Goal: Information Seeking & Learning: Learn about a topic

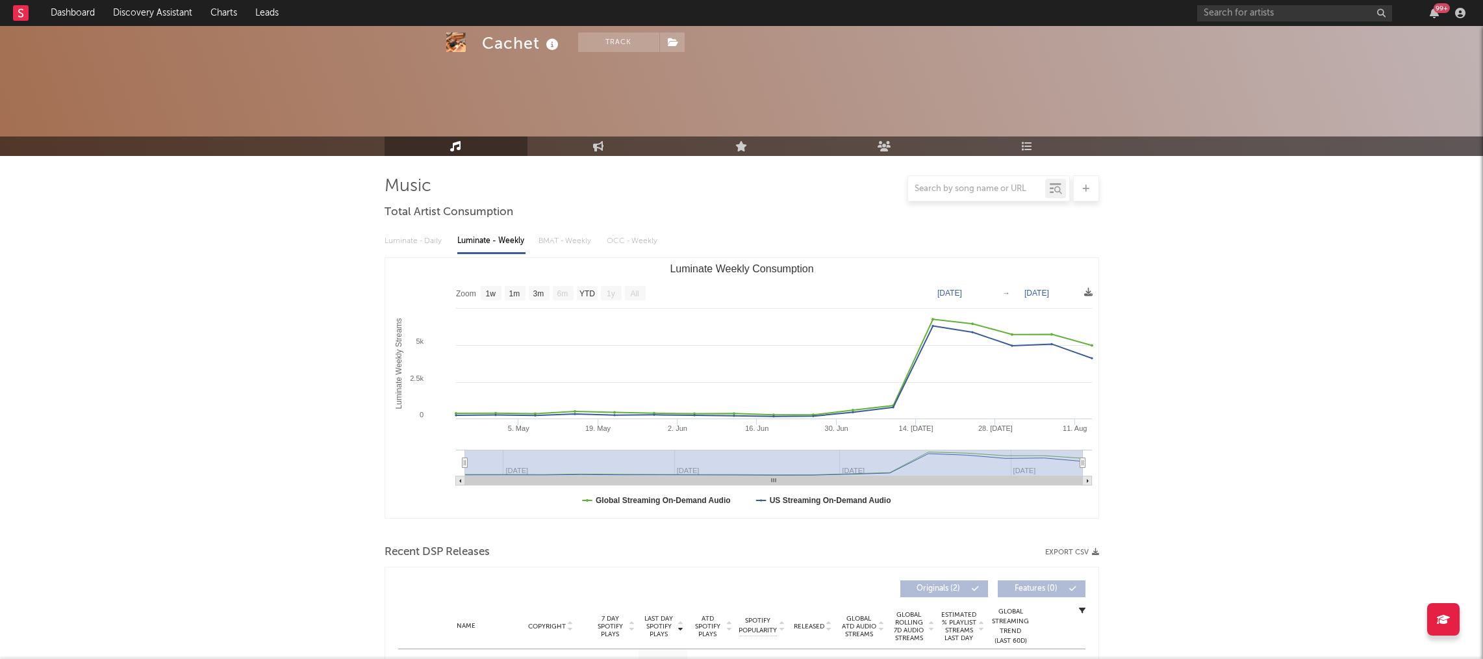
select select "1w"
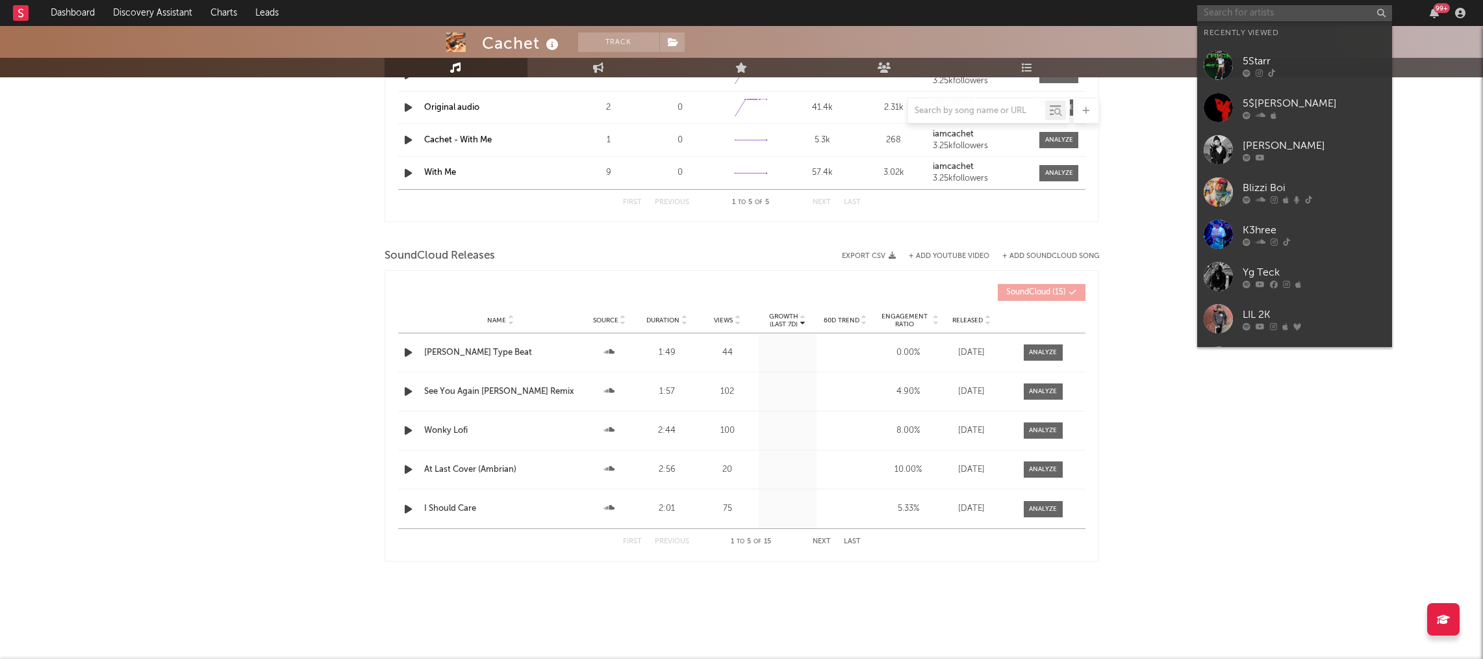
click at [1222, 10] on input "text" at bounding box center [1295, 13] width 195 height 16
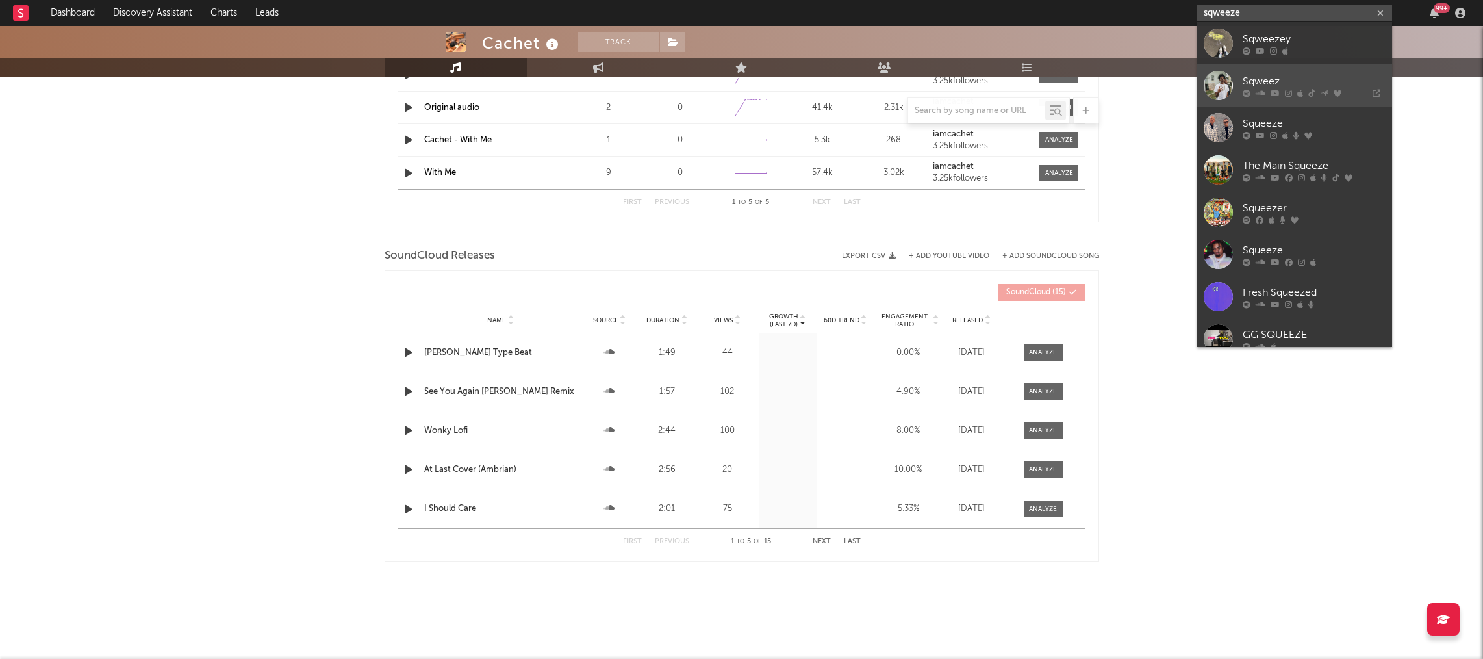
type input "sqweeze"
click at [1276, 83] on div "Sqweez" at bounding box center [1314, 81] width 143 height 16
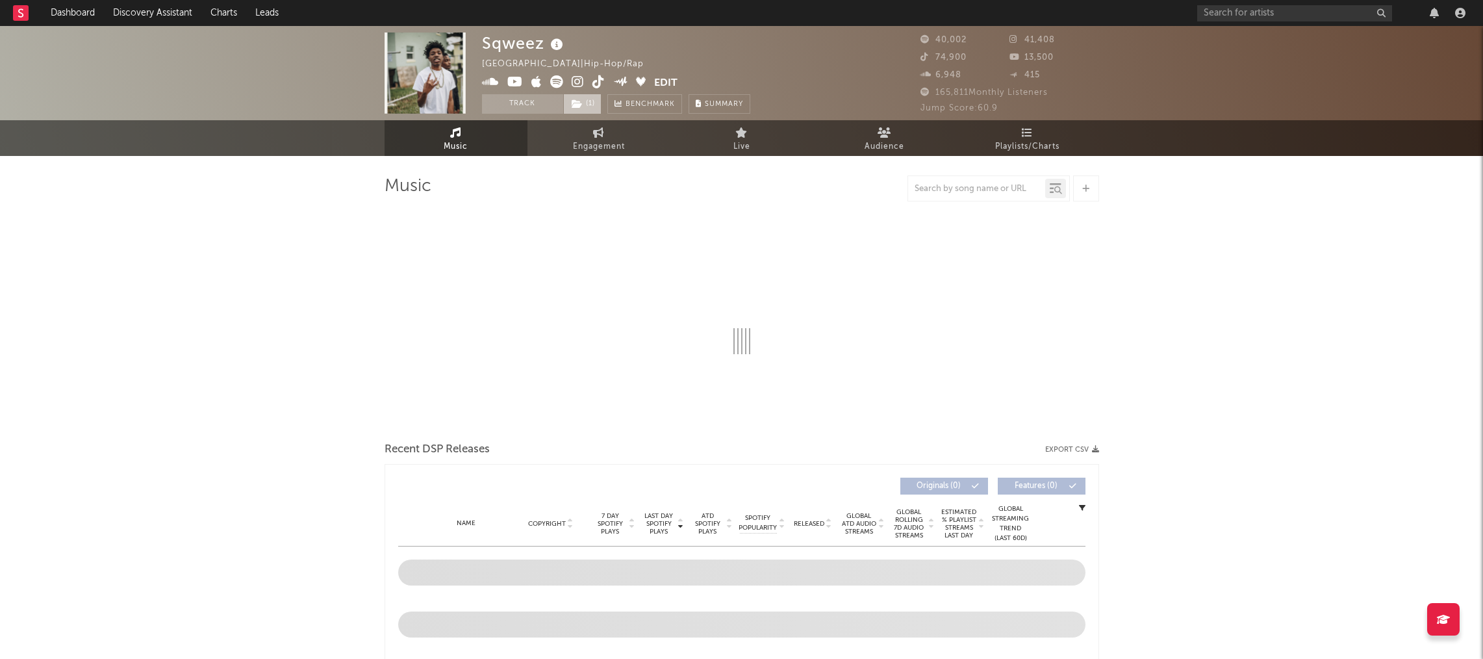
click at [590, 101] on span "( 1 )" at bounding box center [582, 103] width 38 height 19
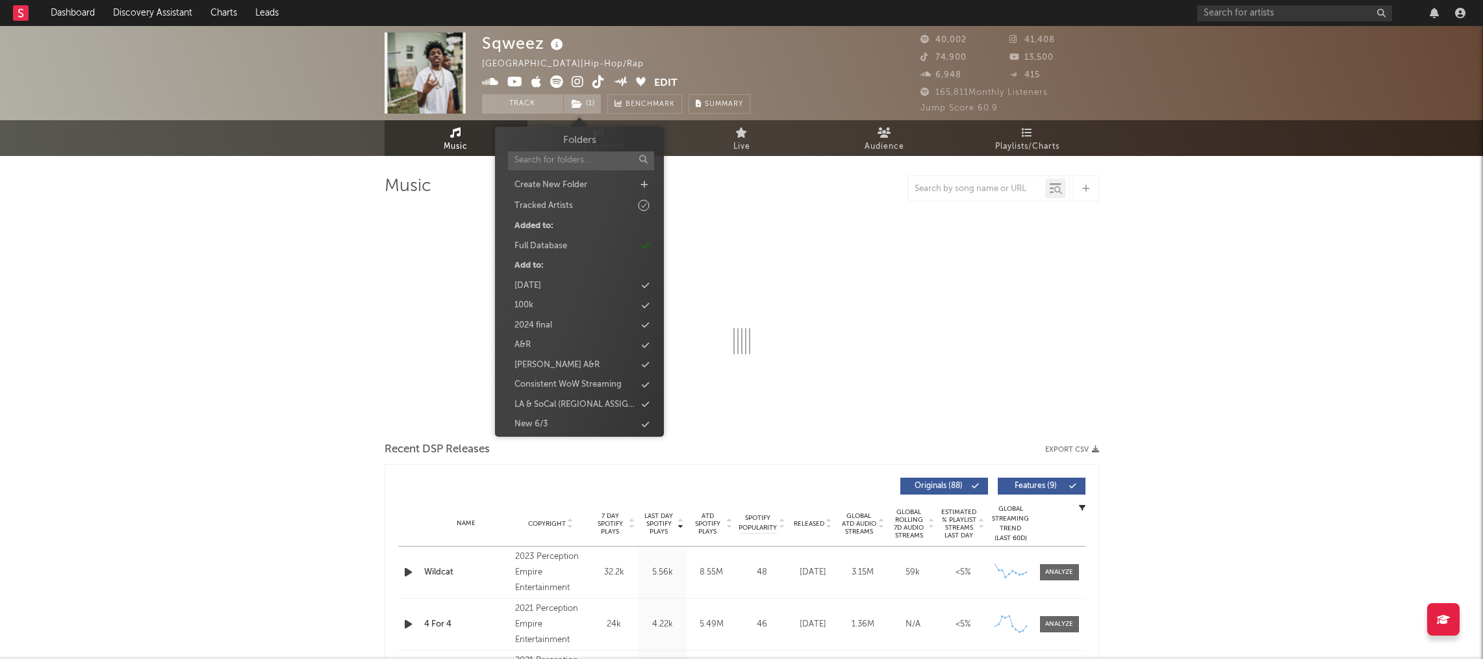
select select "6m"
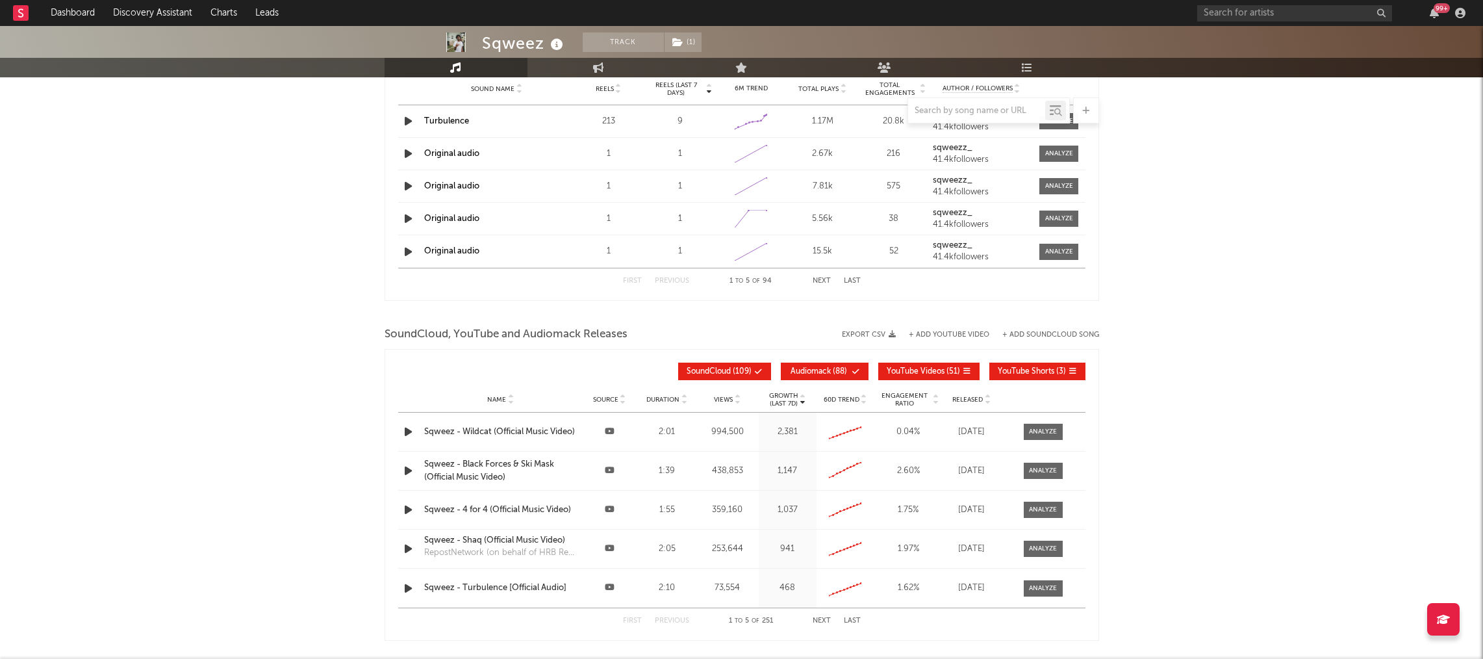
scroll to position [1330, 0]
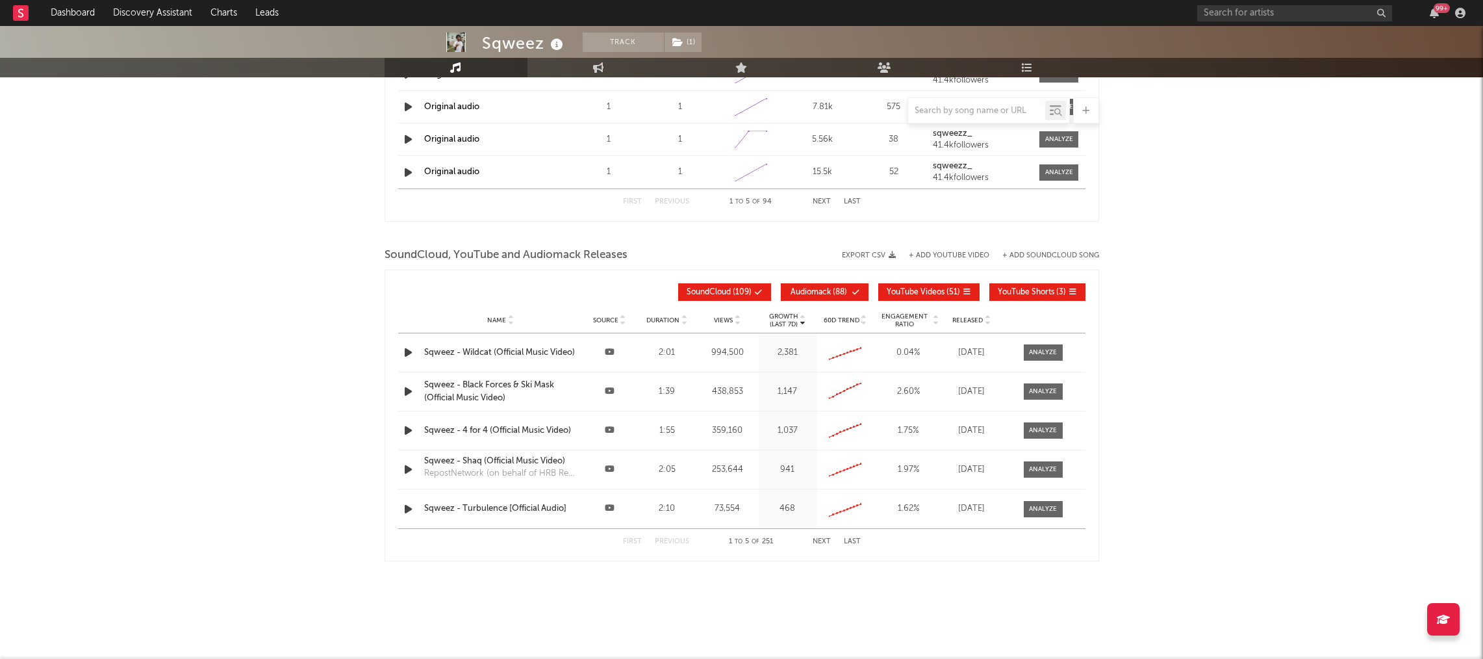
click at [969, 315] on div "Released" at bounding box center [972, 320] width 52 height 10
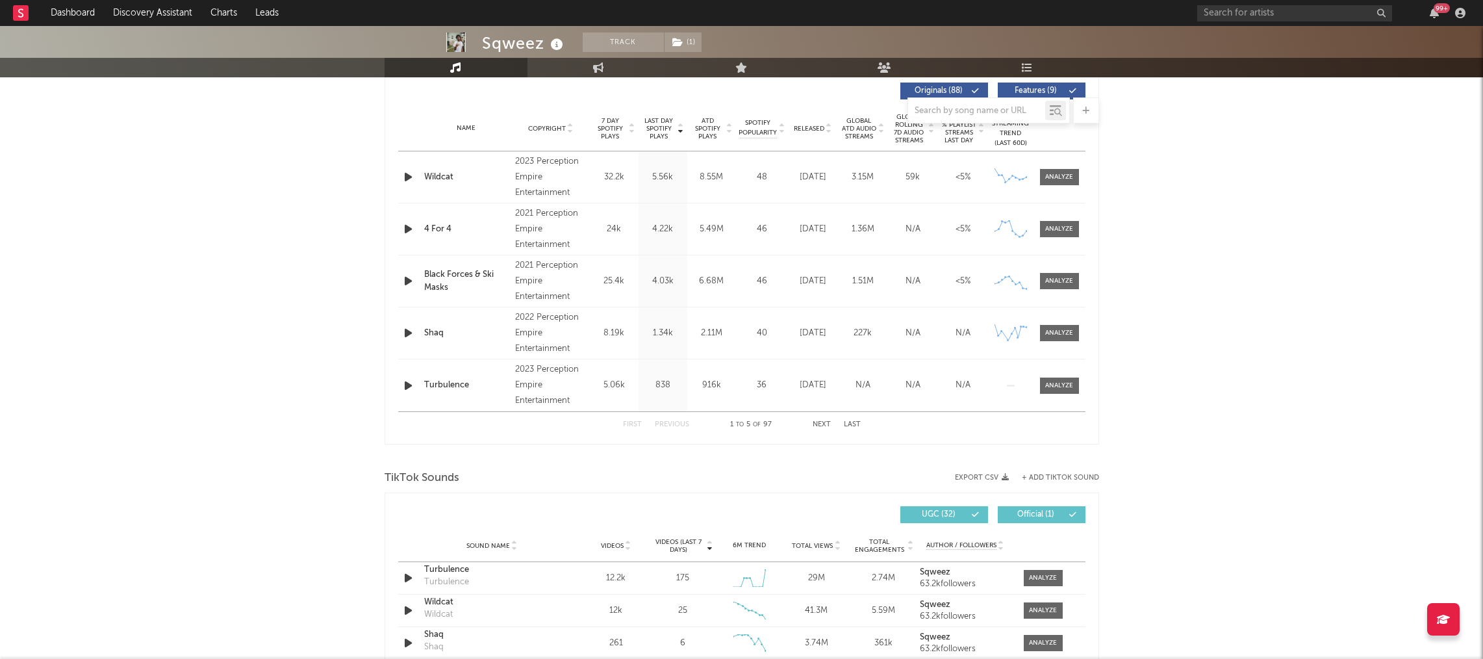
scroll to position [0, 0]
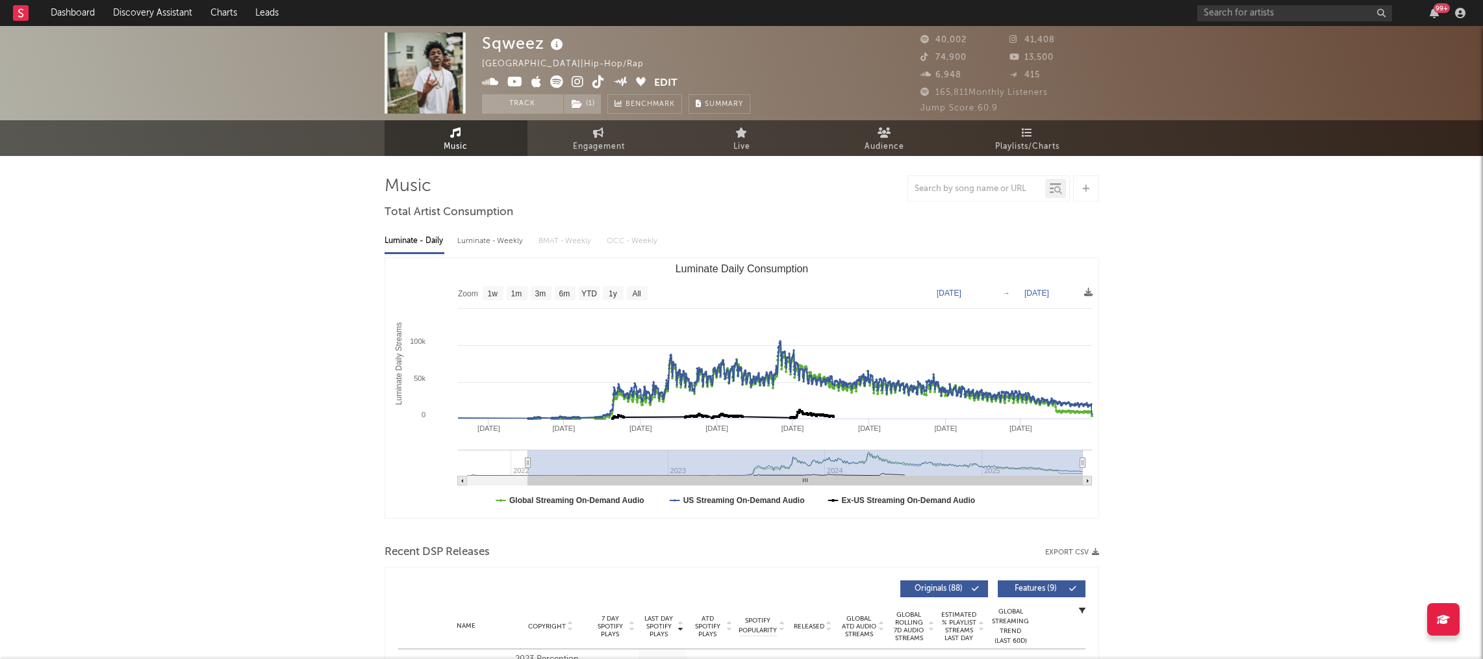
drag, startPoint x: 1006, startPoint y: 459, endPoint x: 471, endPoint y: 418, distance: 536.3
click at [471, 418] on icon "Created with Highcharts 10.3.3 Luminate Daily Streams Luminate Daily Consumptio…" at bounding box center [741, 388] width 713 height 260
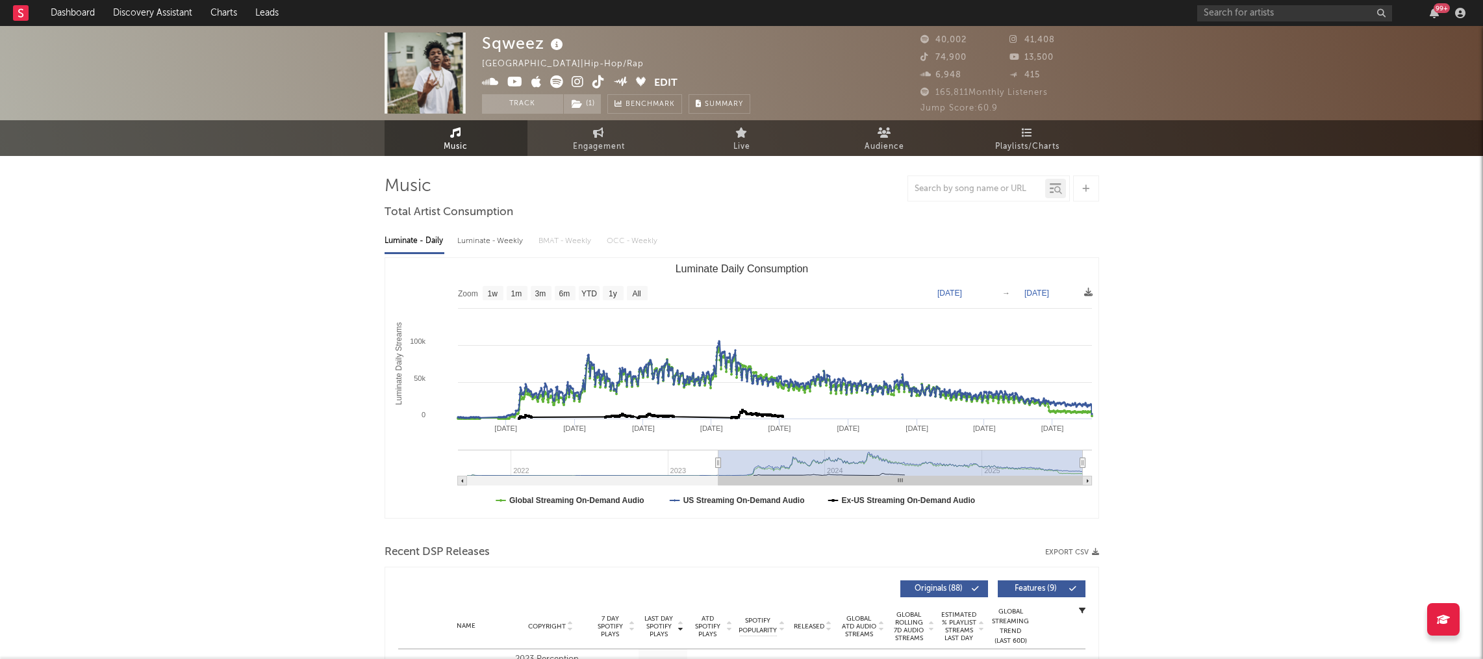
drag, startPoint x: 471, startPoint y: 461, endPoint x: 718, endPoint y: 429, distance: 249.1
click at [718, 429] on icon "Created with Highcharts 10.3.3 Luminate Daily Streams Luminate Daily Consumptio…" at bounding box center [741, 388] width 713 height 260
type input "2023-04-27"
click at [518, 86] on icon at bounding box center [515, 81] width 16 height 13
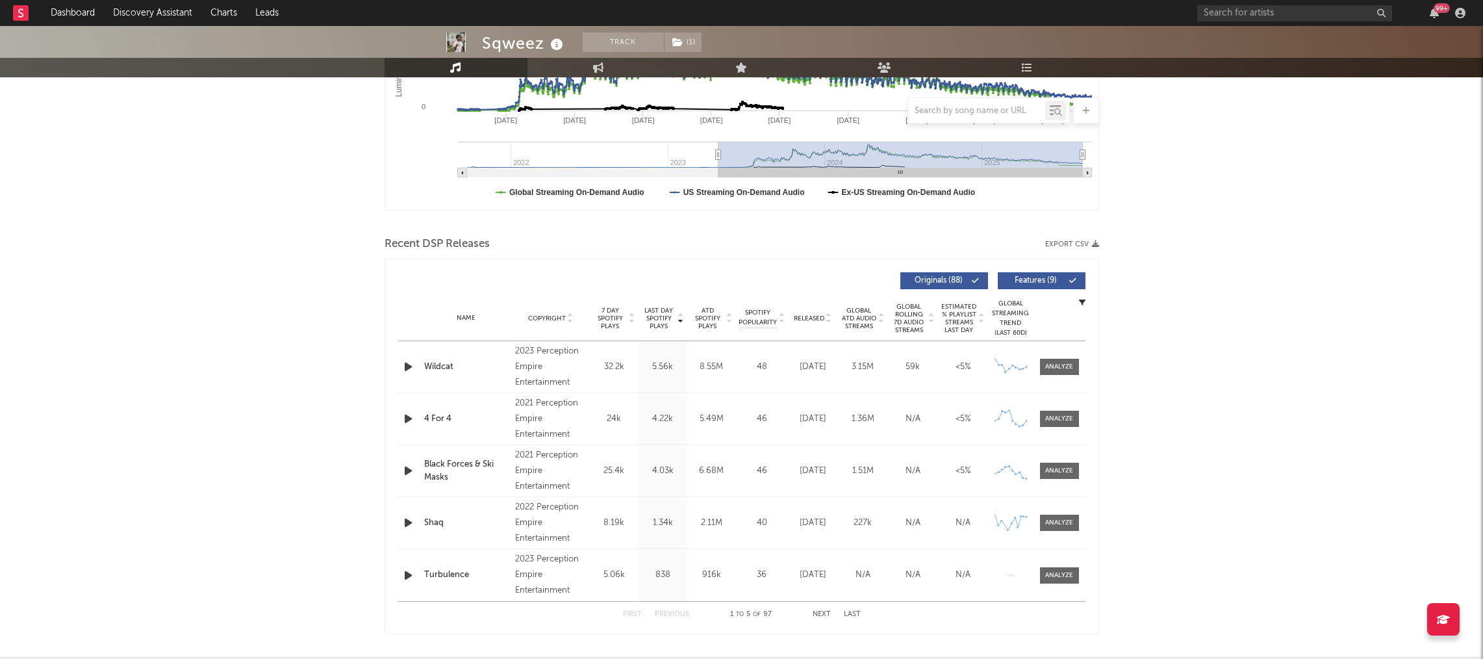
scroll to position [307, 0]
click at [806, 317] on span "Released" at bounding box center [809, 319] width 31 height 8
click at [611, 320] on span "7 Day Spotify Plays" at bounding box center [610, 318] width 34 height 23
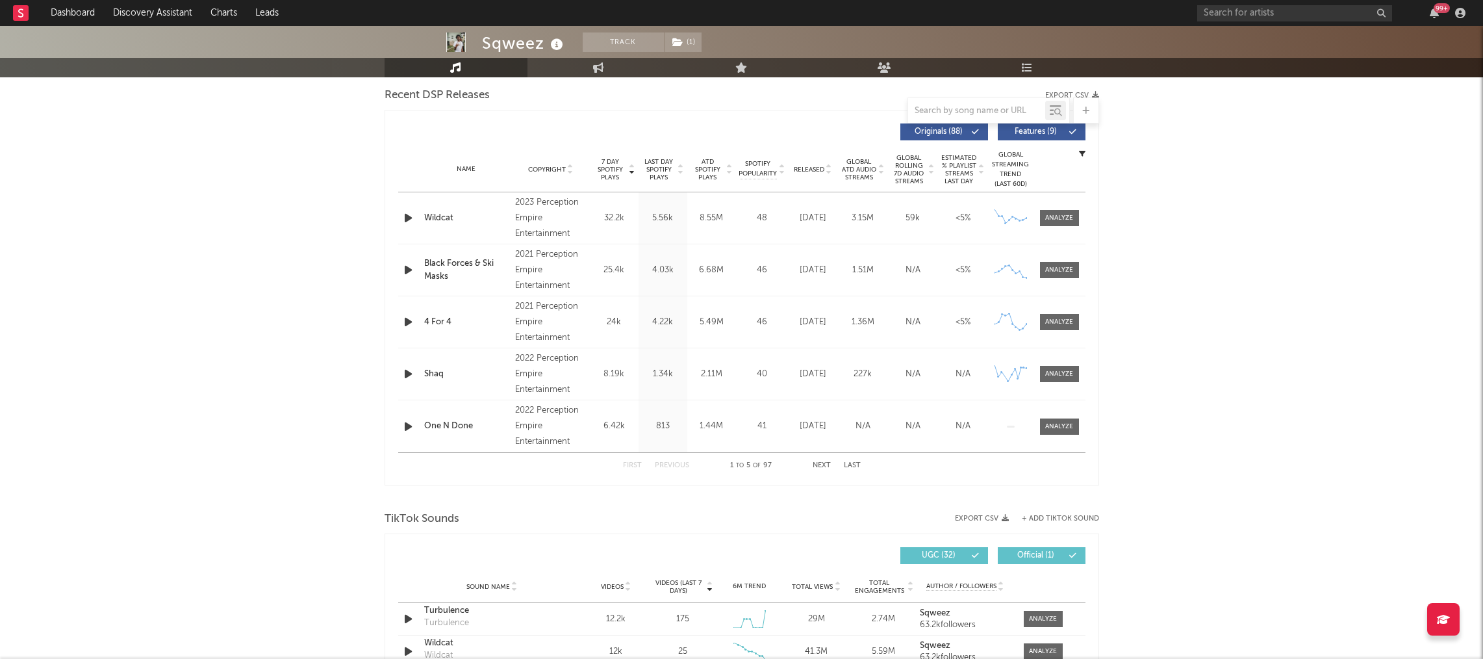
scroll to position [368, 0]
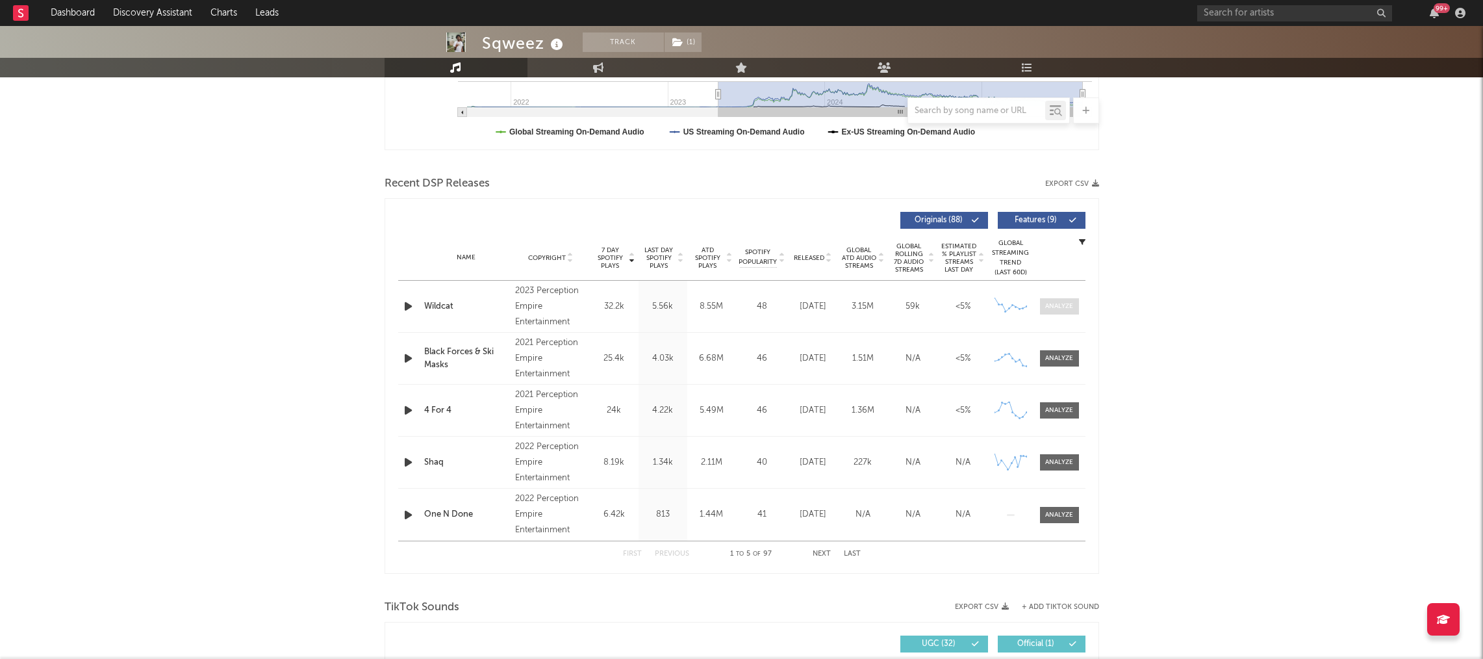
click at [1067, 299] on span at bounding box center [1059, 306] width 39 height 16
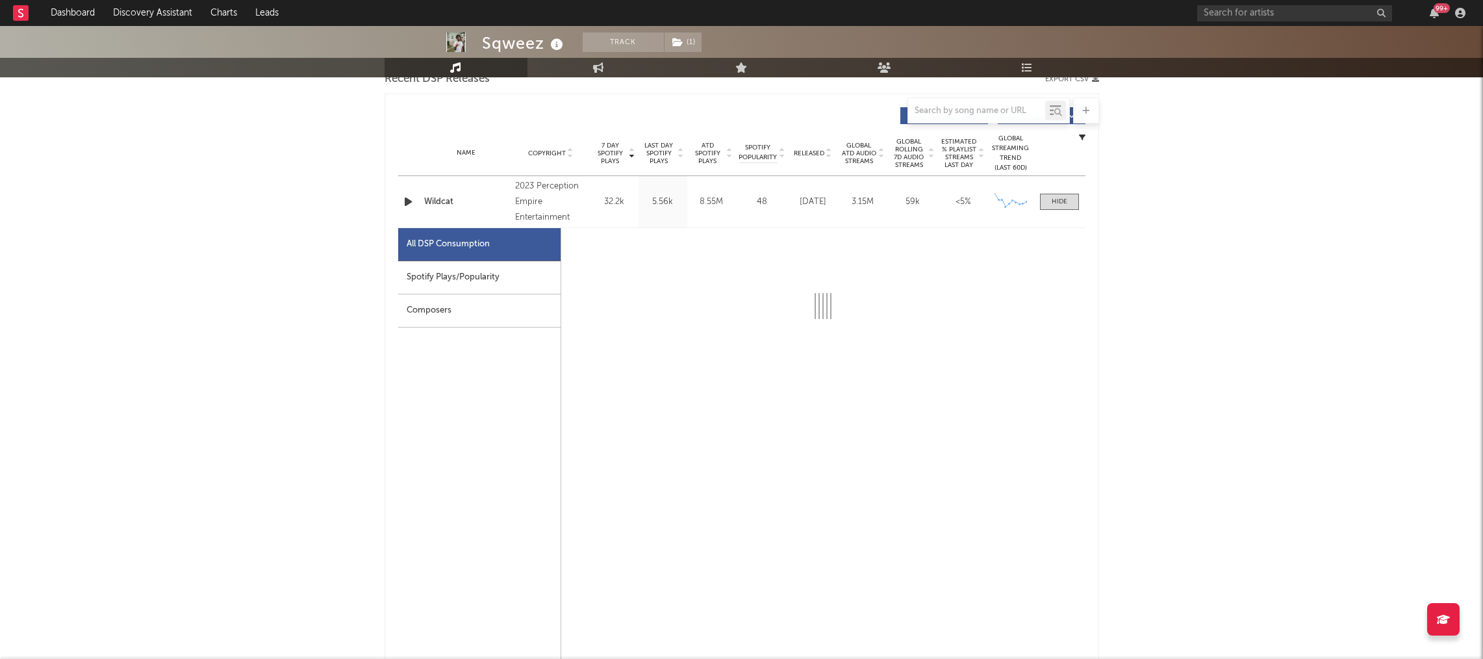
scroll to position [487, 0]
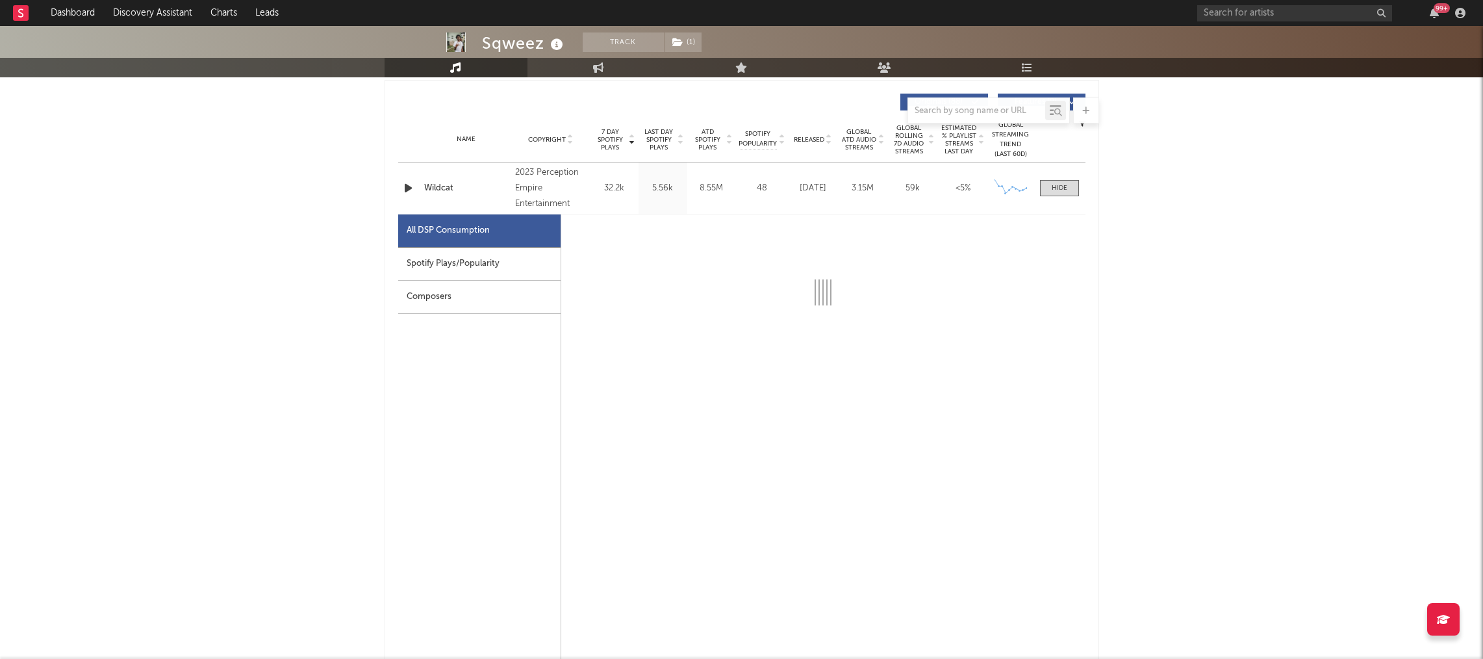
select select "6m"
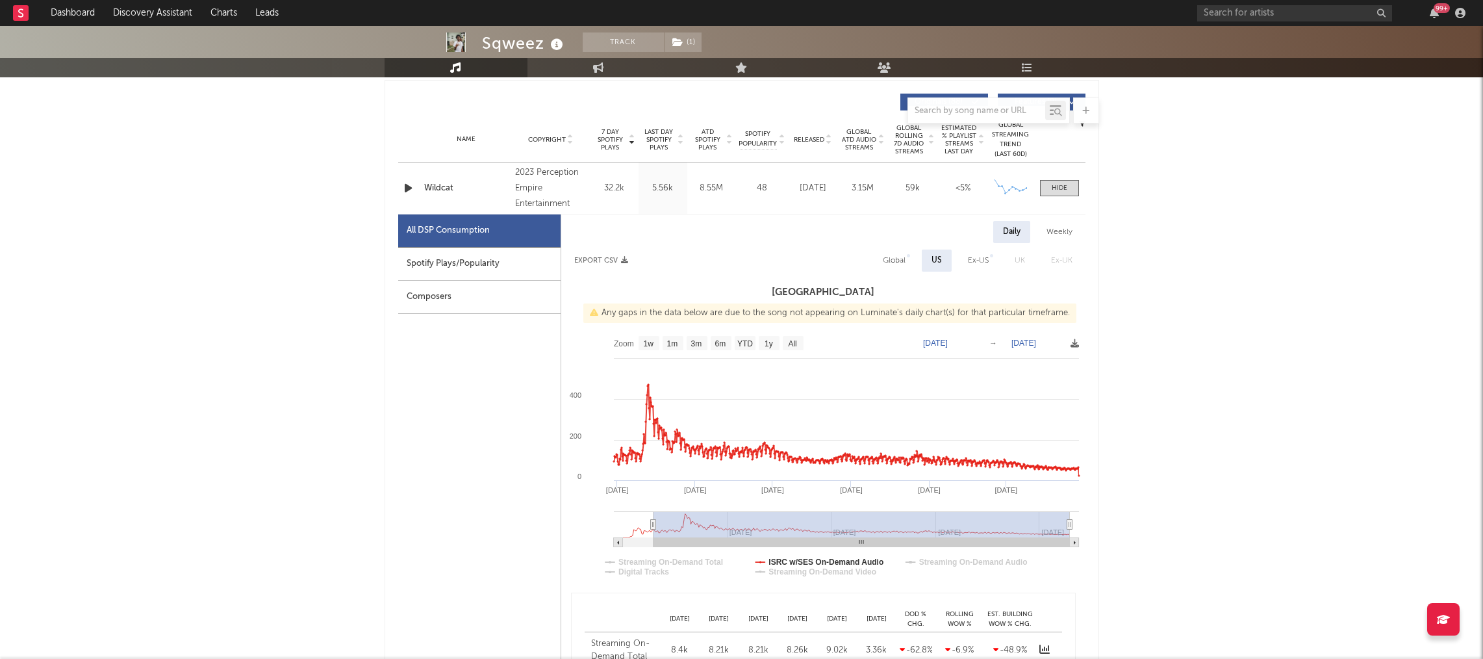
drag, startPoint x: 967, startPoint y: 526, endPoint x: 638, endPoint y: 530, distance: 328.8
click at [638, 530] on g at bounding box center [846, 529] width 465 height 36
type input "2023-07-29"
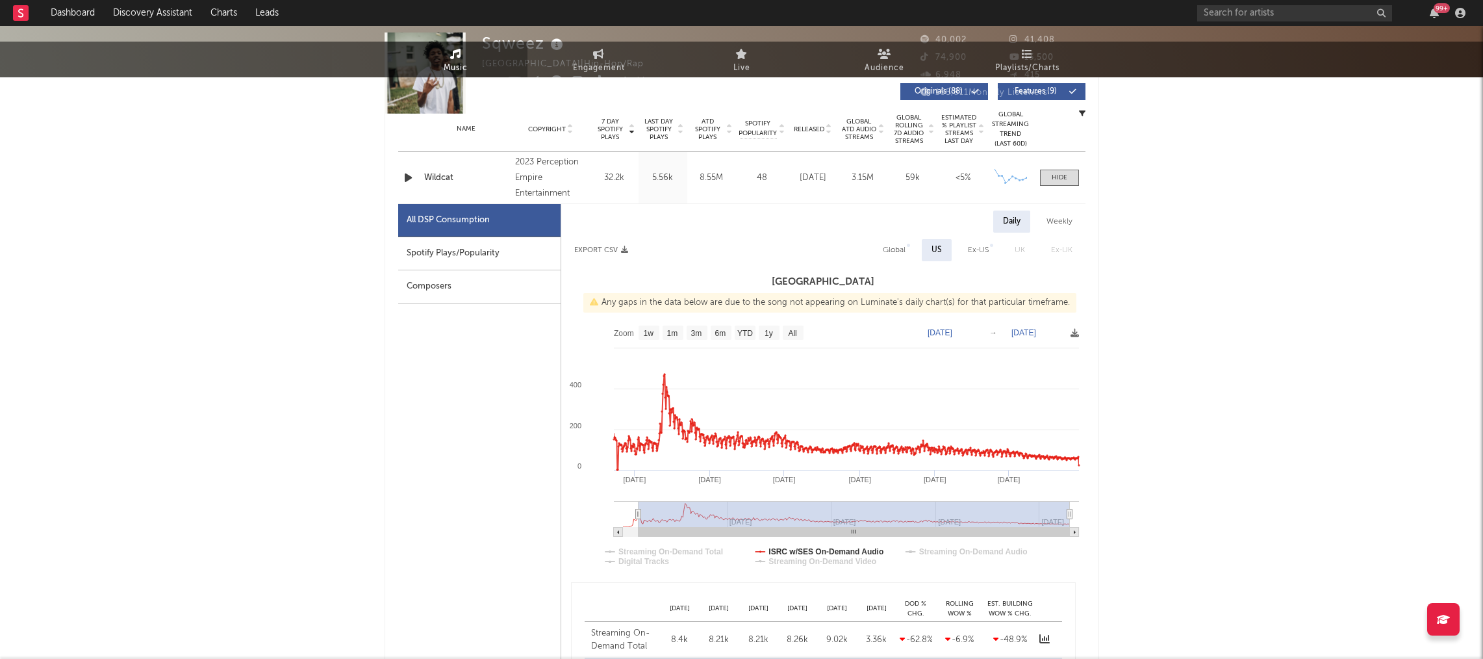
scroll to position [0, 0]
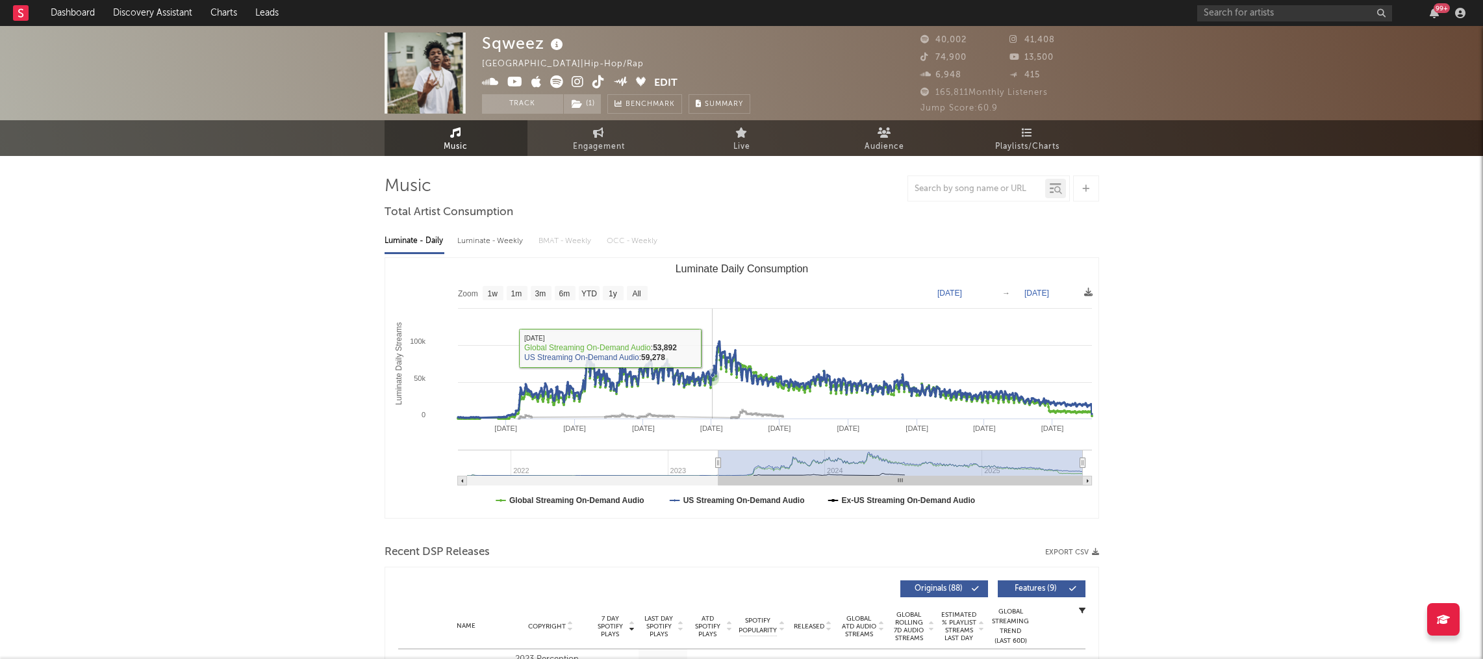
click at [721, 348] on icon "Luminate Daily Consumption" at bounding box center [774, 379] width 635 height 77
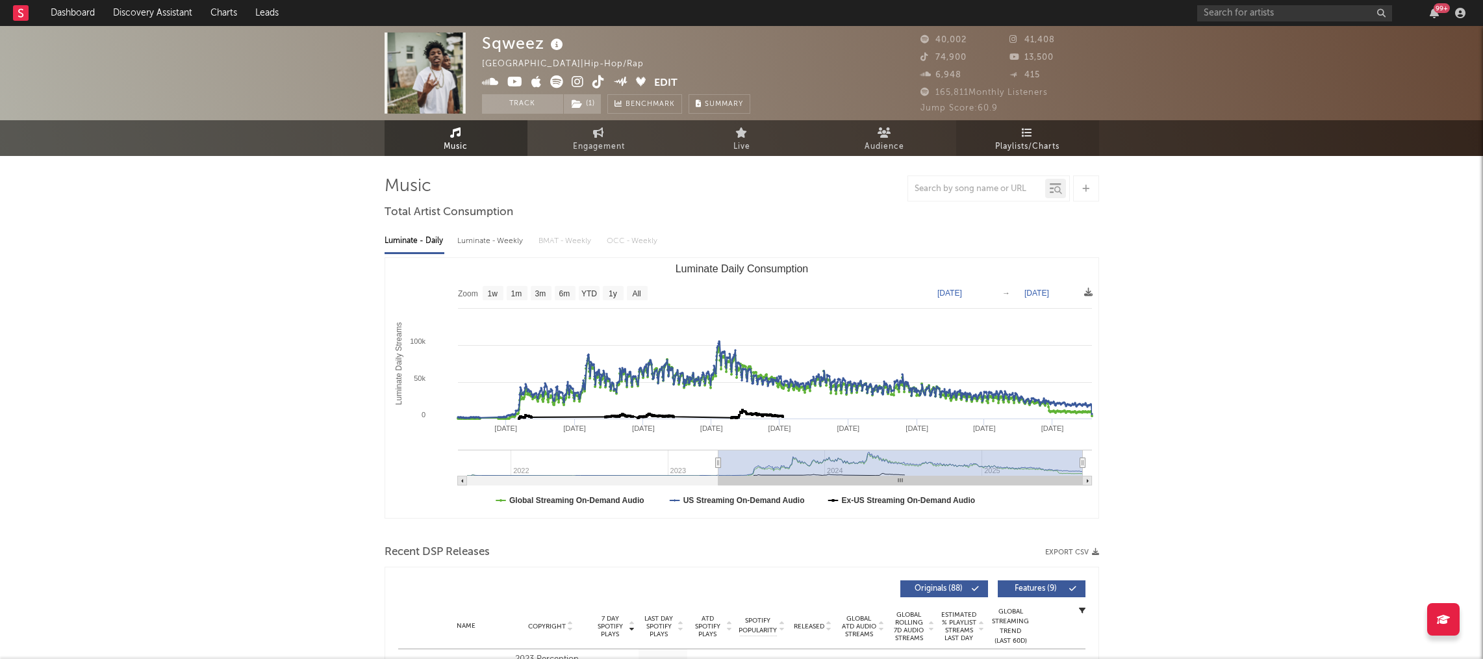
click at [1042, 131] on link "Playlists/Charts" at bounding box center [1028, 138] width 143 height 36
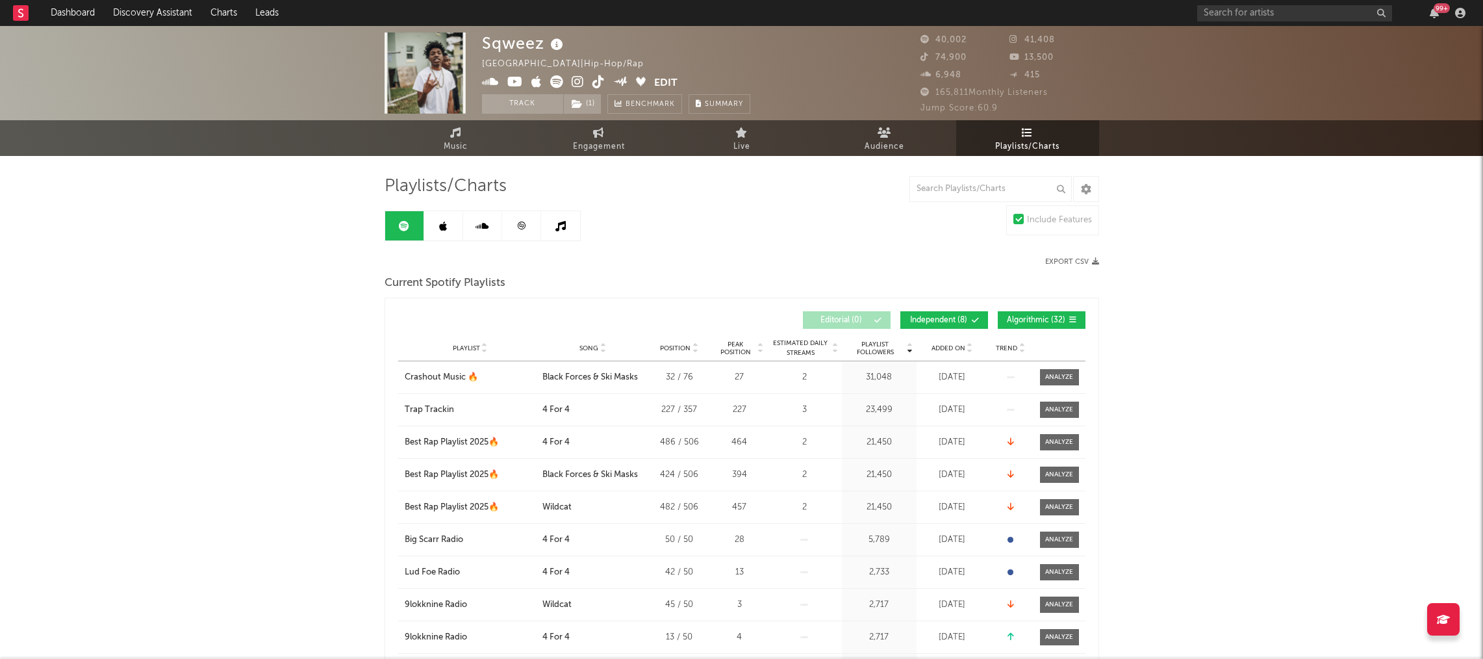
click at [511, 237] on link at bounding box center [521, 225] width 39 height 29
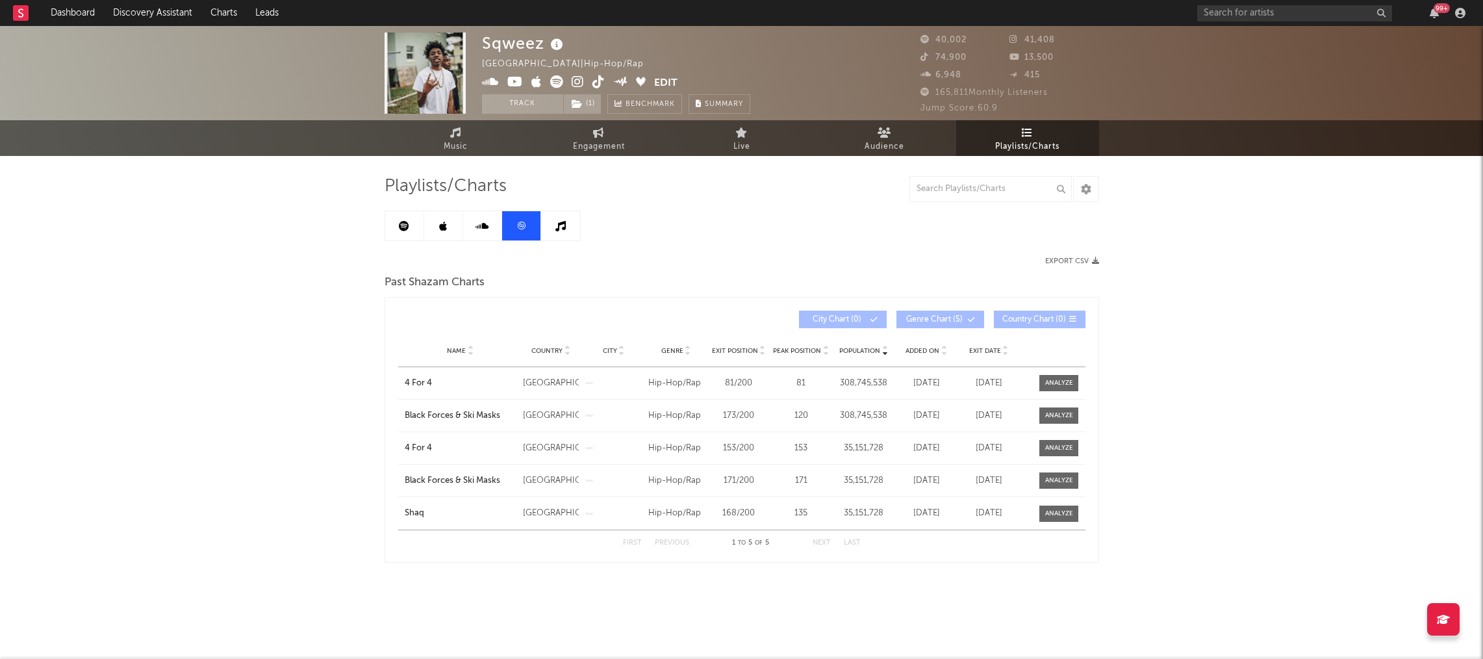
click at [402, 231] on icon at bounding box center [404, 226] width 10 height 10
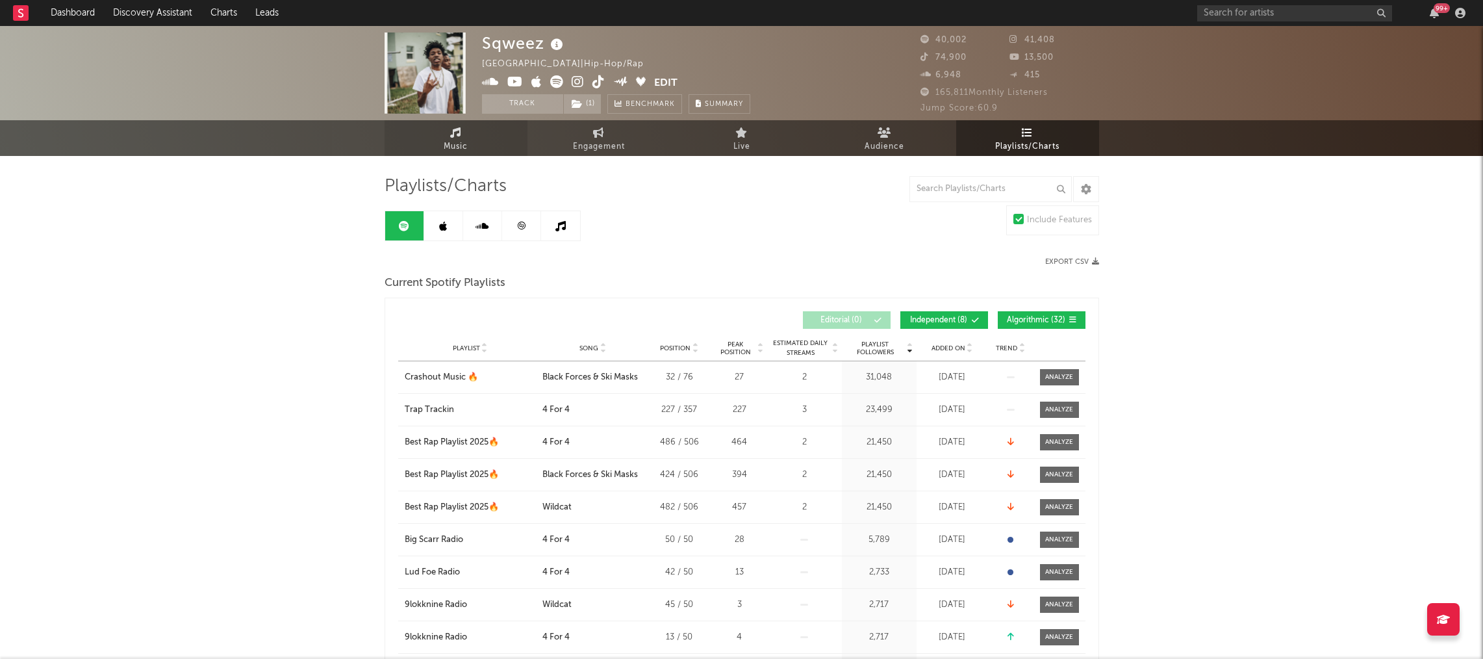
click at [467, 149] on span "Music" at bounding box center [456, 147] width 24 height 16
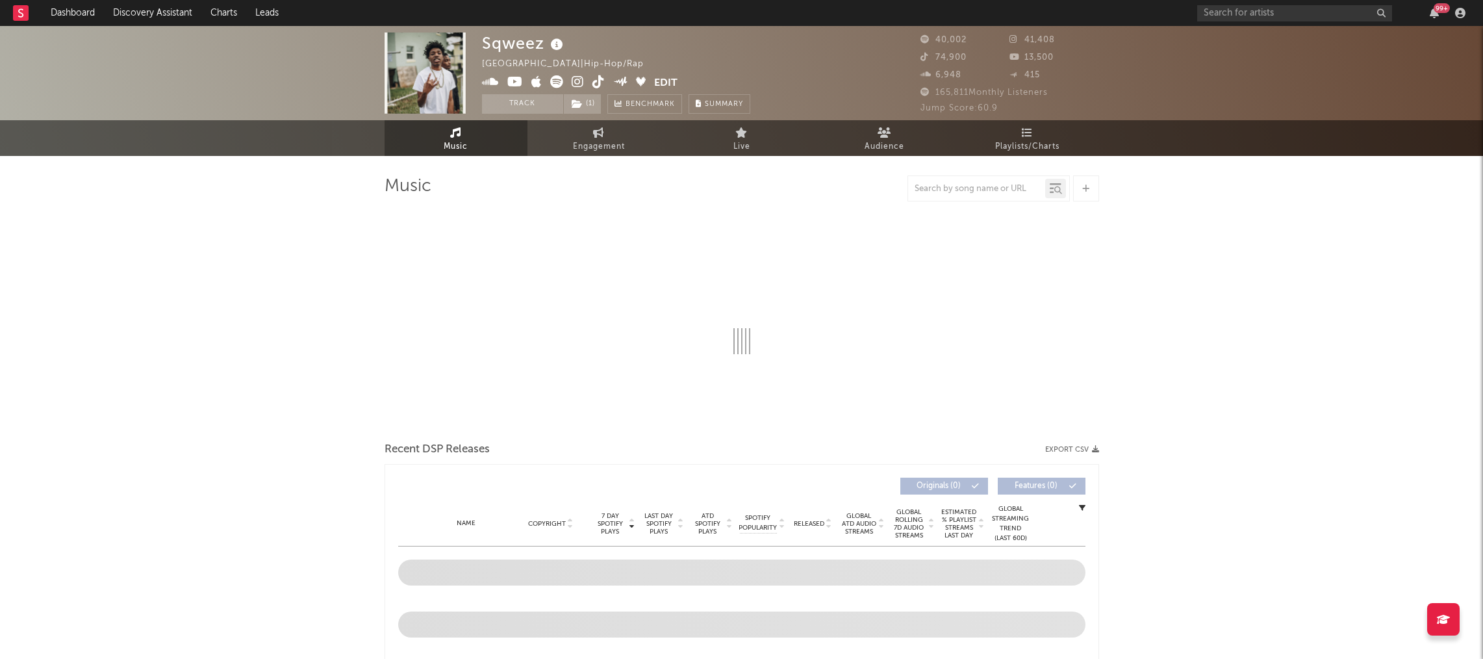
select select "6m"
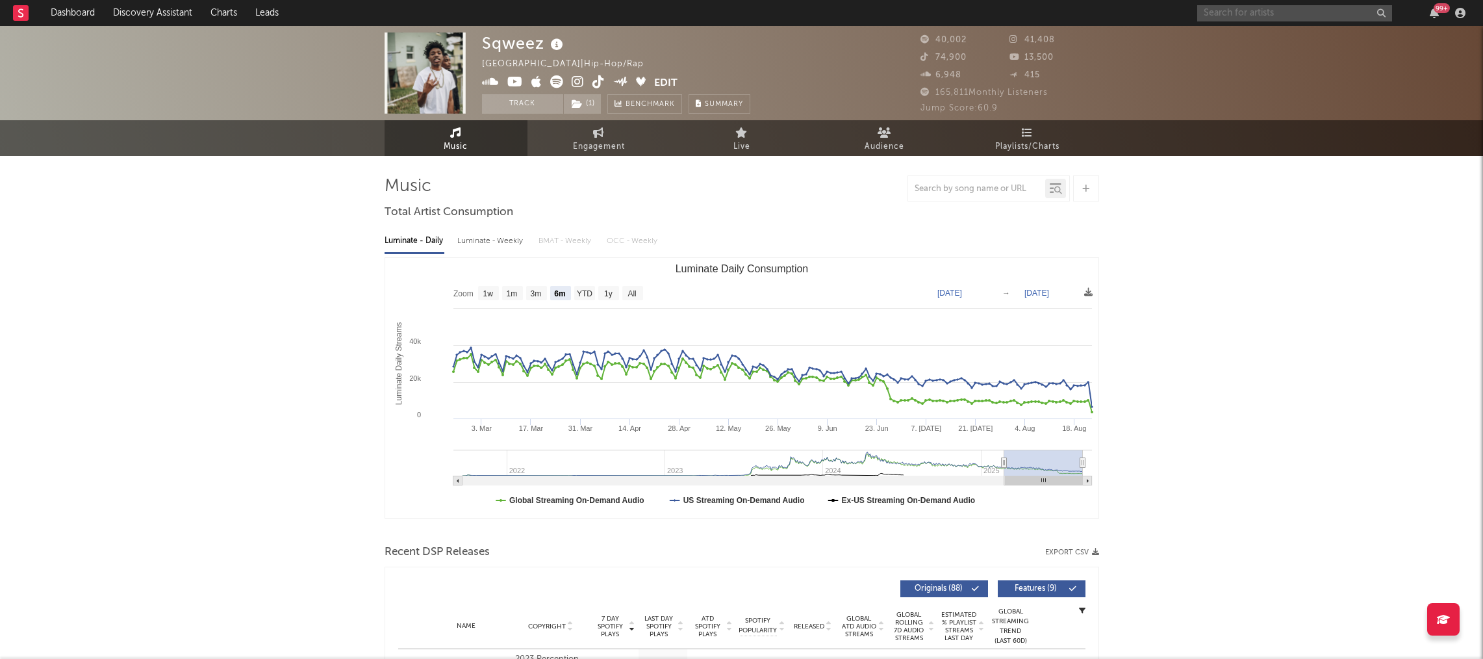
click at [1240, 19] on input "text" at bounding box center [1295, 13] width 195 height 16
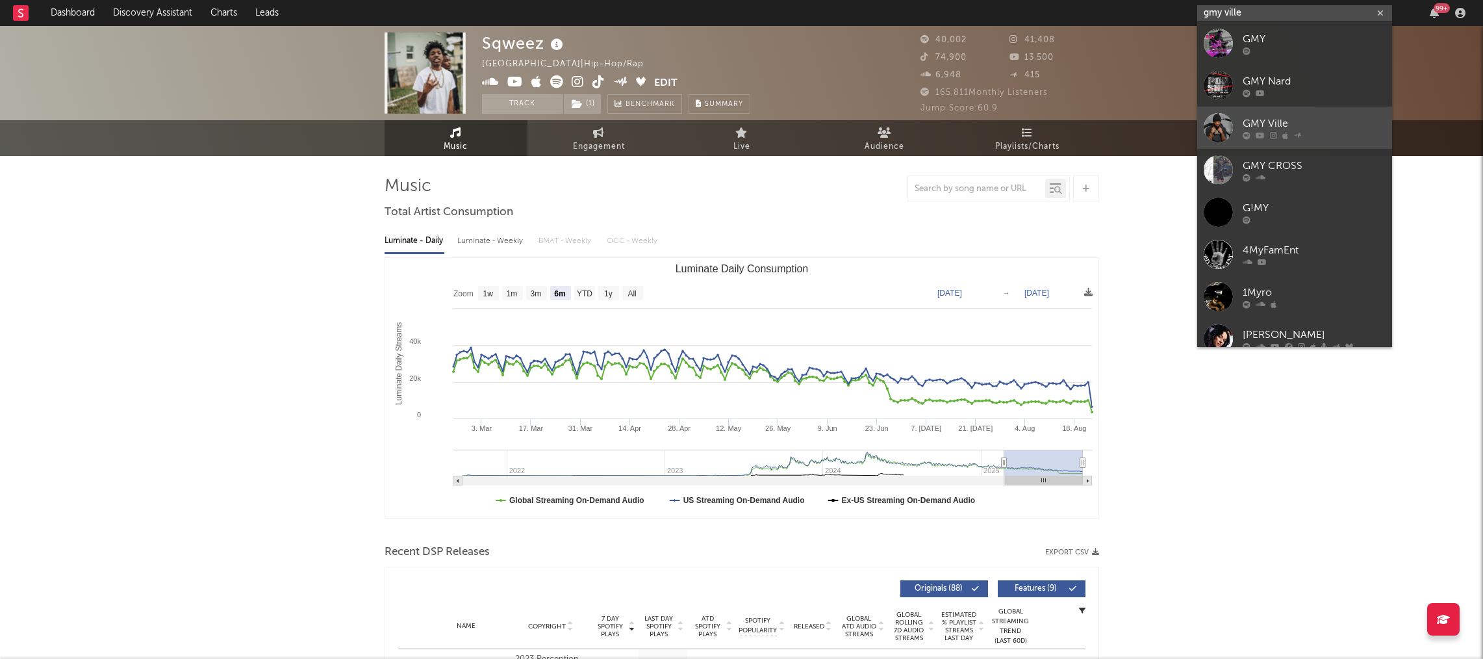
type input "gmy ville"
click at [1306, 125] on div "GMY Ville" at bounding box center [1314, 124] width 143 height 16
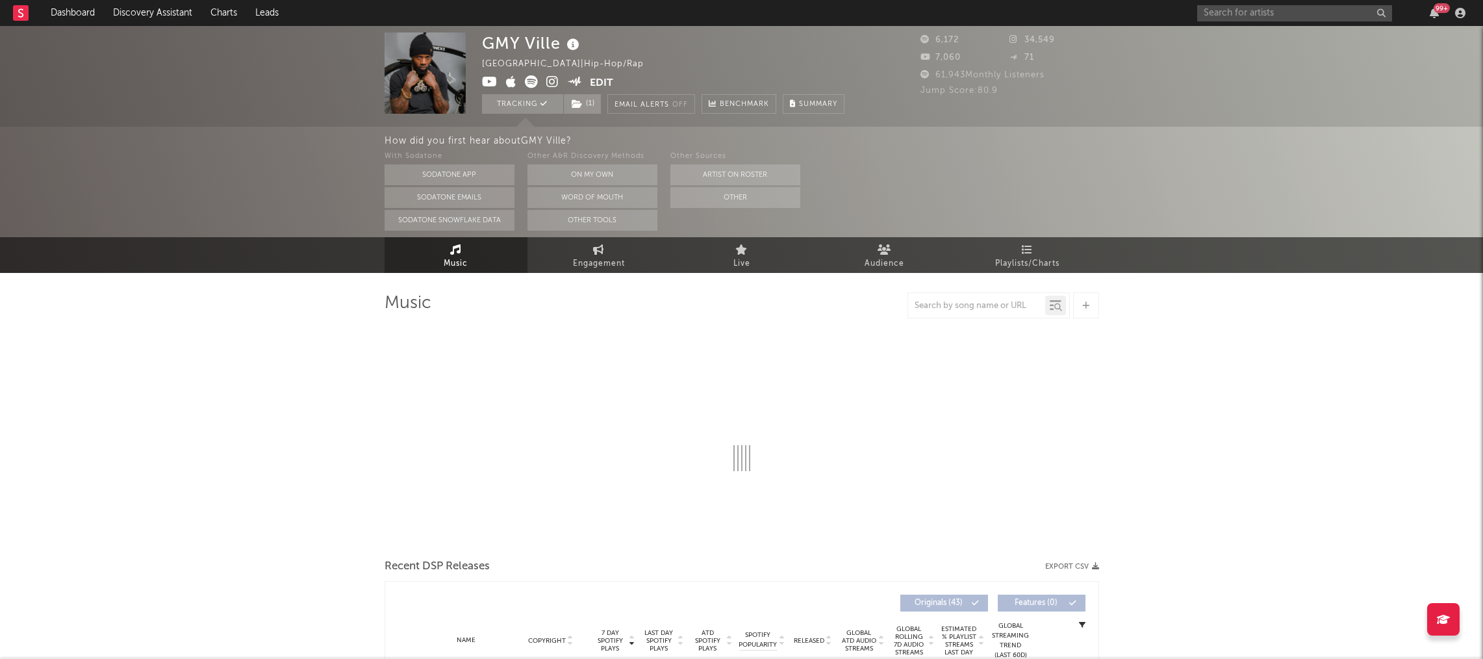
select select "6m"
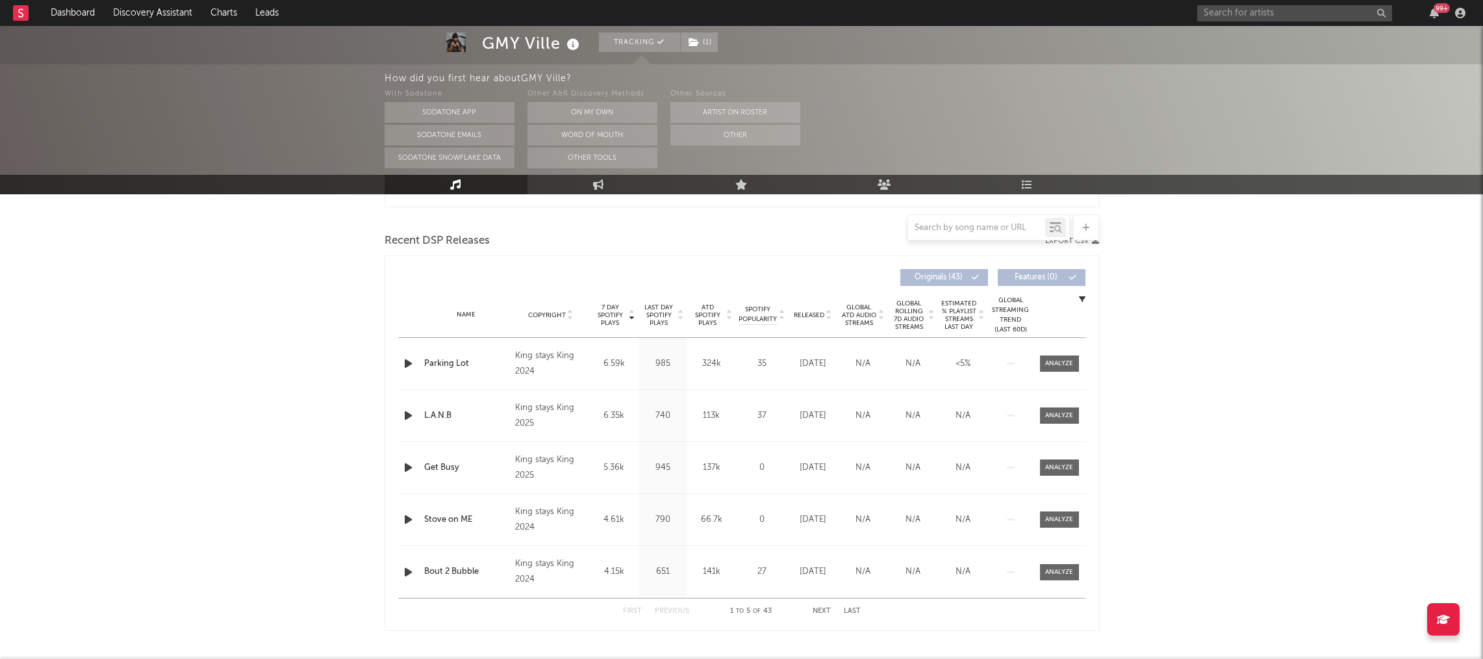
scroll to position [461, 0]
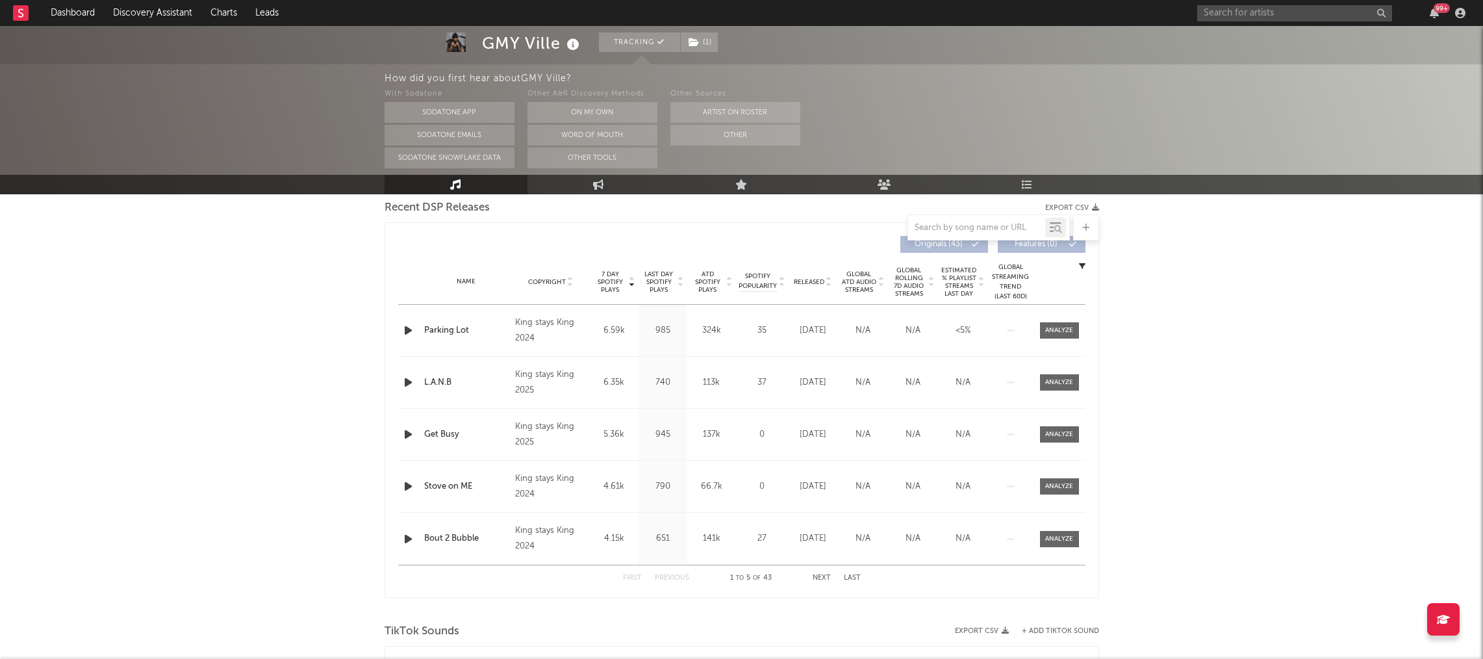
click at [1061, 317] on div "Name Parking Lot Copyright King stays King 2024 Label King stays King 2024 Albu…" at bounding box center [741, 330] width 687 height 51
click at [1061, 324] on span at bounding box center [1059, 330] width 39 height 16
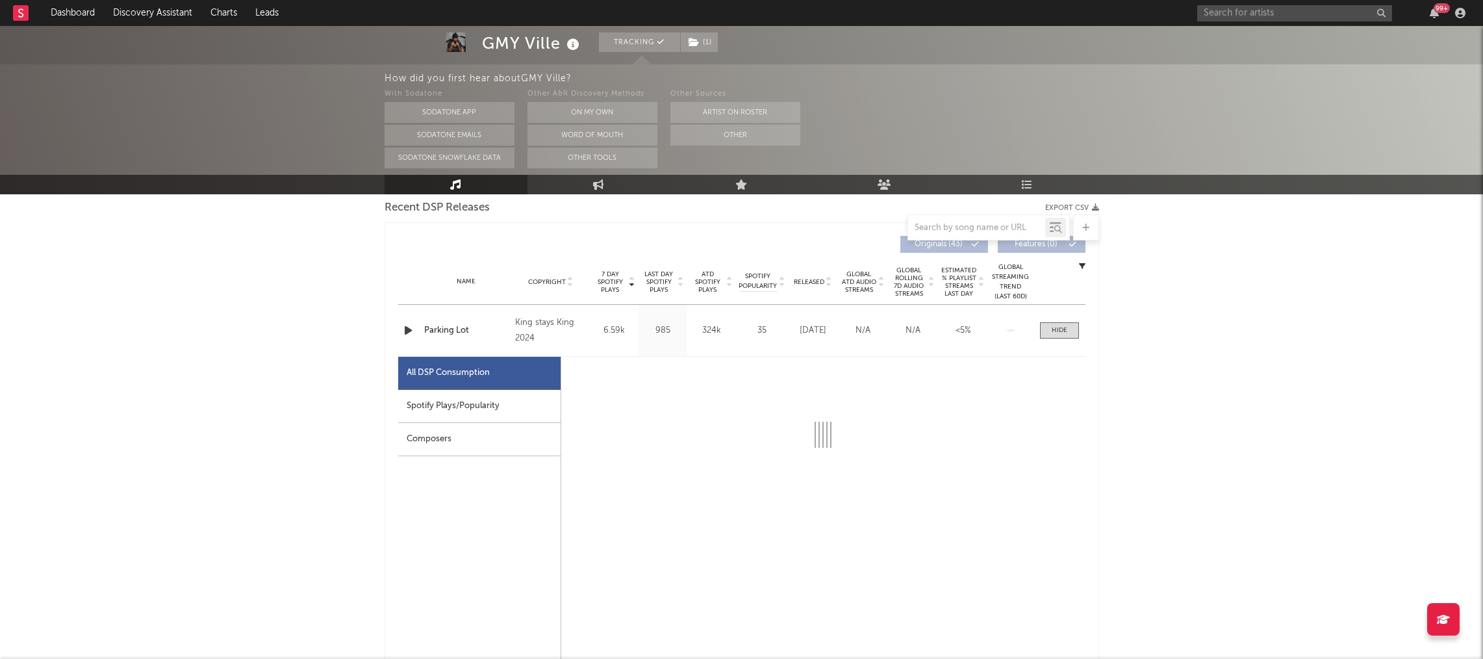
scroll to position [547, 0]
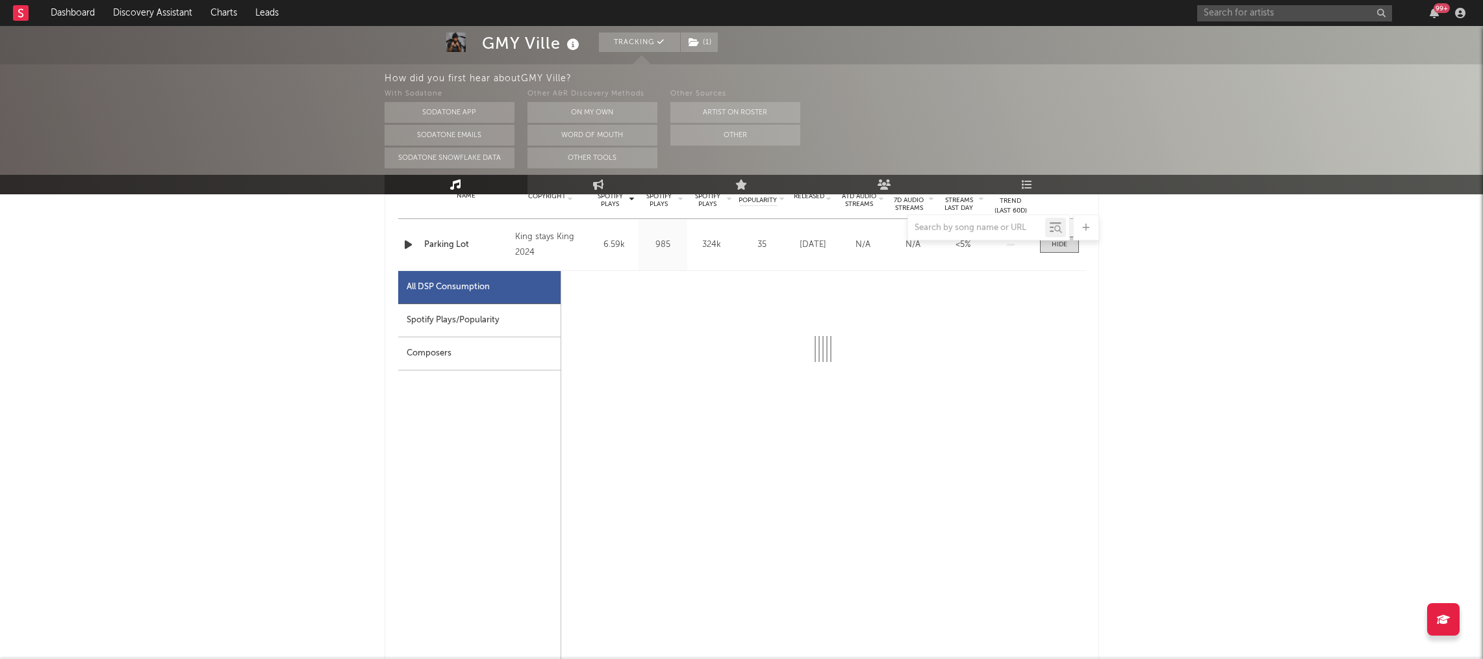
select select "6m"
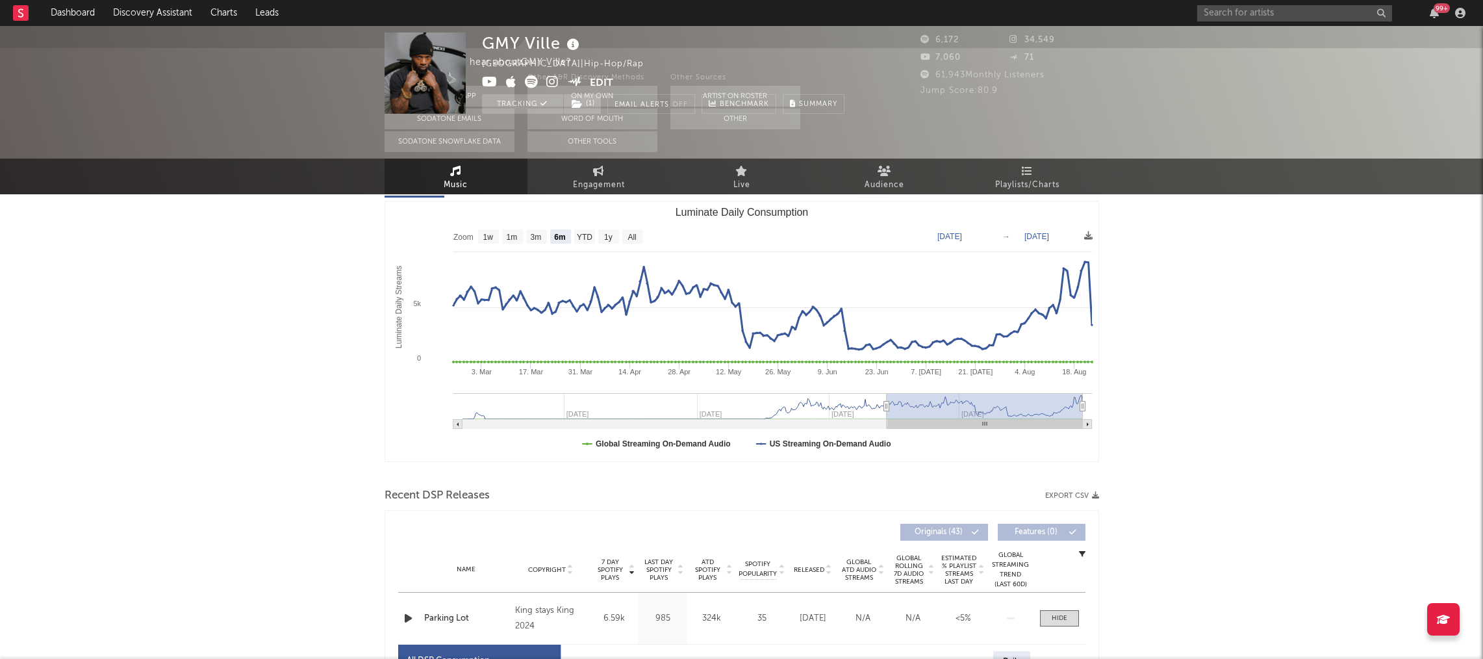
scroll to position [0, 0]
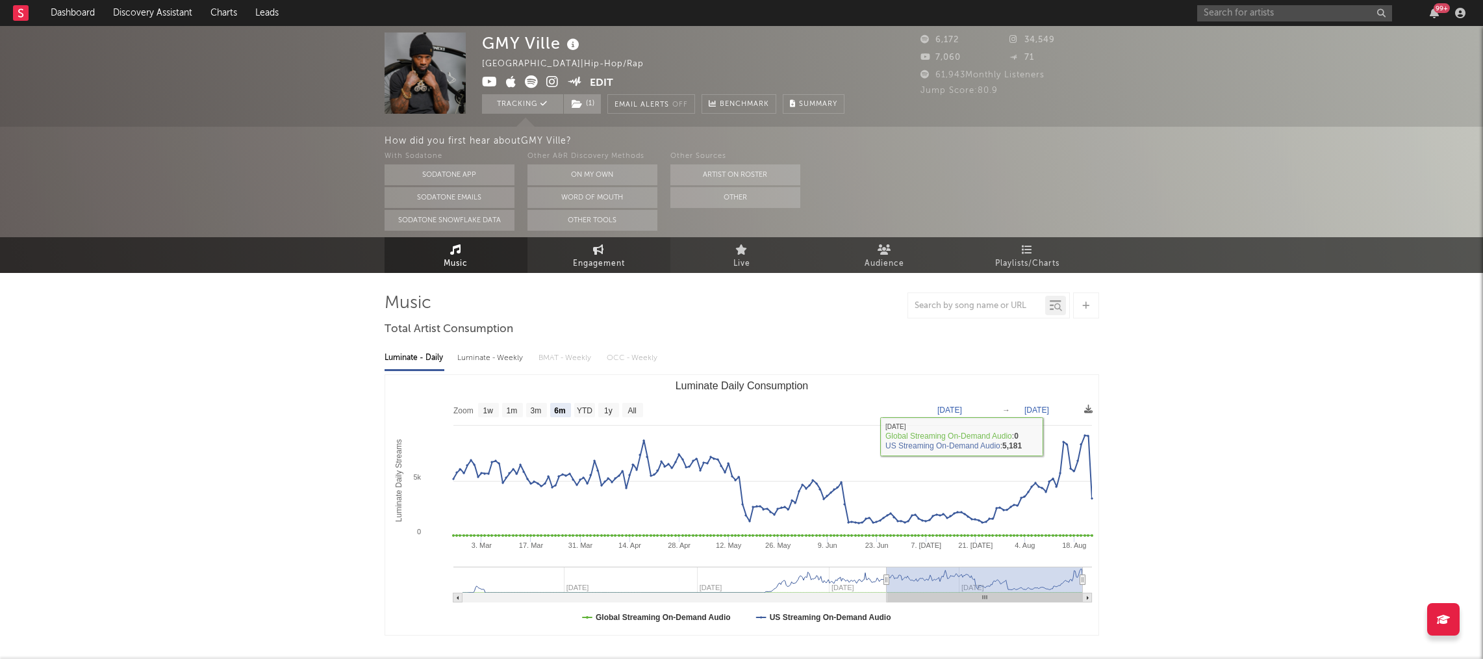
click at [599, 256] on span "Engagement" at bounding box center [599, 264] width 52 height 16
select select "1w"
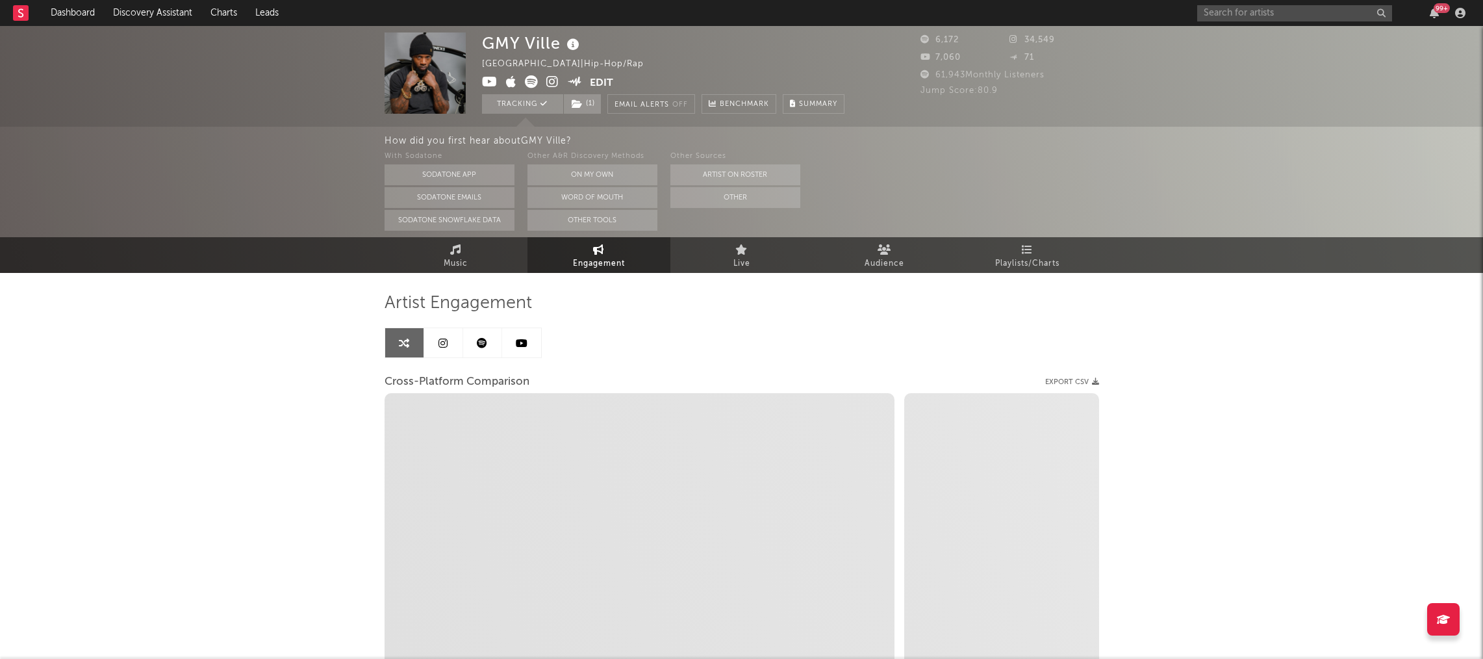
select select "1m"
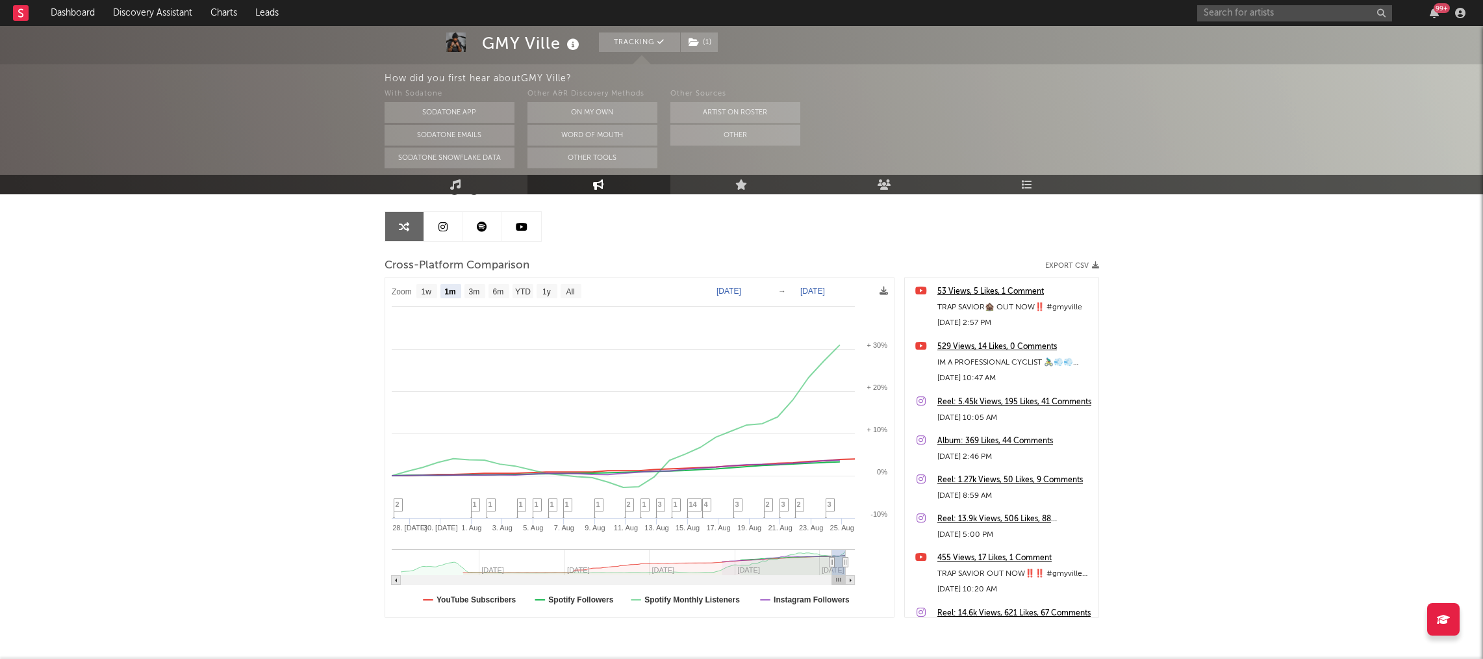
scroll to position [116, 0]
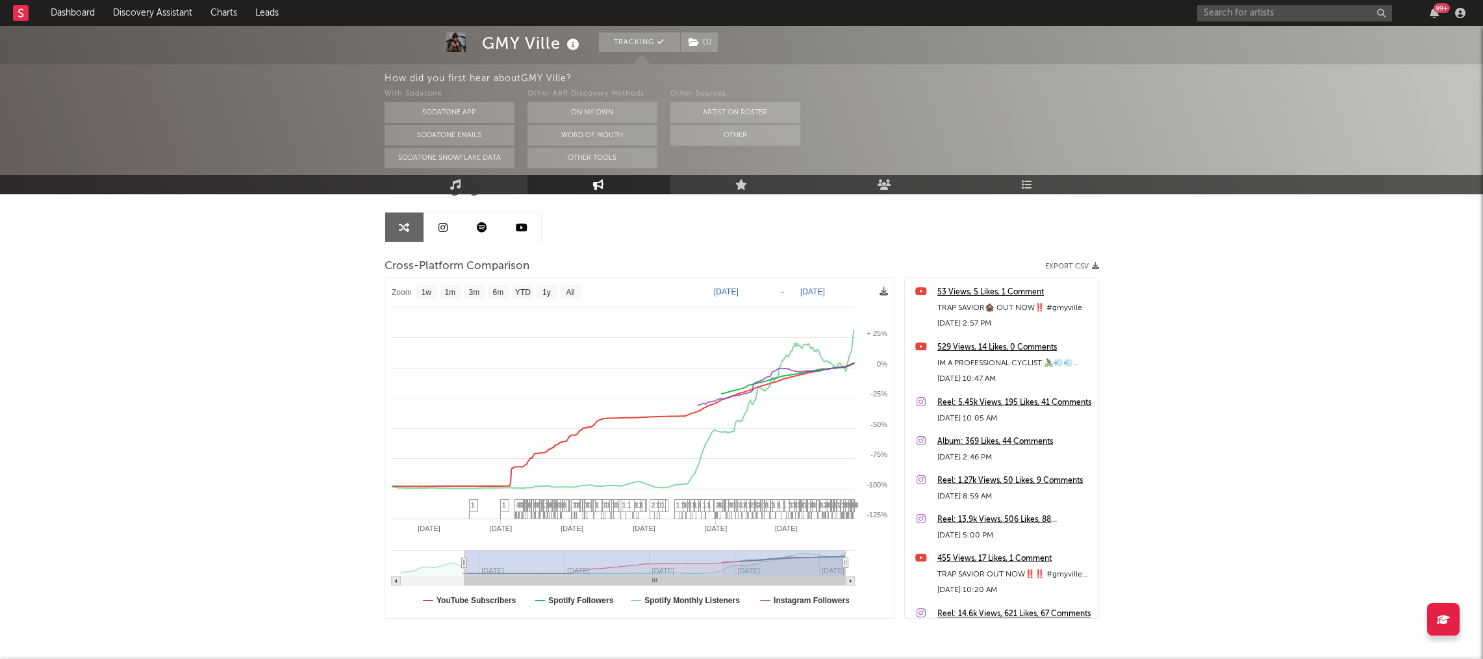
type input "2023-04-28"
select select "1w"
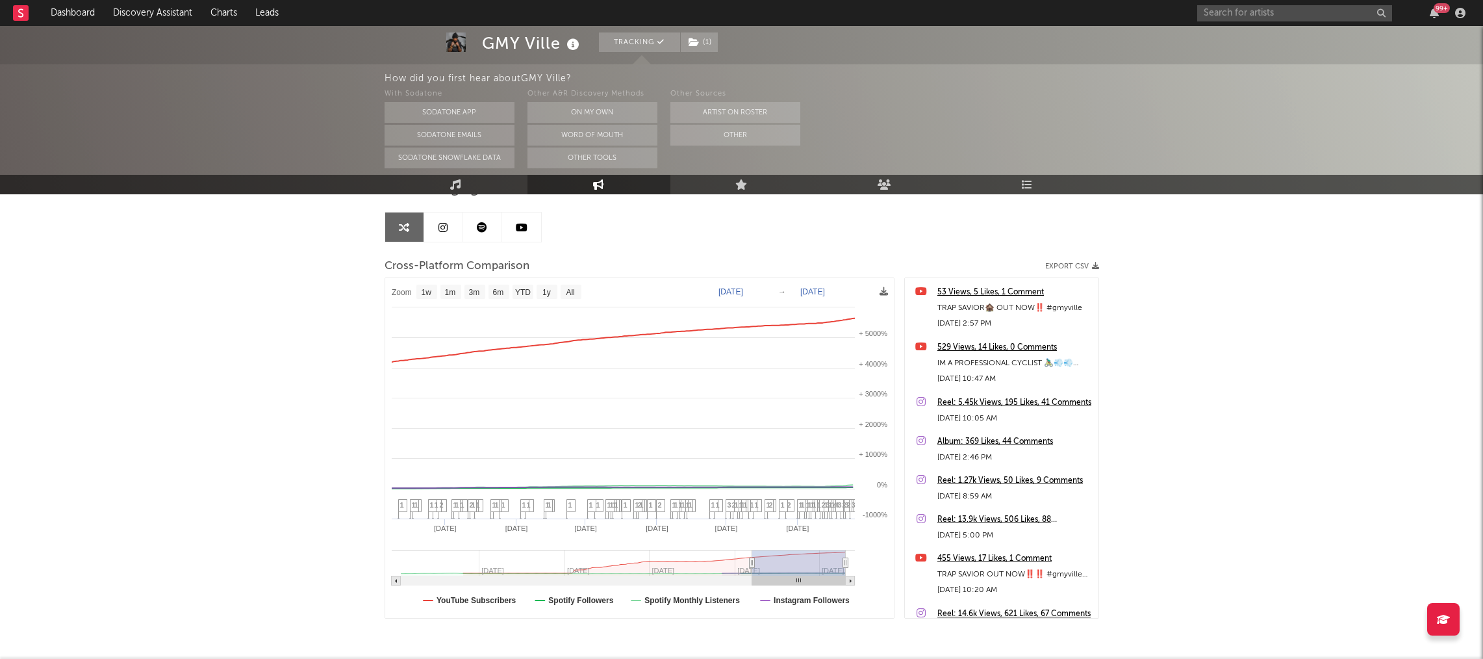
drag, startPoint x: 450, startPoint y: 561, endPoint x: 751, endPoint y: 559, distance: 300.9
click at [751, 559] on icon at bounding box center [751, 563] width 5 height 10
type input "2025-02-04"
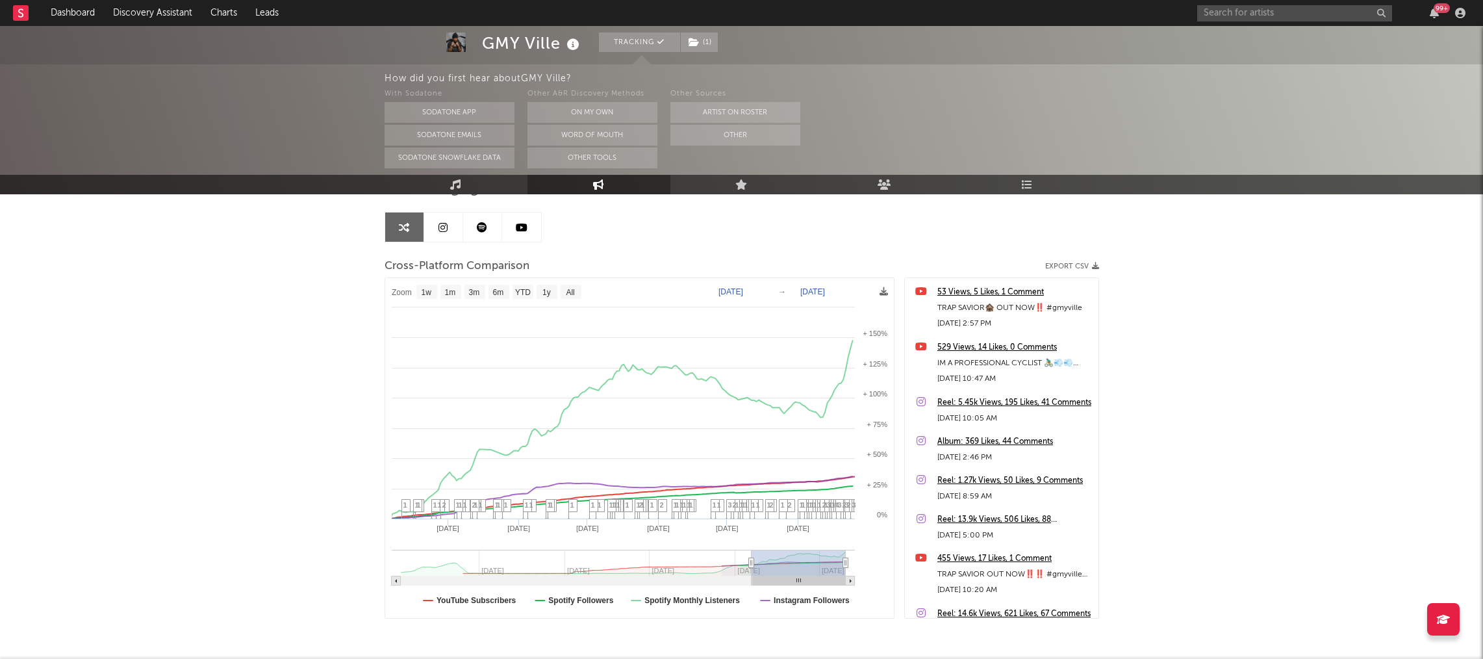
select select "1w"
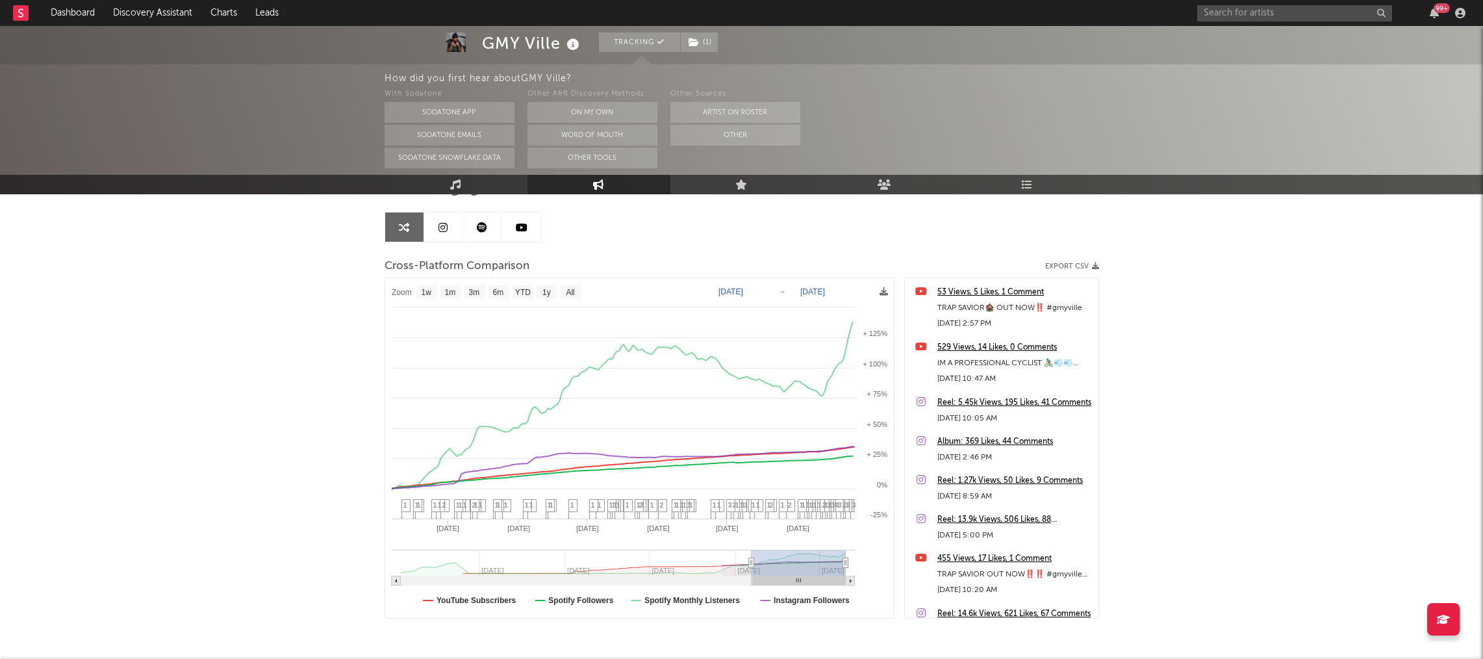
click at [431, 194] on span "Artist Engagement" at bounding box center [459, 188] width 148 height 16
click at [424, 173] on div "How did you first hear about GMY Ville ? With Sodatone Sodatone App Sodatone Em…" at bounding box center [934, 119] width 1099 height 110
click at [424, 187] on link "Music" at bounding box center [456, 184] width 143 height 19
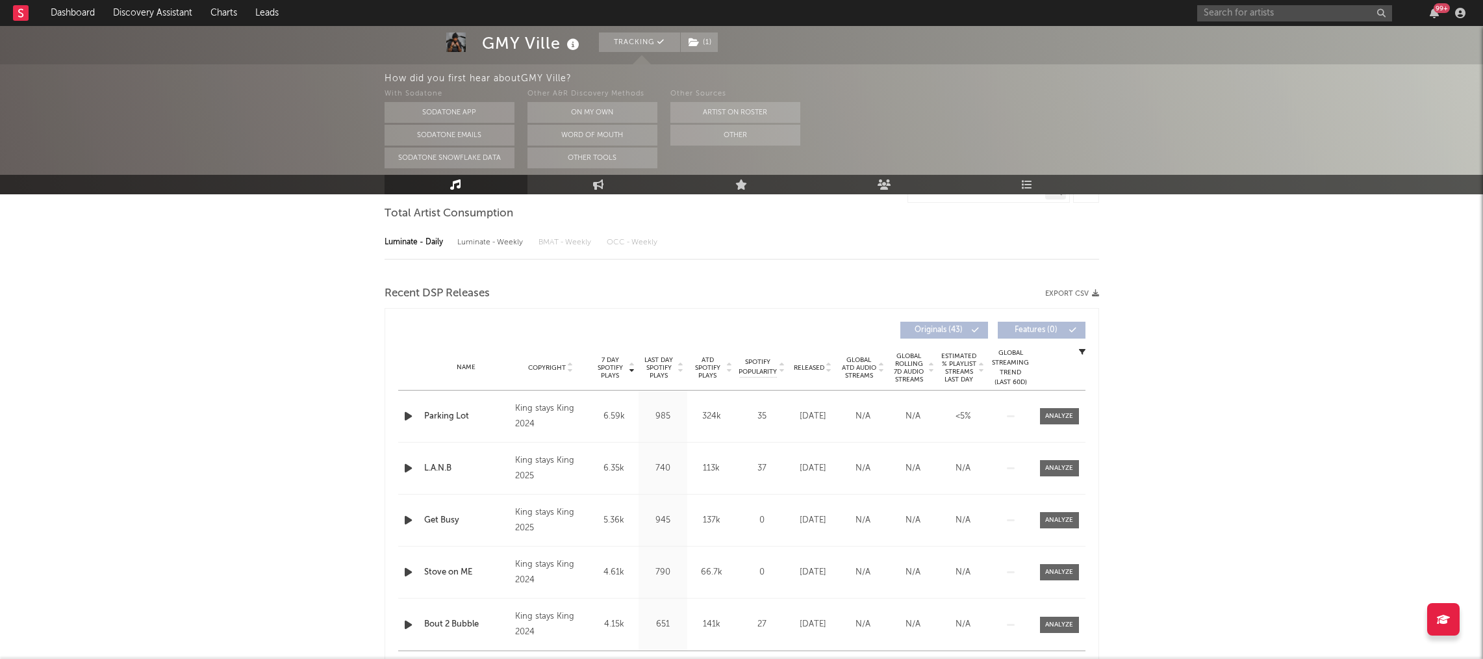
select select "6m"
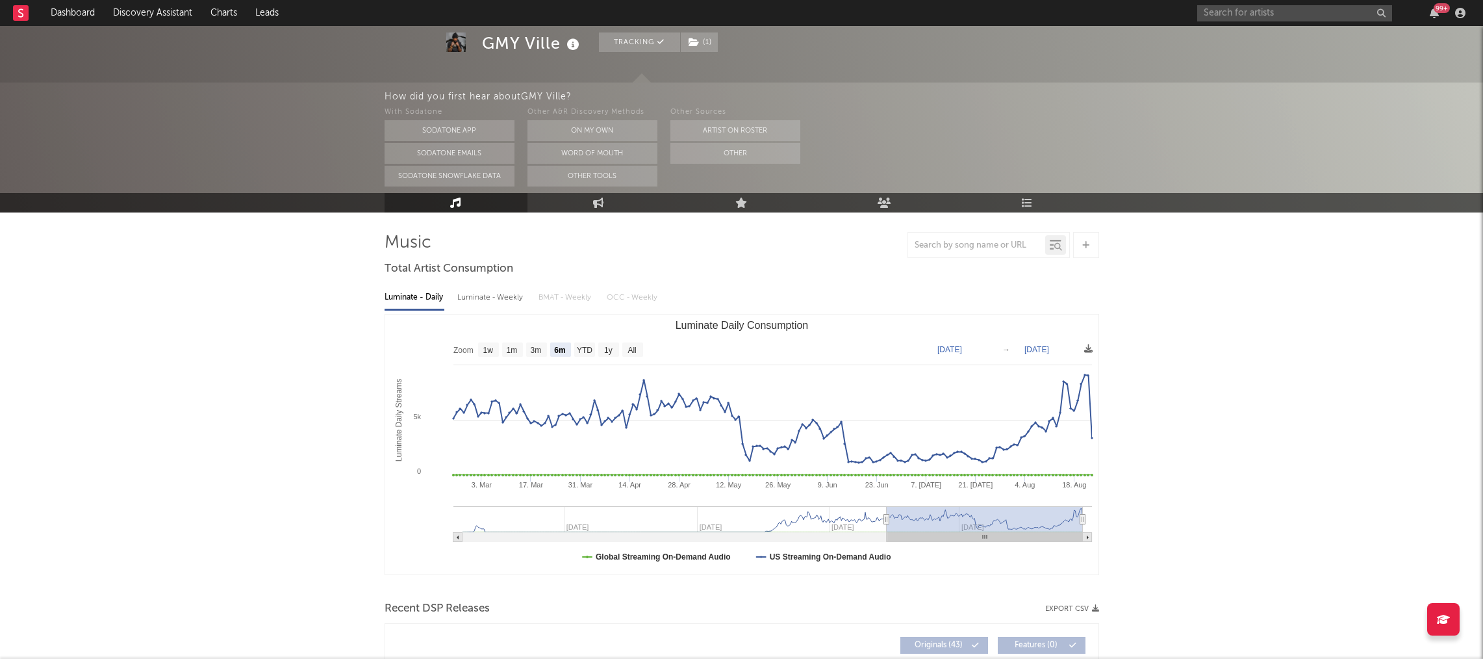
scroll to position [60, 0]
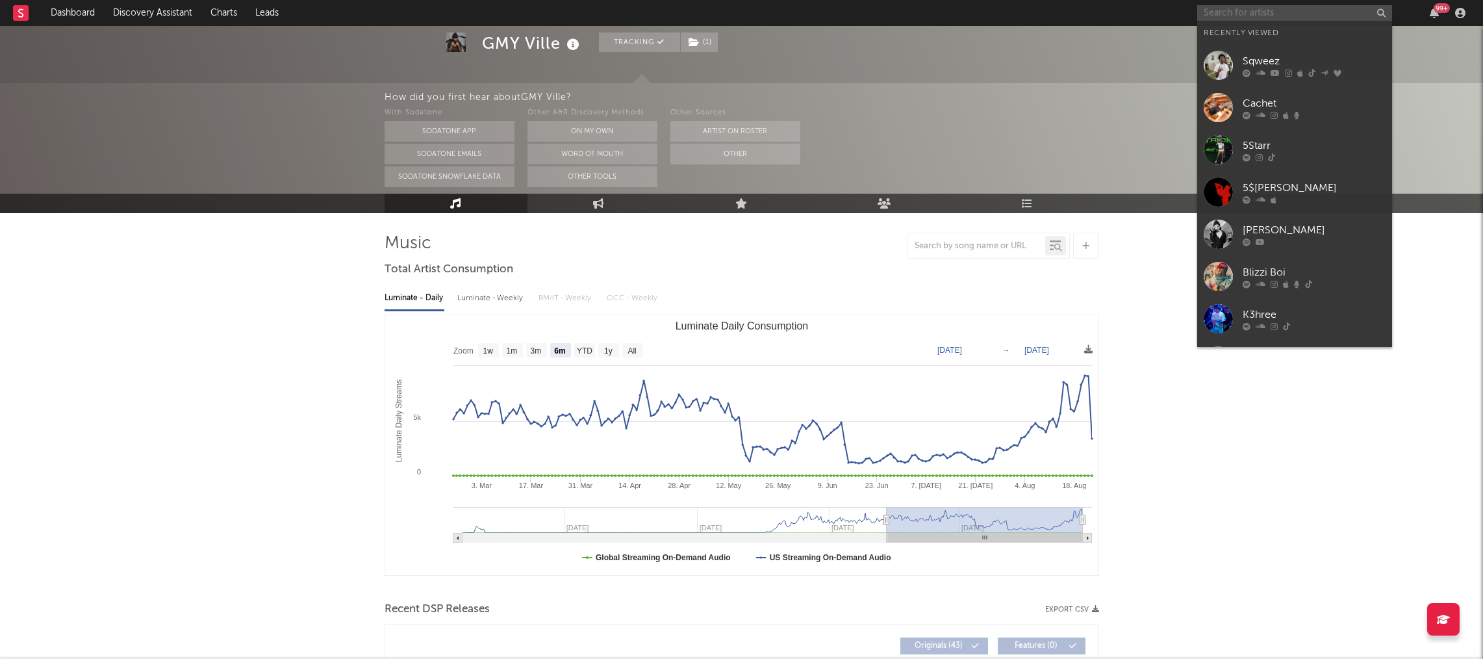
click at [1248, 16] on input "text" at bounding box center [1295, 13] width 195 height 16
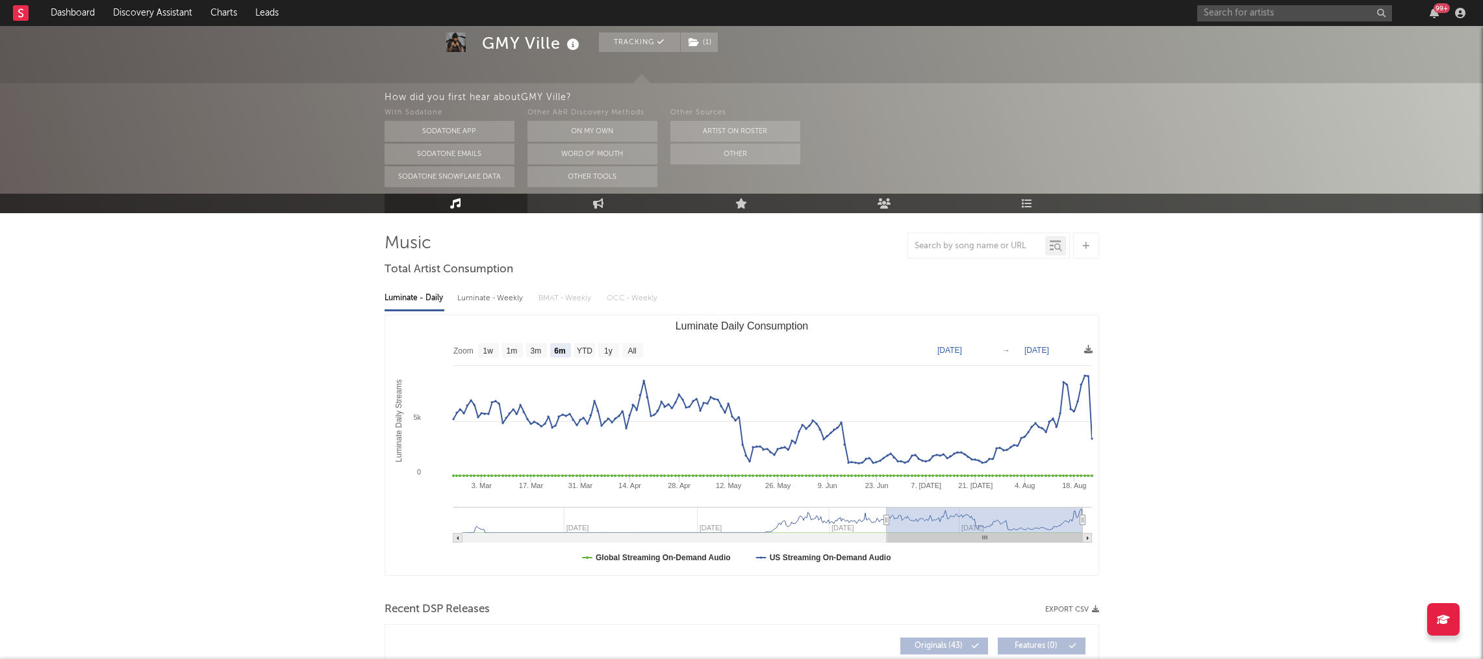
click at [1103, 86] on div "How did you first hear about GMY Ville ? With Sodatone Sodatone App Sodatone Em…" at bounding box center [934, 138] width 1099 height 110
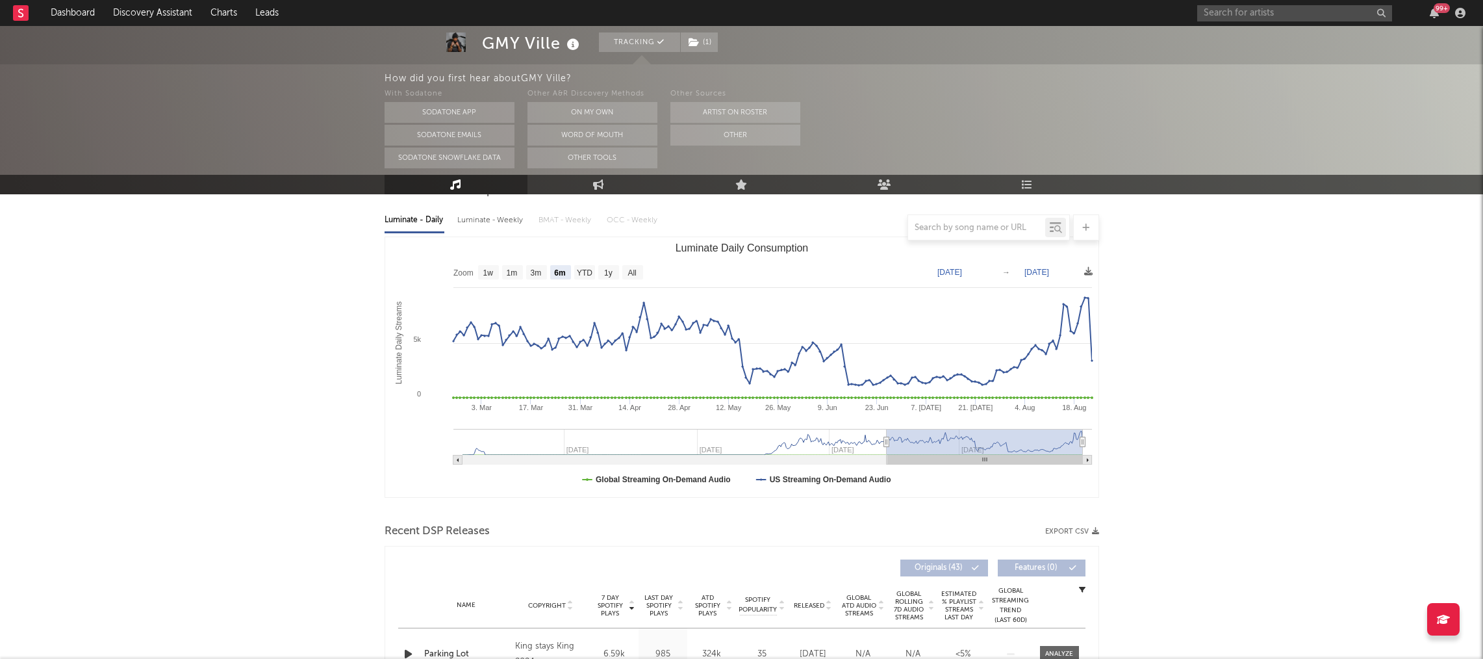
scroll to position [0, 0]
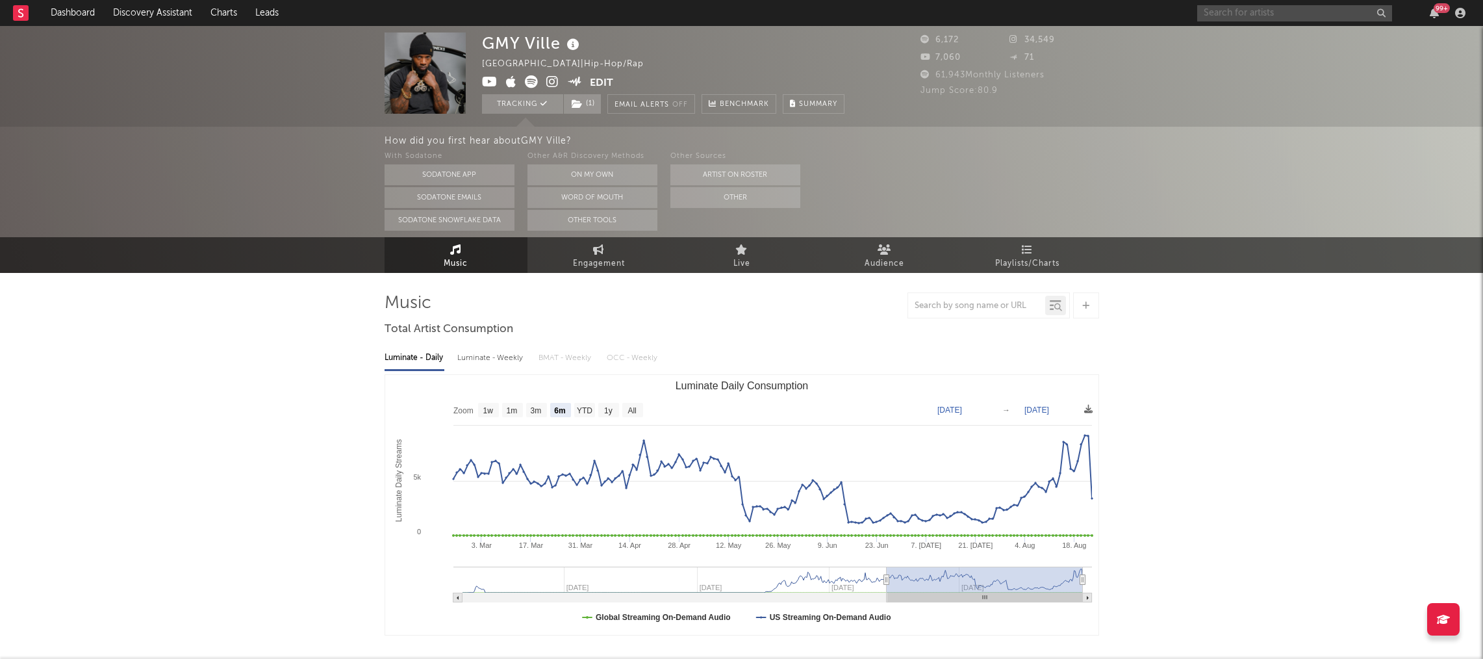
click at [1211, 15] on input "text" at bounding box center [1295, 13] width 195 height 16
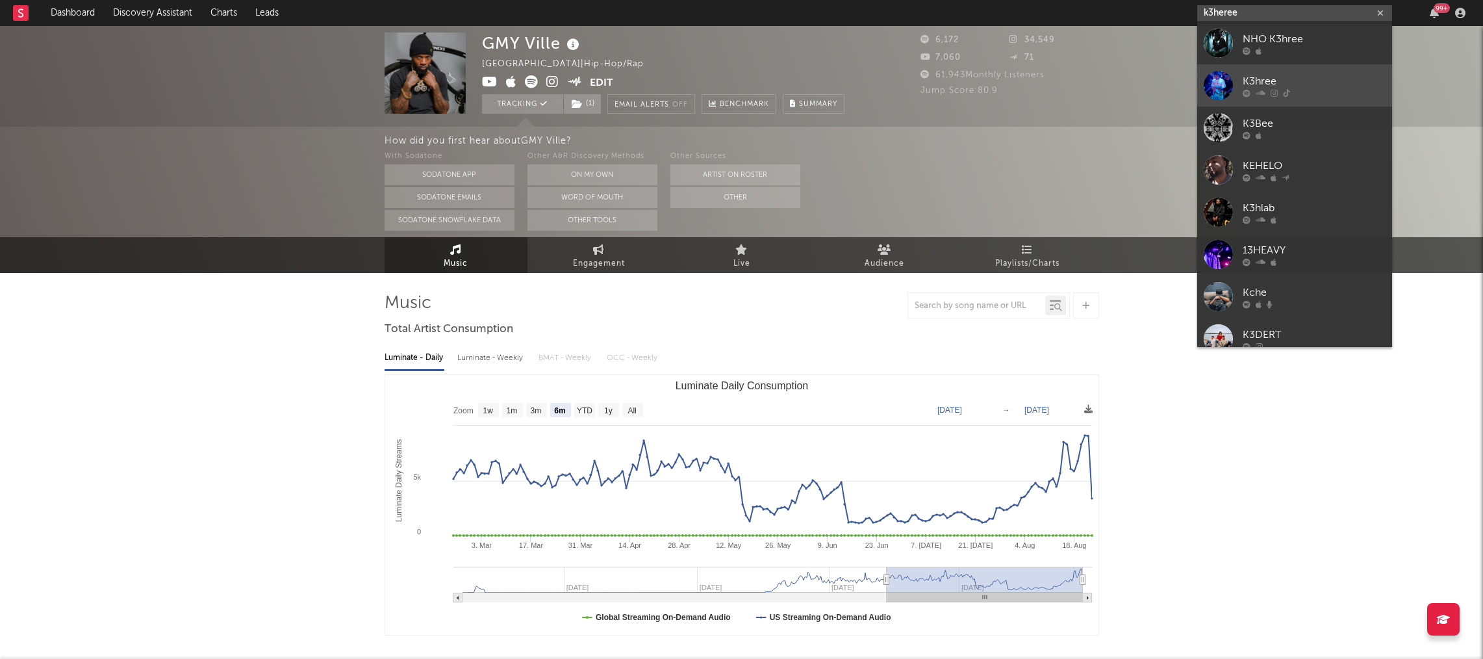
type input "k3heree"
click at [1246, 80] on div "K3hree" at bounding box center [1314, 81] width 143 height 16
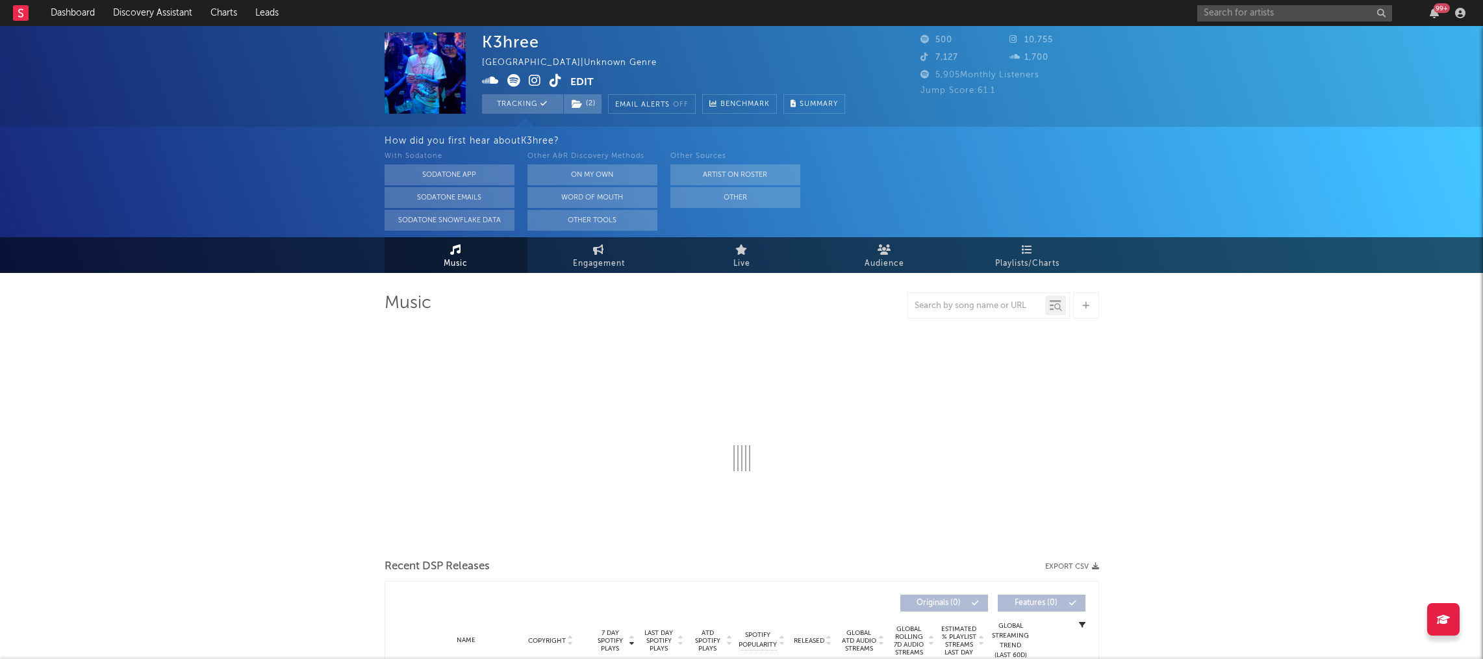
select select "6m"
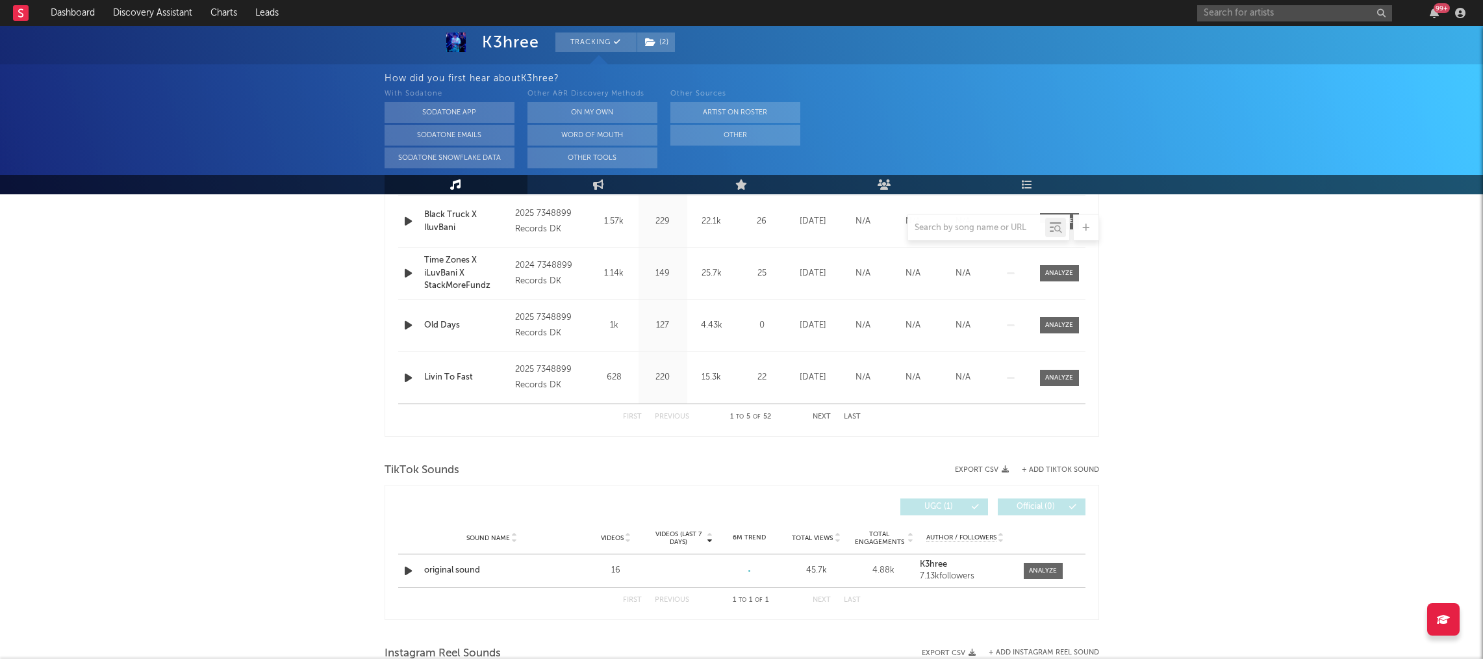
scroll to position [548, 0]
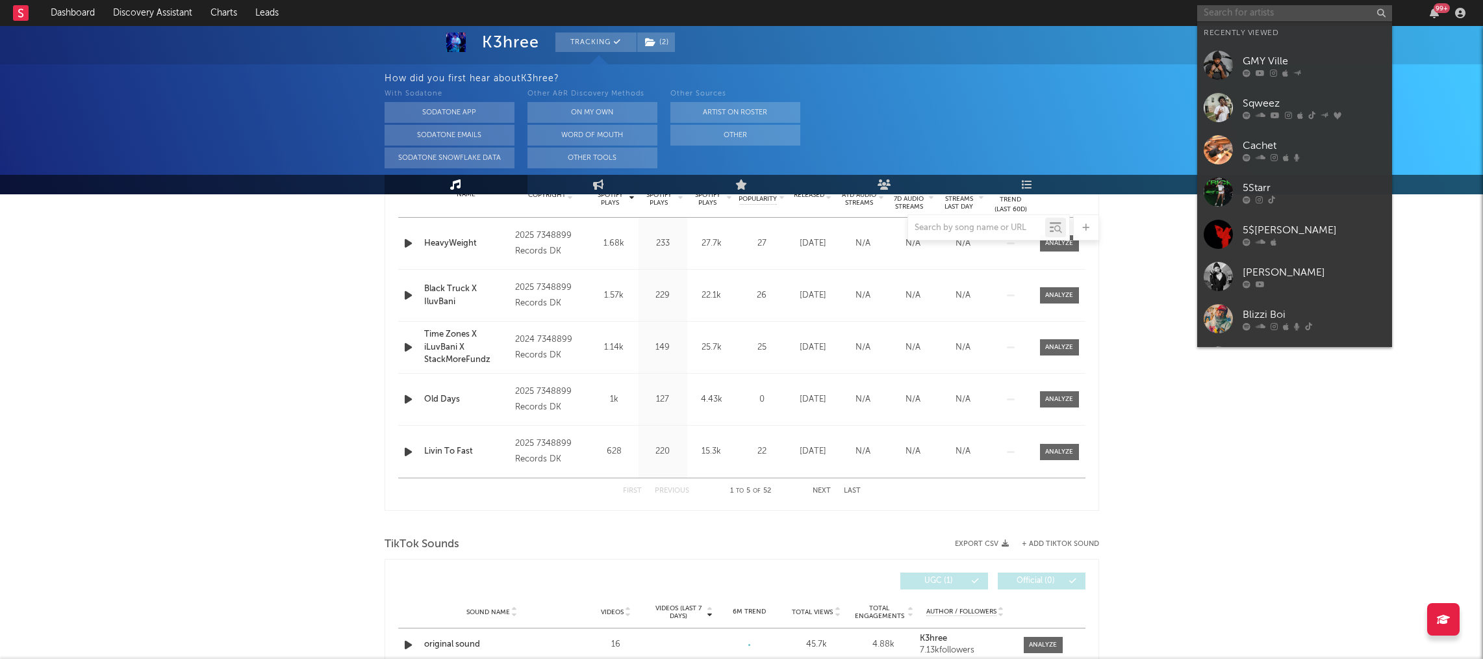
click at [1272, 16] on input "text" at bounding box center [1295, 13] width 195 height 16
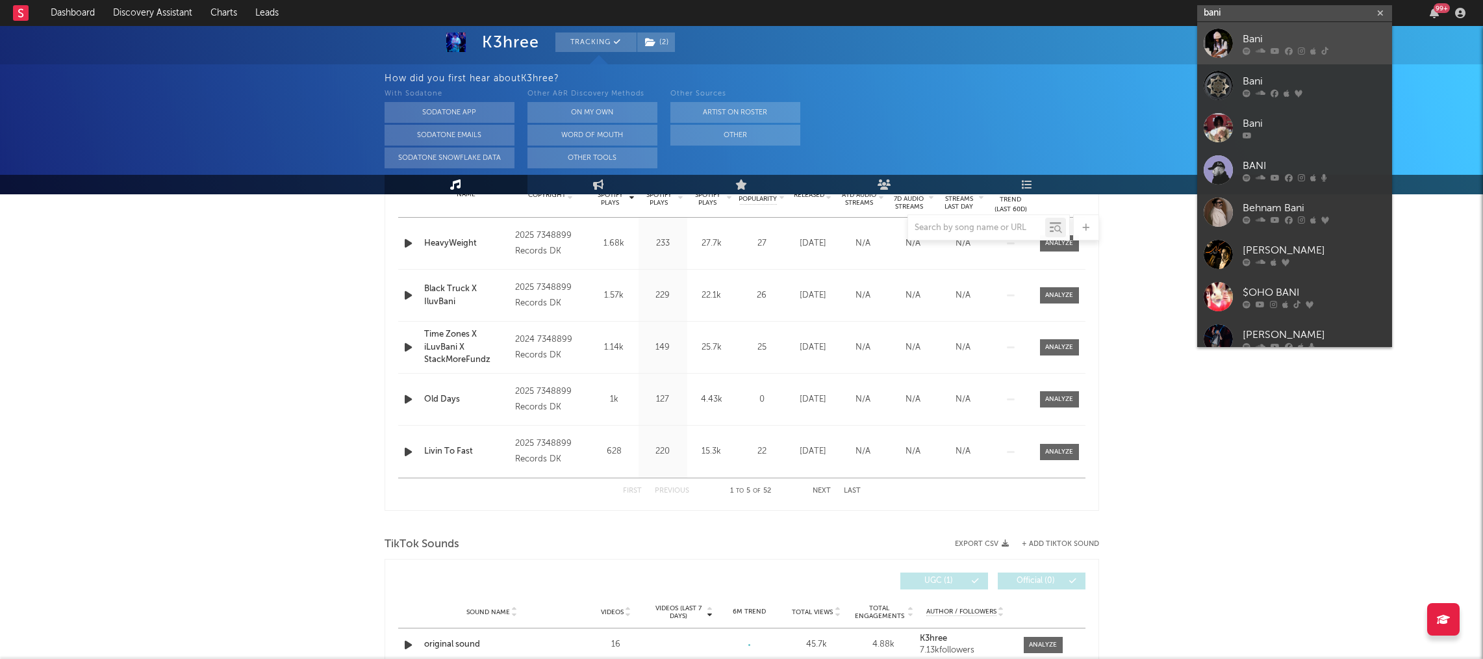
type input "bani"
click at [1265, 47] on div at bounding box center [1314, 51] width 143 height 8
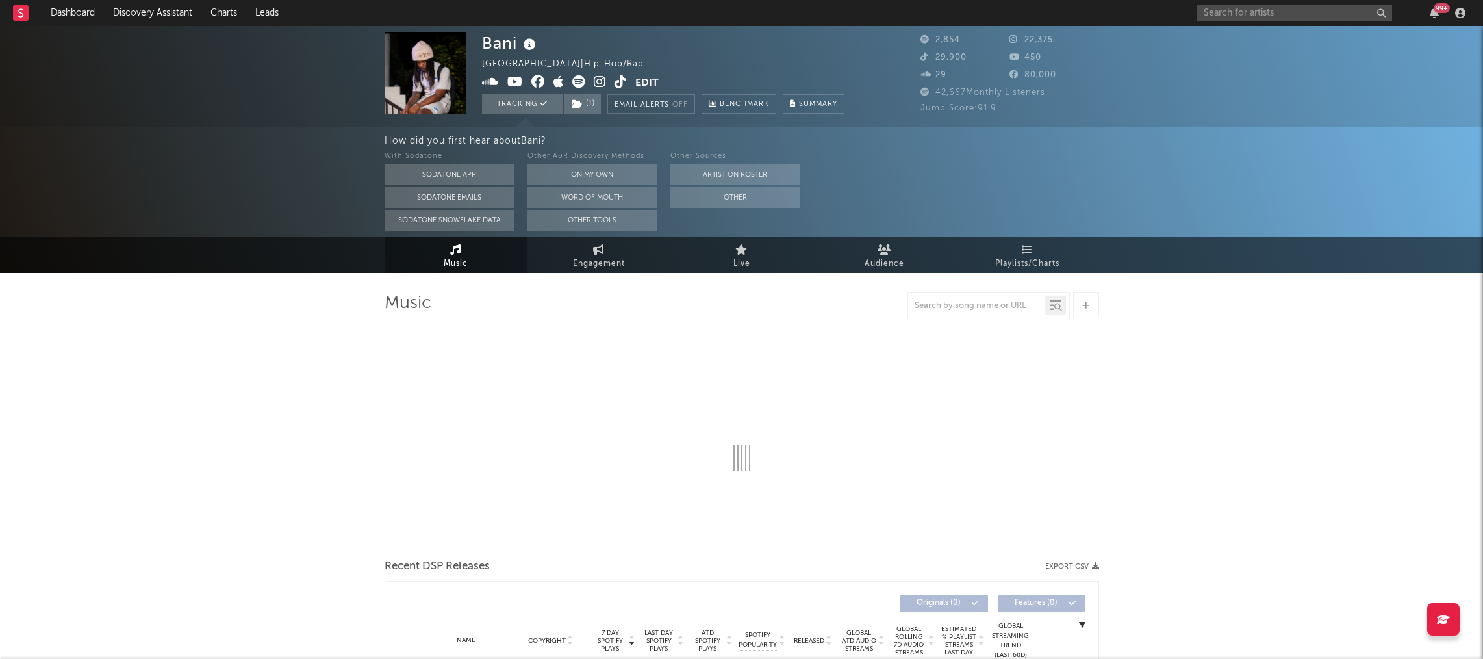
select select "6m"
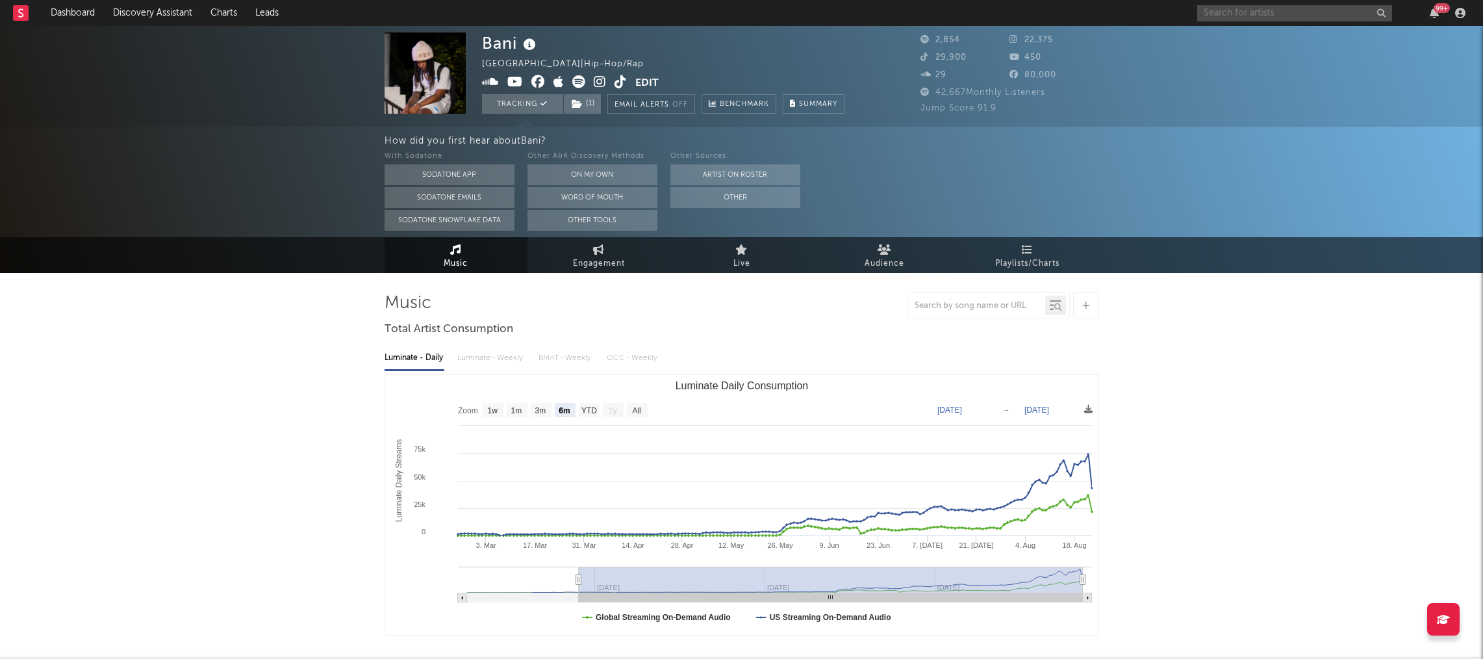
click at [1248, 12] on input "text" at bounding box center [1295, 13] width 195 height 16
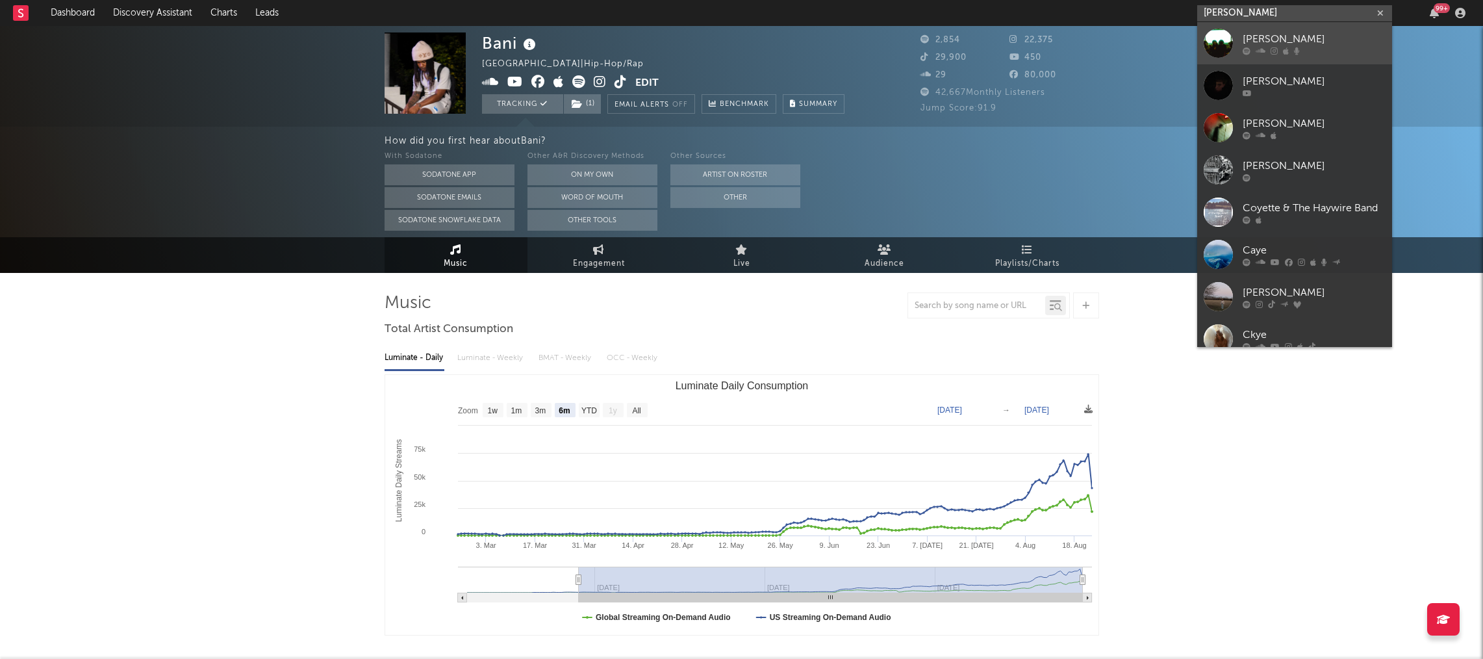
type input "coye"
click at [1266, 38] on div "coye" at bounding box center [1314, 39] width 143 height 16
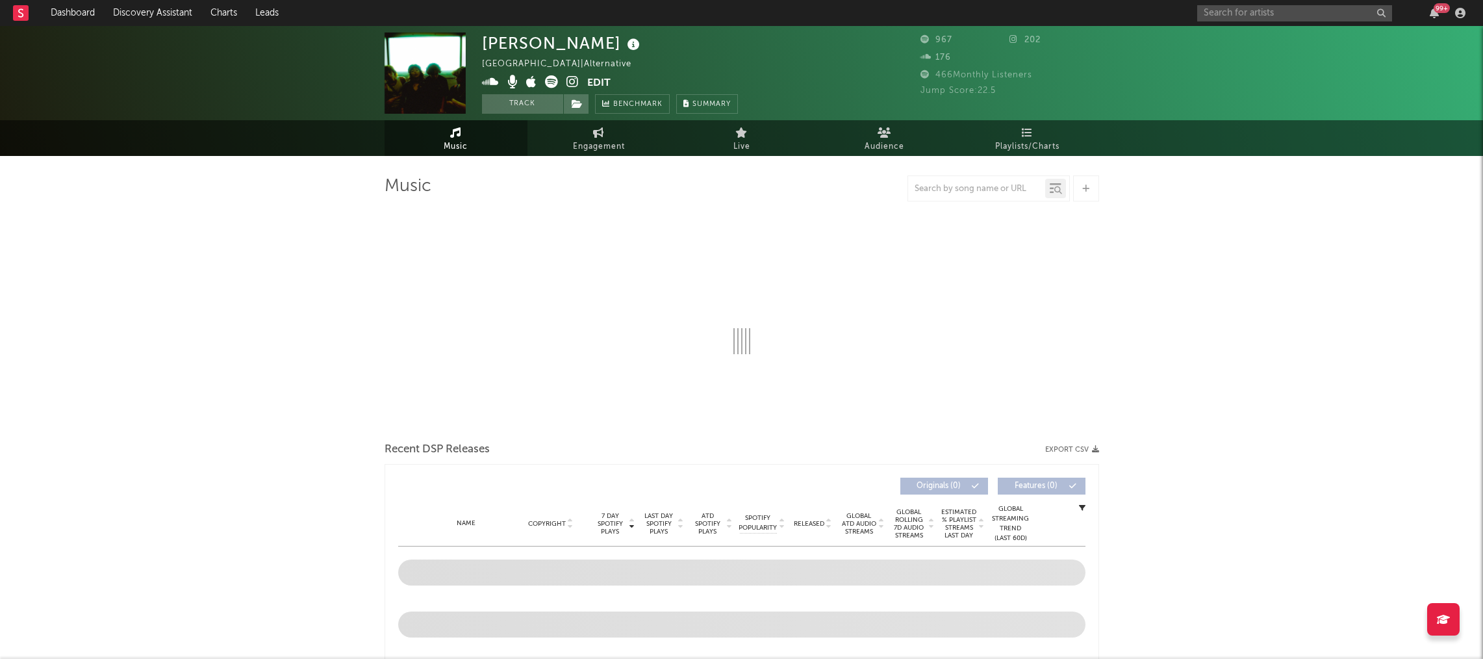
select select "1w"
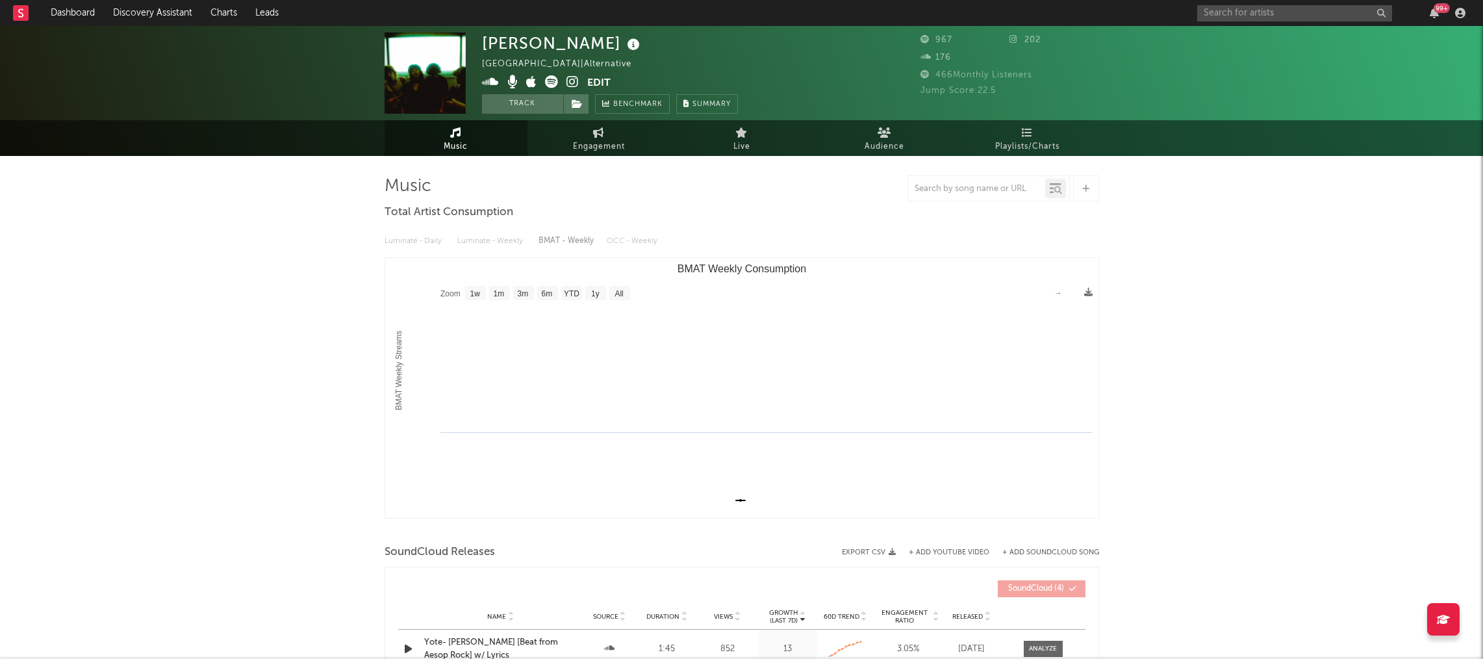
click at [571, 82] on icon at bounding box center [573, 81] width 12 height 13
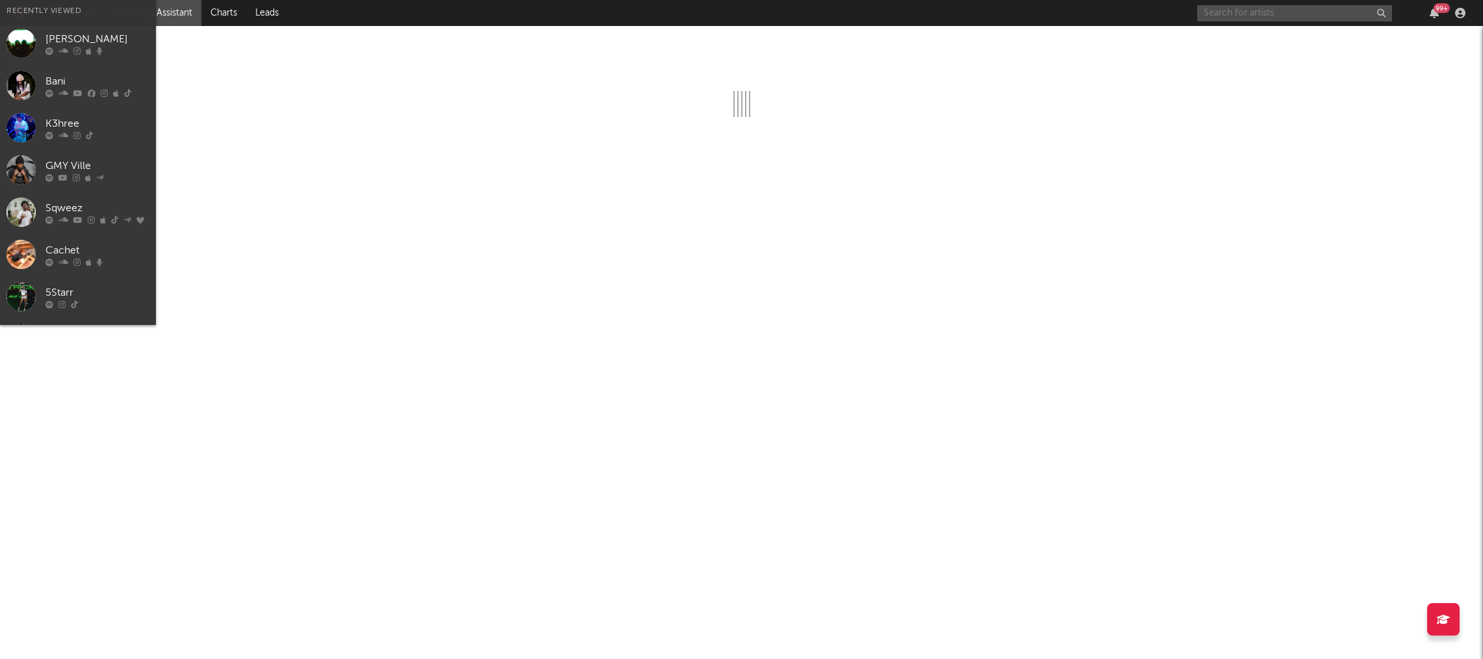
click at [1257, 16] on input "text" at bounding box center [1295, 13] width 195 height 16
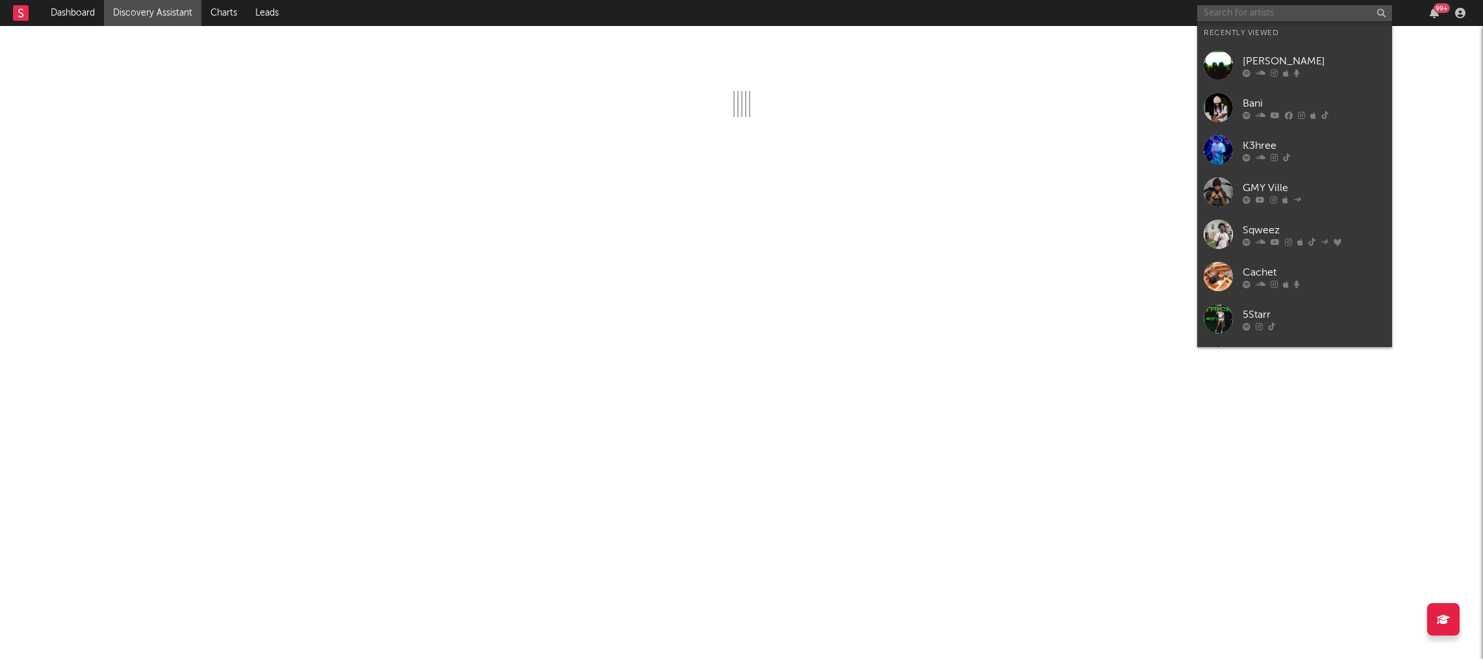
paste input "[URL][DOMAIN_NAME]"
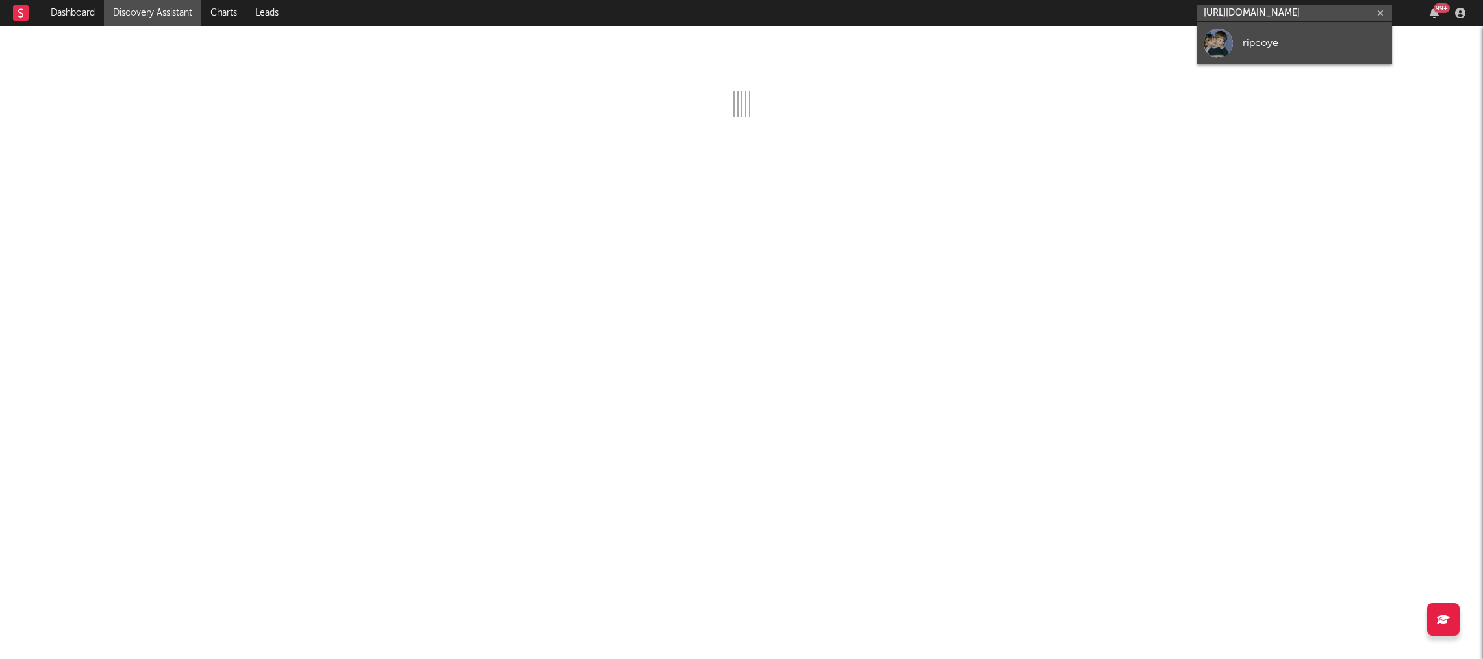
type input "[URL][DOMAIN_NAME]"
click at [1259, 52] on link "ripcoye" at bounding box center [1295, 43] width 195 height 42
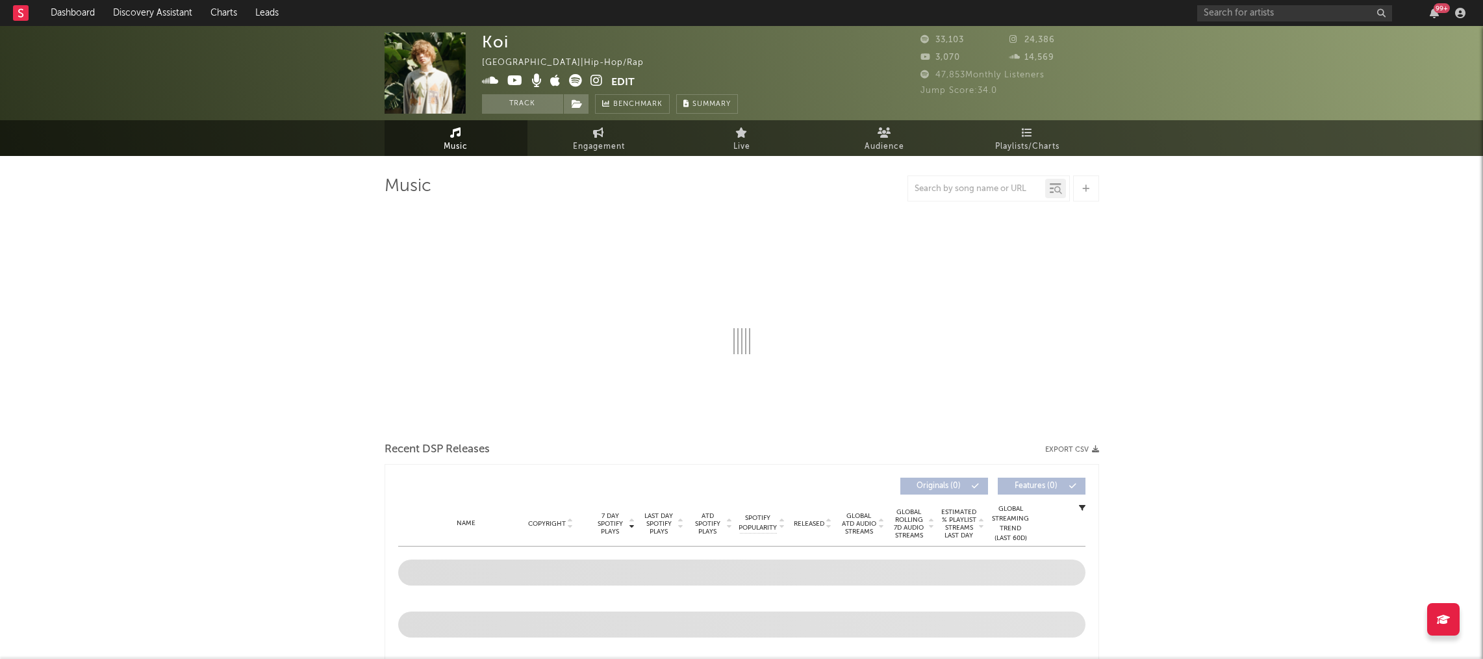
select select "6m"
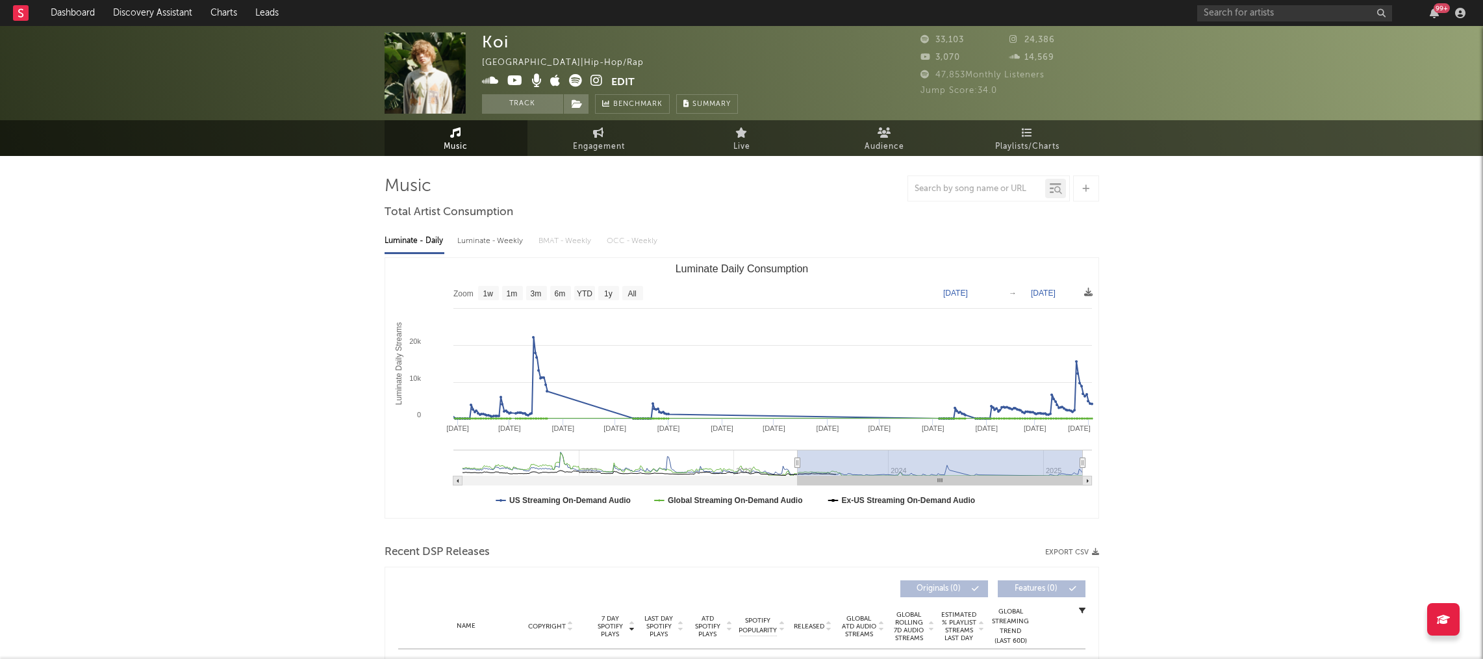
type input "2021-06-29"
drag, startPoint x: 1005, startPoint y: 462, endPoint x: 395, endPoint y: 418, distance: 611.1
click at [395, 418] on icon "Created with Highcharts 10.3.3 Luminate Daily Streams Luminate Daily Consumptio…" at bounding box center [741, 388] width 713 height 260
select select "All"
type input "2021-03-31"
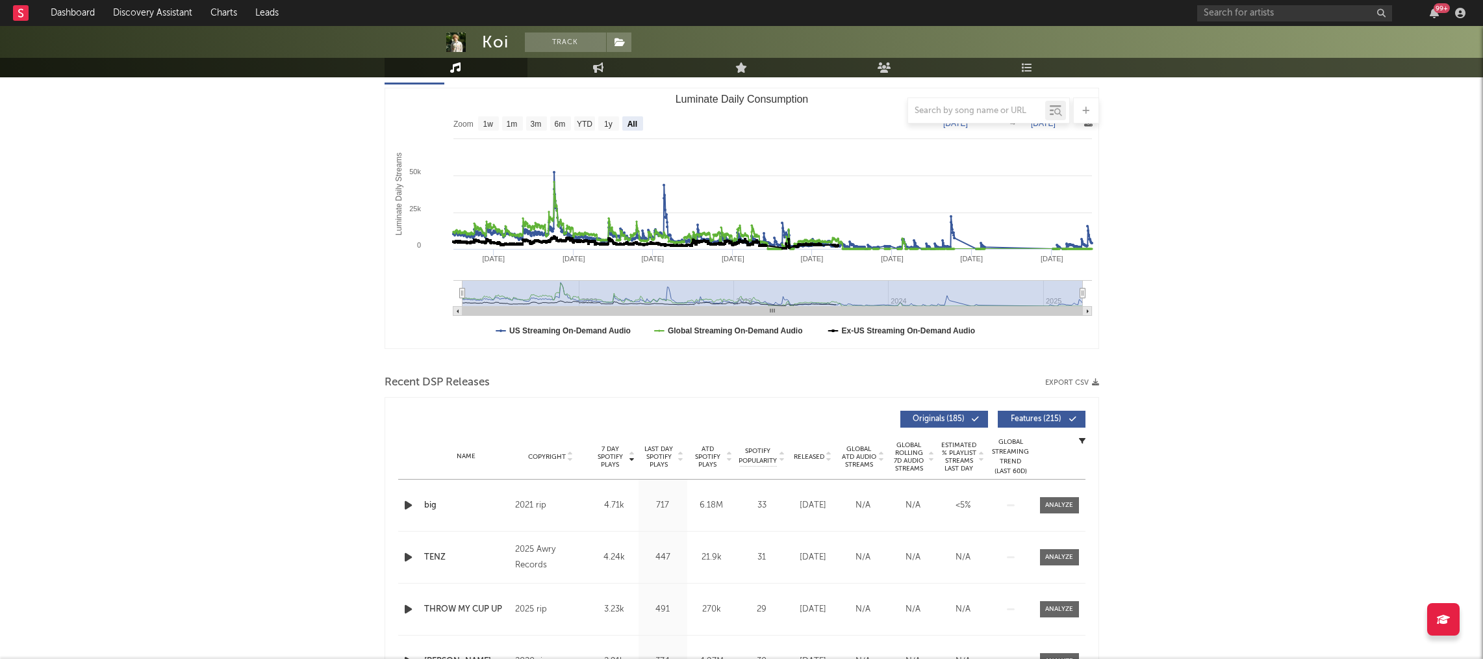
scroll to position [186, 0]
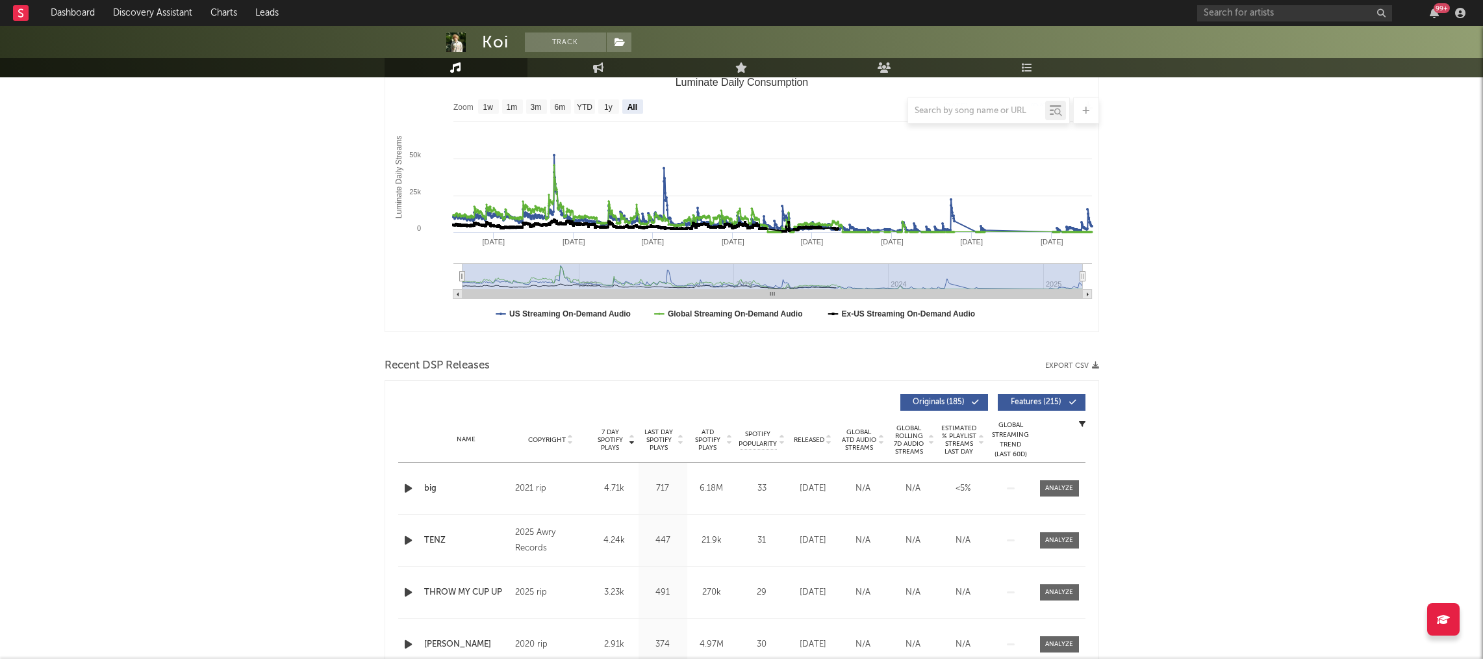
drag, startPoint x: 545, startPoint y: 278, endPoint x: 333, endPoint y: 275, distance: 211.9
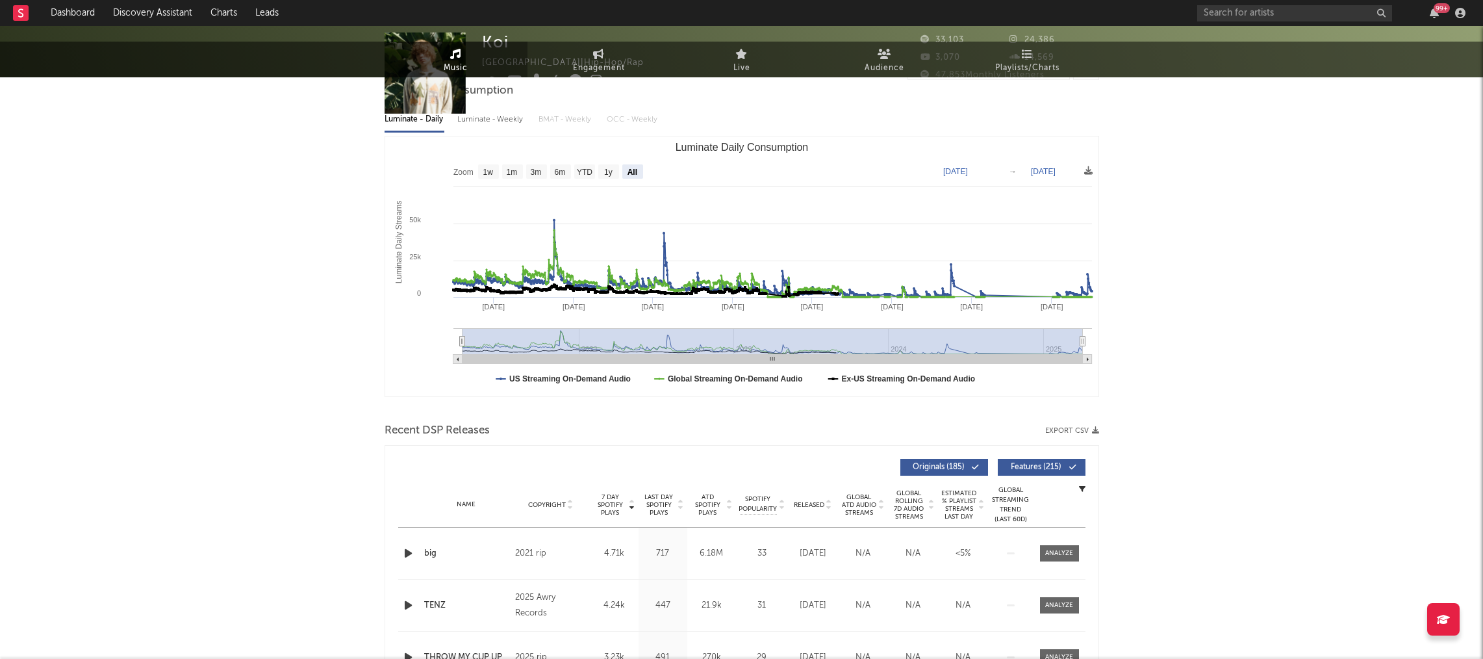
scroll to position [0, 0]
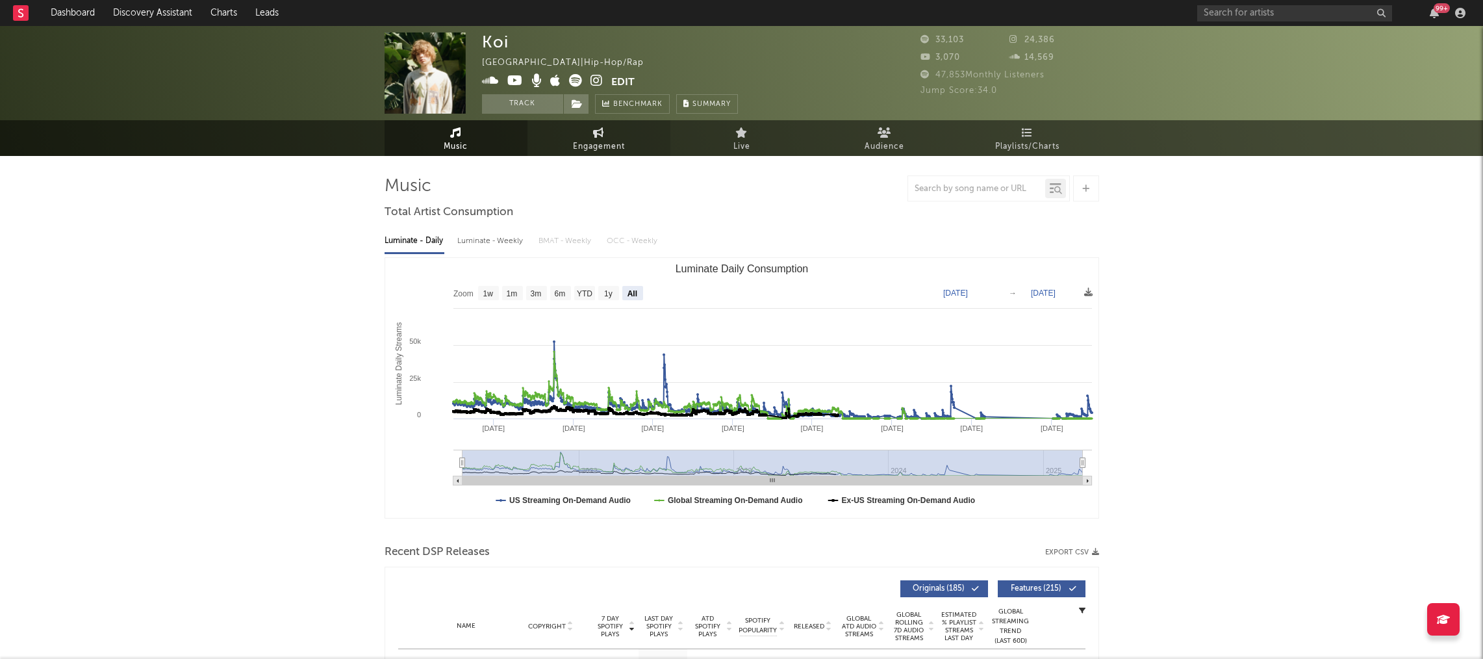
click at [595, 144] on span "Engagement" at bounding box center [599, 147] width 52 height 16
select select "1w"
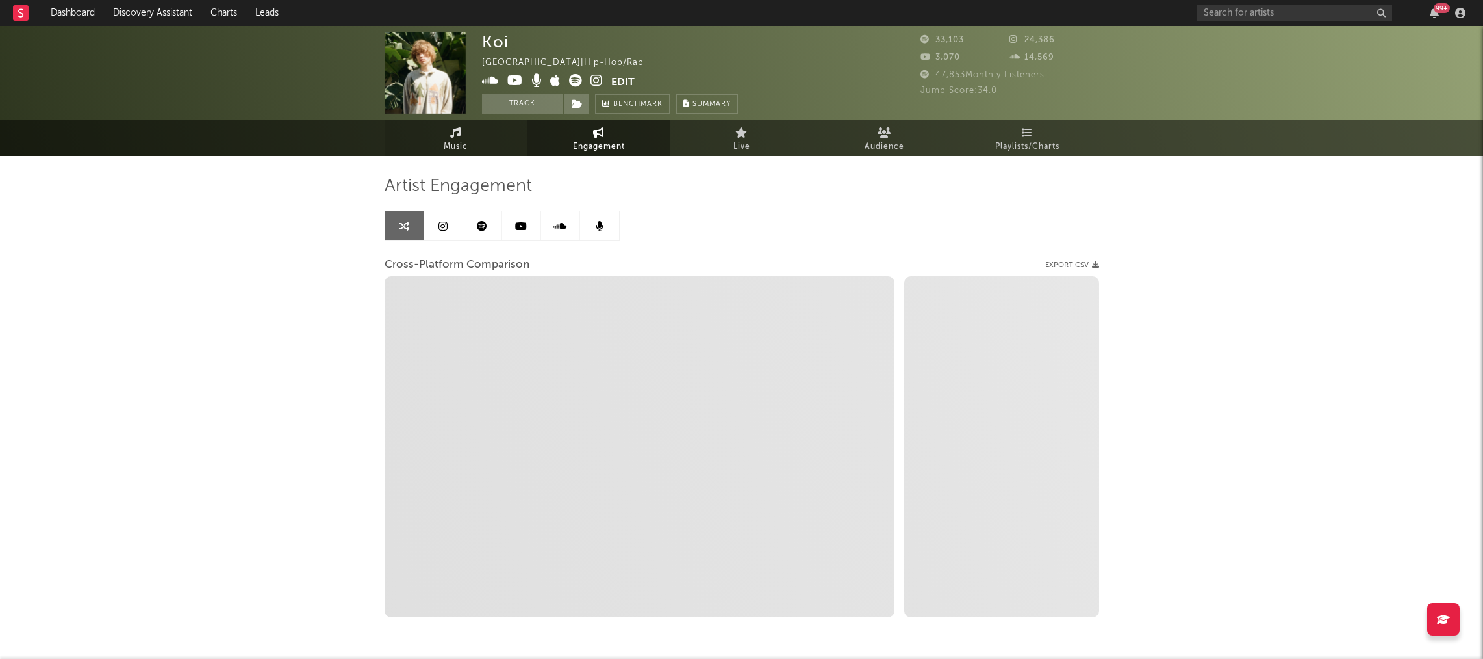
click at [447, 151] on span "Music" at bounding box center [456, 147] width 24 height 16
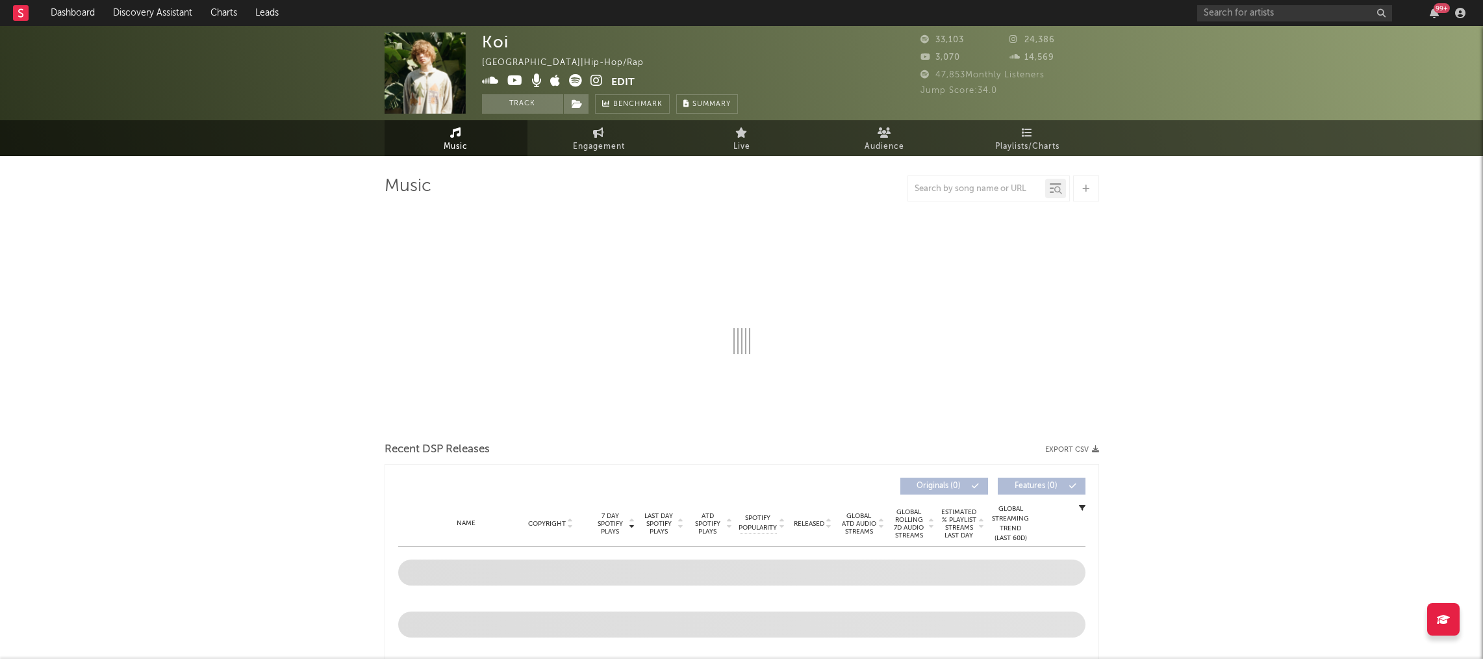
select select "6m"
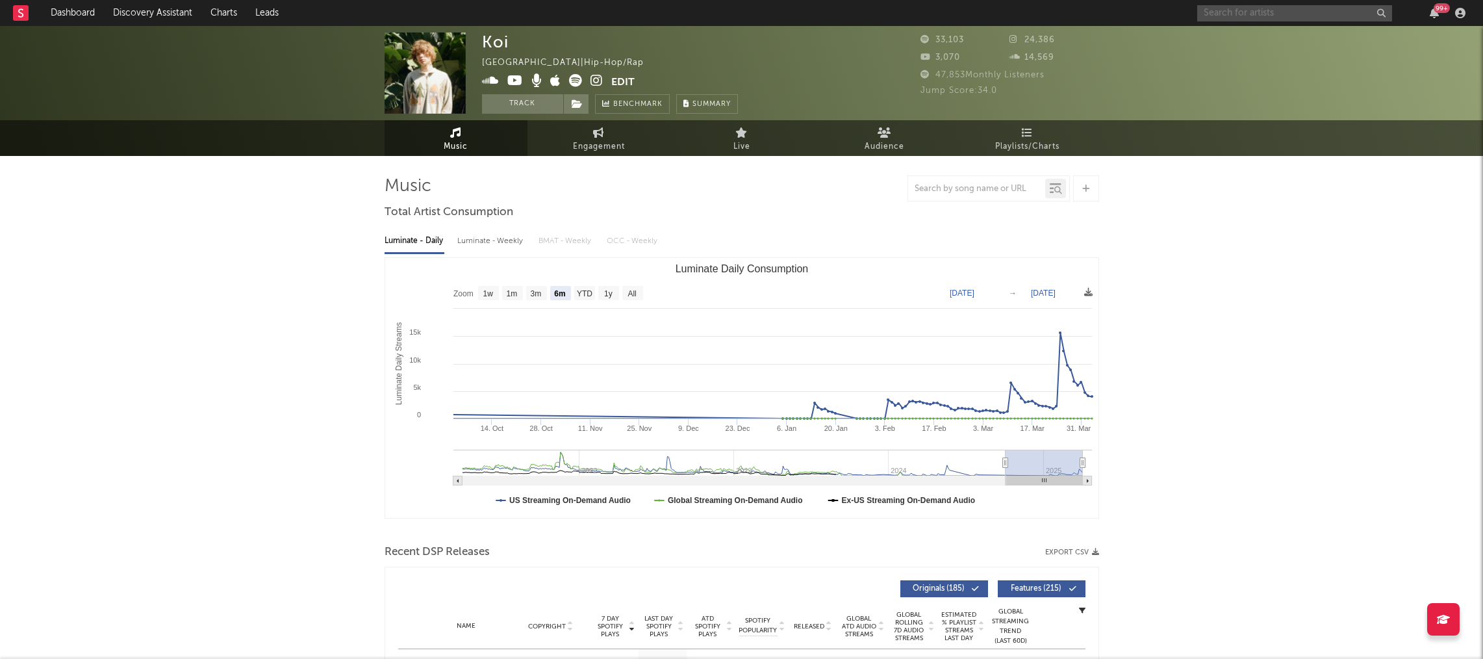
click at [1267, 12] on input "text" at bounding box center [1295, 13] width 195 height 16
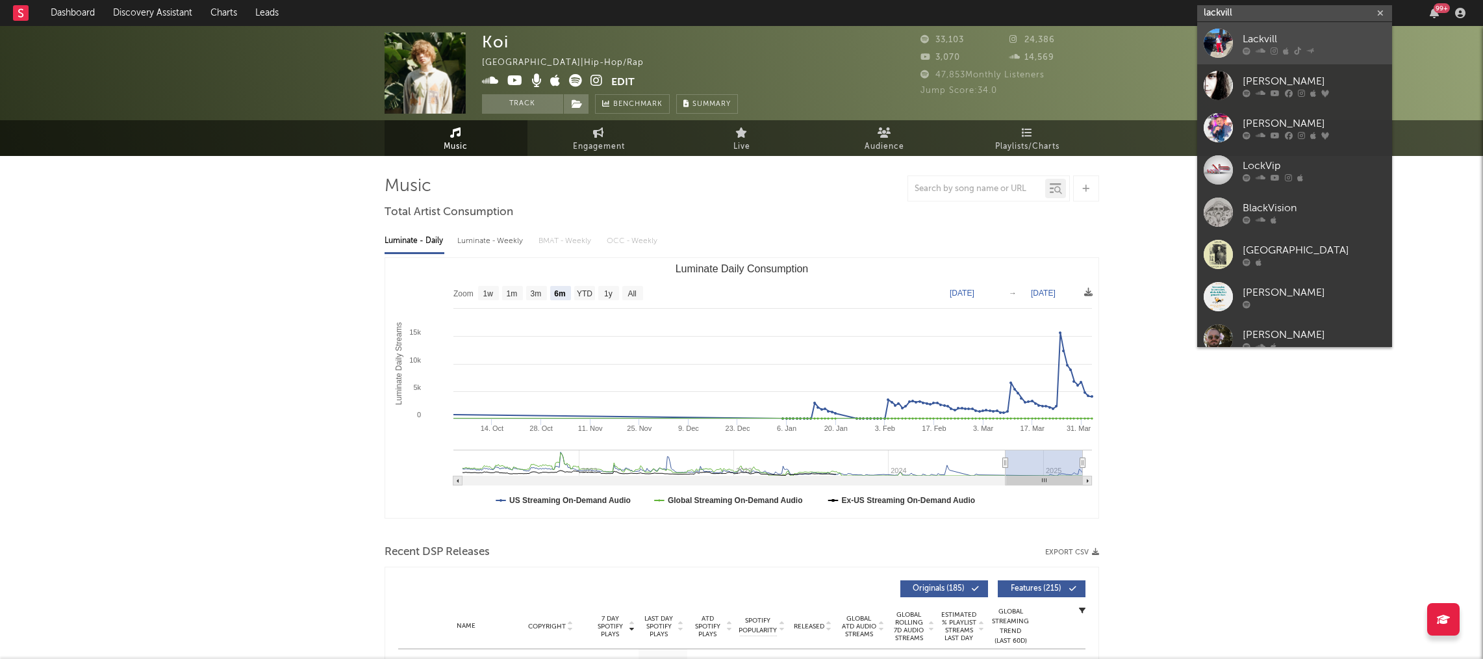
type input "lackvill"
click at [1257, 37] on div "Lackvill" at bounding box center [1314, 39] width 143 height 16
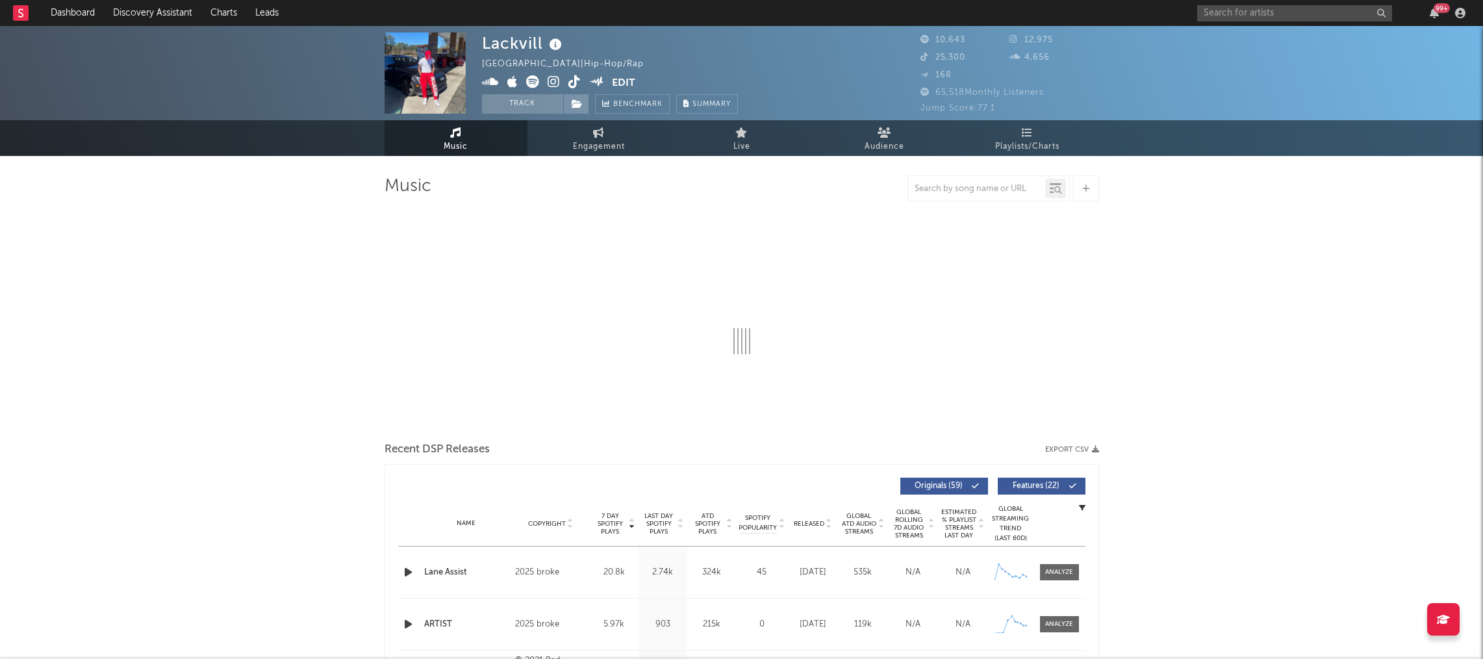
select select "6m"
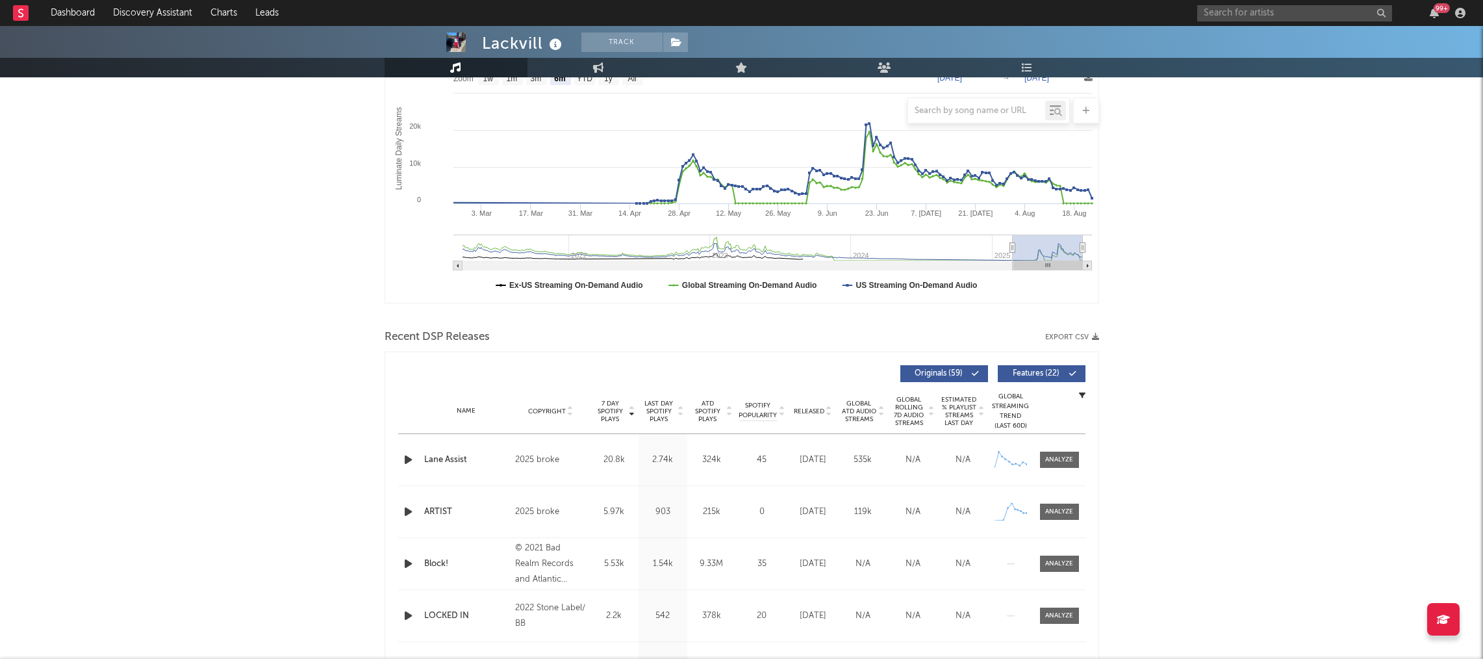
scroll to position [245, 0]
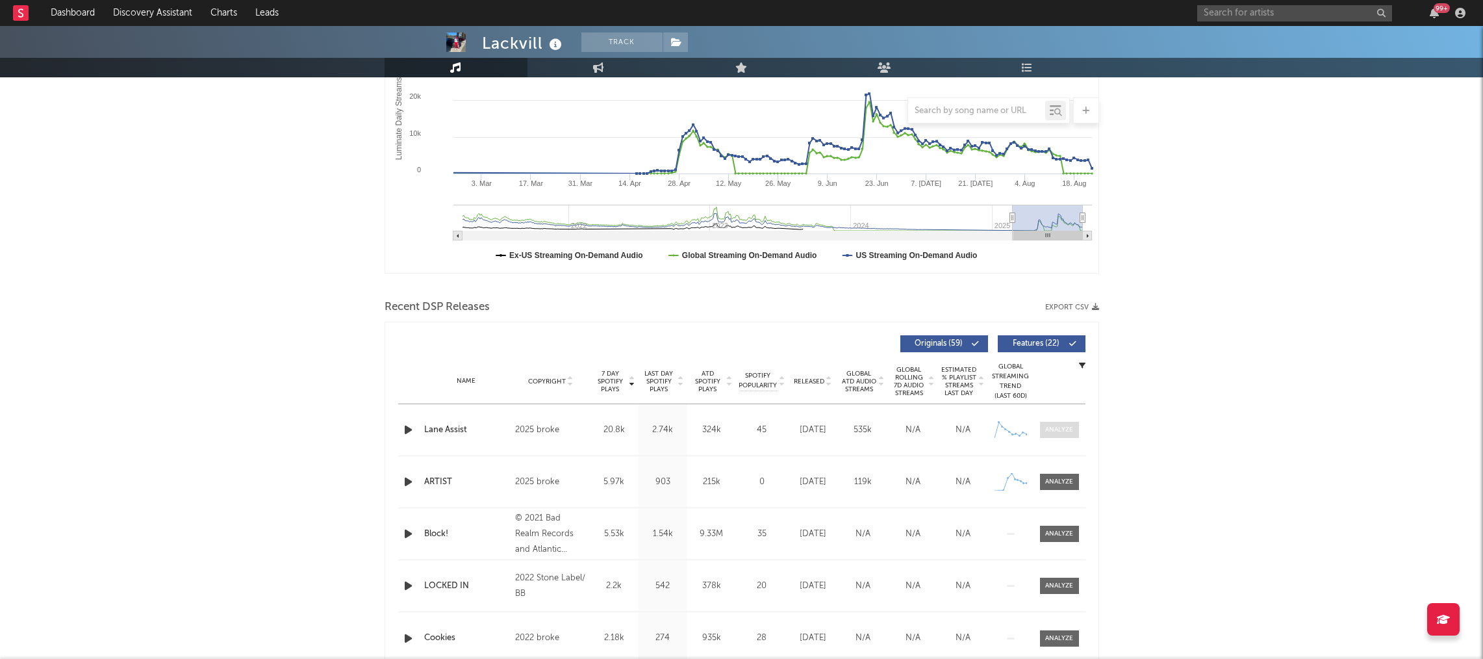
click at [1062, 428] on div at bounding box center [1060, 430] width 28 height 10
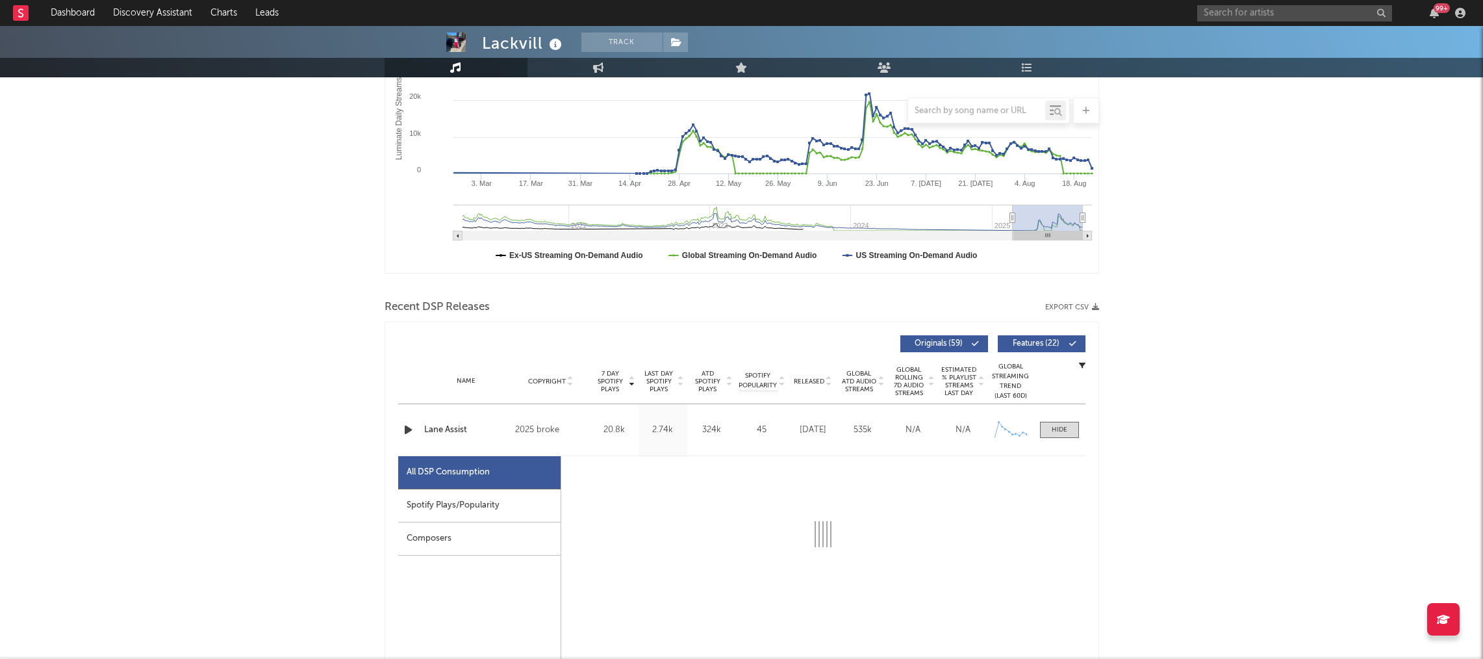
select select "1w"
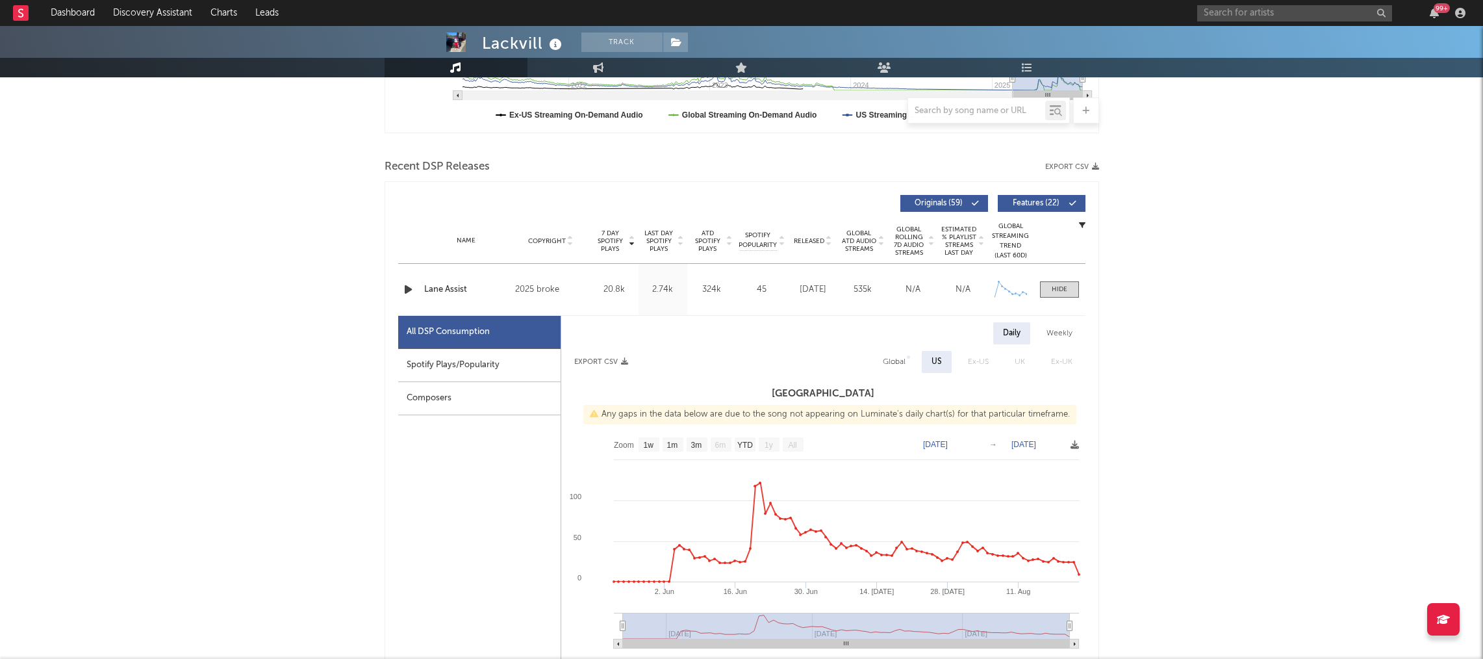
scroll to position [393, 0]
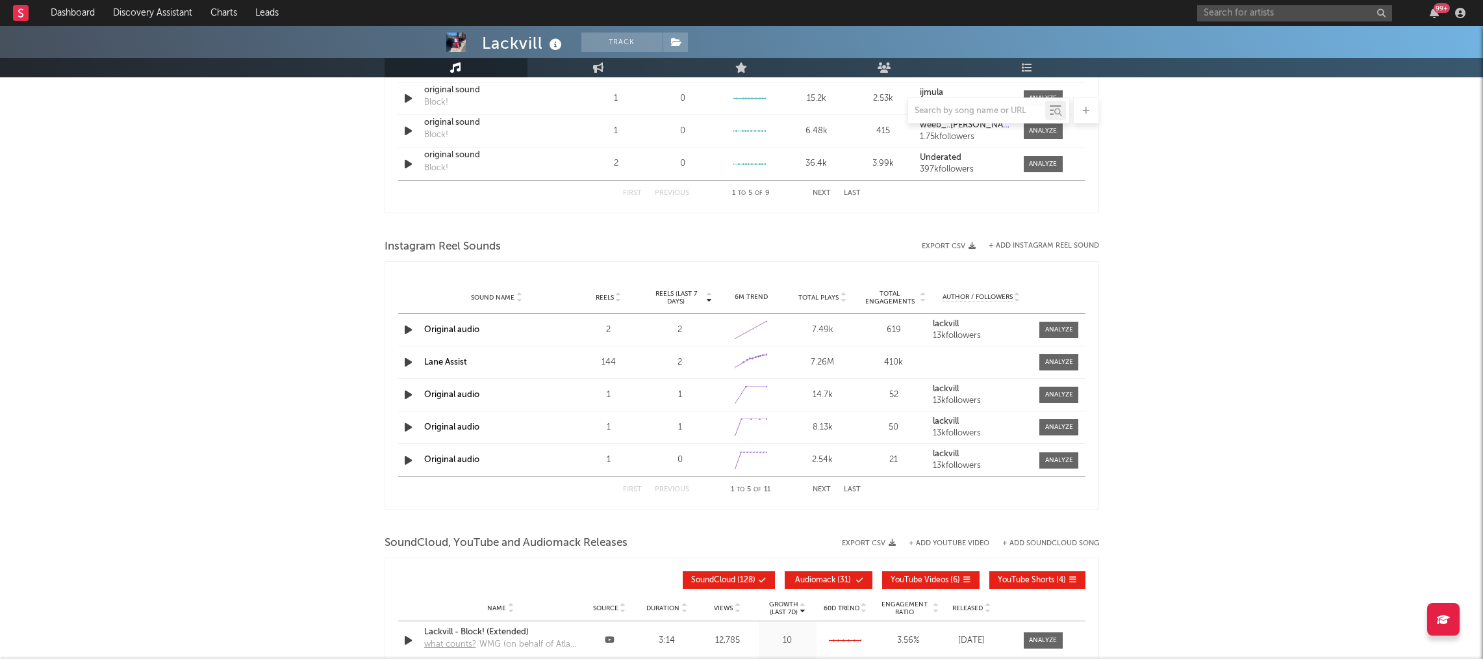
drag, startPoint x: 1298, startPoint y: 404, endPoint x: 1298, endPoint y: 391, distance: 13.0
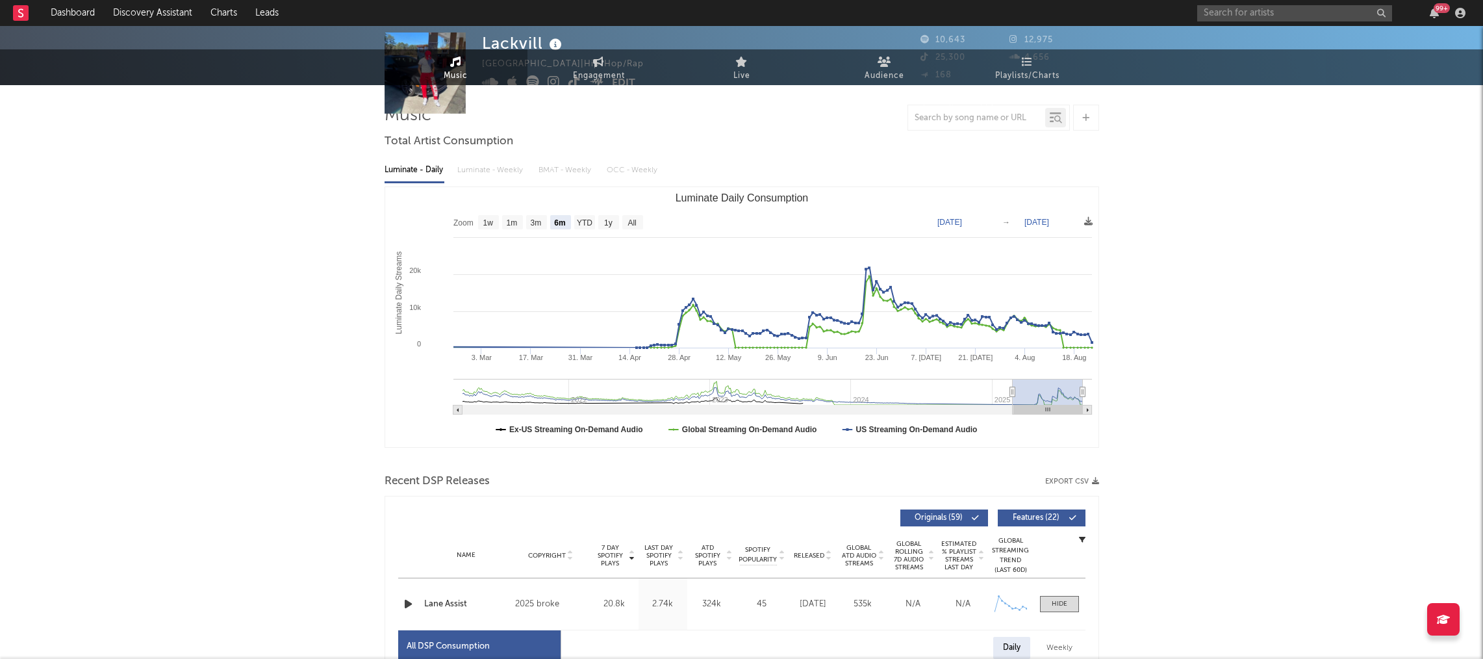
scroll to position [0, 0]
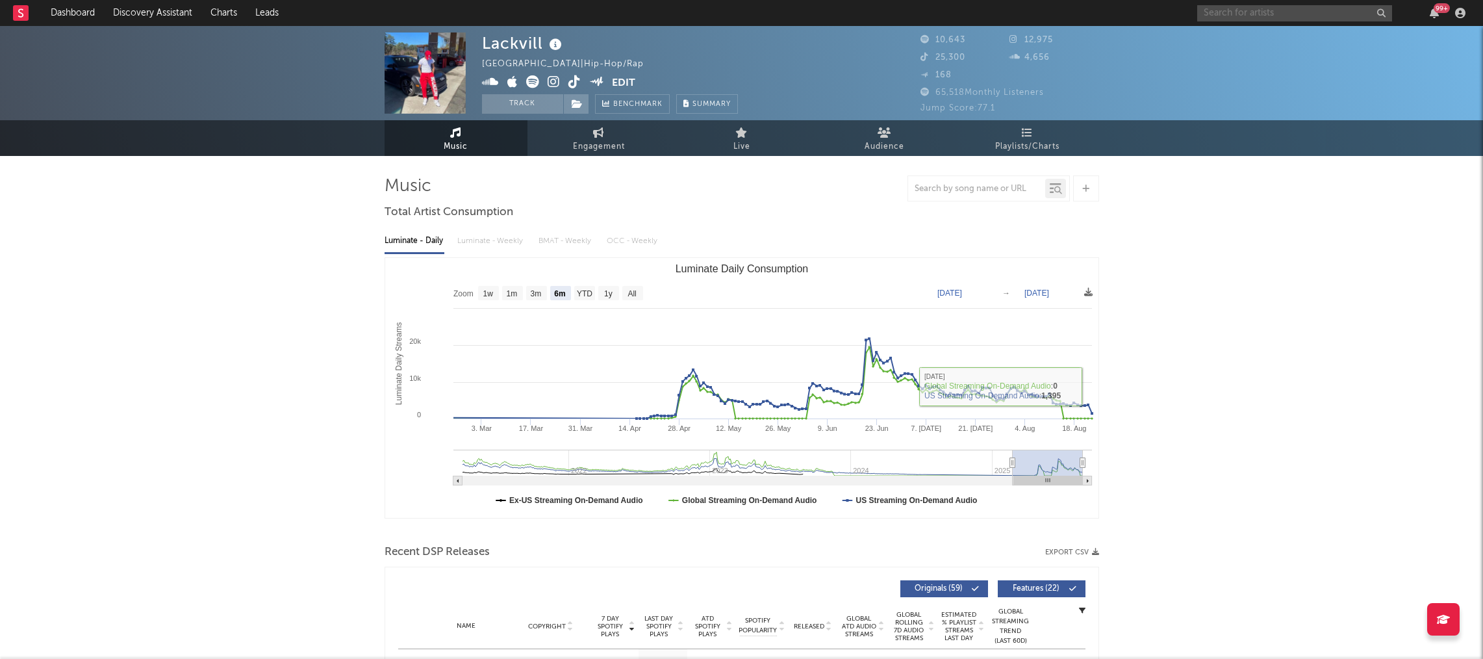
click at [1309, 17] on input "text" at bounding box center [1295, 13] width 195 height 16
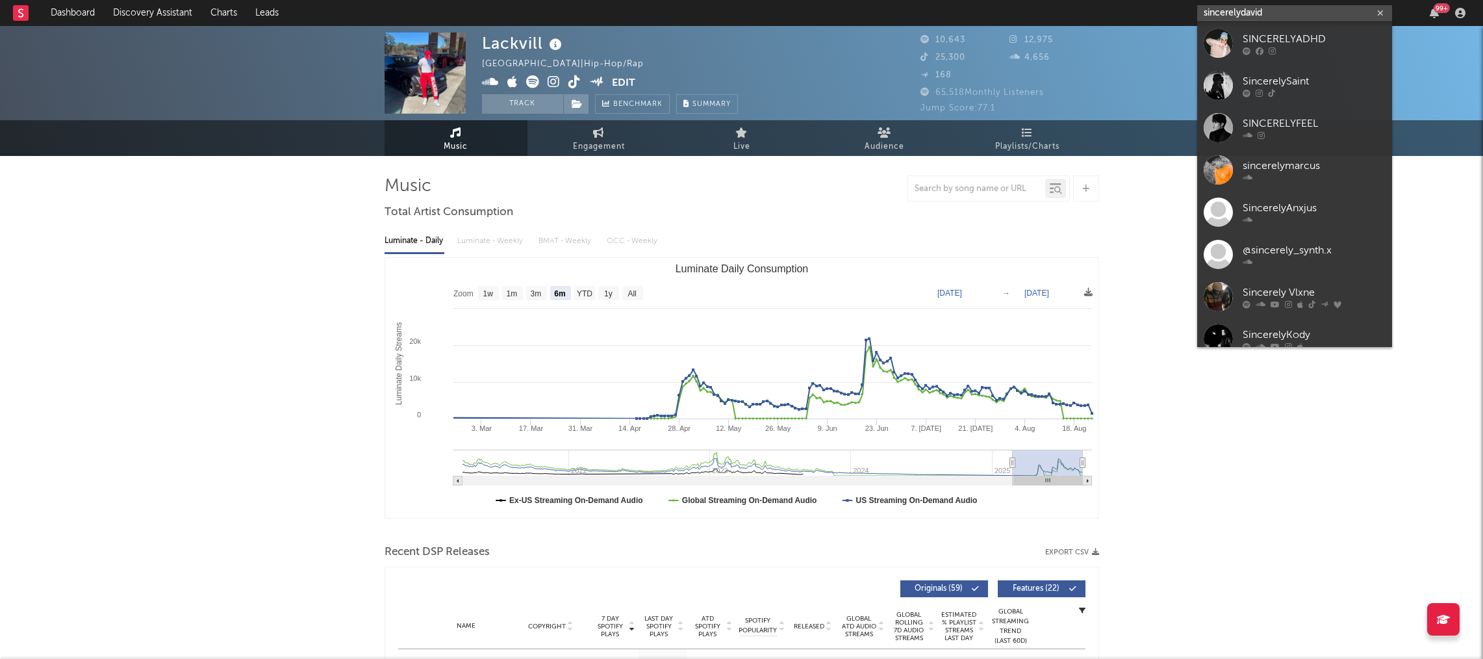
click at [1245, 14] on input "sincerelydavid" at bounding box center [1295, 13] width 195 height 16
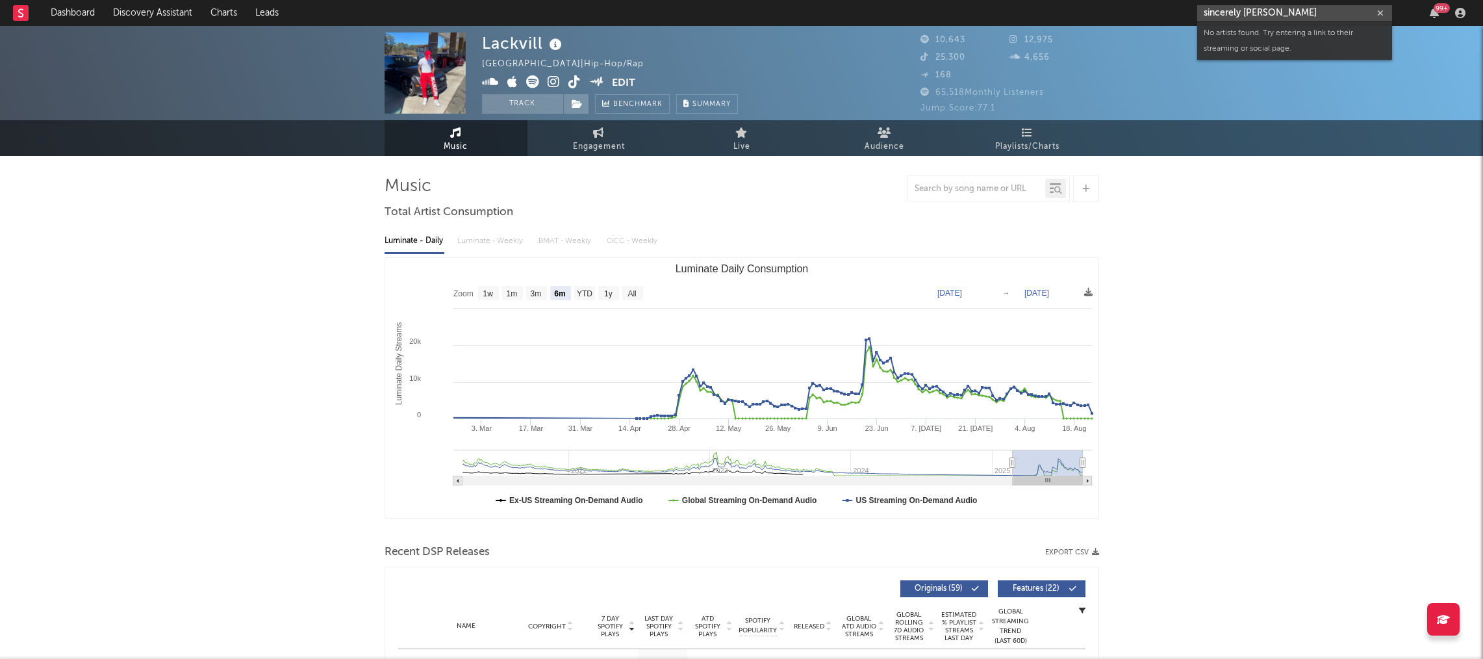
click at [1287, 13] on input "sincerely david" at bounding box center [1295, 13] width 195 height 16
click at [1246, 14] on input "sincerely david" at bounding box center [1295, 13] width 195 height 16
drag, startPoint x: 1278, startPoint y: 10, endPoint x: 1218, endPoint y: 2, distance: 60.4
click at [1232, 6] on input "sincerelydavid" at bounding box center [1295, 13] width 195 height 16
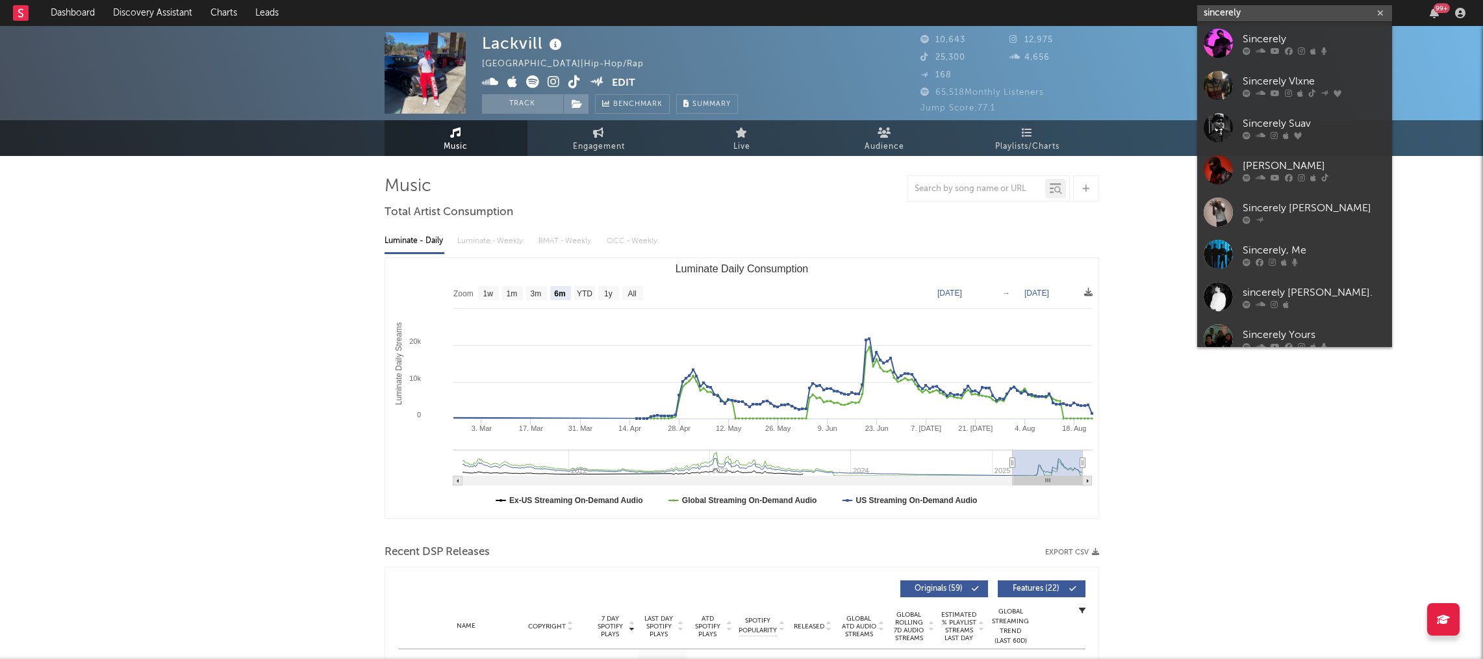
drag, startPoint x: 1265, startPoint y: 12, endPoint x: 1040, endPoint y: 7, distance: 224.9
click at [1040, 7] on nav "Dashboard Discovery Assistant Charts Leads sincerely 99 +" at bounding box center [741, 13] width 1483 height 26
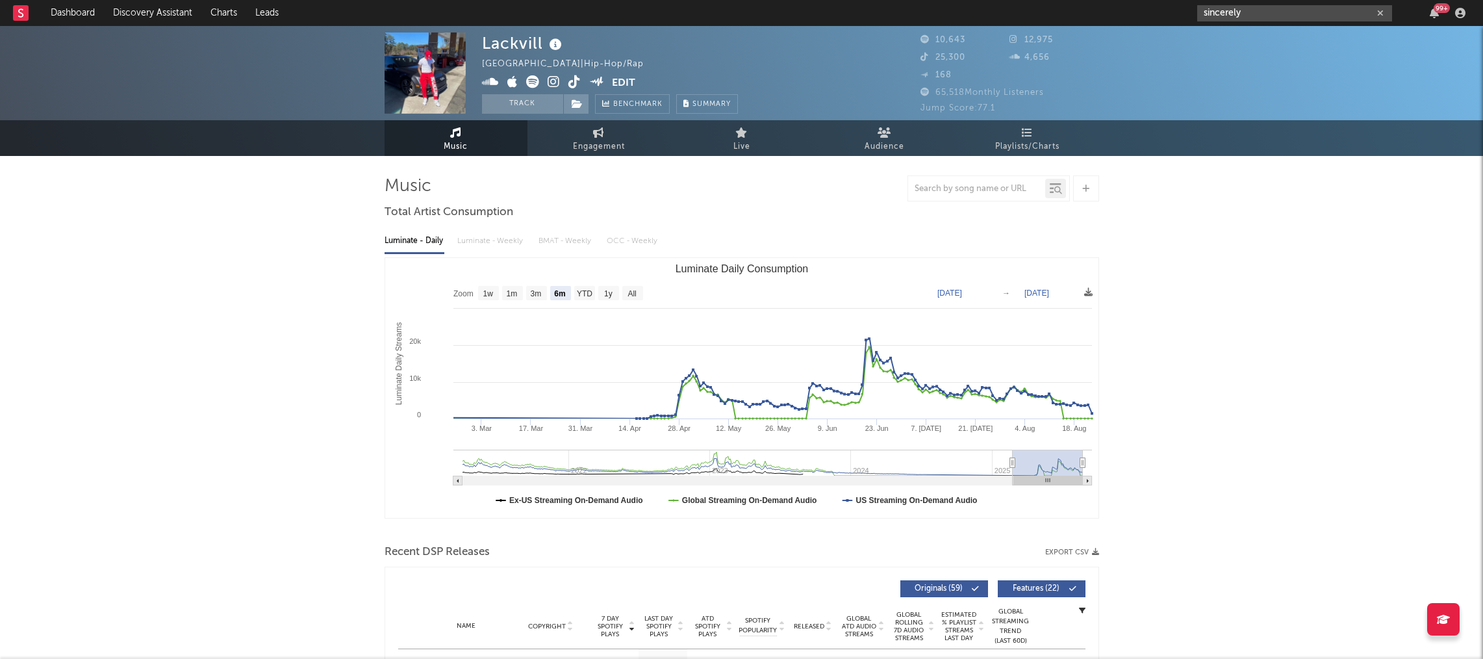
paste input "https://www.instagram.com/_sincerelydavid_"
type input "https://www.instagram.com/_sincerelydavid_"
click at [1273, 48] on div "_sincerelydavid_" at bounding box center [1314, 43] width 143 height 16
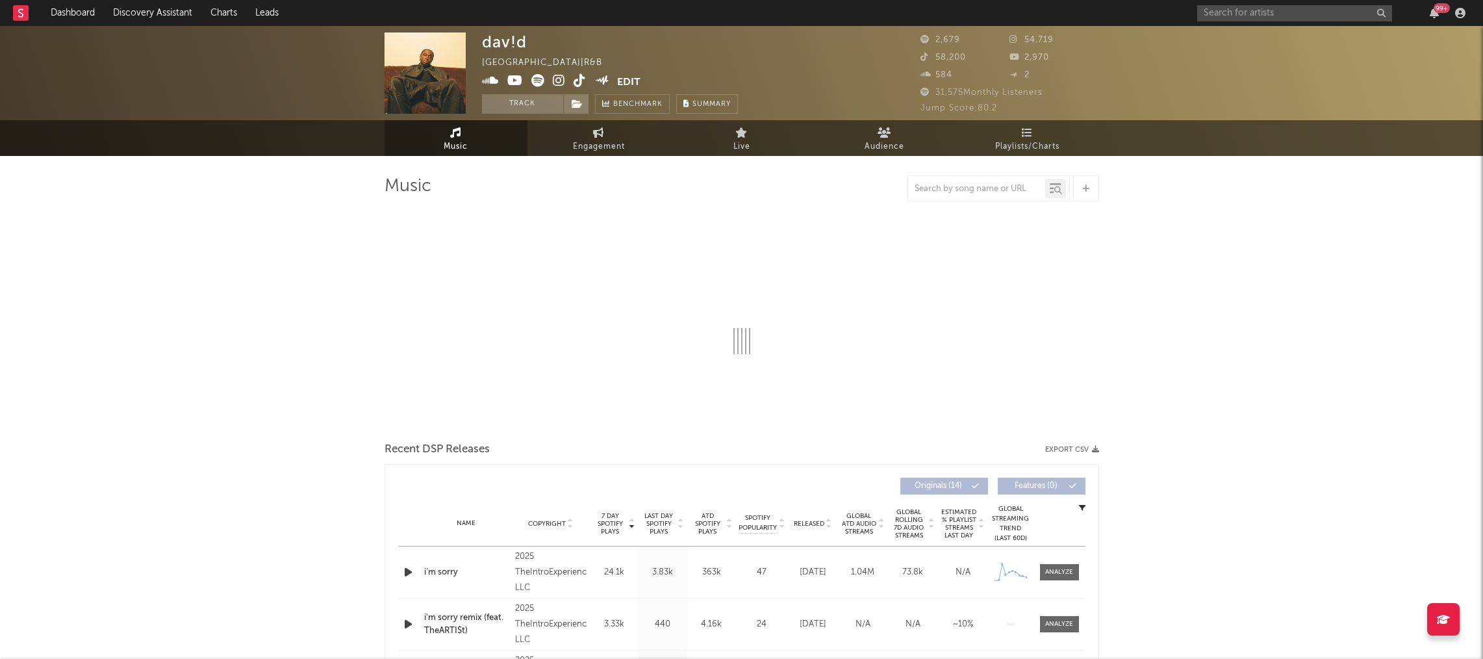
select select "6m"
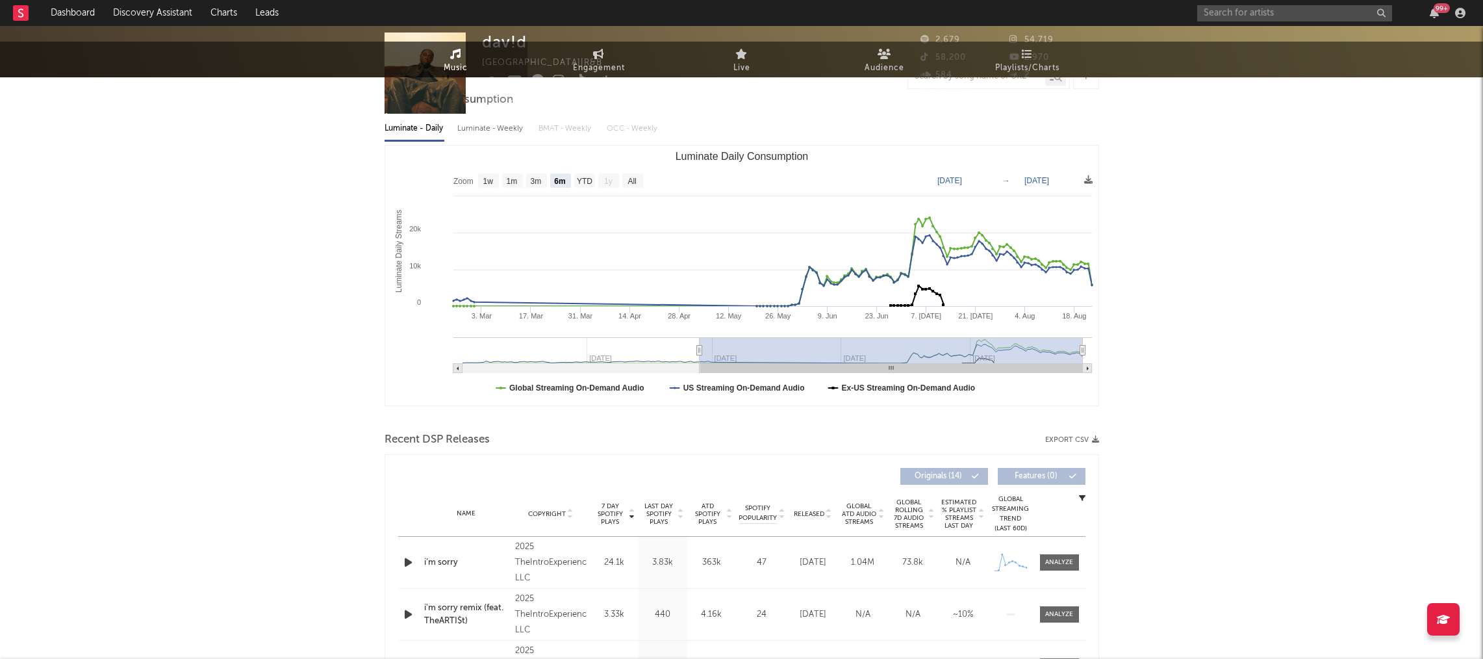
scroll to position [263, 0]
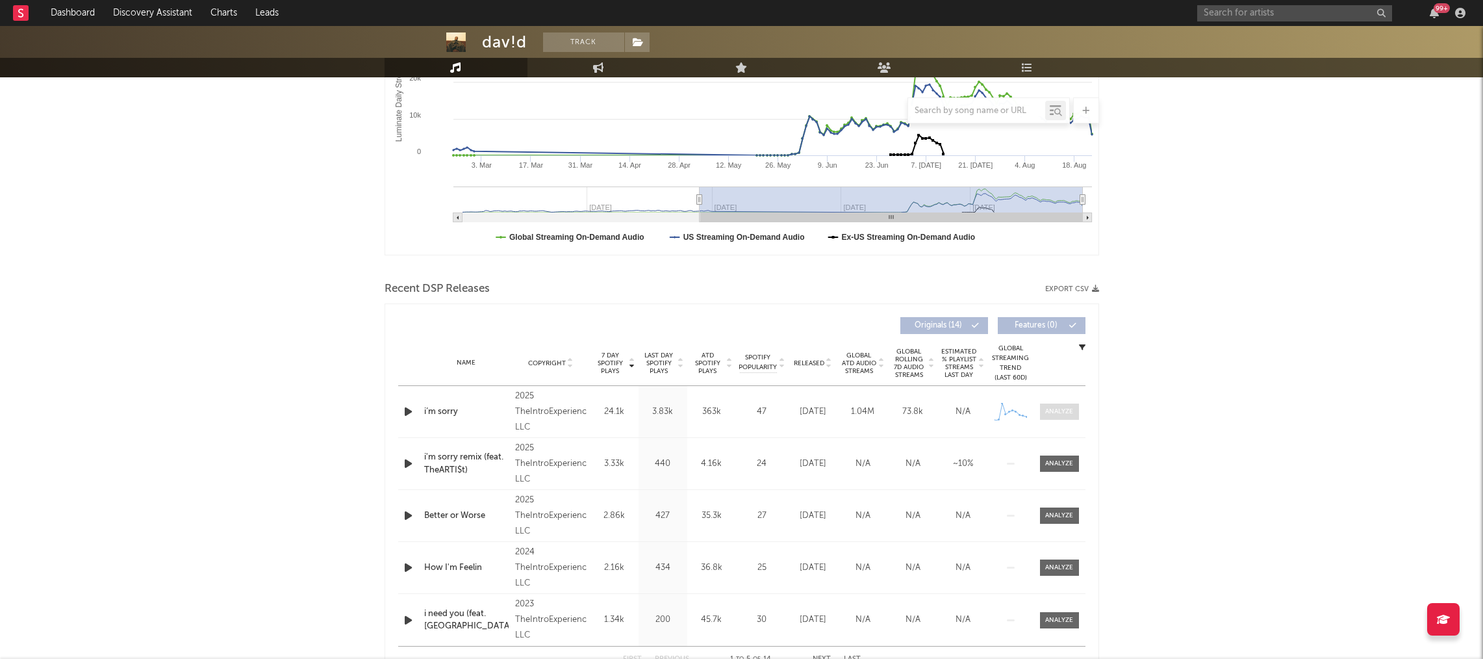
click at [1058, 407] on div at bounding box center [1060, 412] width 28 height 10
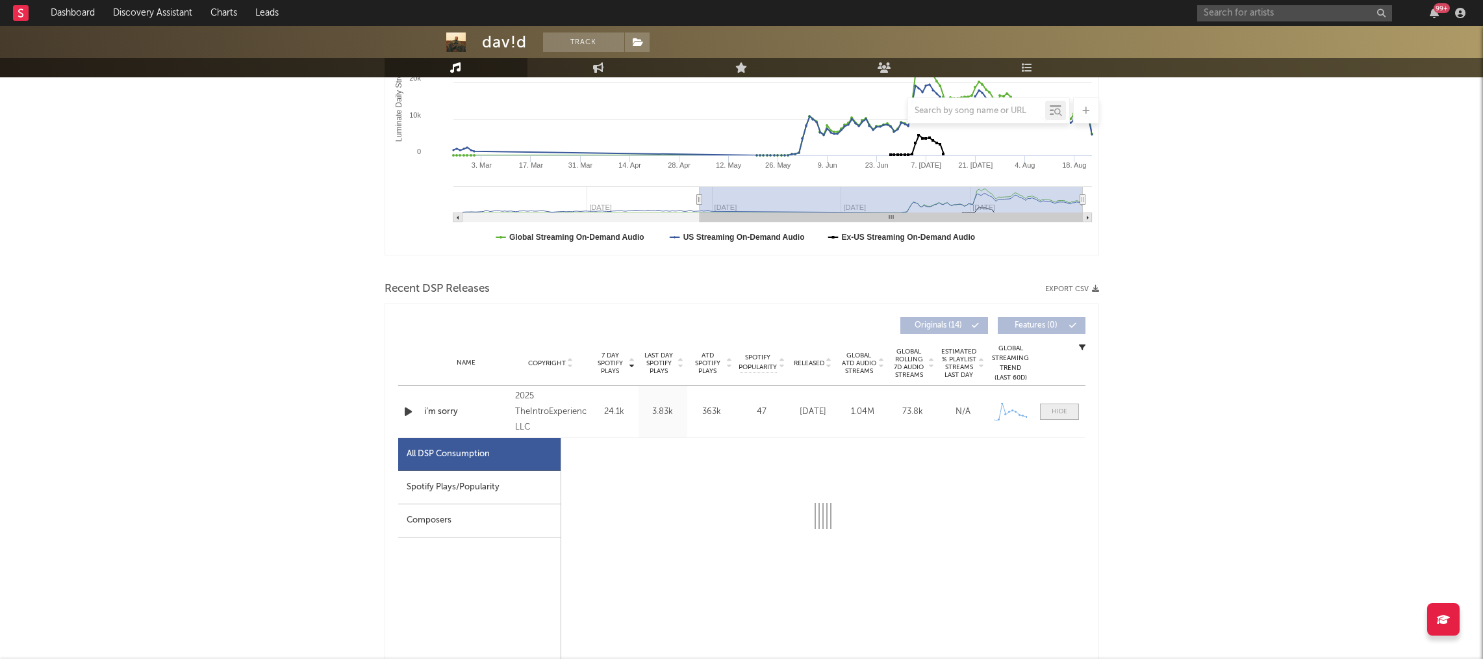
select select "1w"
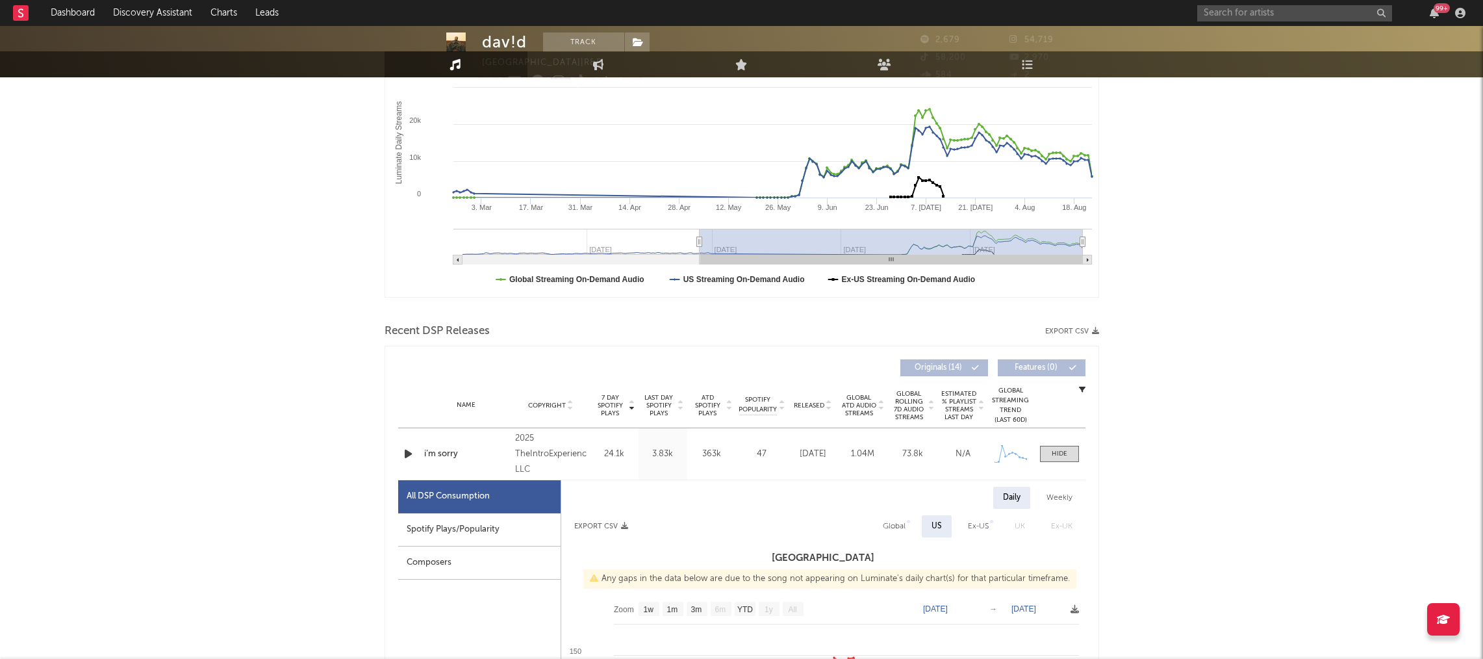
scroll to position [0, 0]
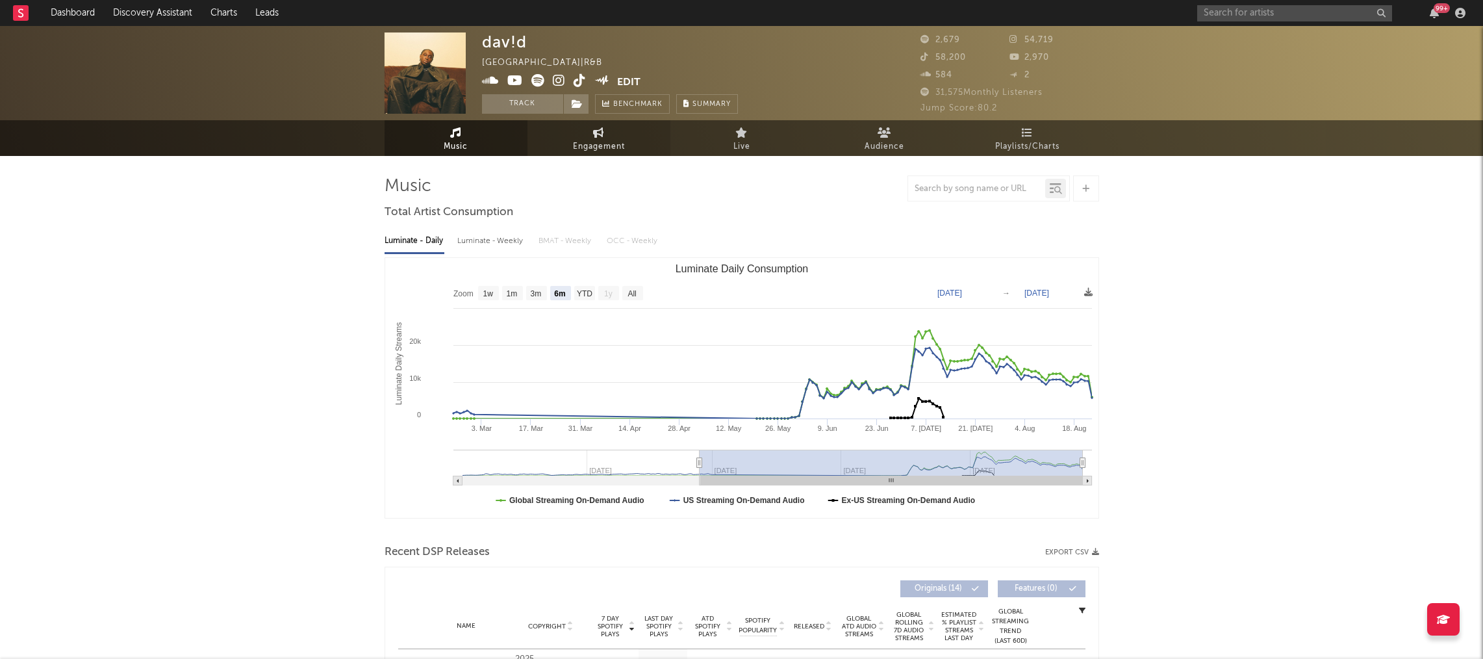
click at [596, 142] on span "Engagement" at bounding box center [599, 147] width 52 height 16
select select "1m"
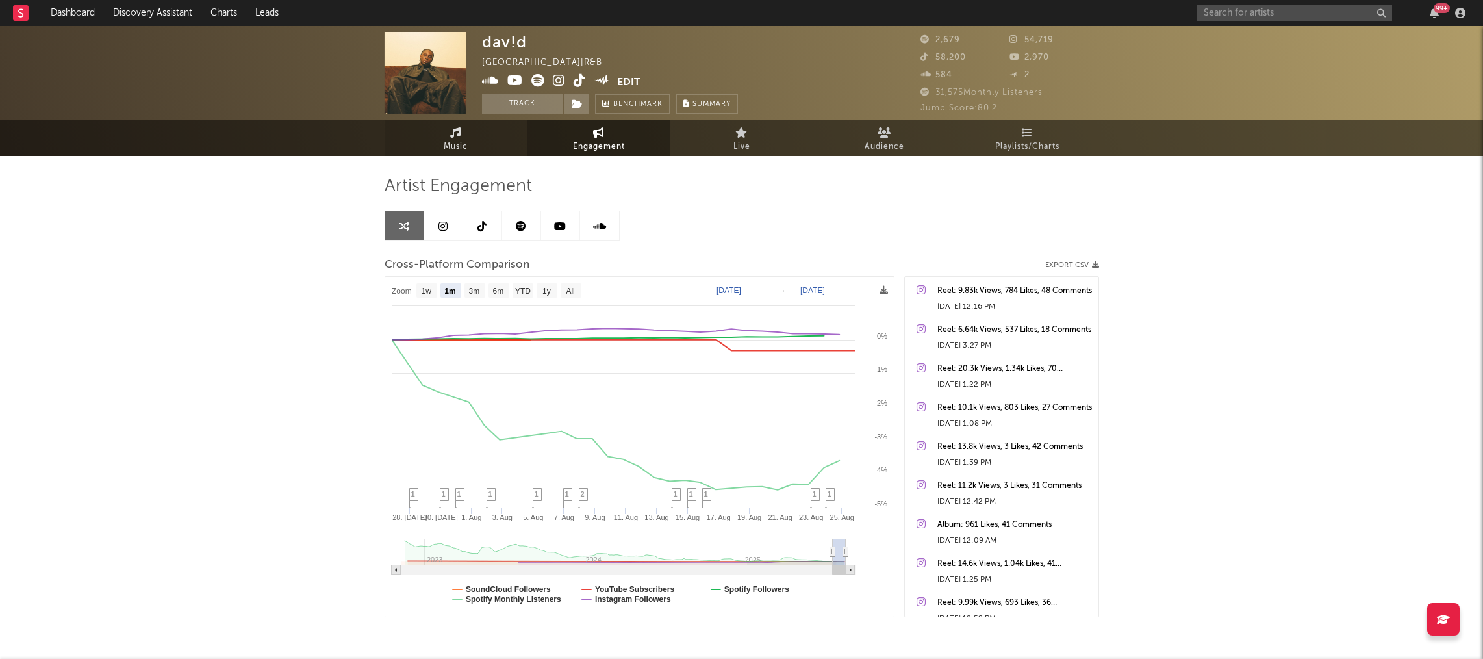
click at [453, 137] on icon at bounding box center [455, 132] width 11 height 10
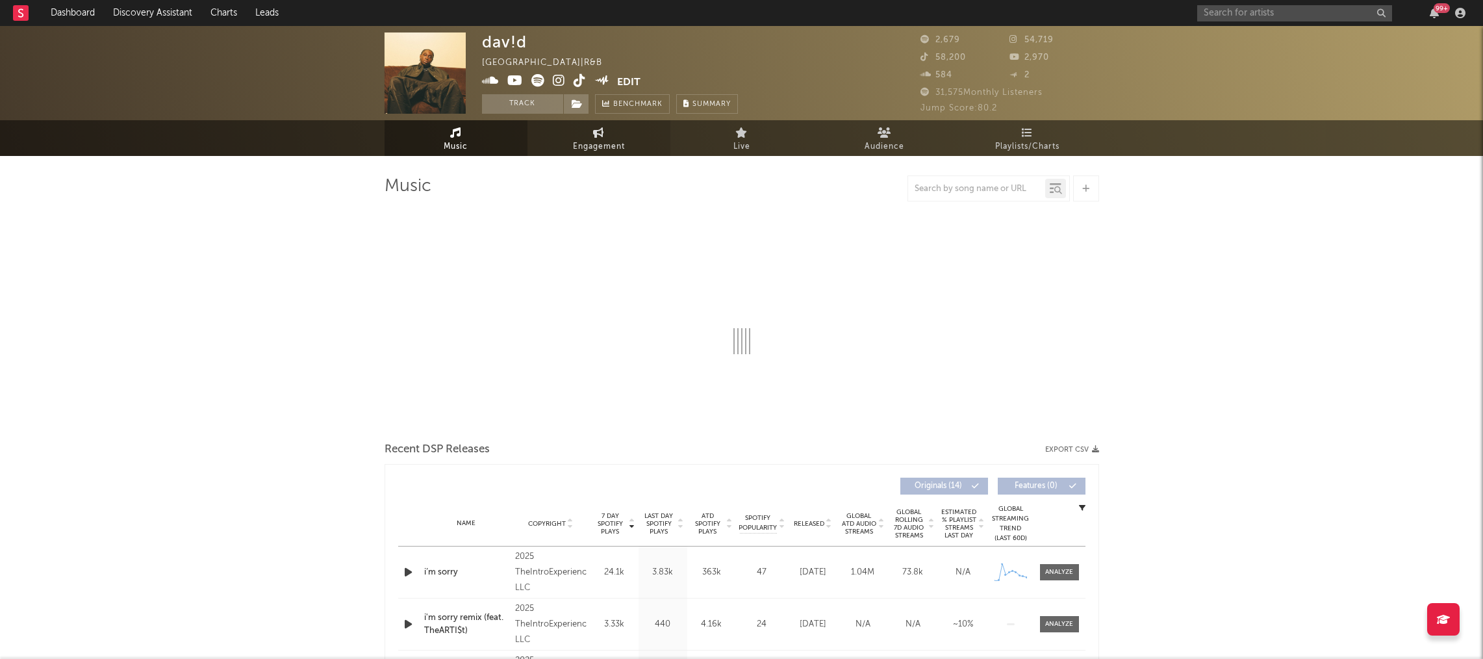
select select "6m"
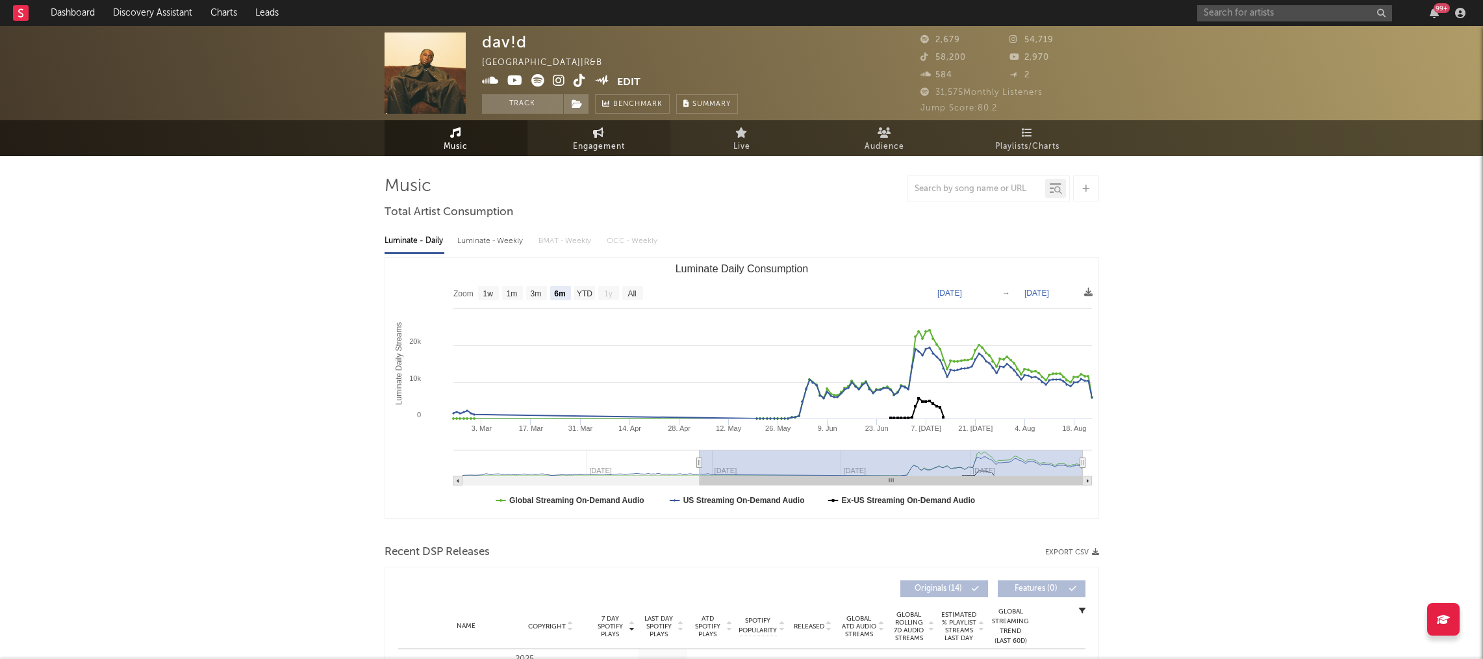
click at [578, 138] on link "Engagement" at bounding box center [599, 138] width 143 height 36
select select "1w"
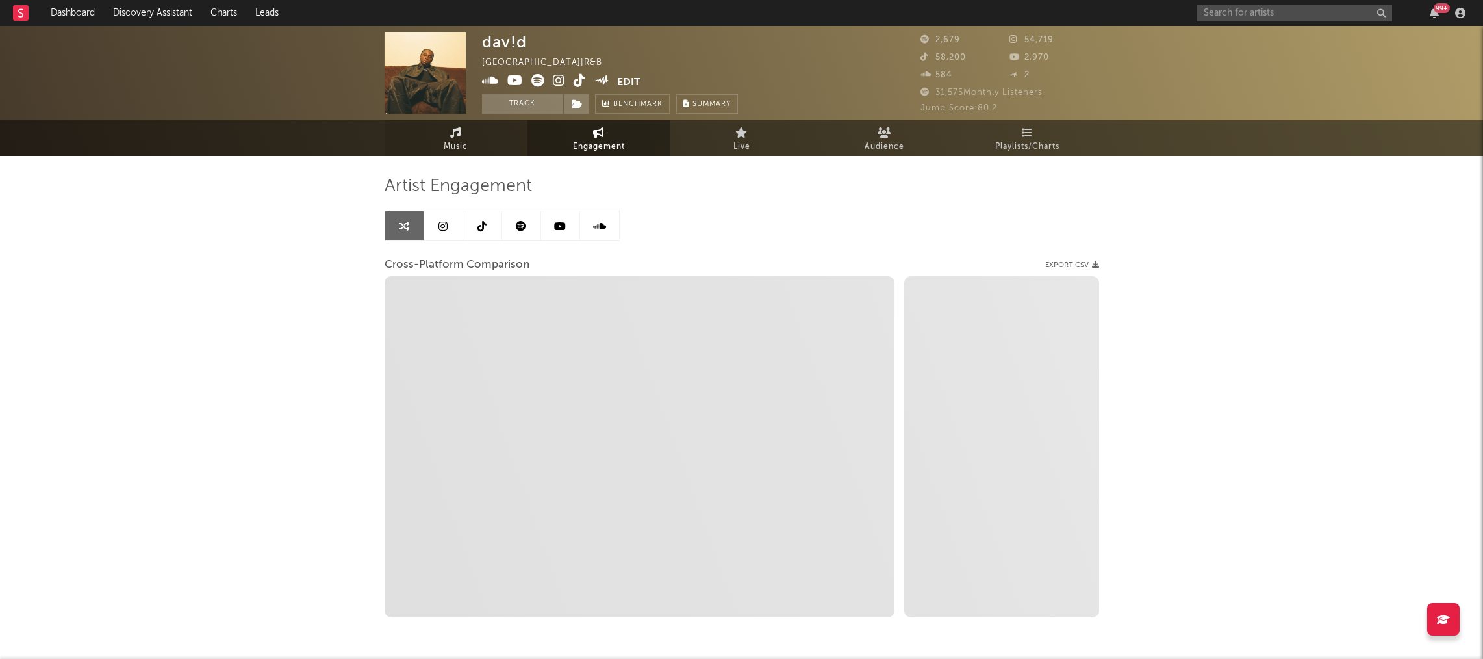
click at [461, 136] on link "Music" at bounding box center [456, 138] width 143 height 36
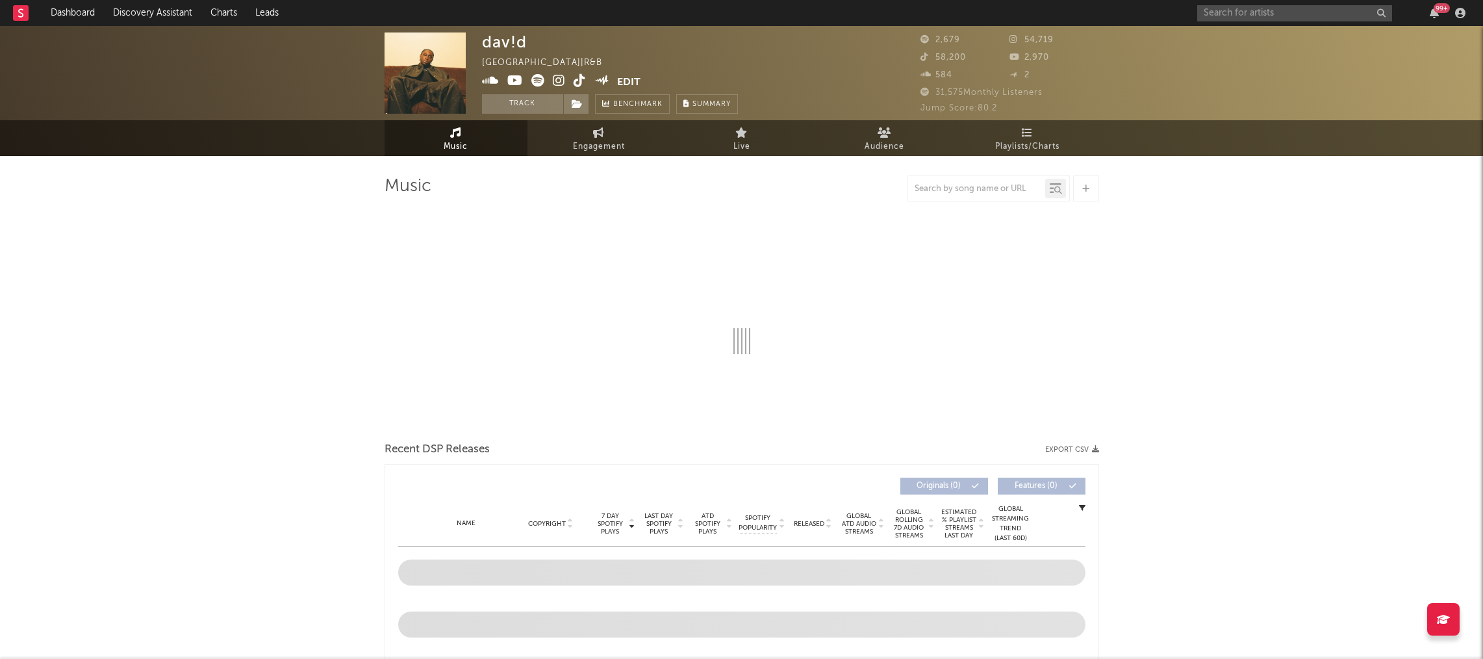
select select "6m"
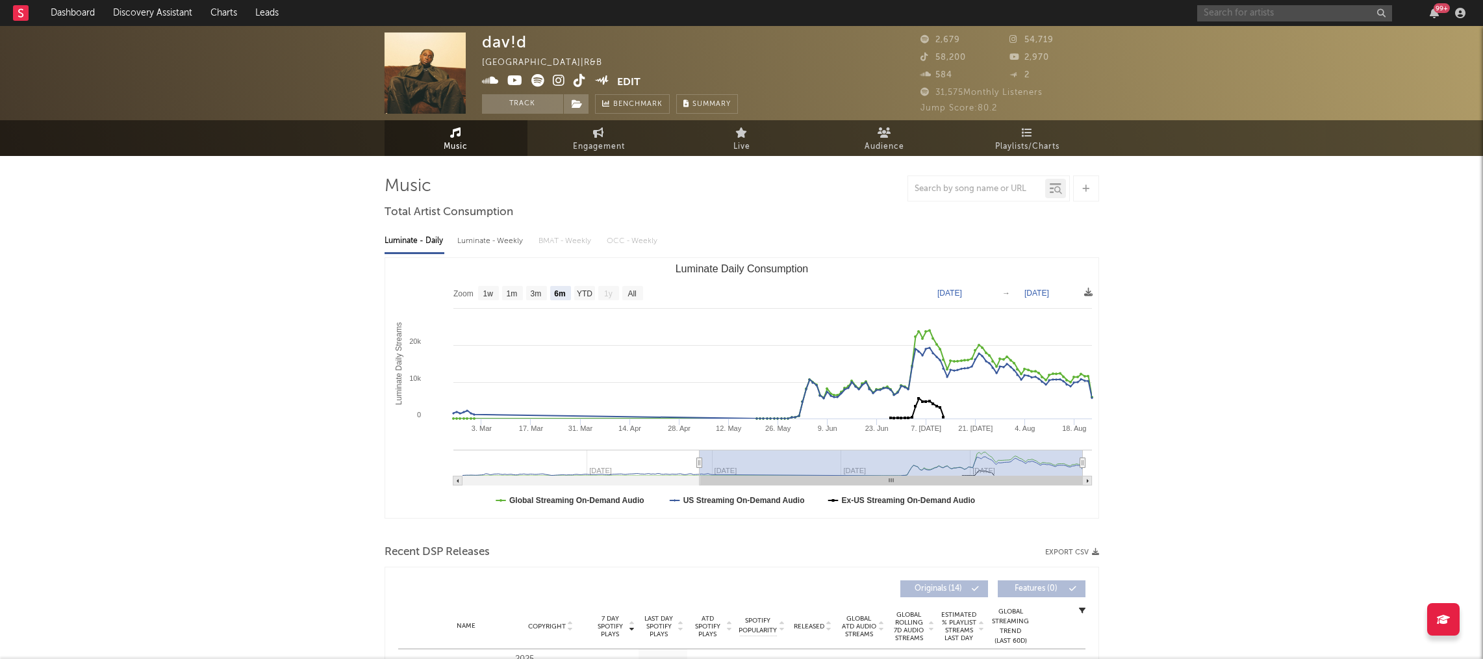
click at [1218, 14] on input "text" at bounding box center [1295, 13] width 195 height 16
click at [1273, 14] on input "imcelebrityy" at bounding box center [1295, 13] width 195 height 16
type input "imcelebrity"
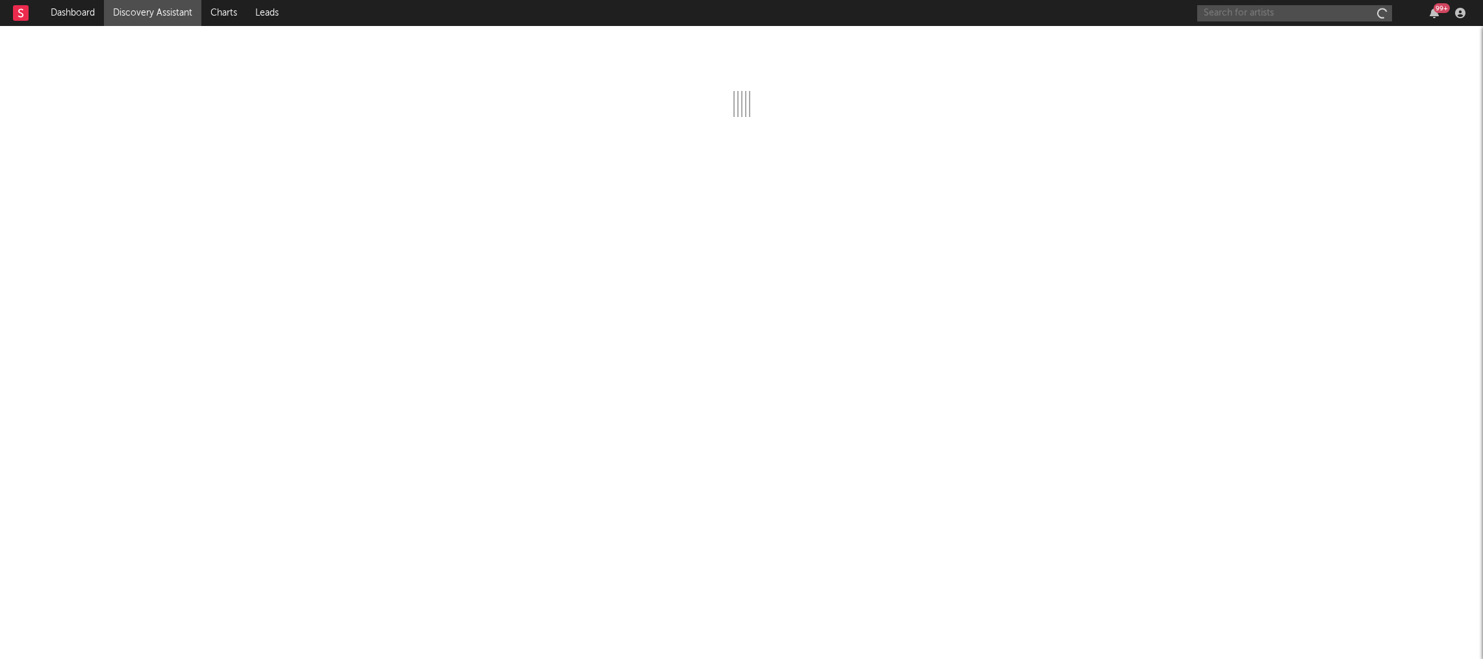
click at [1227, 13] on input "text" at bounding box center [1295, 13] width 195 height 16
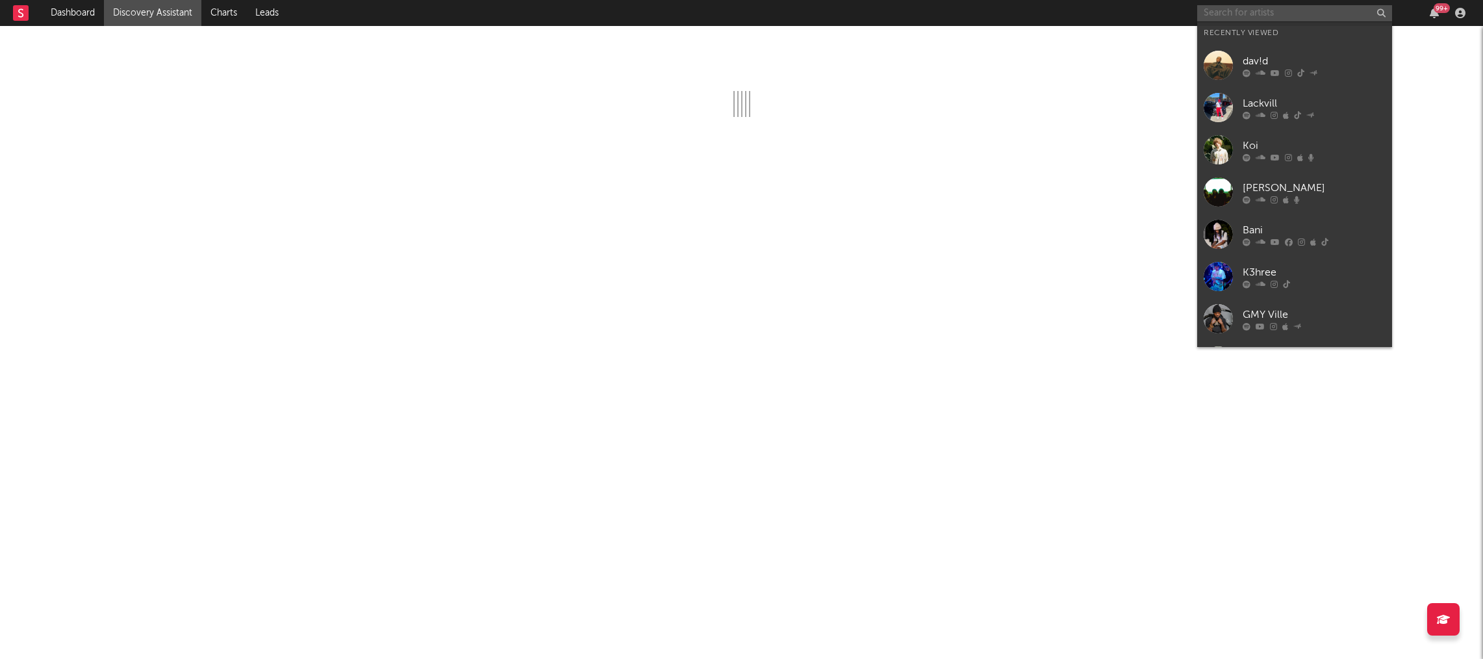
paste input "https://www.youtube.com/watch?v=Jo7wlrSzgbk"
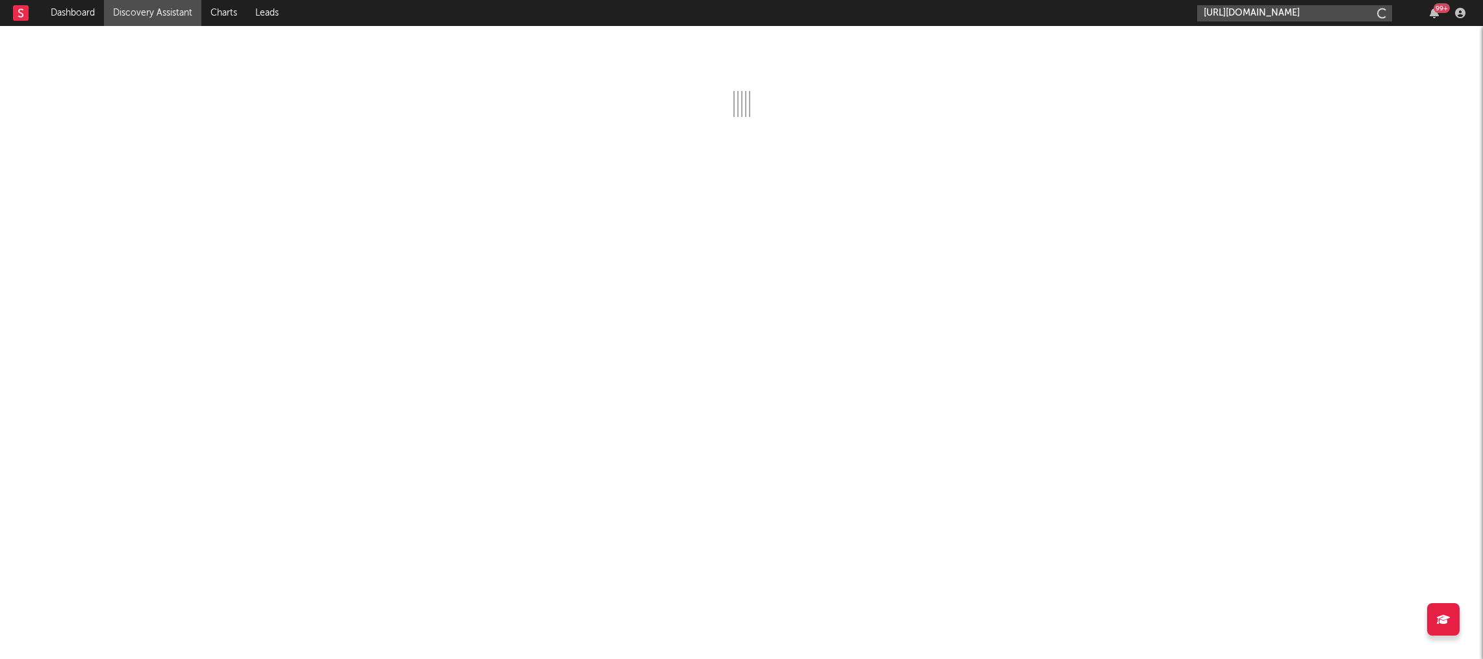
scroll to position [0, 38]
type input "https://www.youtube.com/watch?v=Jo7wlrSzgbk"
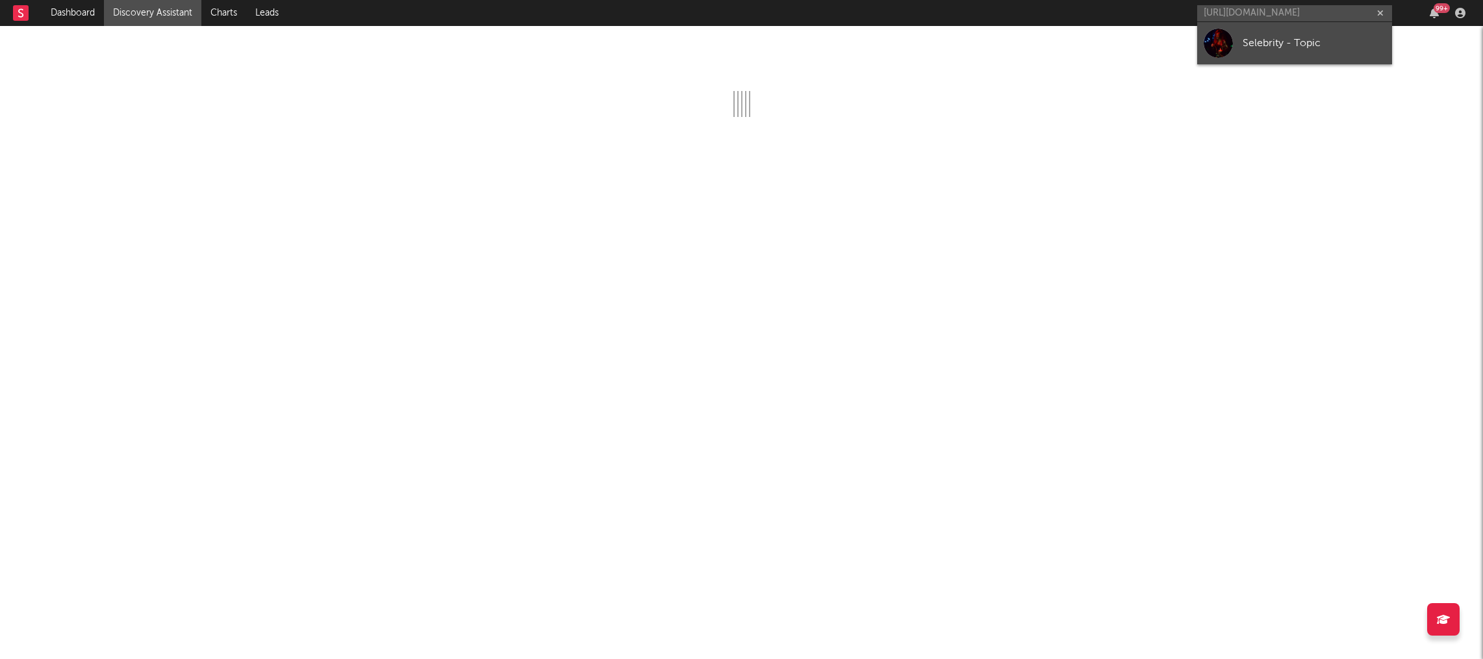
scroll to position [0, 0]
click at [1267, 40] on div "Selebrity - Topic" at bounding box center [1314, 43] width 143 height 16
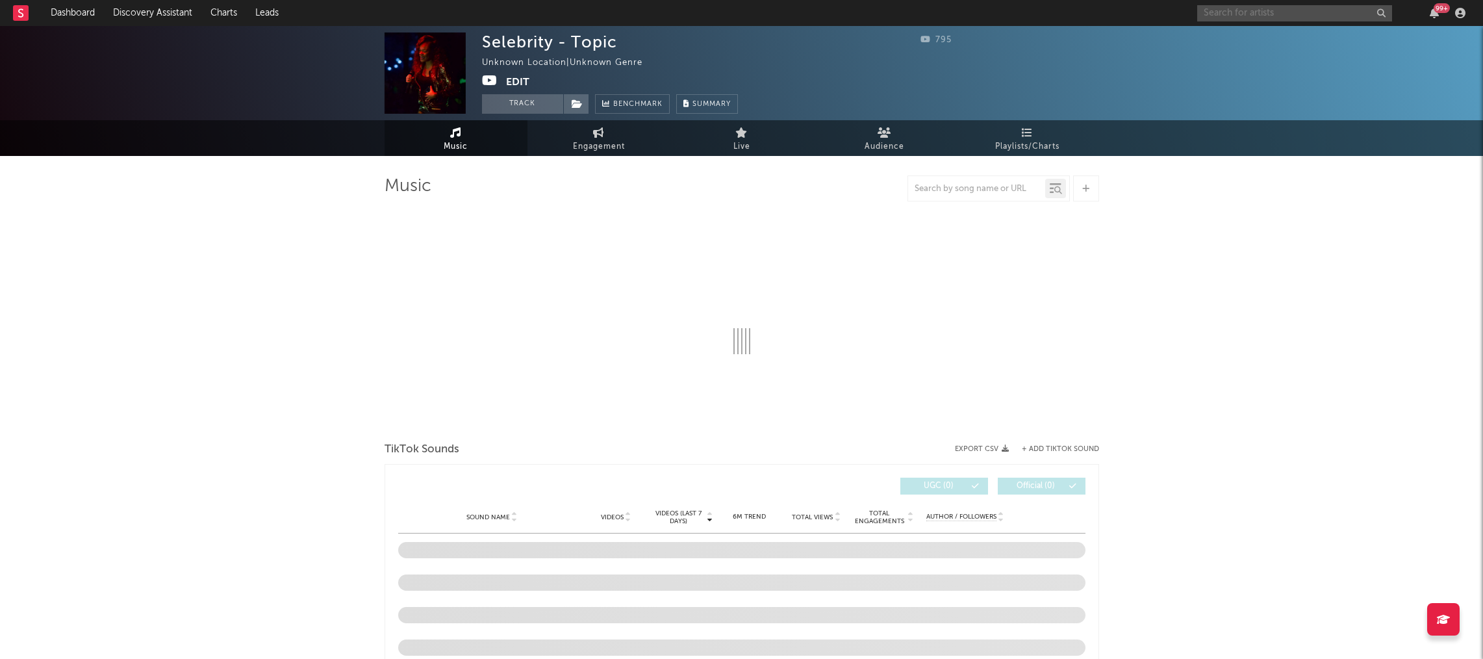
select select "1w"
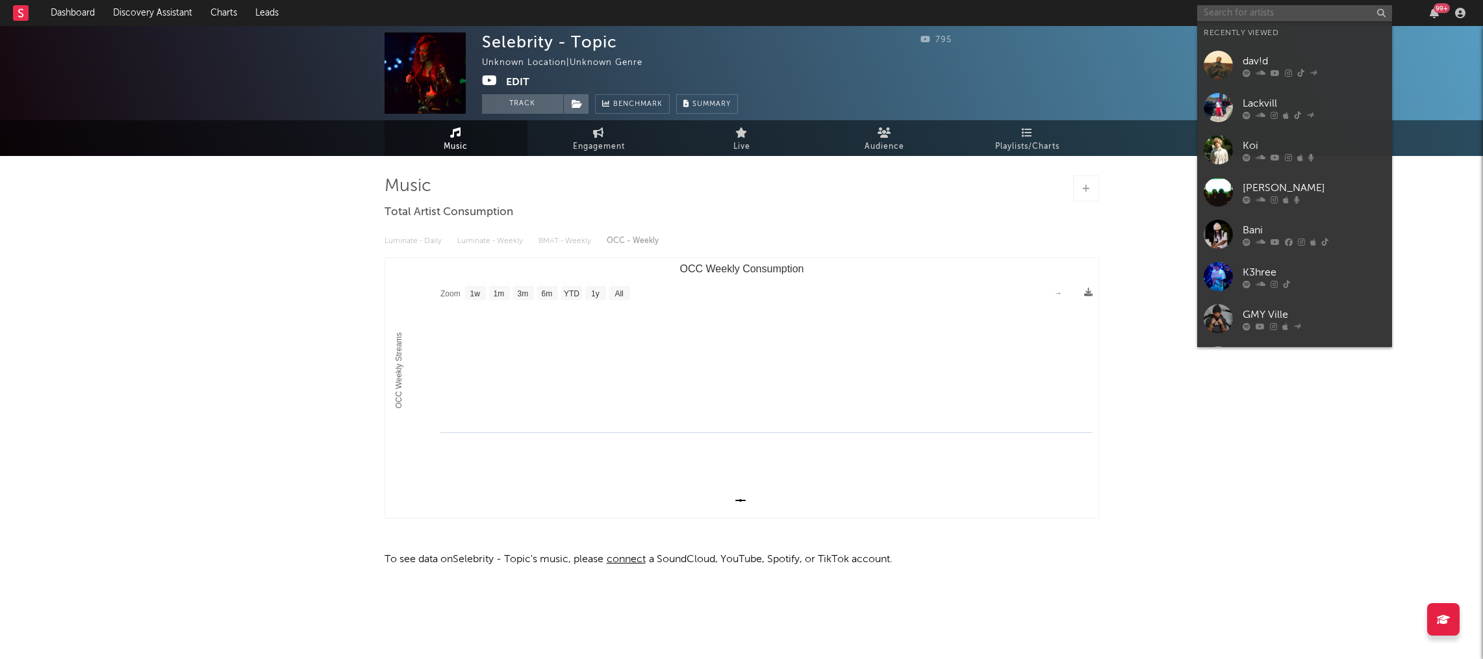
click at [1253, 10] on input "text" at bounding box center [1295, 13] width 195 height 16
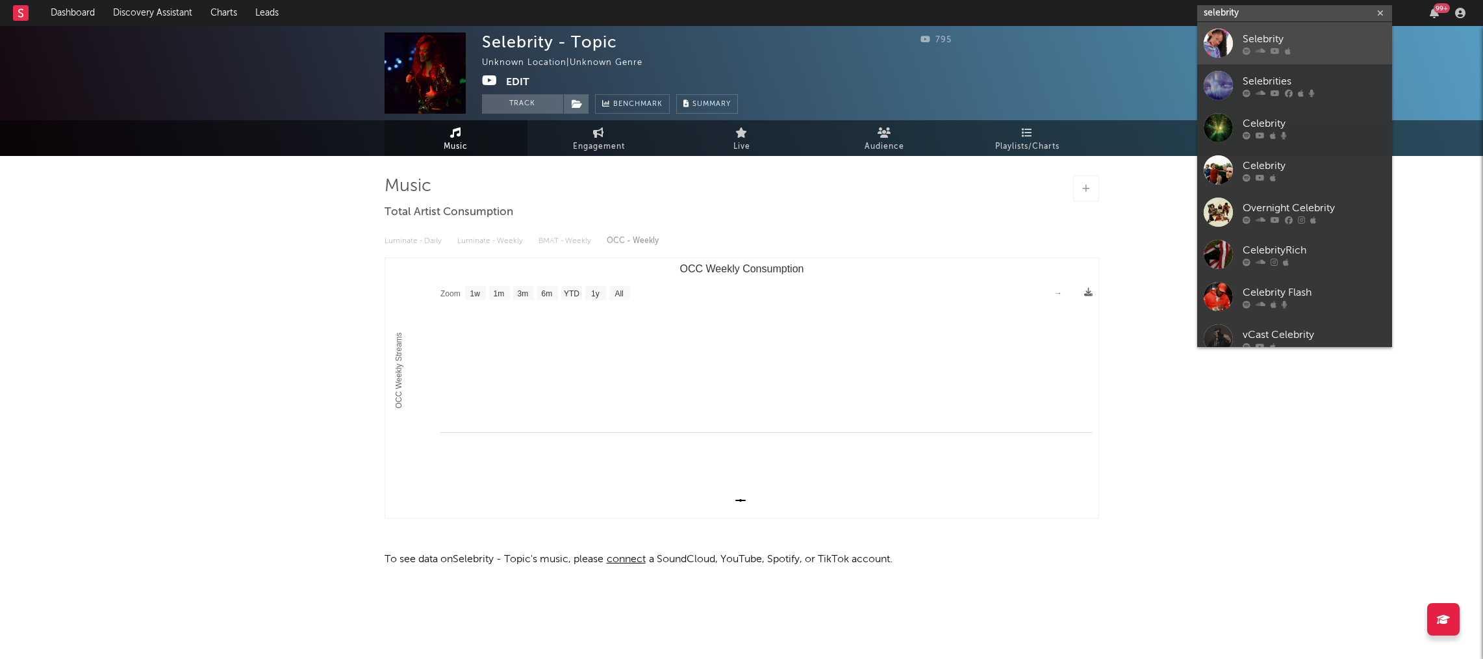
type input "selebrity"
click at [1270, 42] on div "Selebrity" at bounding box center [1314, 39] width 143 height 16
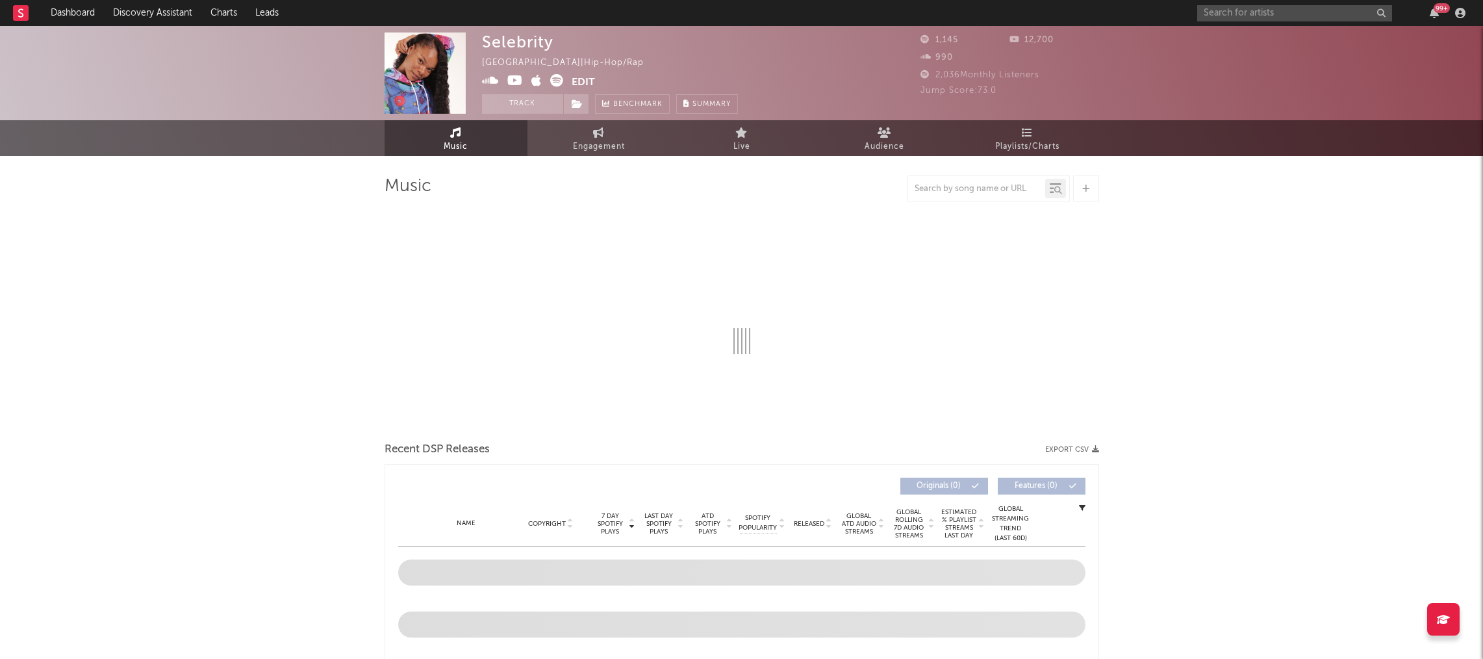
select select "1w"
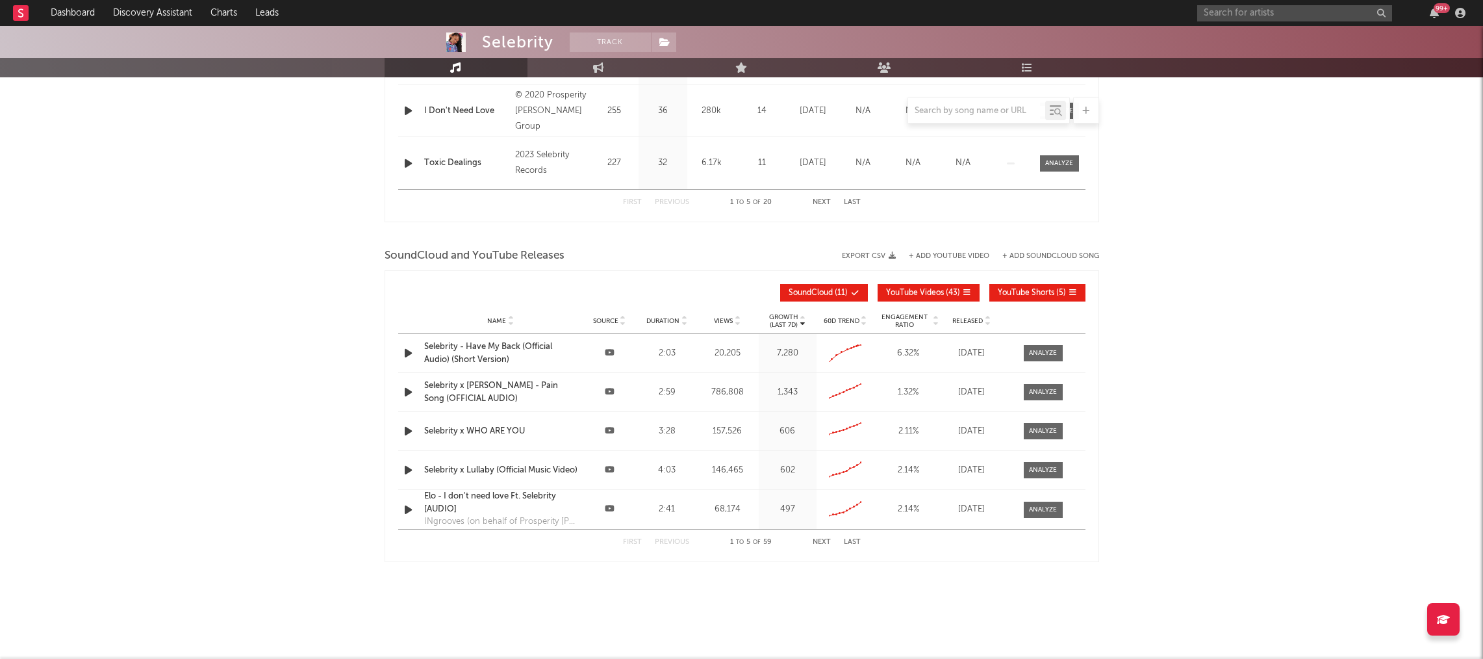
scroll to position [721, 0]
click at [1053, 353] on div at bounding box center [1043, 353] width 28 height 10
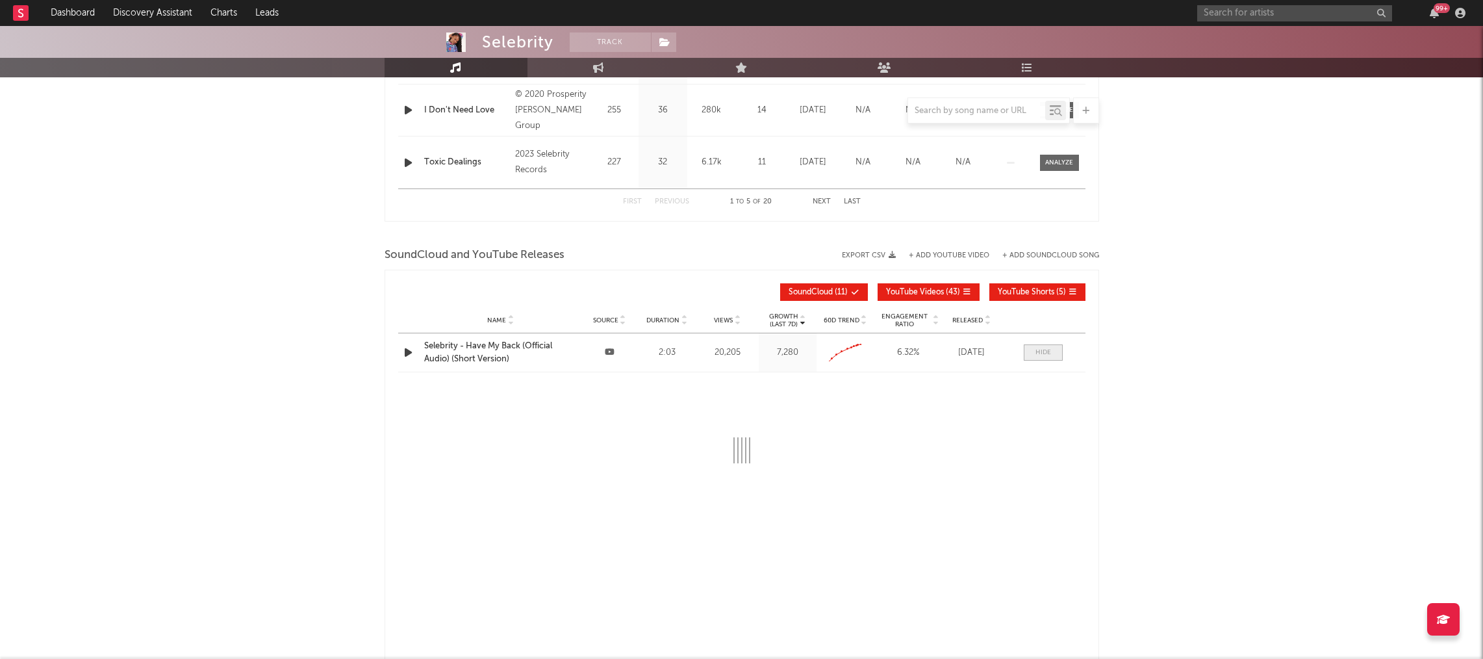
select select "All"
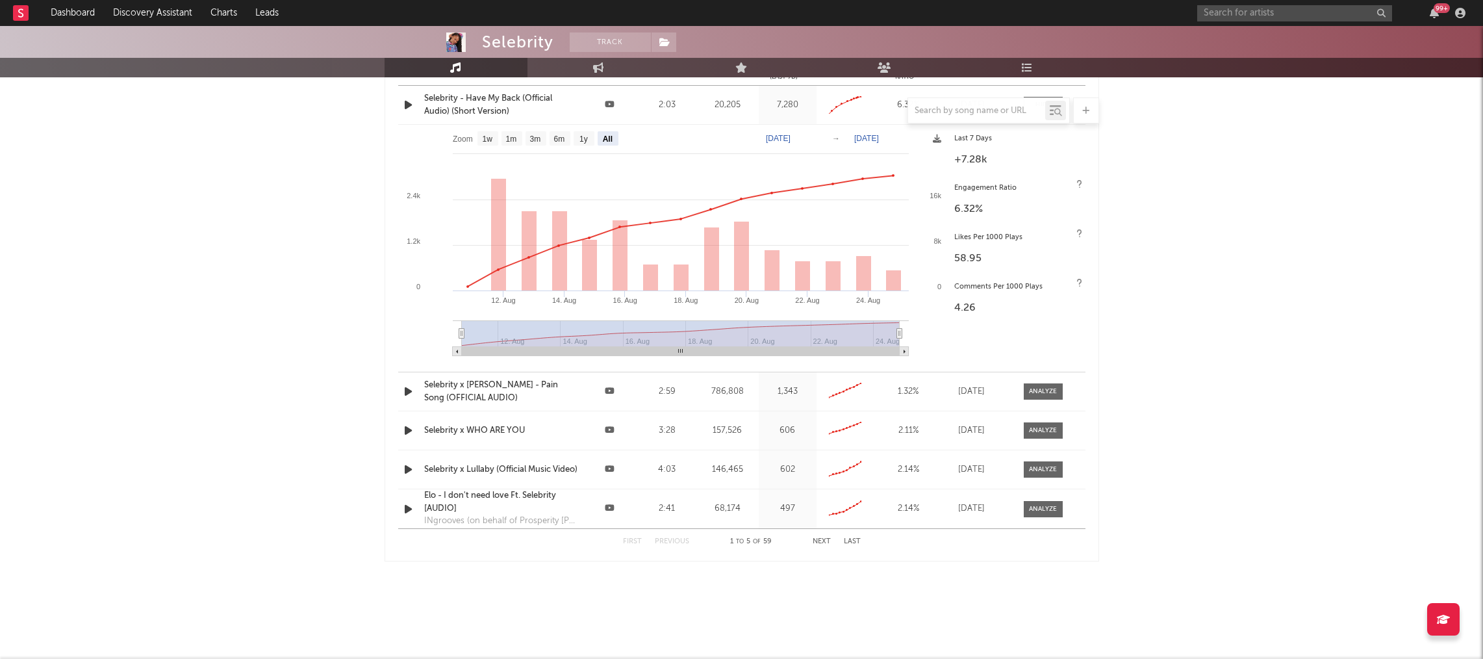
scroll to position [0, 0]
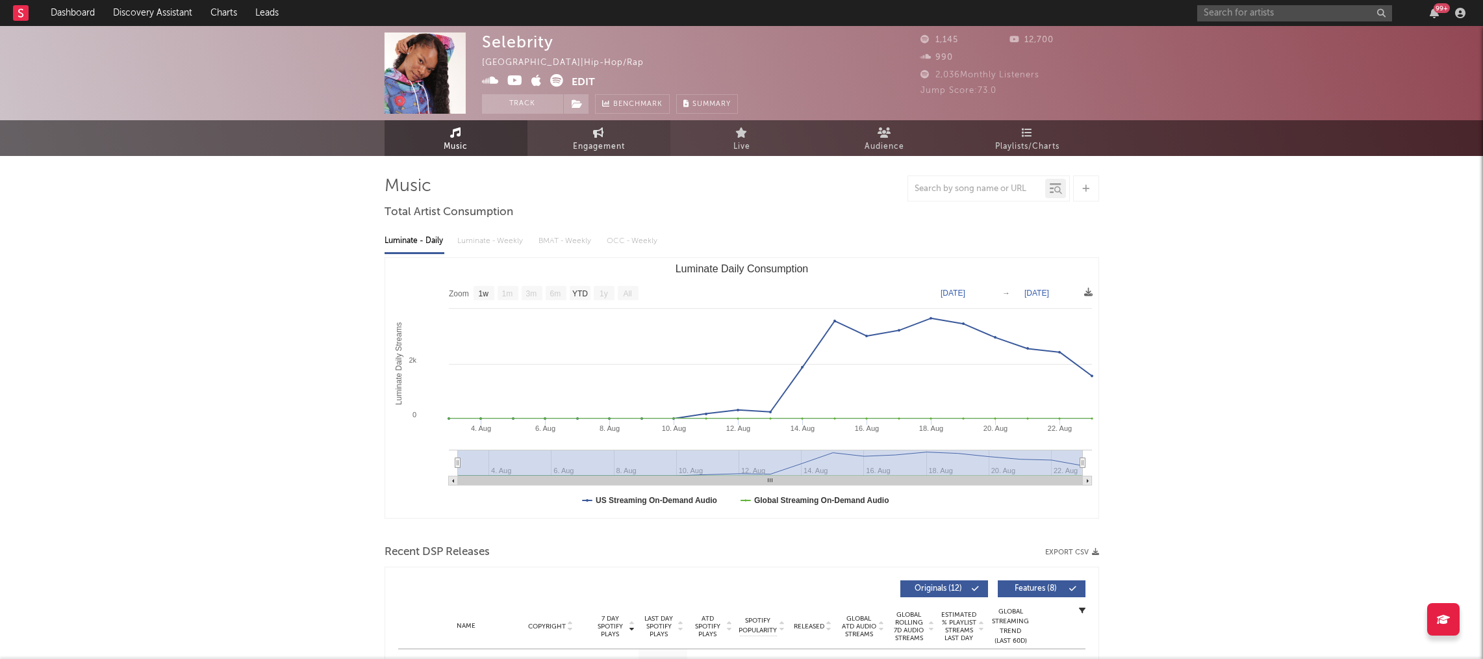
click at [610, 134] on link "Engagement" at bounding box center [599, 138] width 143 height 36
select select "1w"
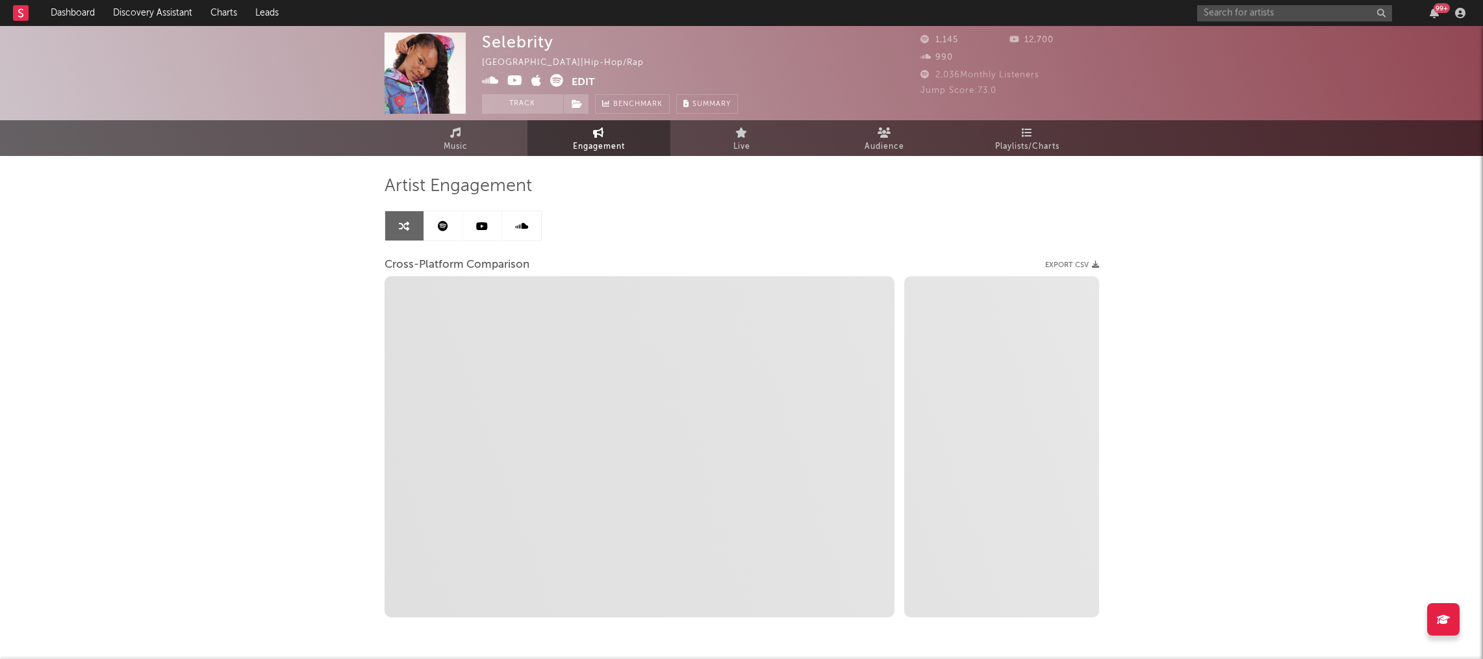
select select "1m"
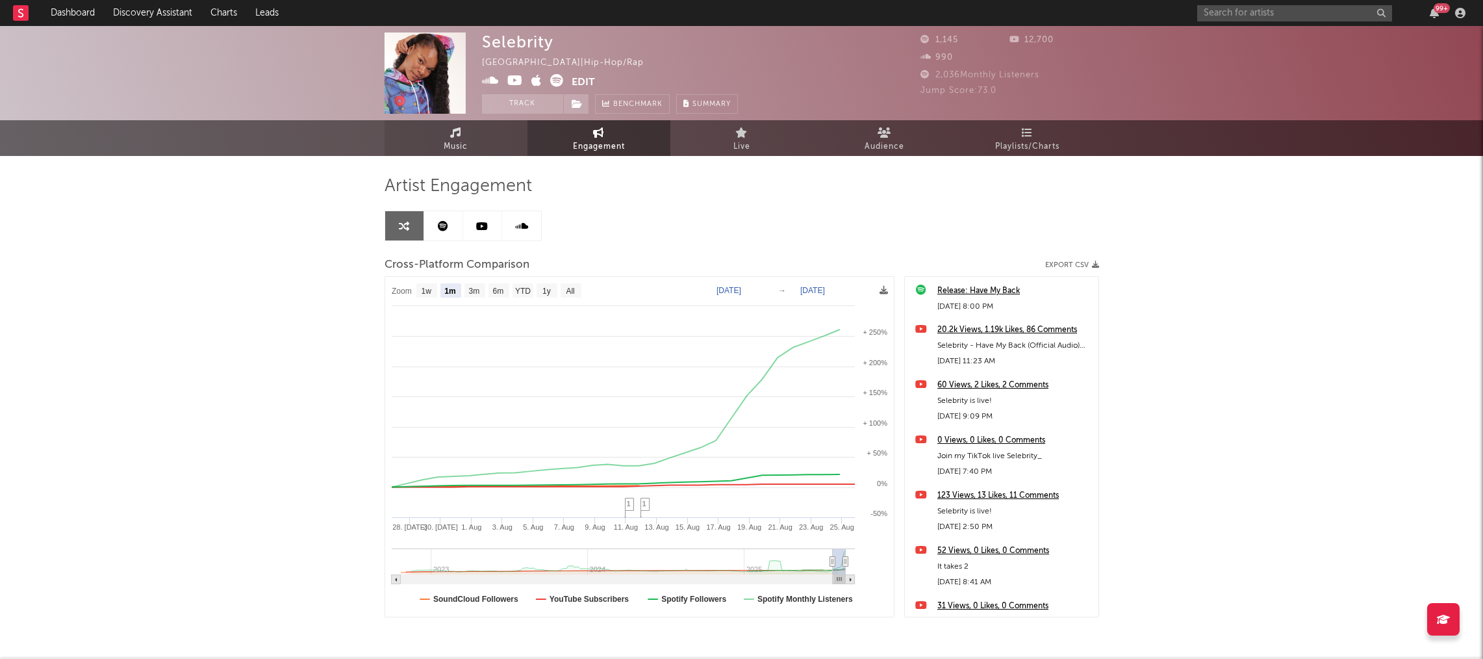
click at [458, 148] on span "Music" at bounding box center [456, 147] width 24 height 16
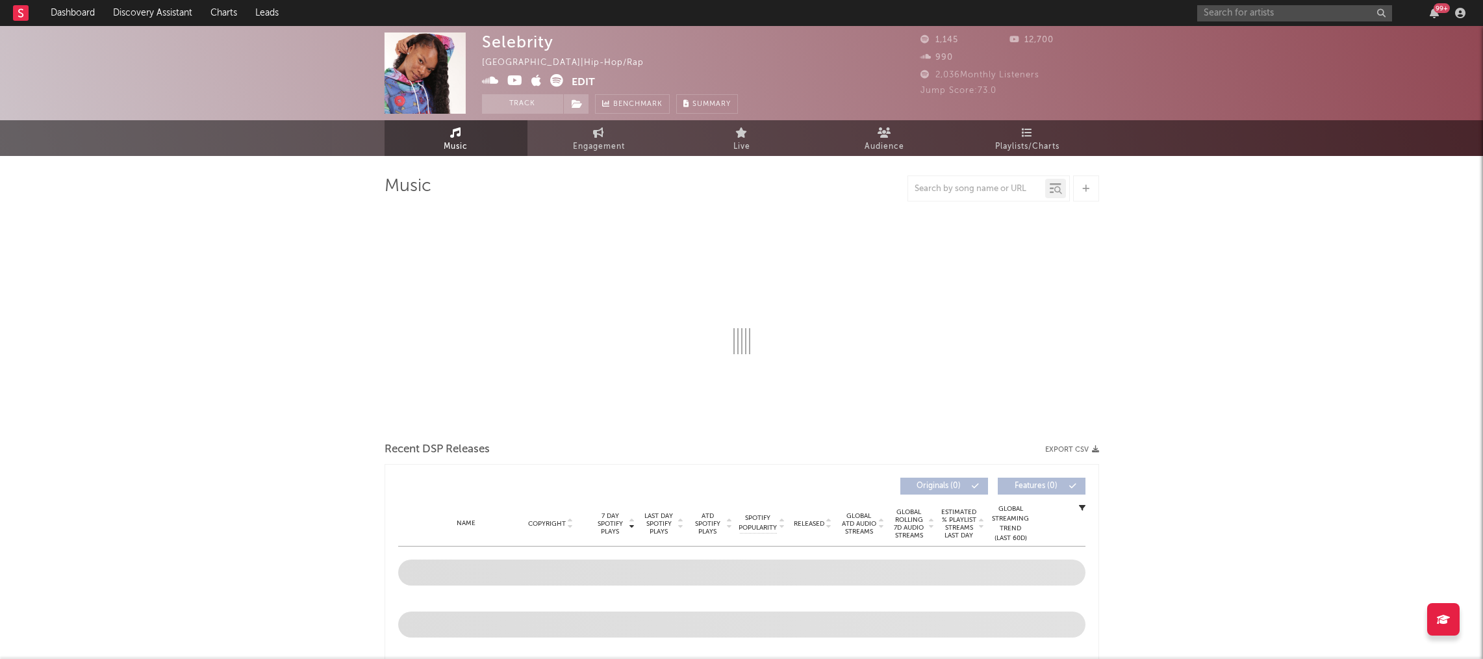
select select "1w"
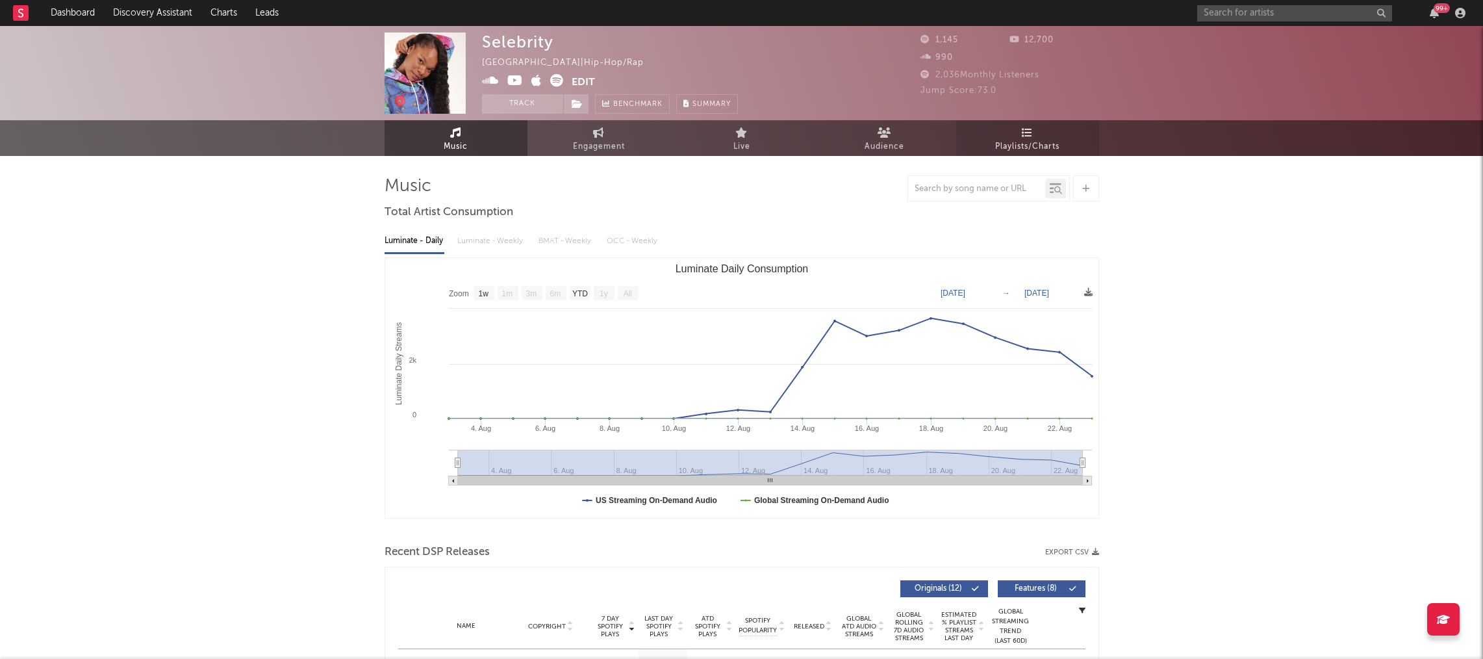
click at [1031, 133] on icon at bounding box center [1027, 132] width 11 height 10
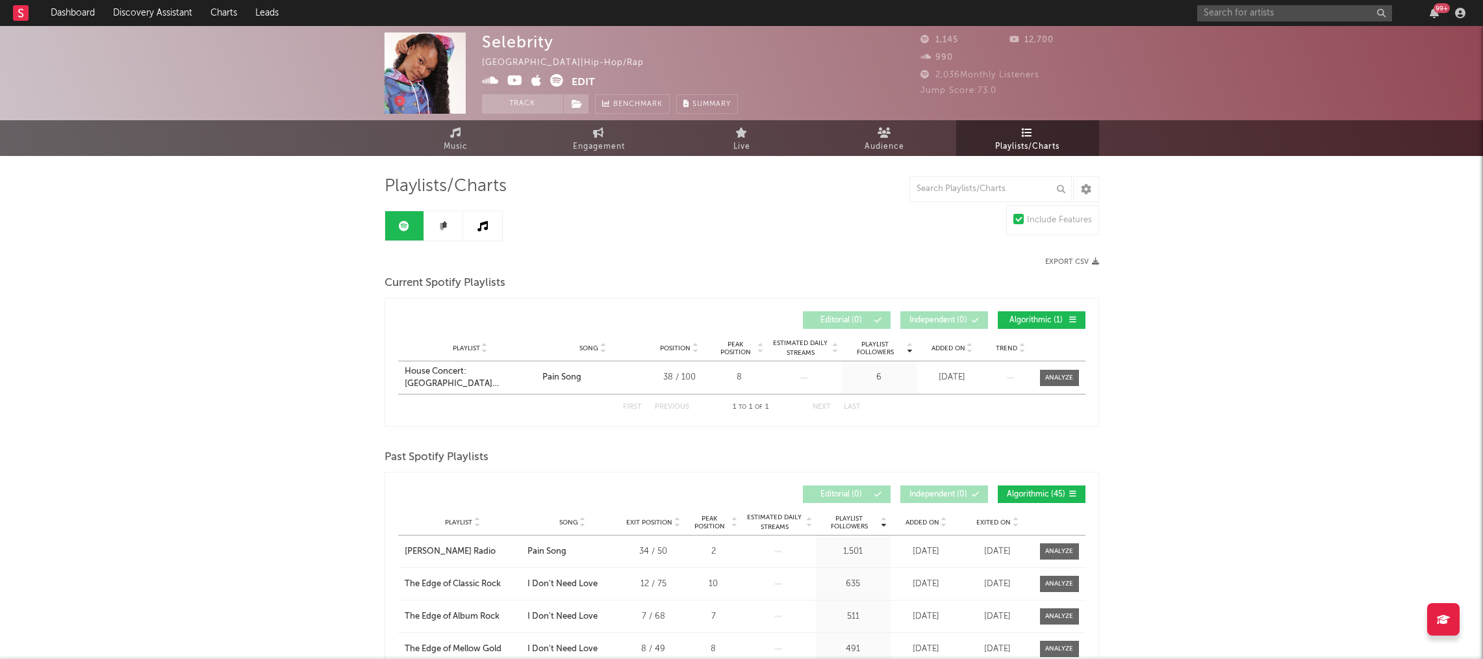
click at [428, 233] on link at bounding box center [443, 225] width 39 height 29
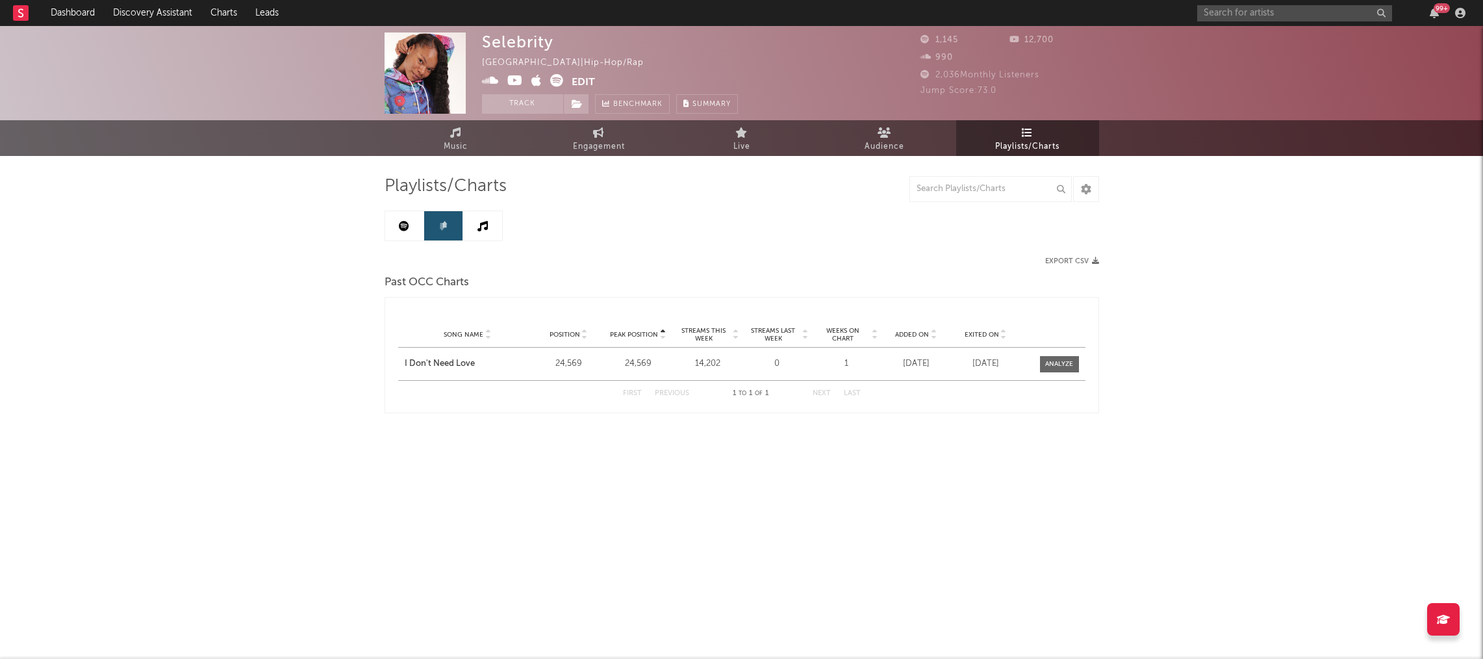
click at [398, 227] on link at bounding box center [404, 225] width 39 height 29
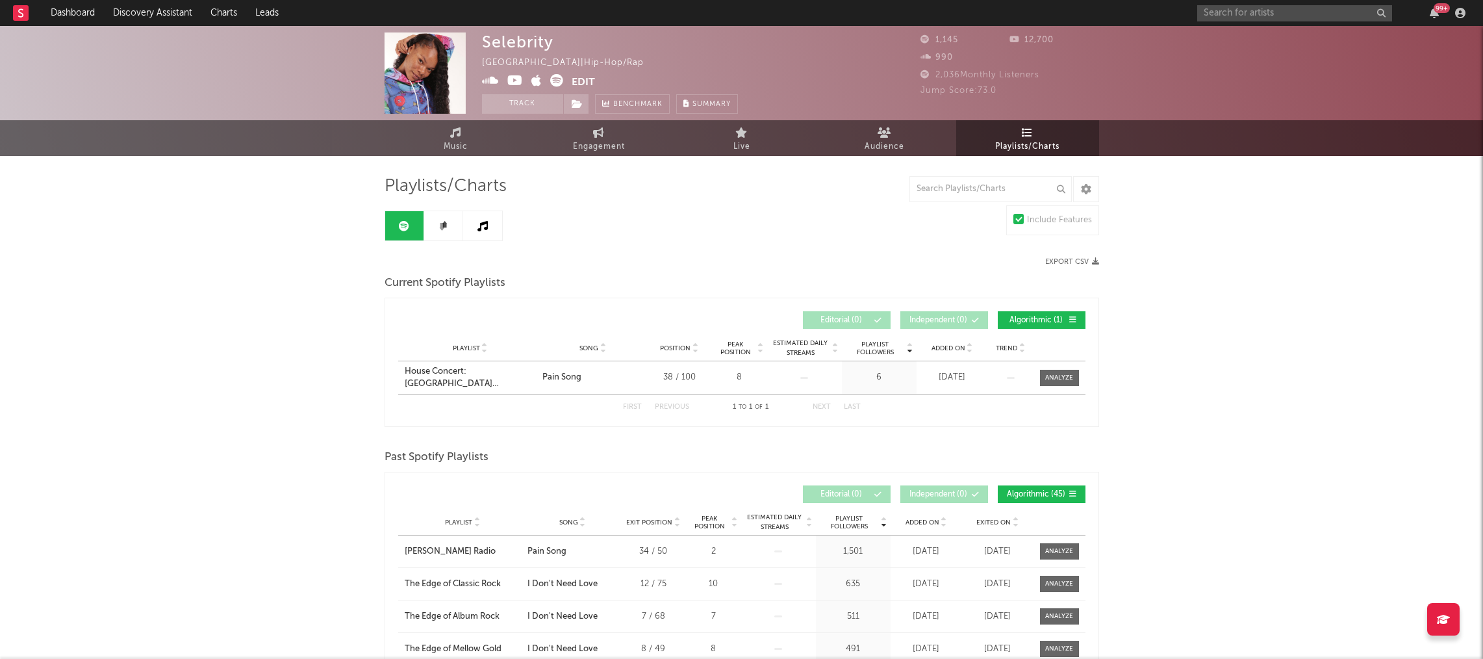
click at [483, 227] on icon at bounding box center [483, 226] width 10 height 10
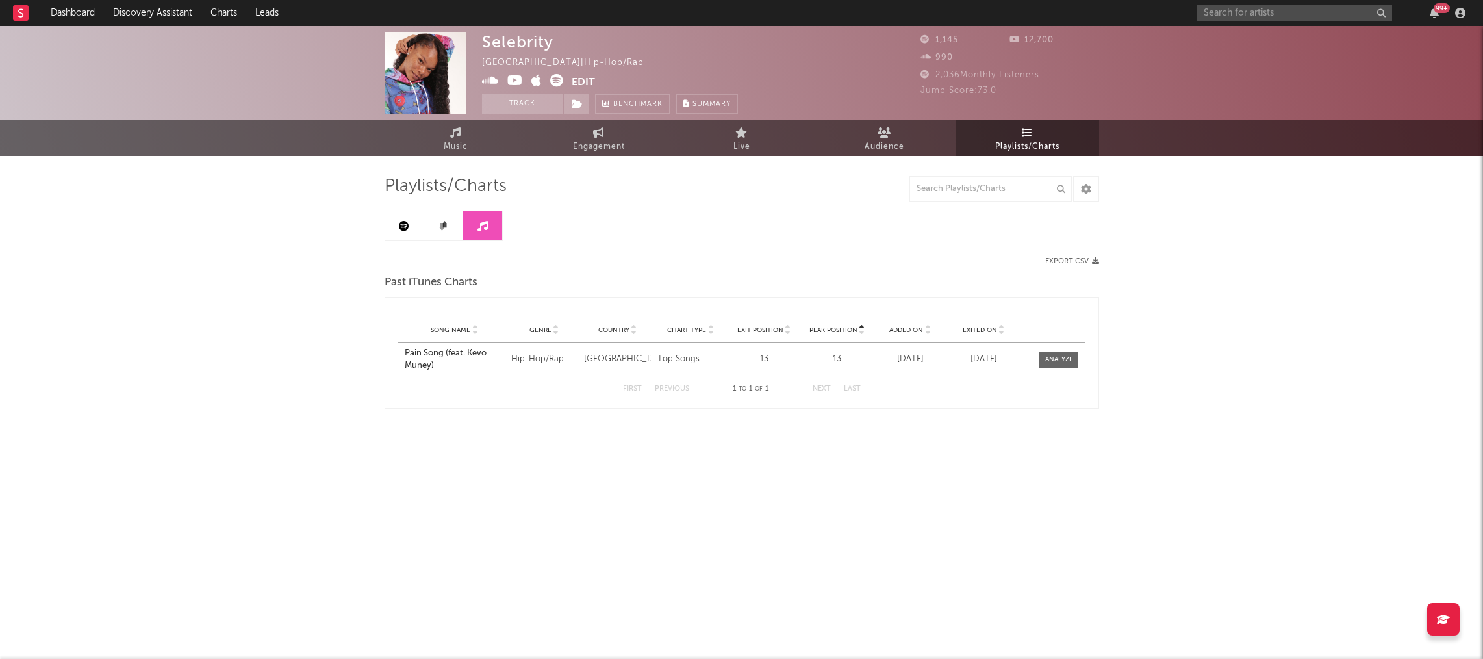
click at [406, 231] on link at bounding box center [404, 225] width 39 height 29
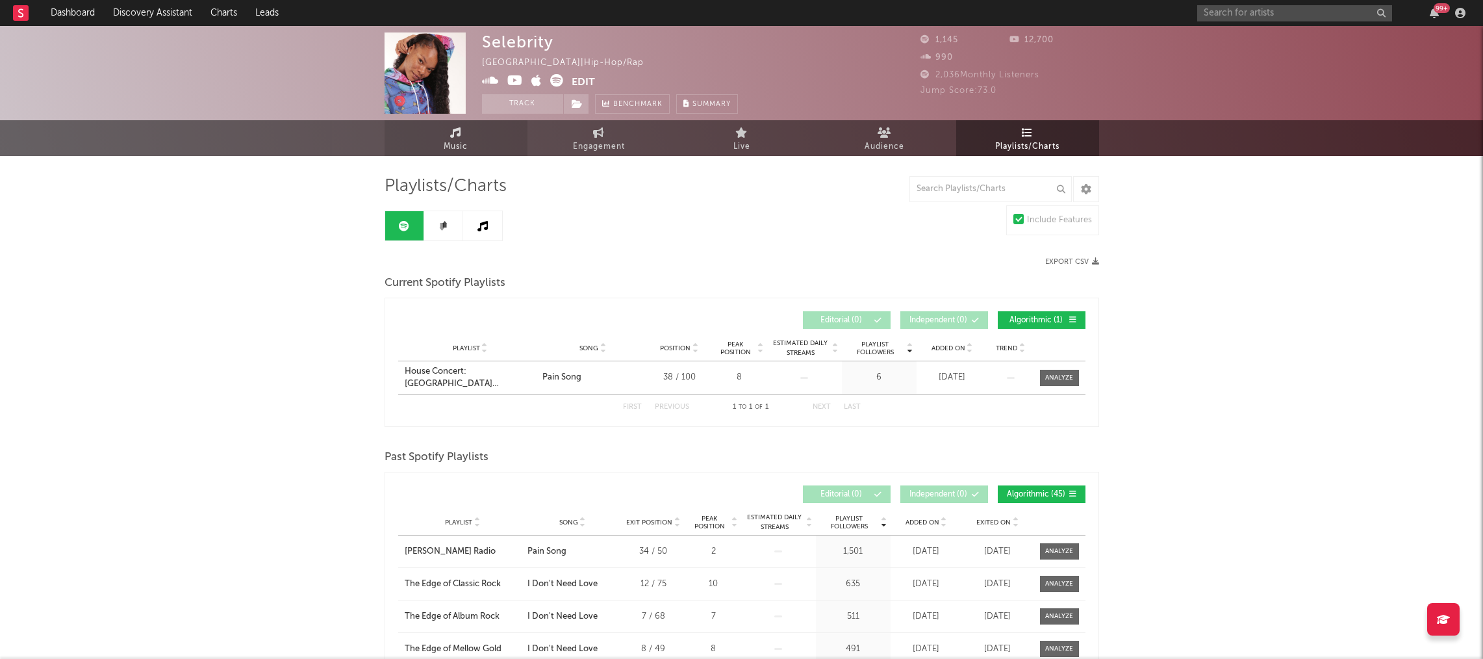
click at [450, 136] on icon at bounding box center [455, 132] width 11 height 10
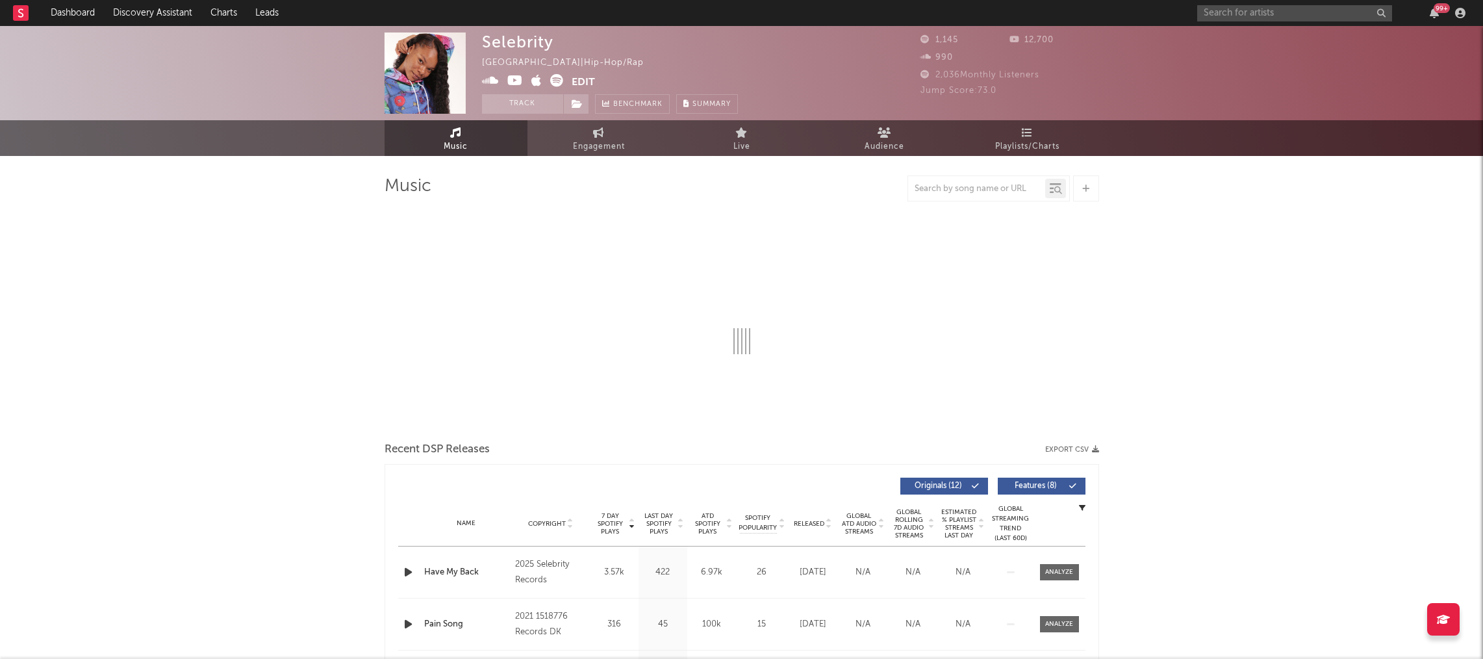
select select "1w"
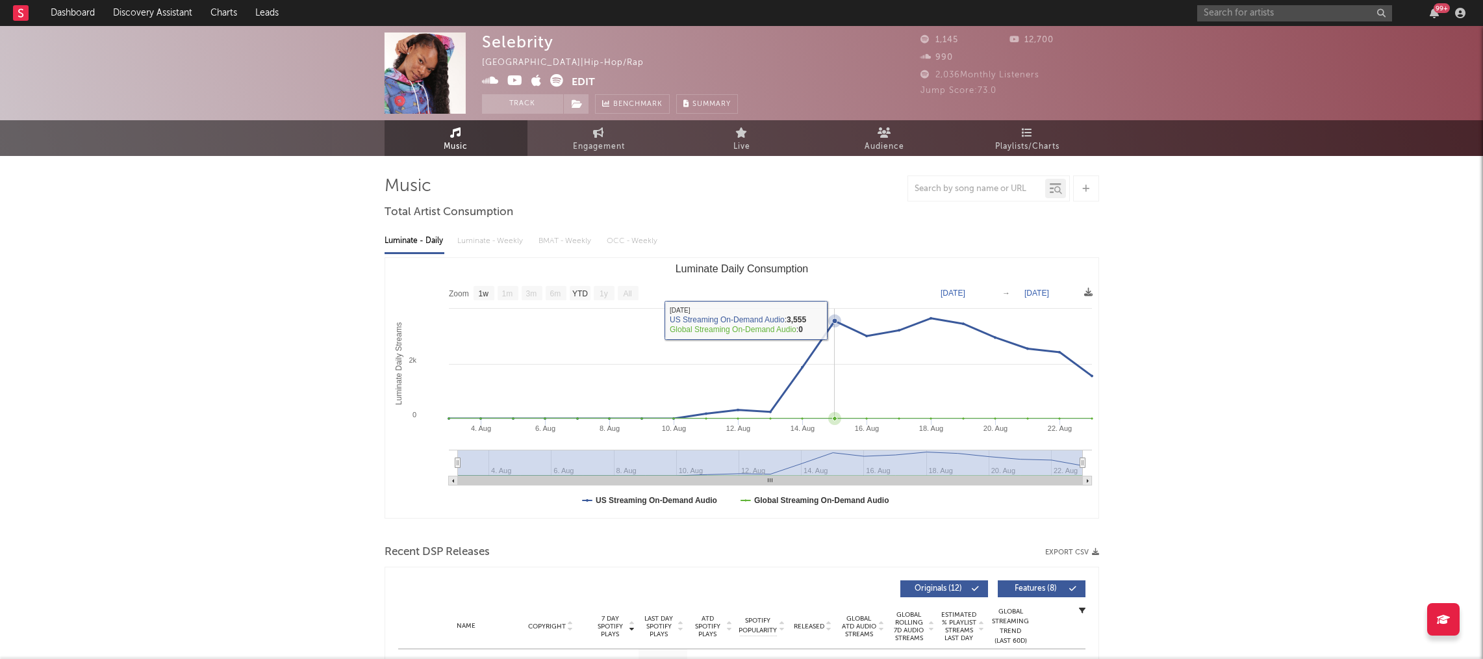
click at [850, 320] on rect "Luminate Daily Consumption" at bounding box center [741, 388] width 713 height 260
click at [603, 147] on span "Engagement" at bounding box center [599, 147] width 52 height 16
select select "1w"
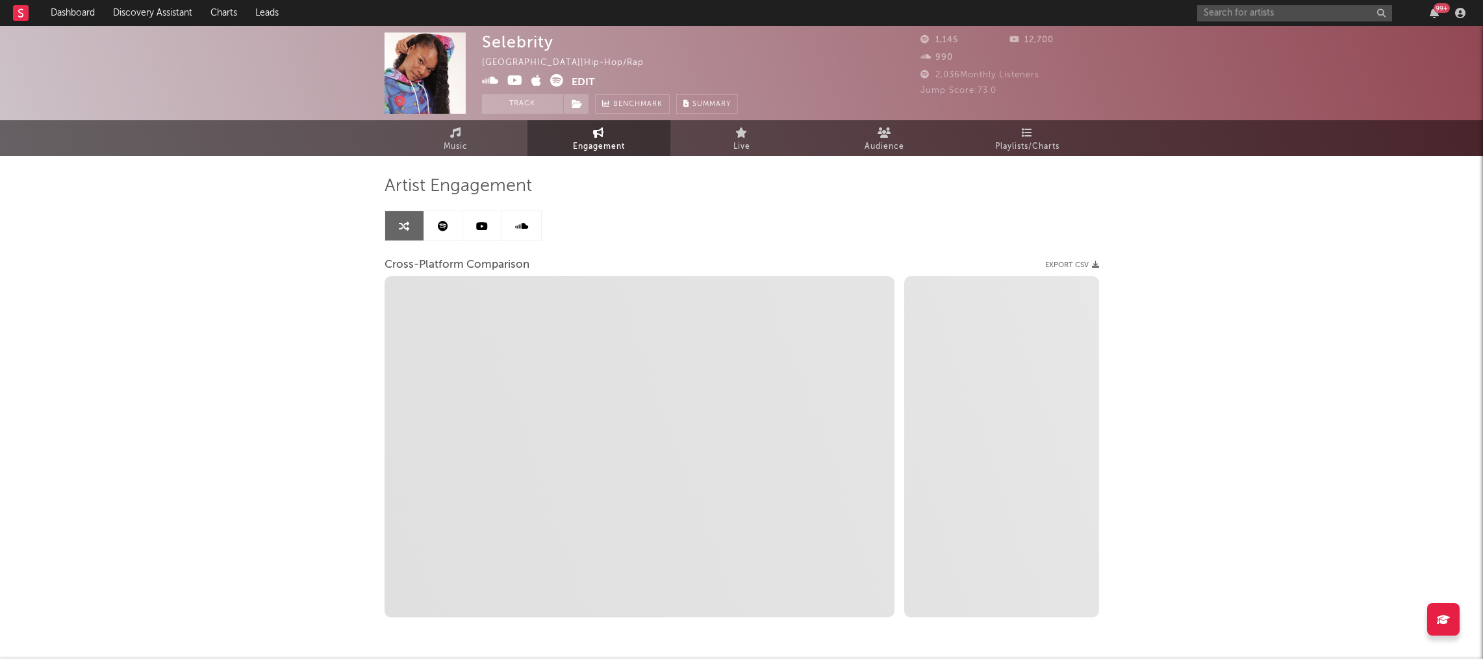
select select "1m"
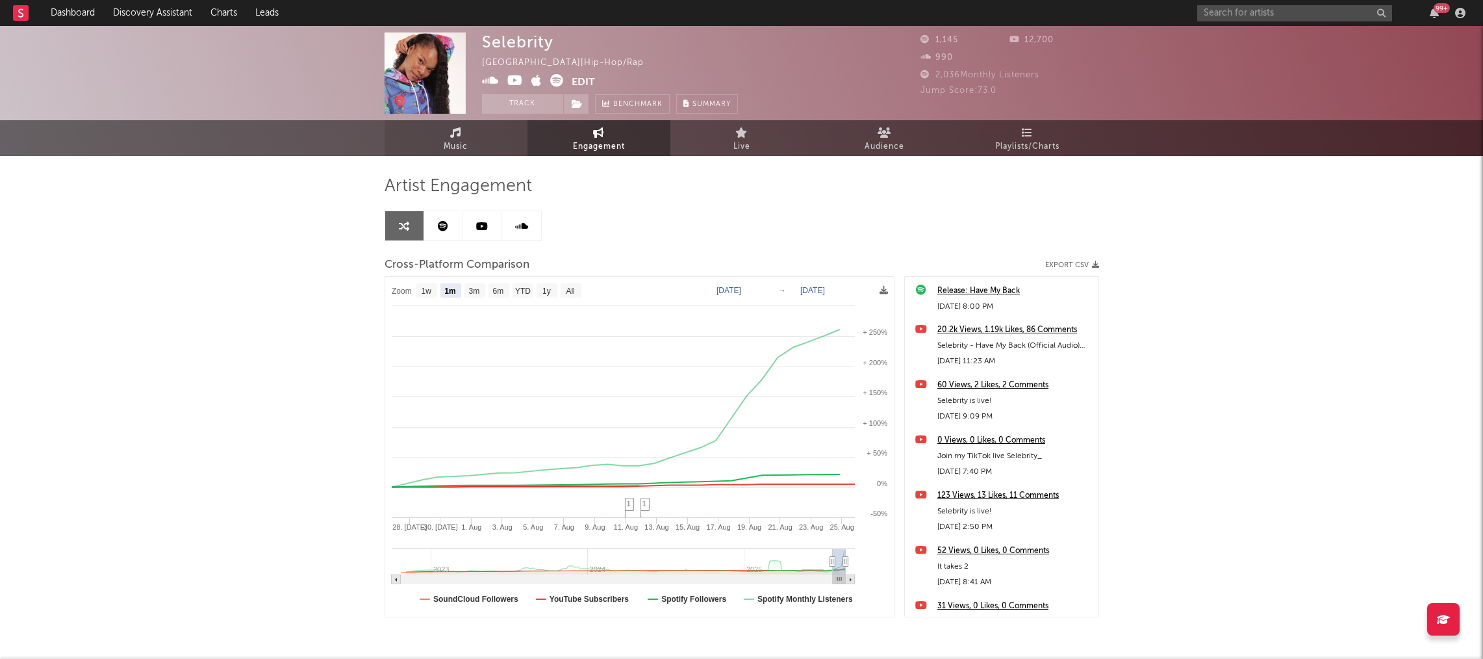
click at [444, 142] on span "Music" at bounding box center [456, 147] width 24 height 16
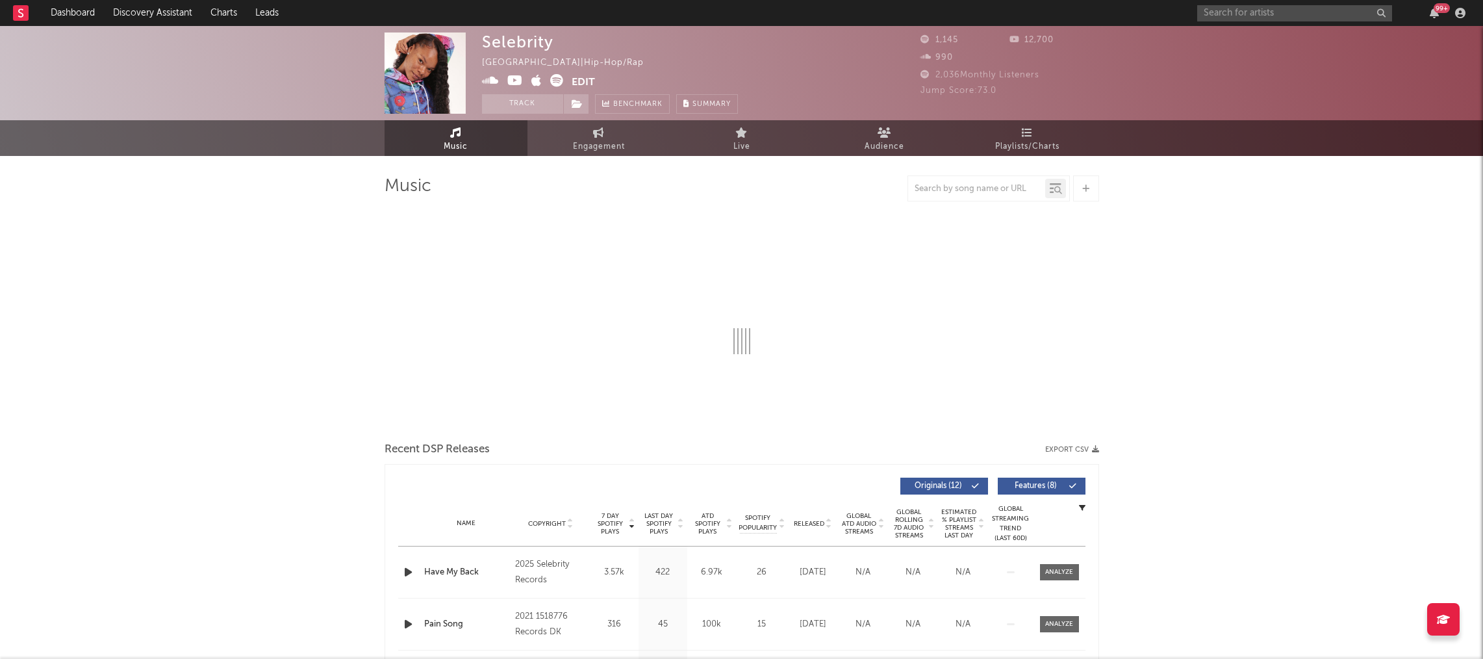
select select "1w"
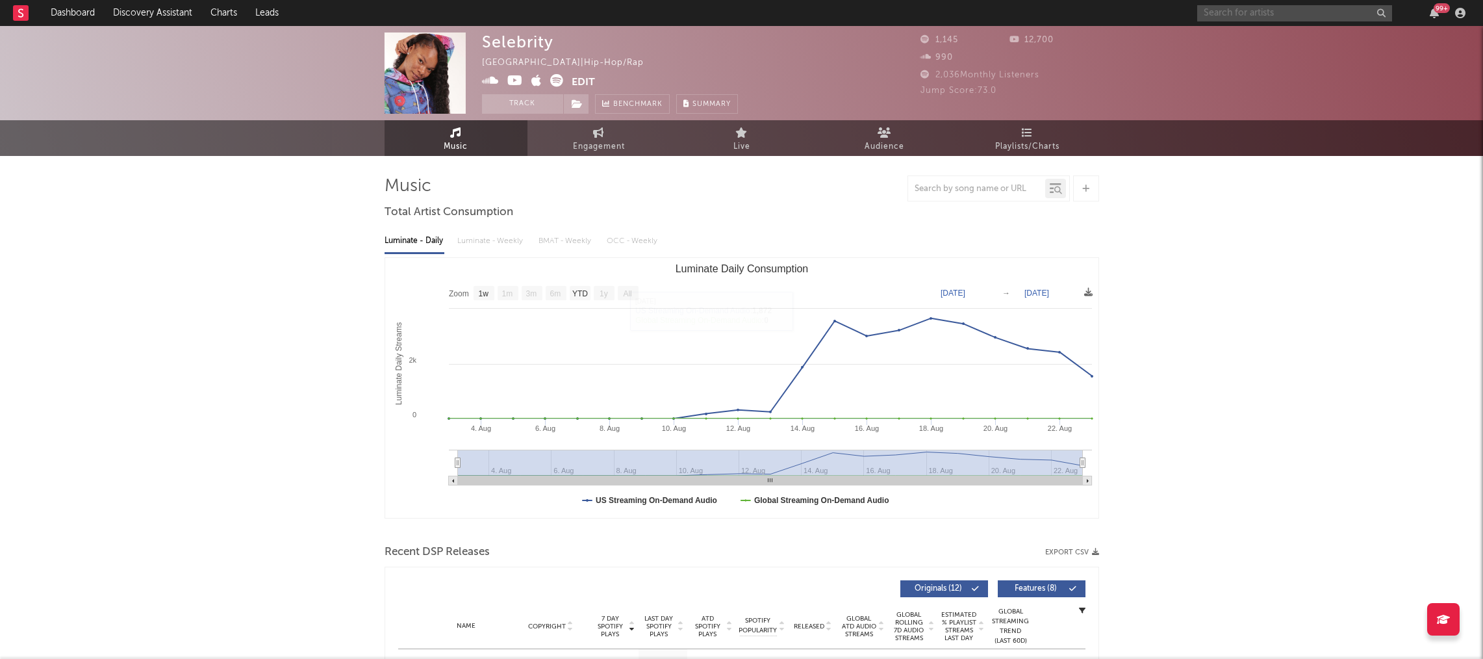
click at [1232, 14] on input "text" at bounding box center [1295, 13] width 195 height 16
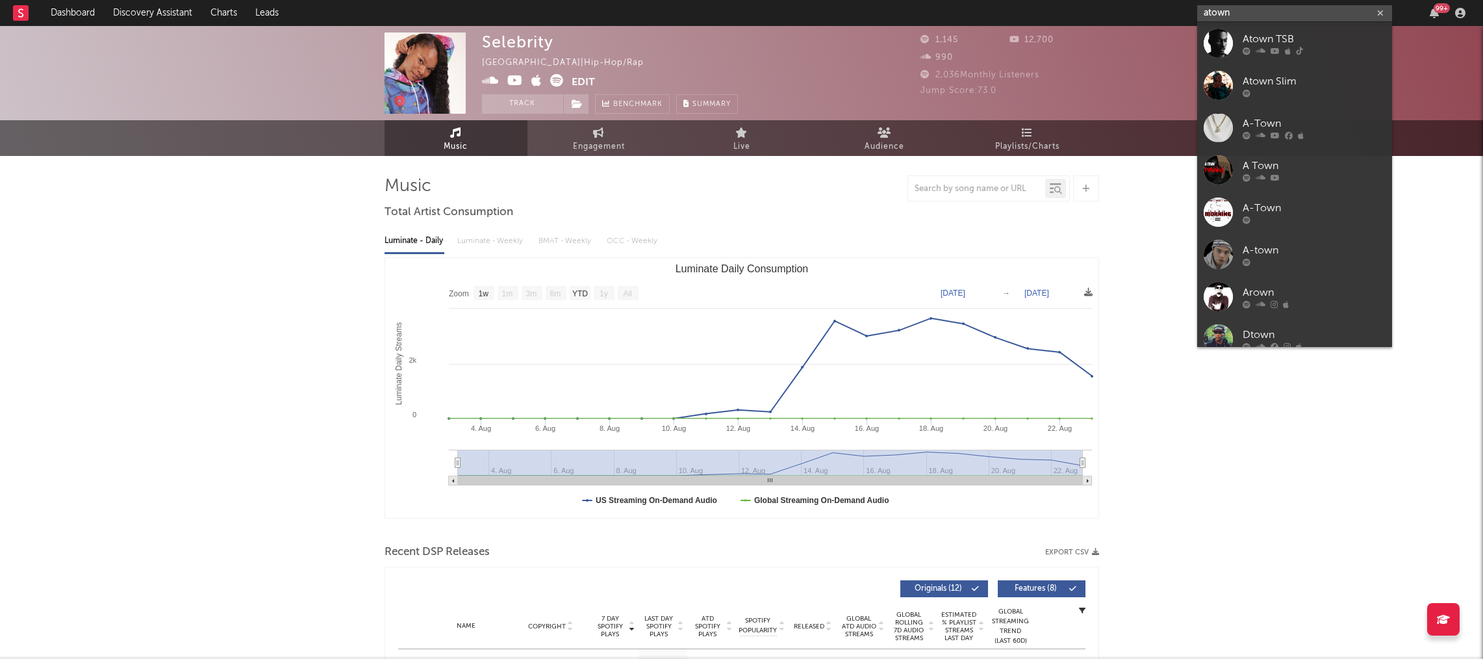
click at [1205, 14] on input "atown" at bounding box center [1295, 13] width 195 height 16
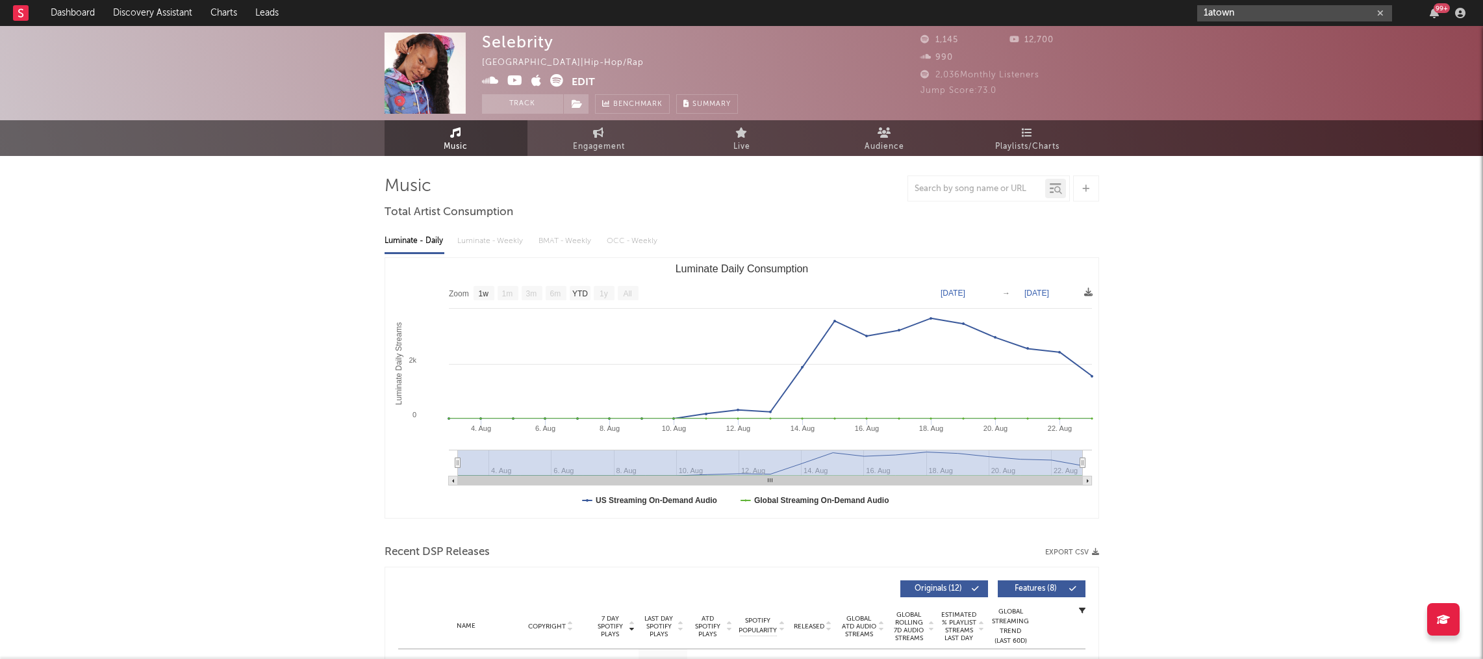
type input "1atown"
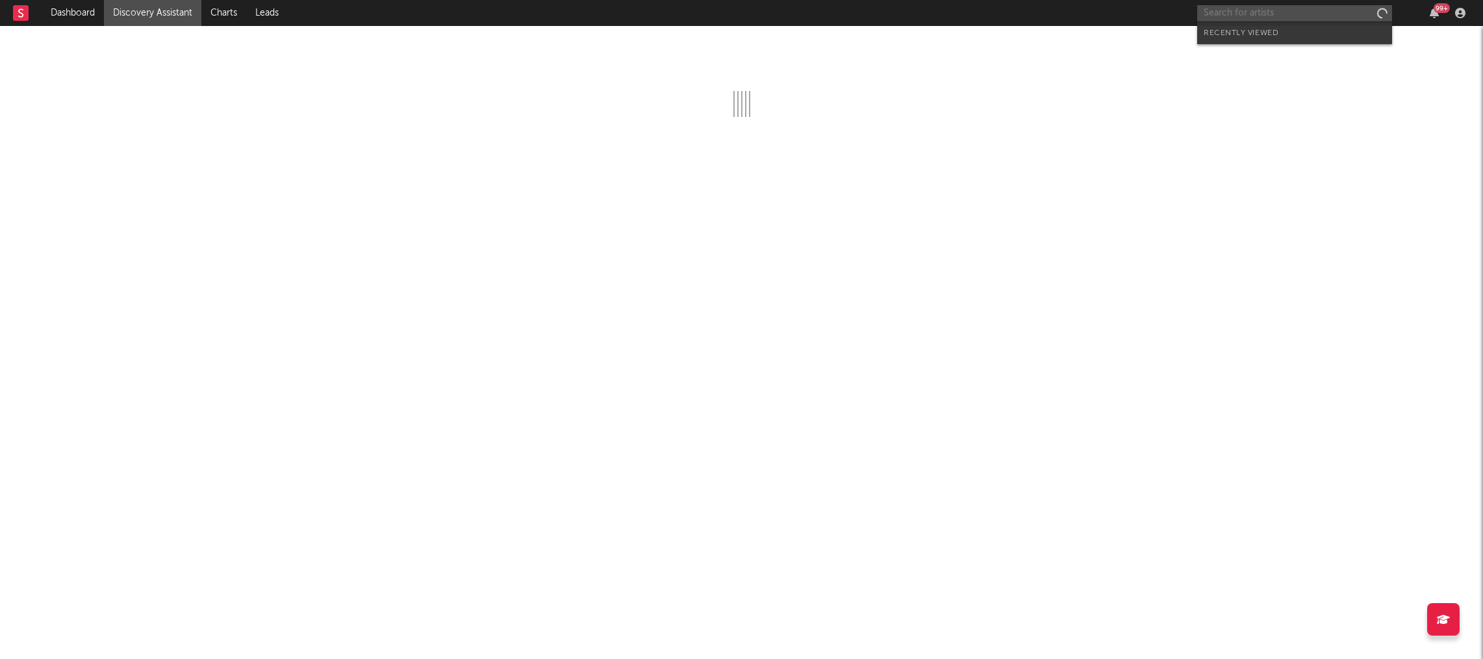
click at [1220, 11] on input "text" at bounding box center [1295, 13] width 195 height 16
paste input "[URL][DOMAIN_NAME]"
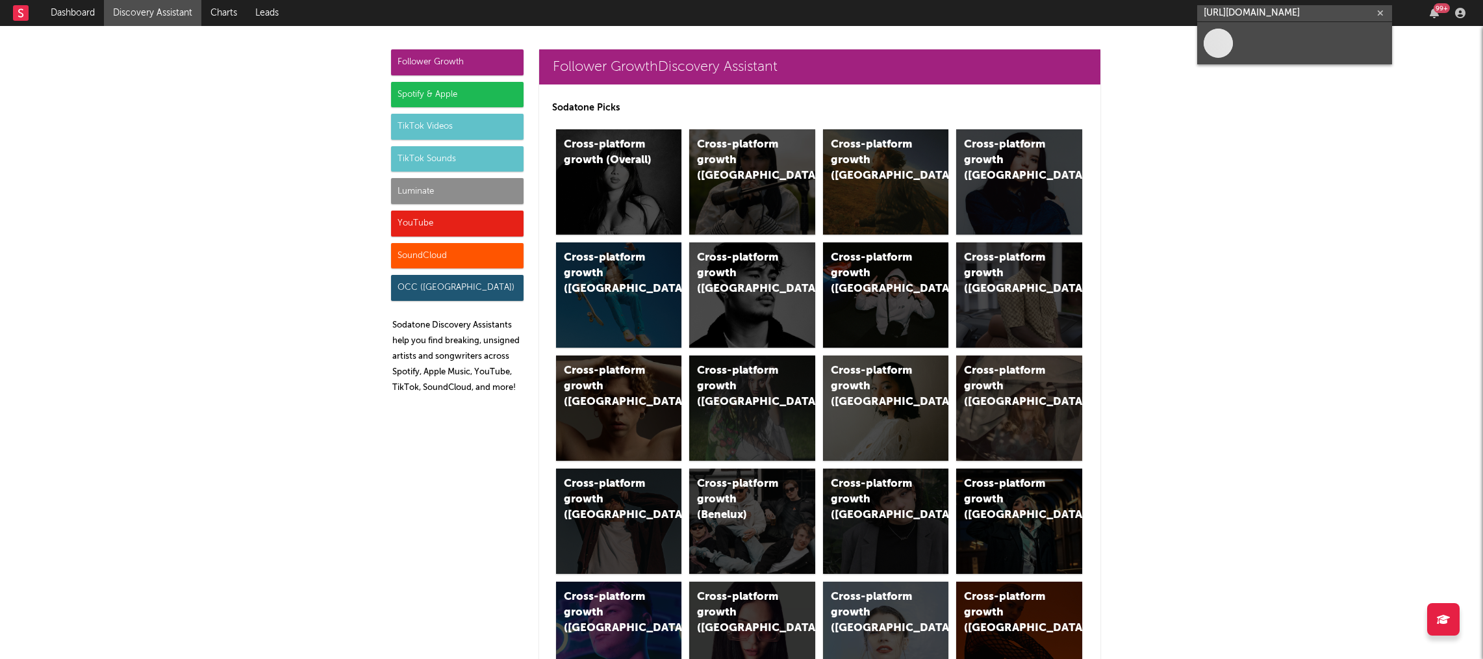
type input "[URL][DOMAIN_NAME]"
click at [1247, 40] on link at bounding box center [1295, 43] width 195 height 42
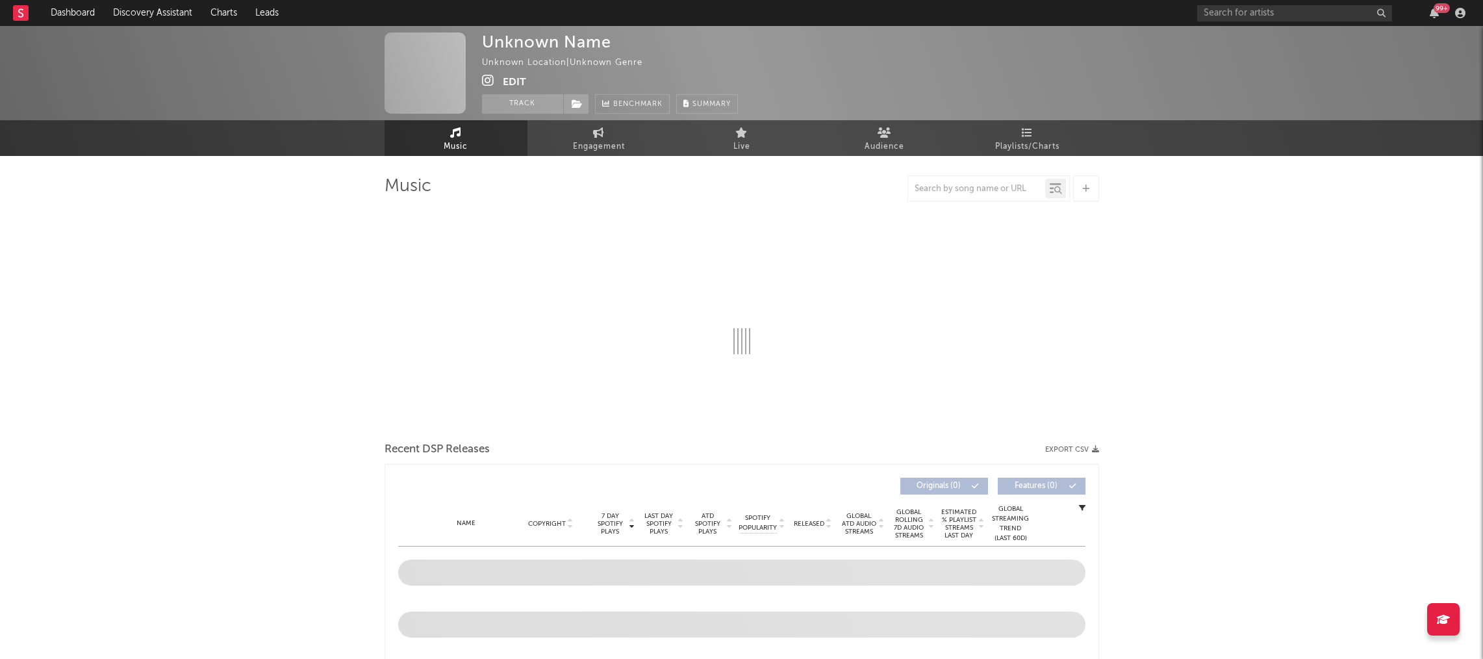
select select "1w"
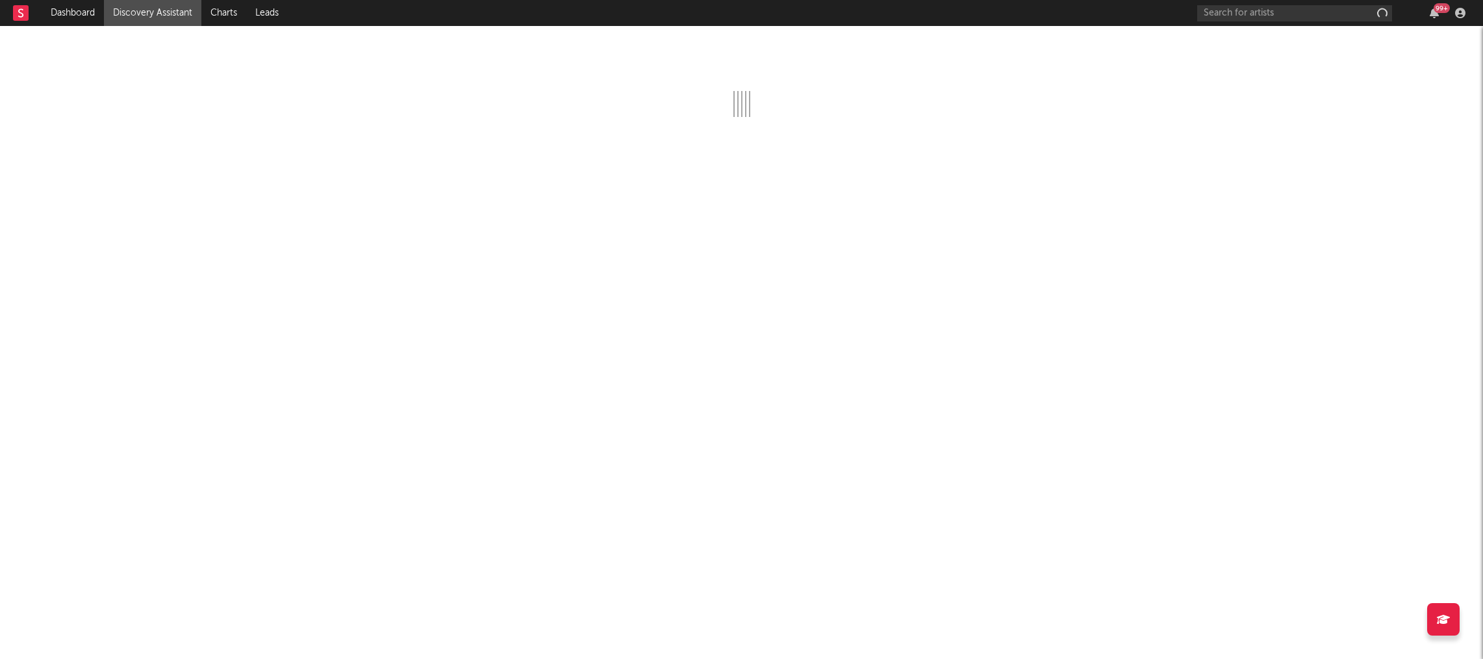
click at [1246, 23] on div "99 +" at bounding box center [1334, 13] width 273 height 26
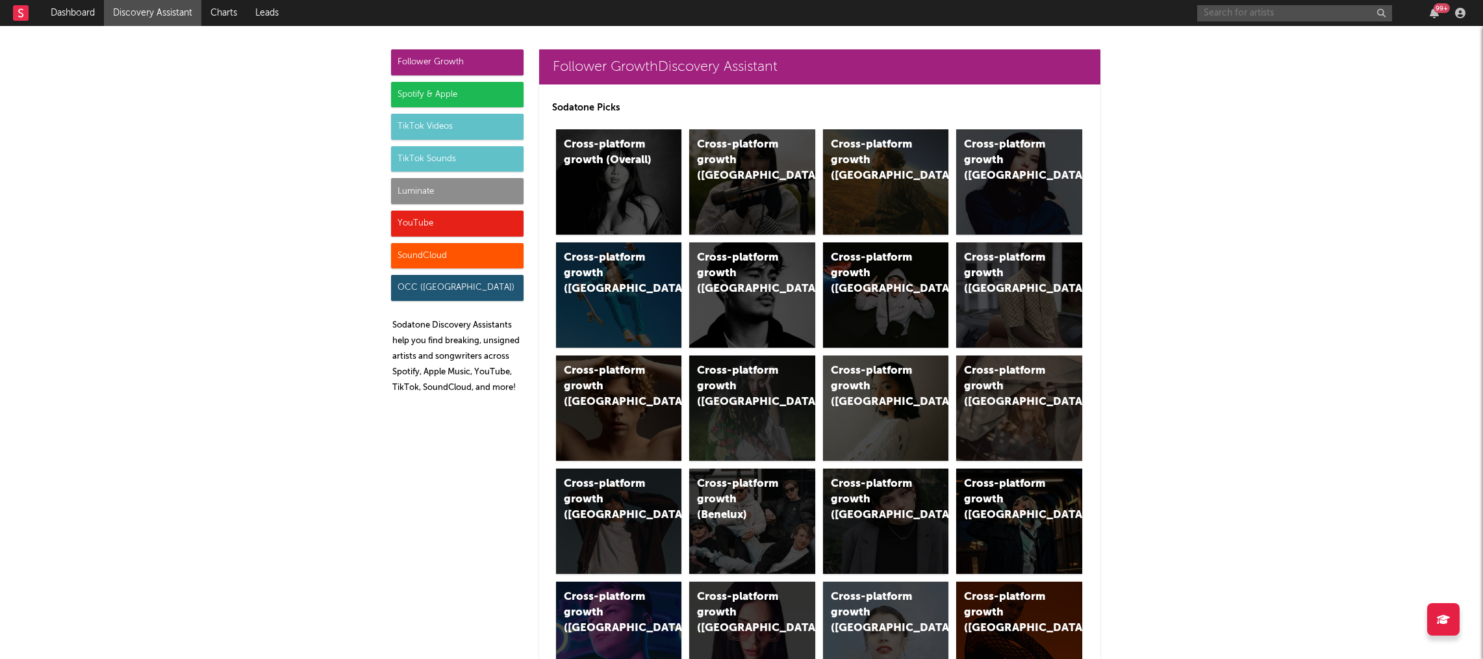
click at [1248, 12] on input "text" at bounding box center [1295, 13] width 195 height 16
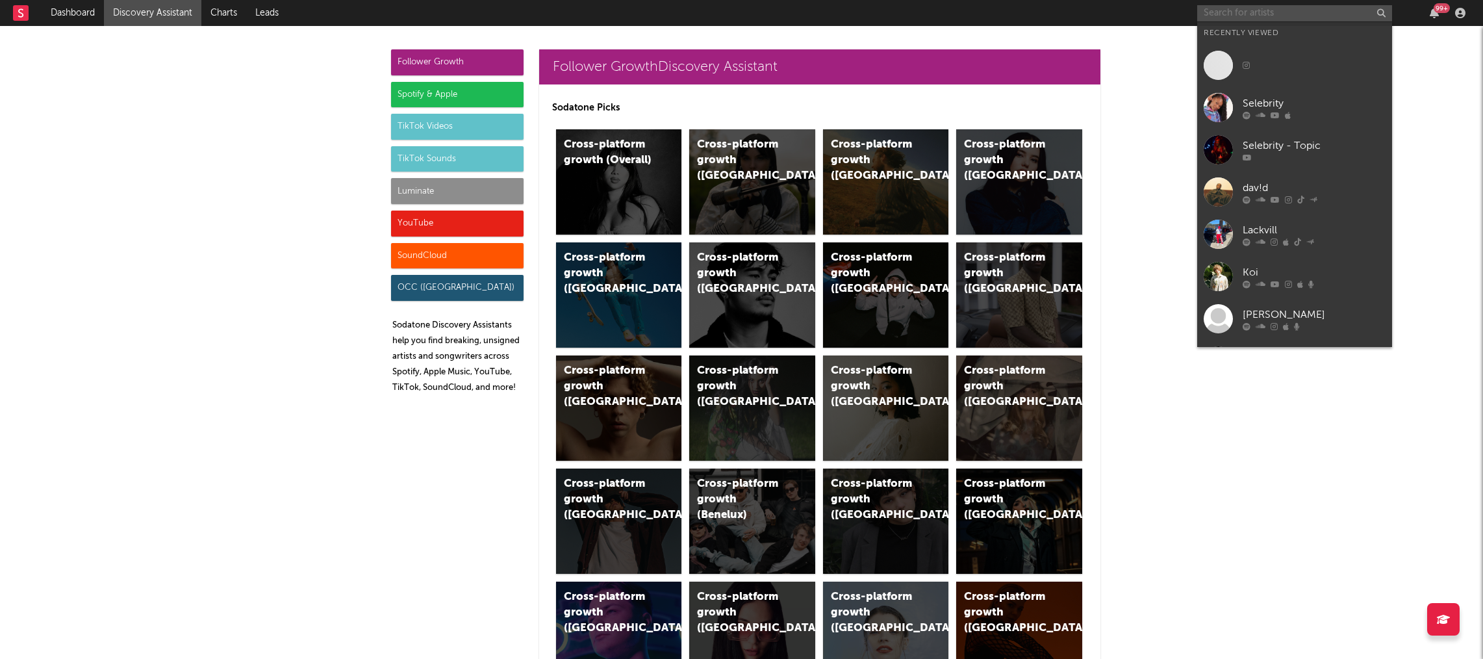
paste input "[URL][DOMAIN_NAME]"
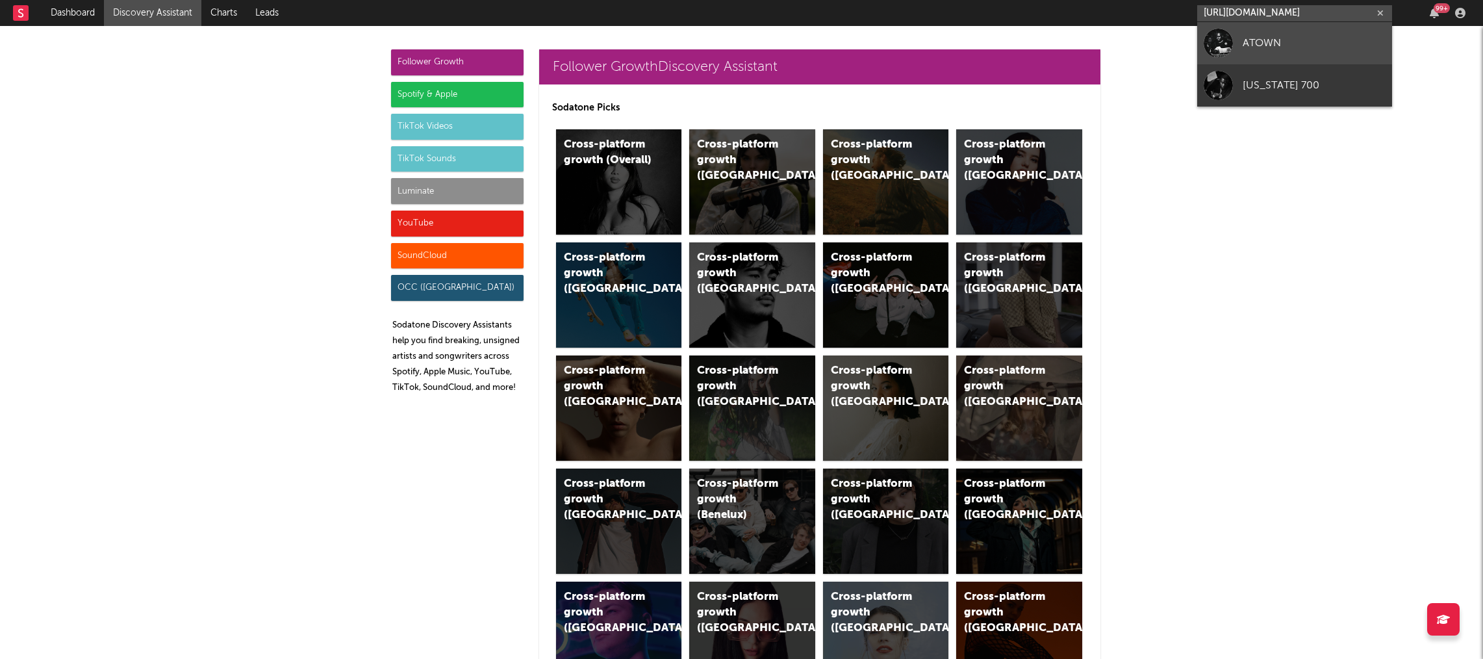
type input "[URL][DOMAIN_NAME]"
click at [1280, 44] on div "ATOWN" at bounding box center [1314, 43] width 143 height 16
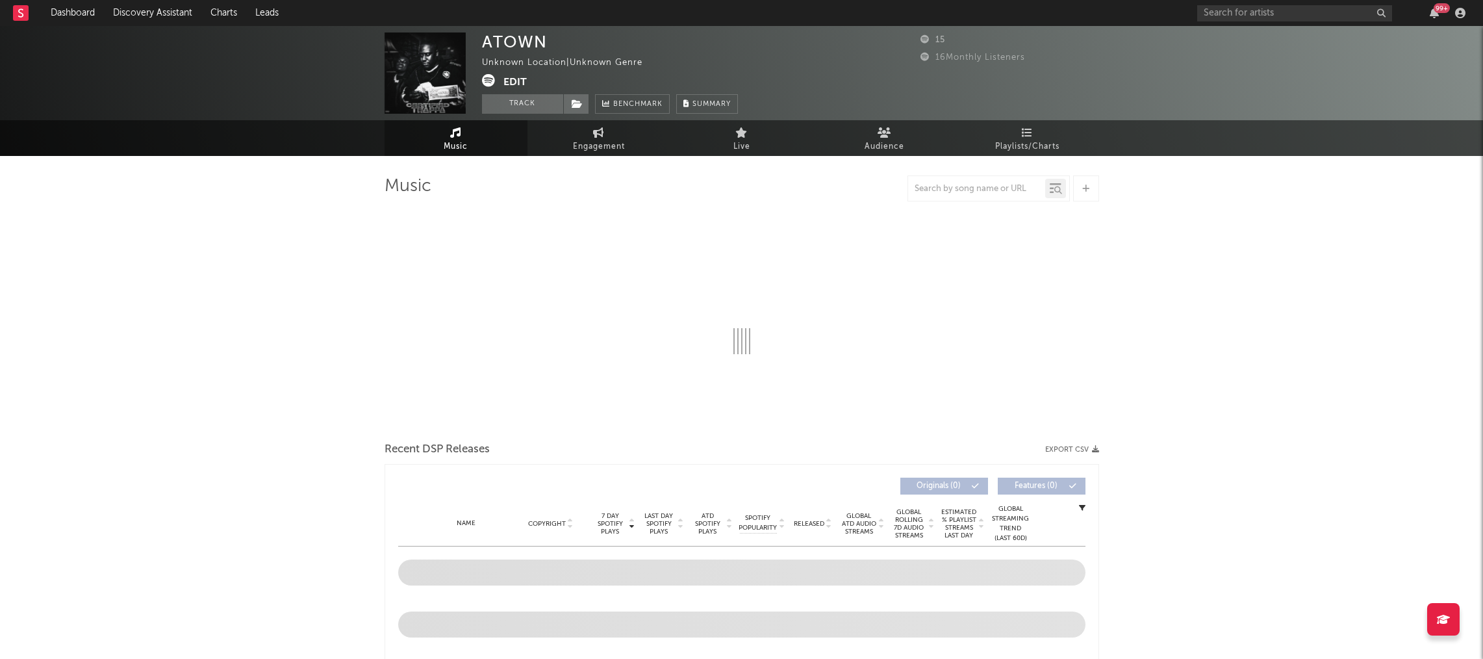
select select "1w"
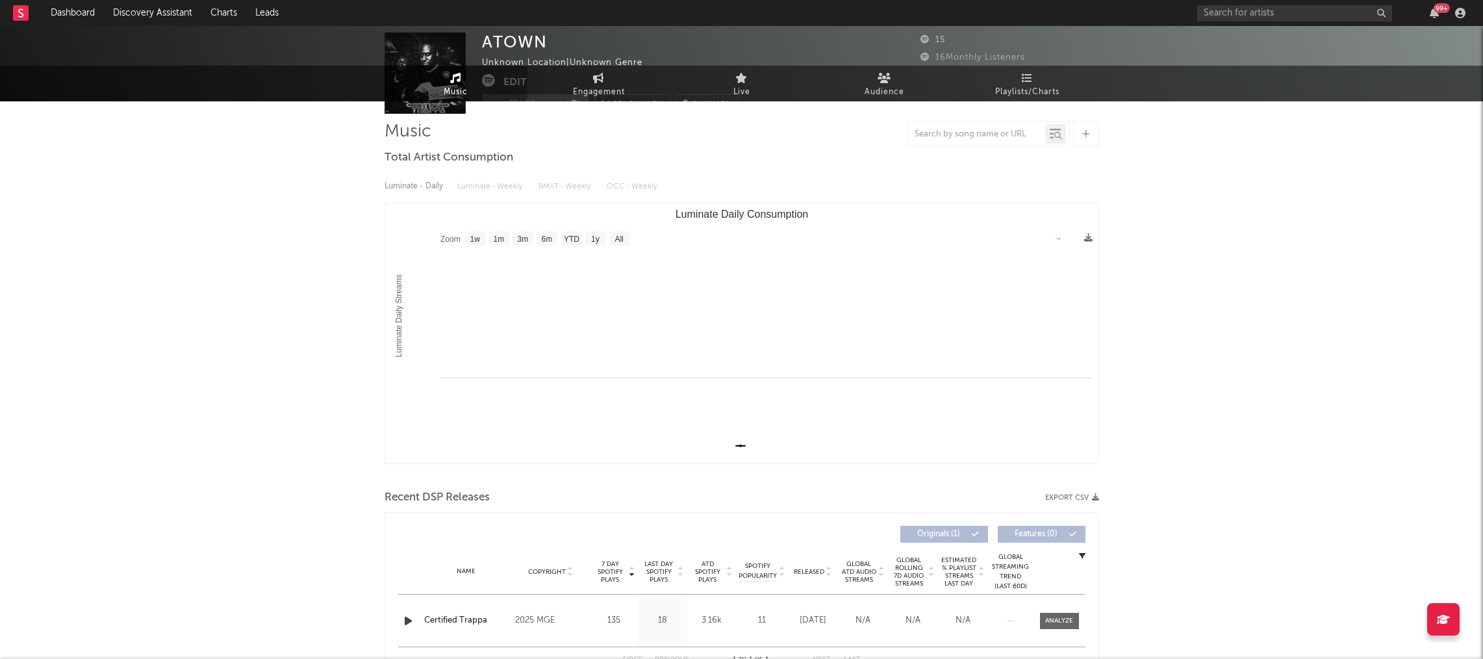
scroll to position [137, 0]
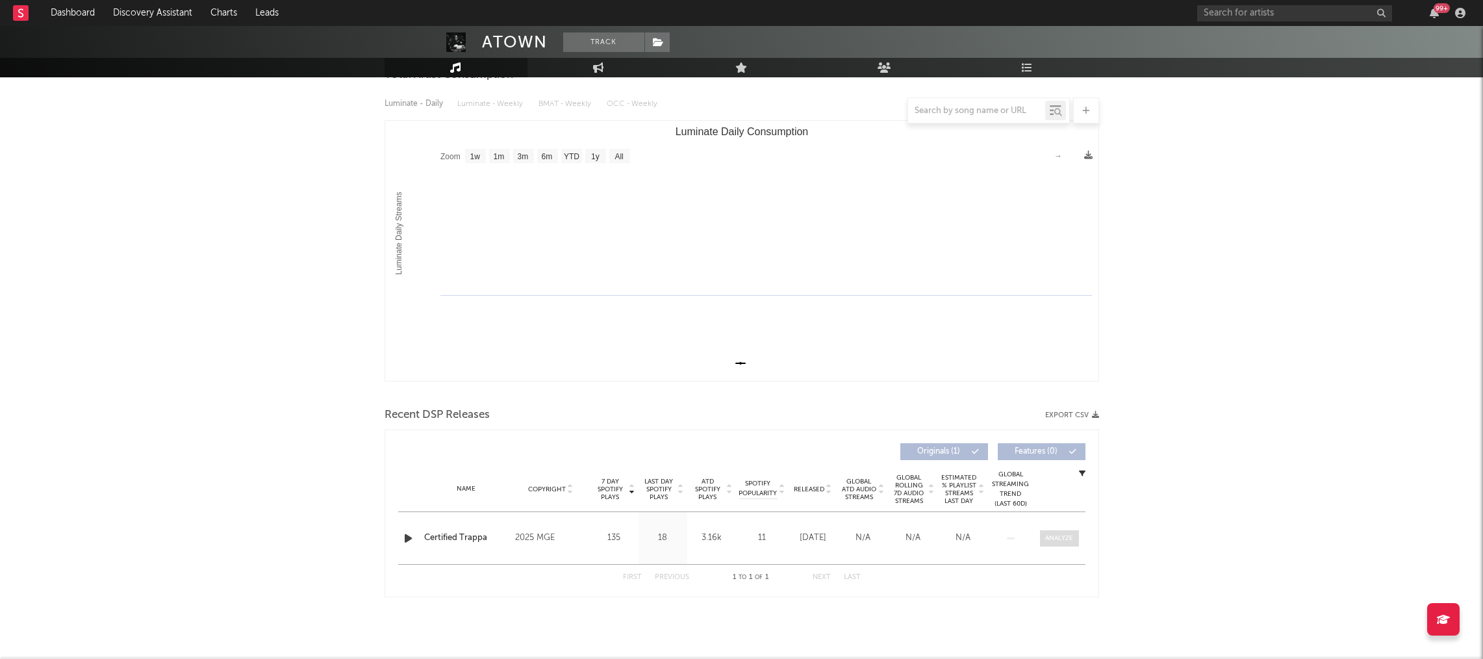
click at [1063, 539] on div at bounding box center [1060, 538] width 28 height 10
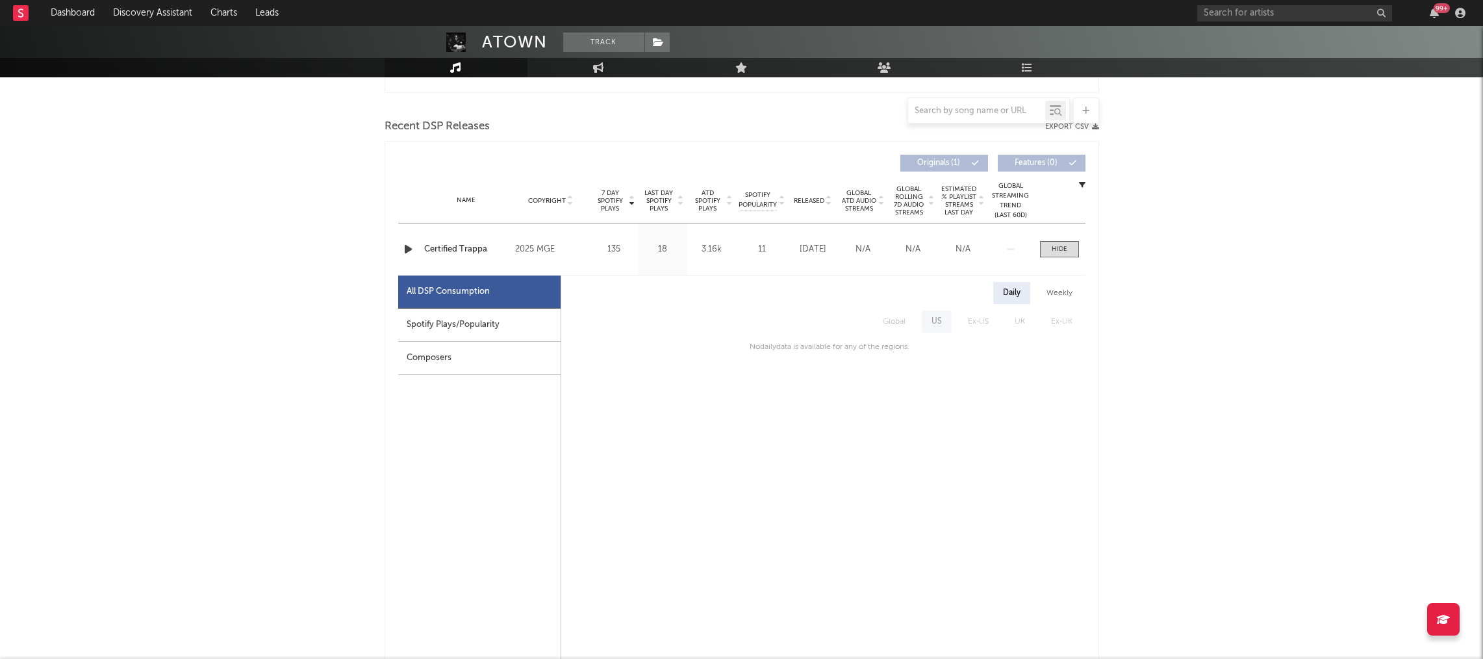
scroll to position [0, 0]
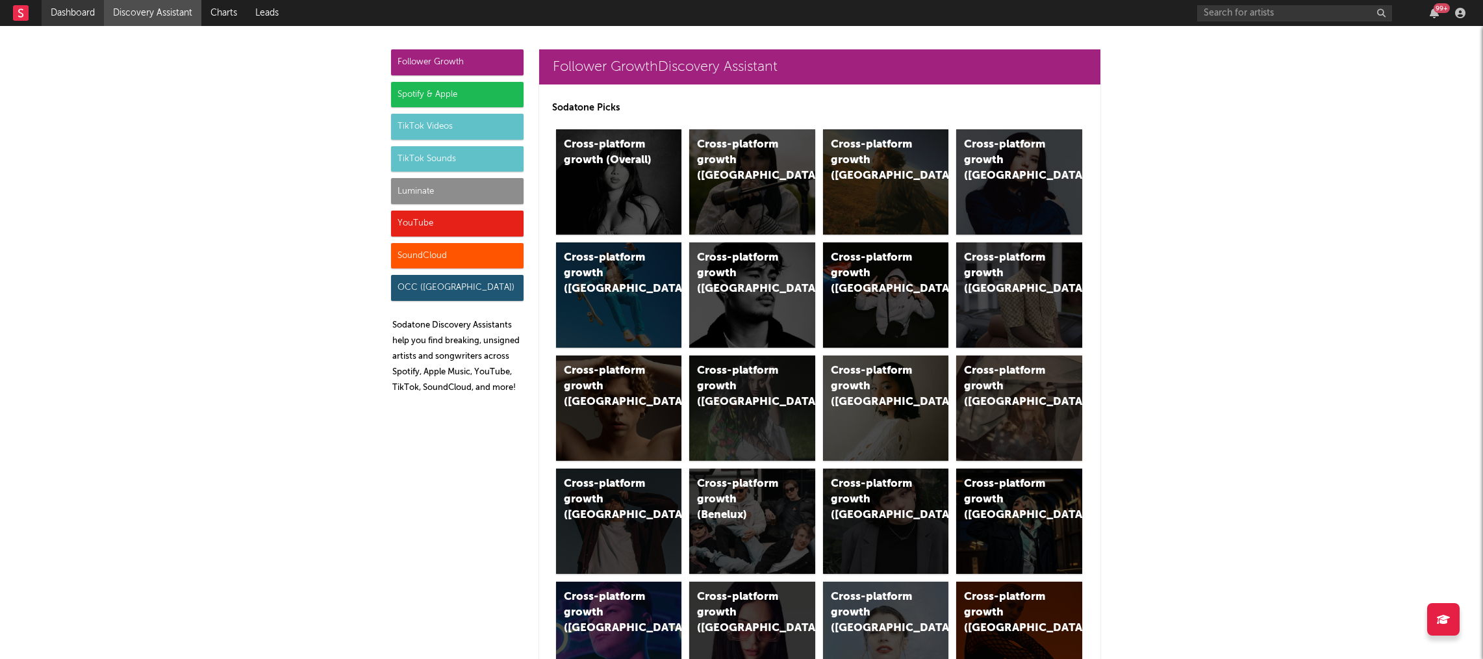
click at [71, 8] on link "Dashboard" at bounding box center [73, 13] width 62 height 26
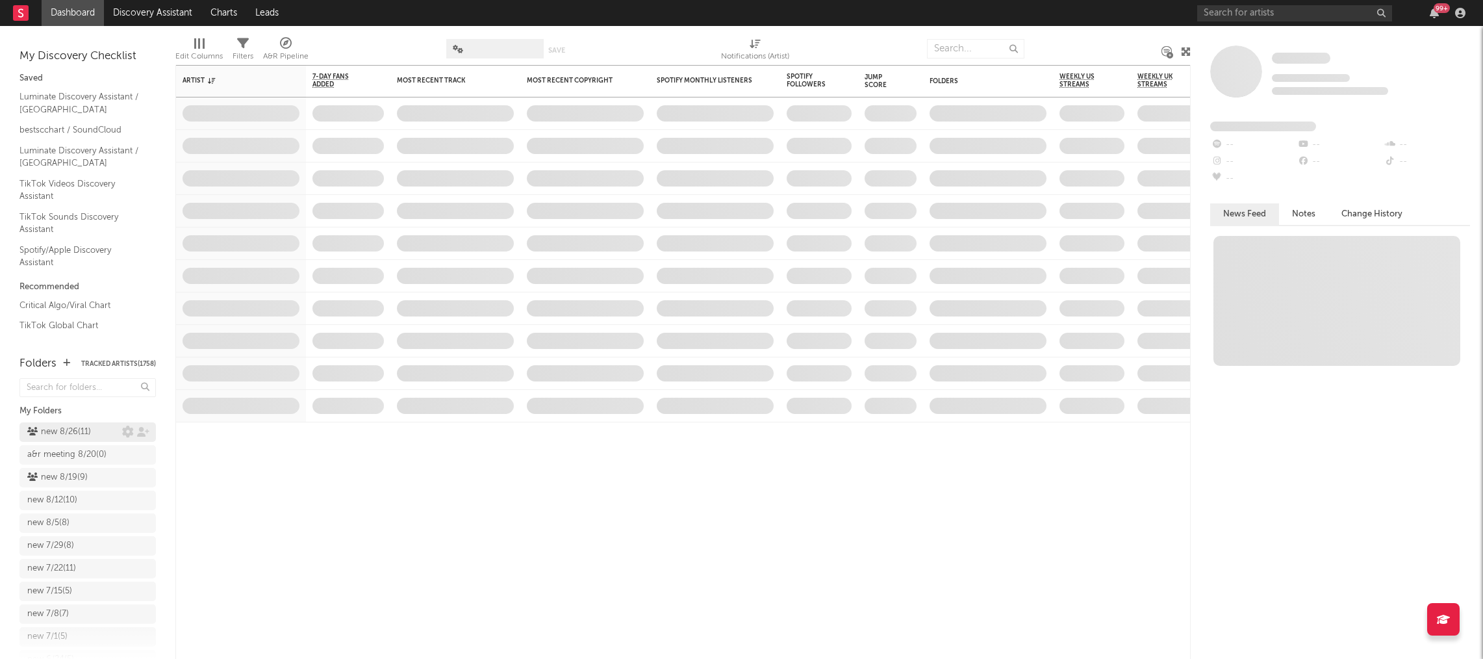
click at [66, 434] on div "new 8/26 ( 11 )" at bounding box center [59, 432] width 64 height 16
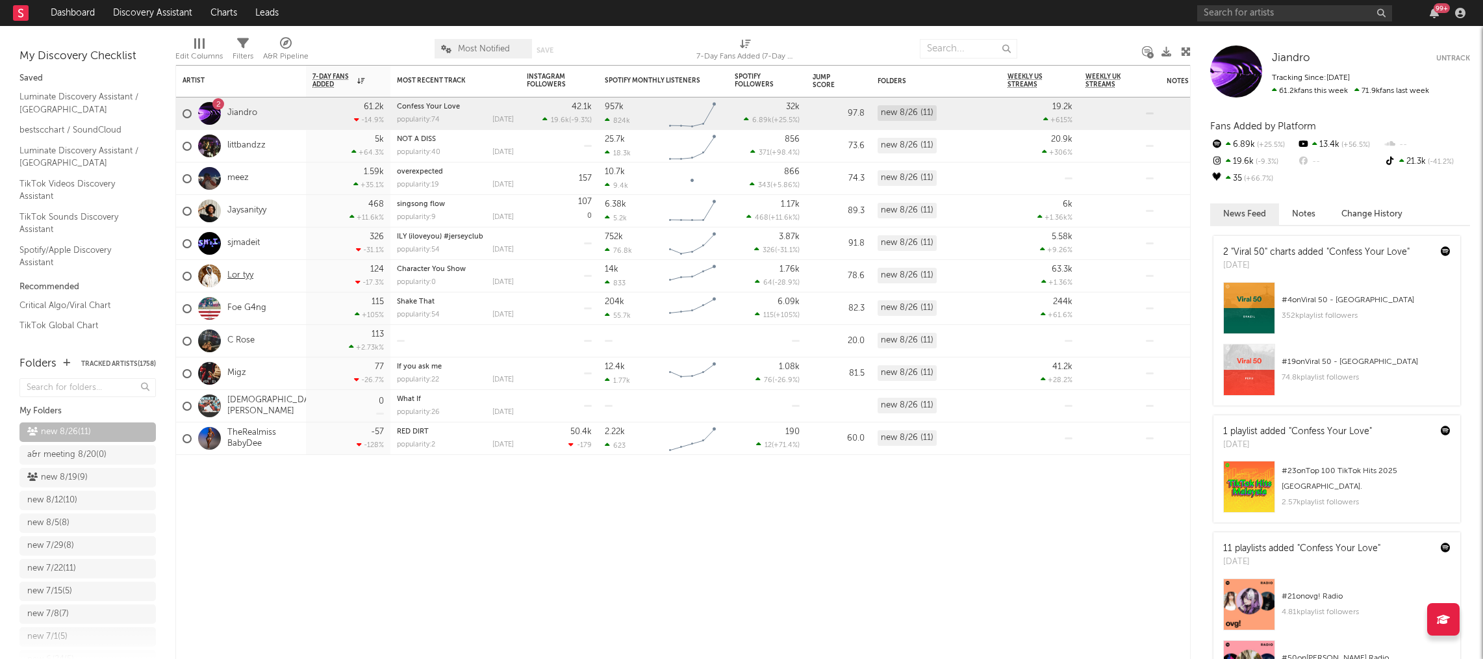
click at [246, 279] on link "Lor tyy" at bounding box center [240, 275] width 26 height 11
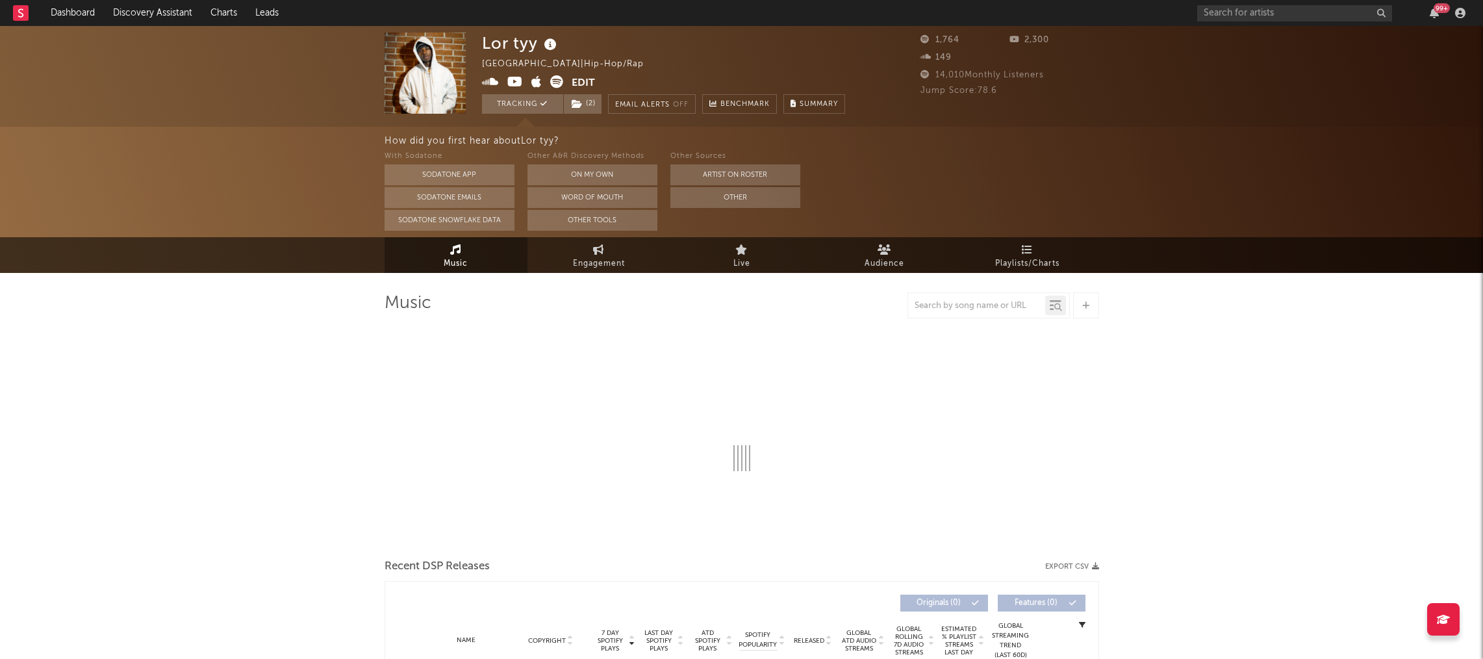
select select "6m"
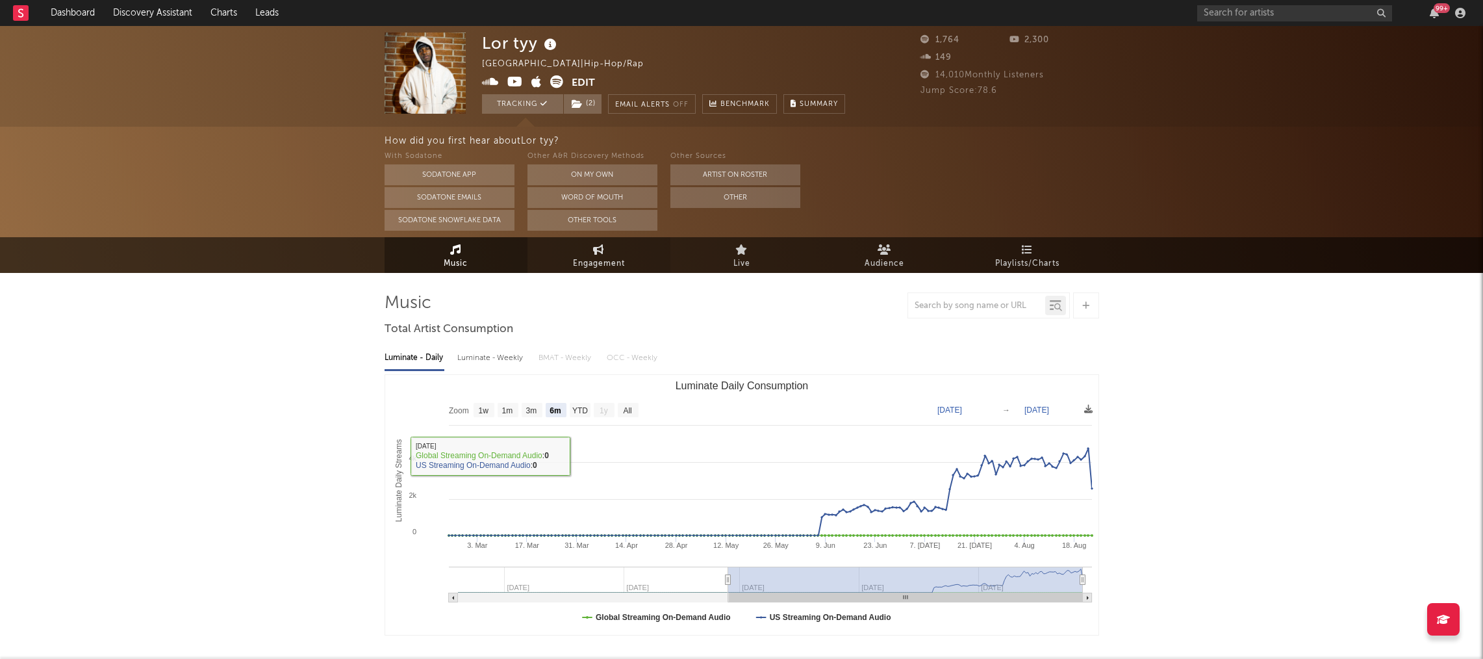
click at [587, 261] on span "Engagement" at bounding box center [599, 264] width 52 height 16
select select "1w"
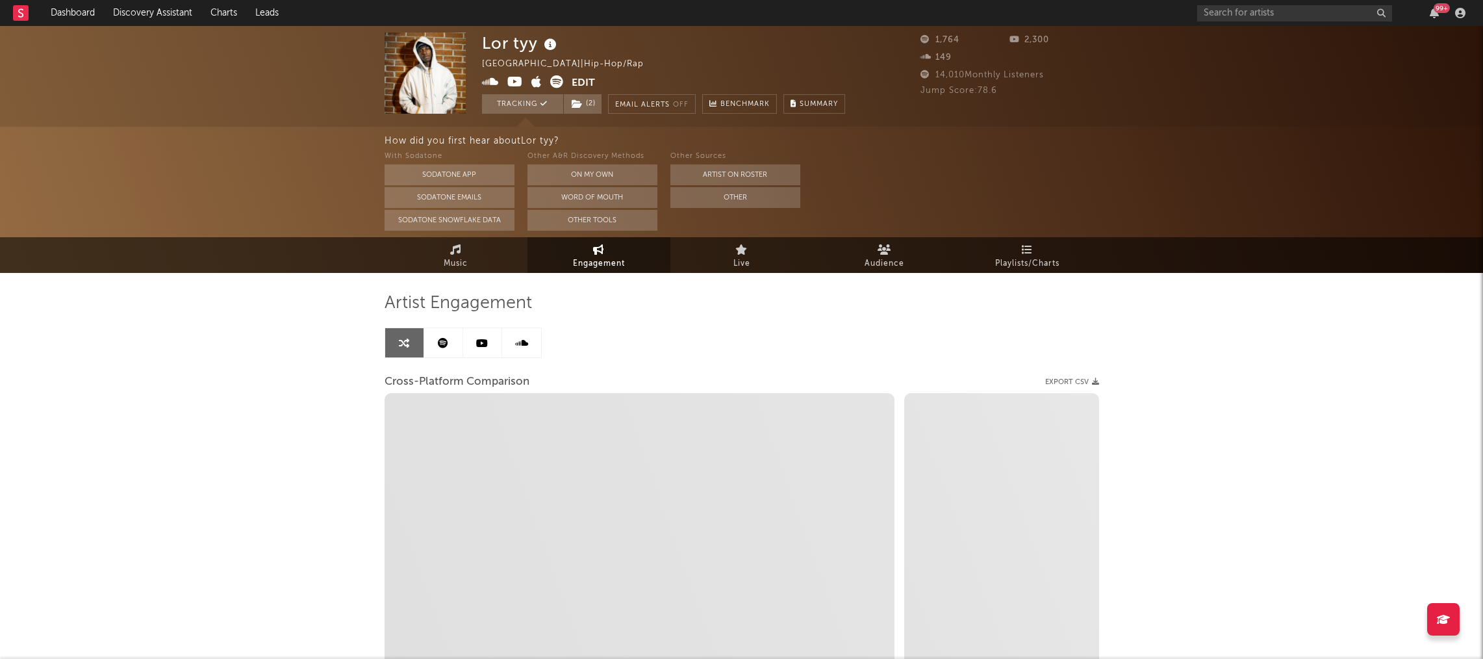
scroll to position [166, 0]
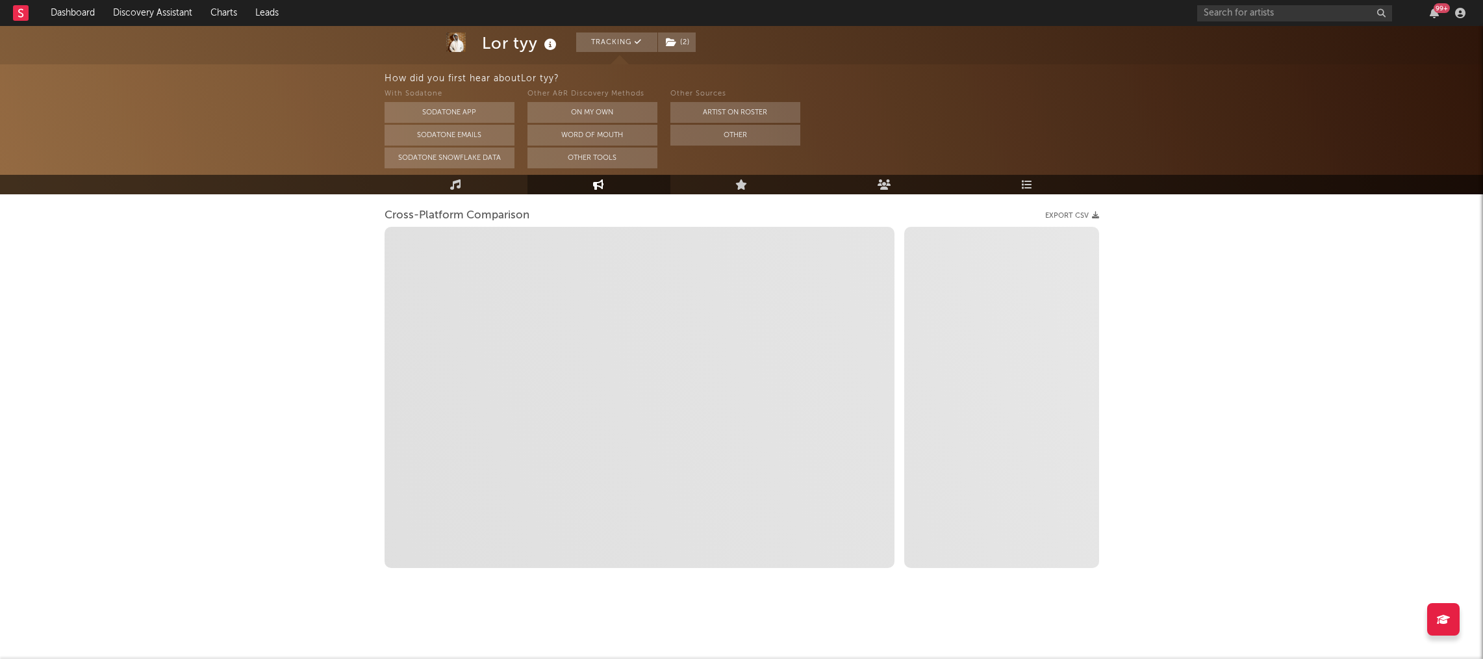
select select "1m"
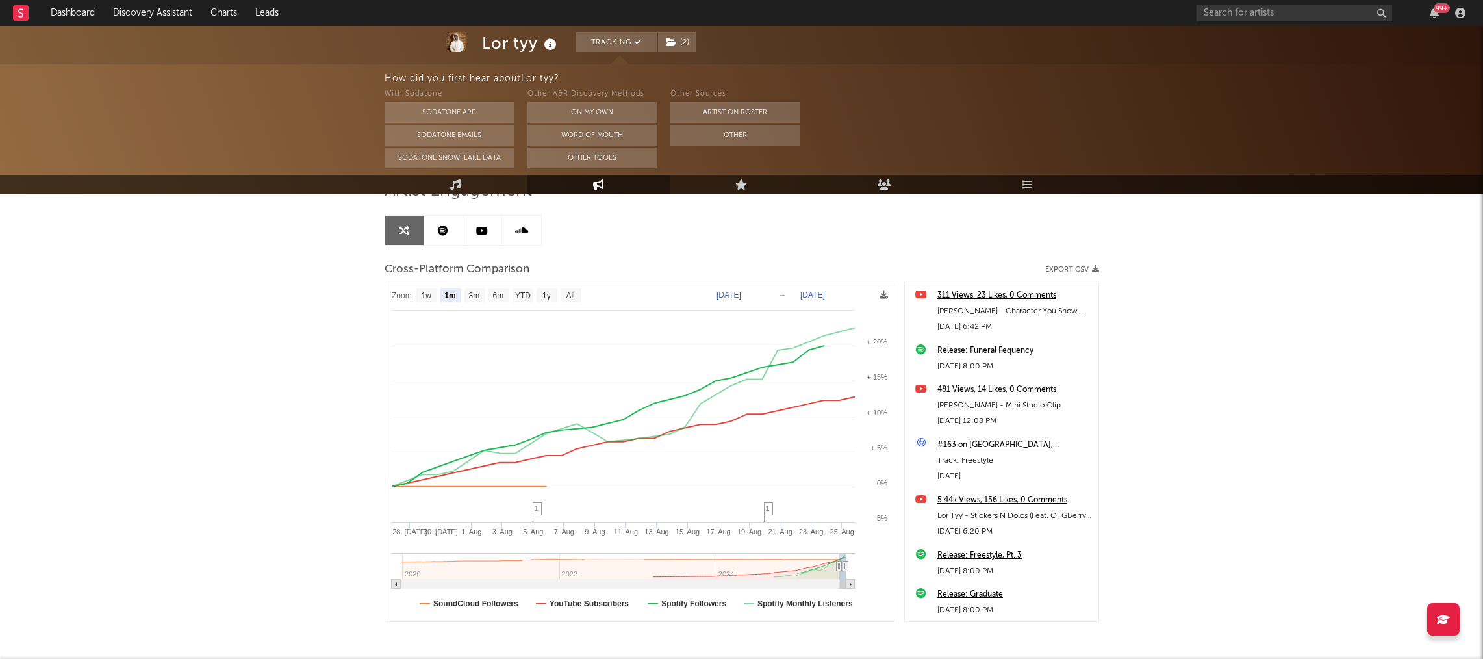
scroll to position [114, 0]
click at [452, 190] on icon at bounding box center [455, 184] width 11 height 10
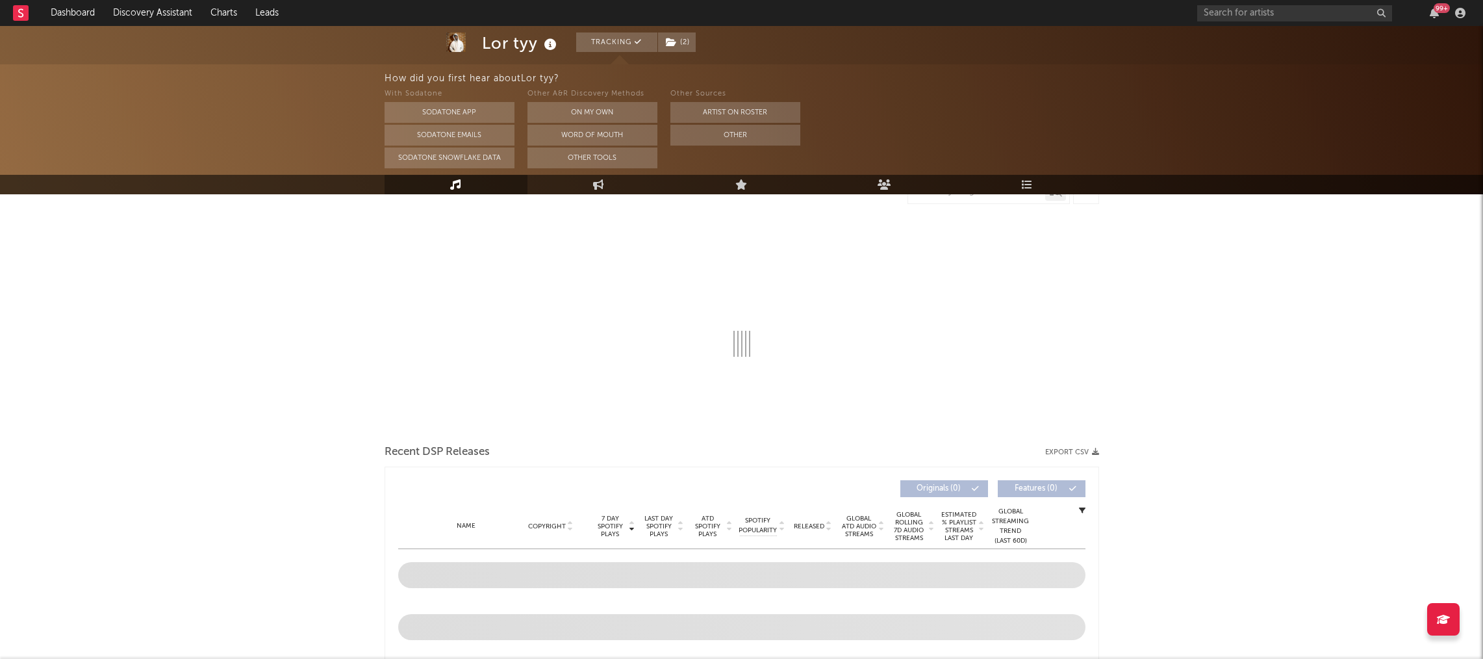
select select "6m"
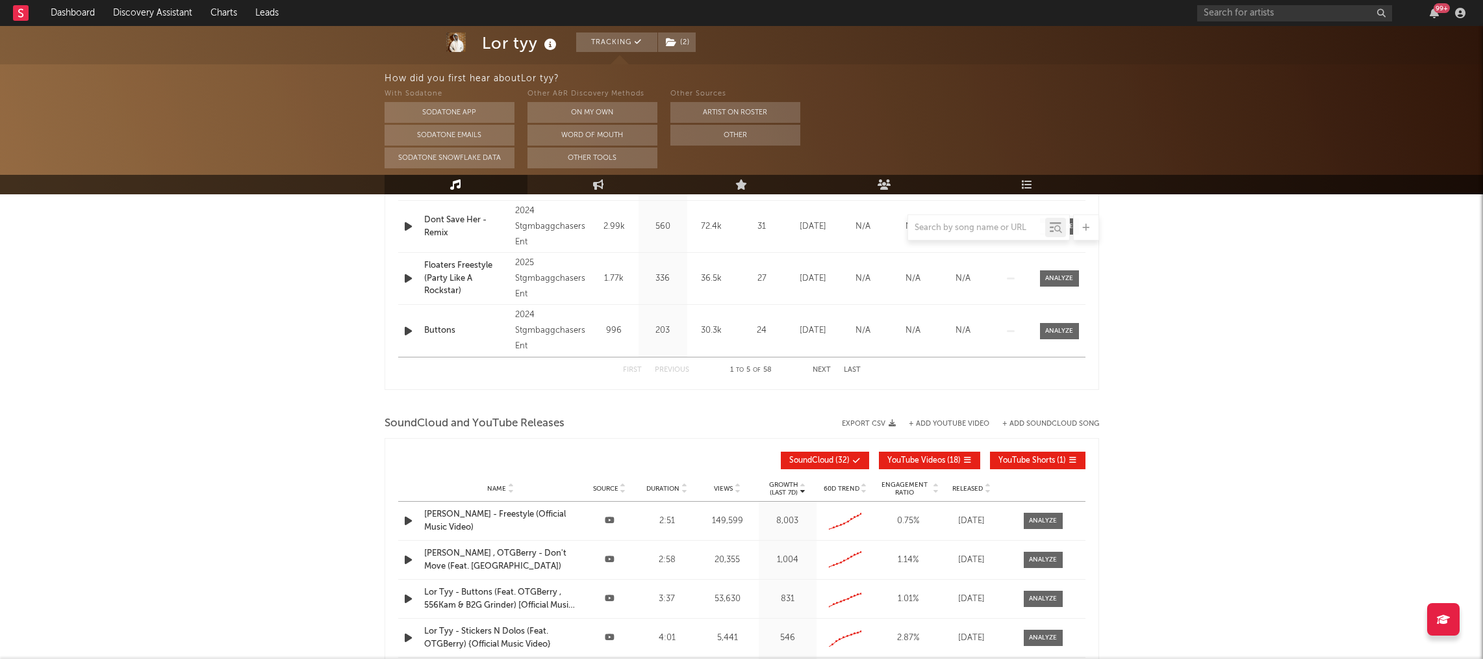
scroll to position [708, 0]
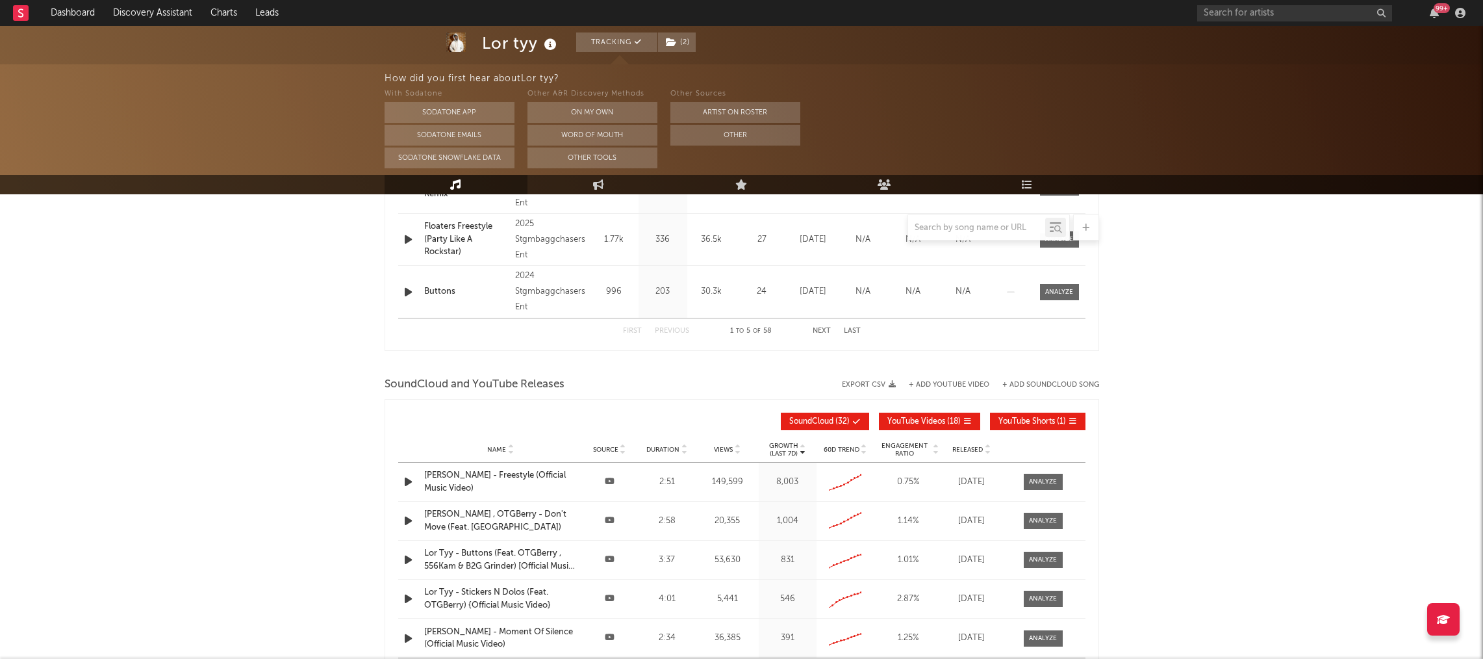
click at [478, 474] on div "[PERSON_NAME] - Freestyle (Official Music Video)" at bounding box center [500, 481] width 153 height 25
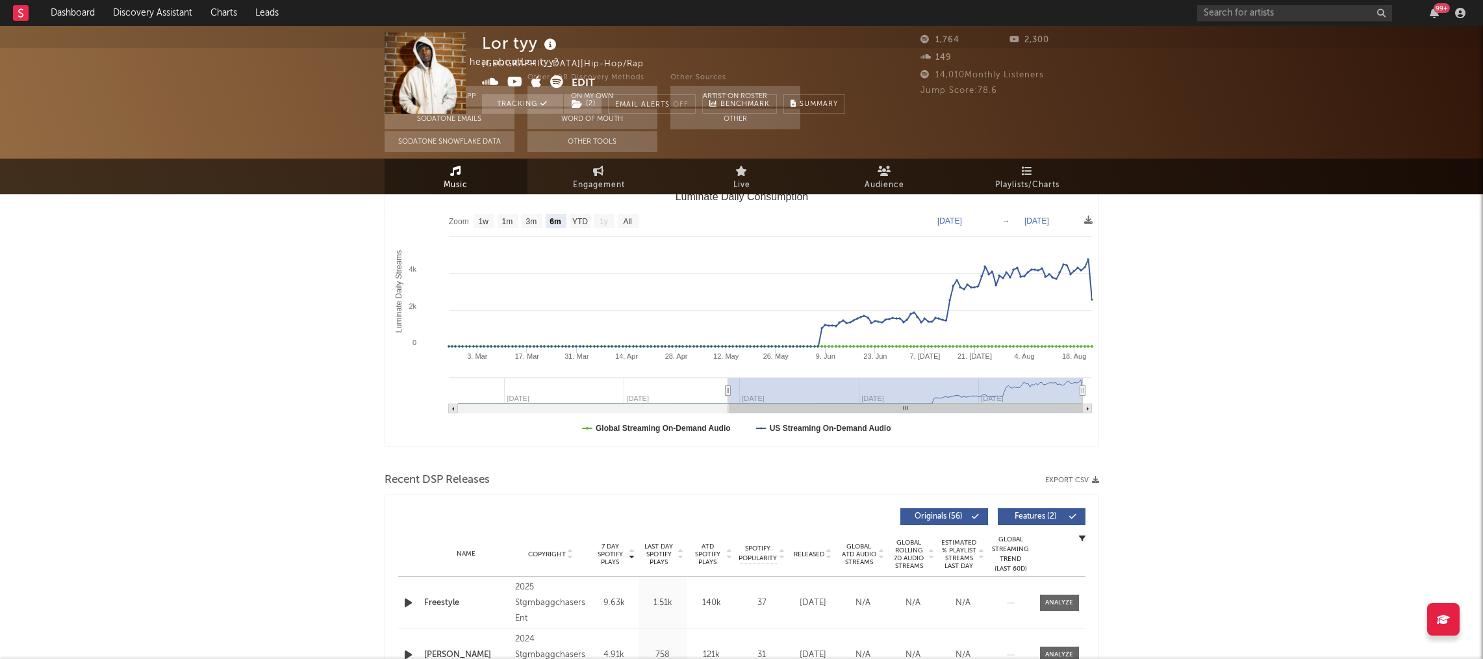
scroll to position [0, 0]
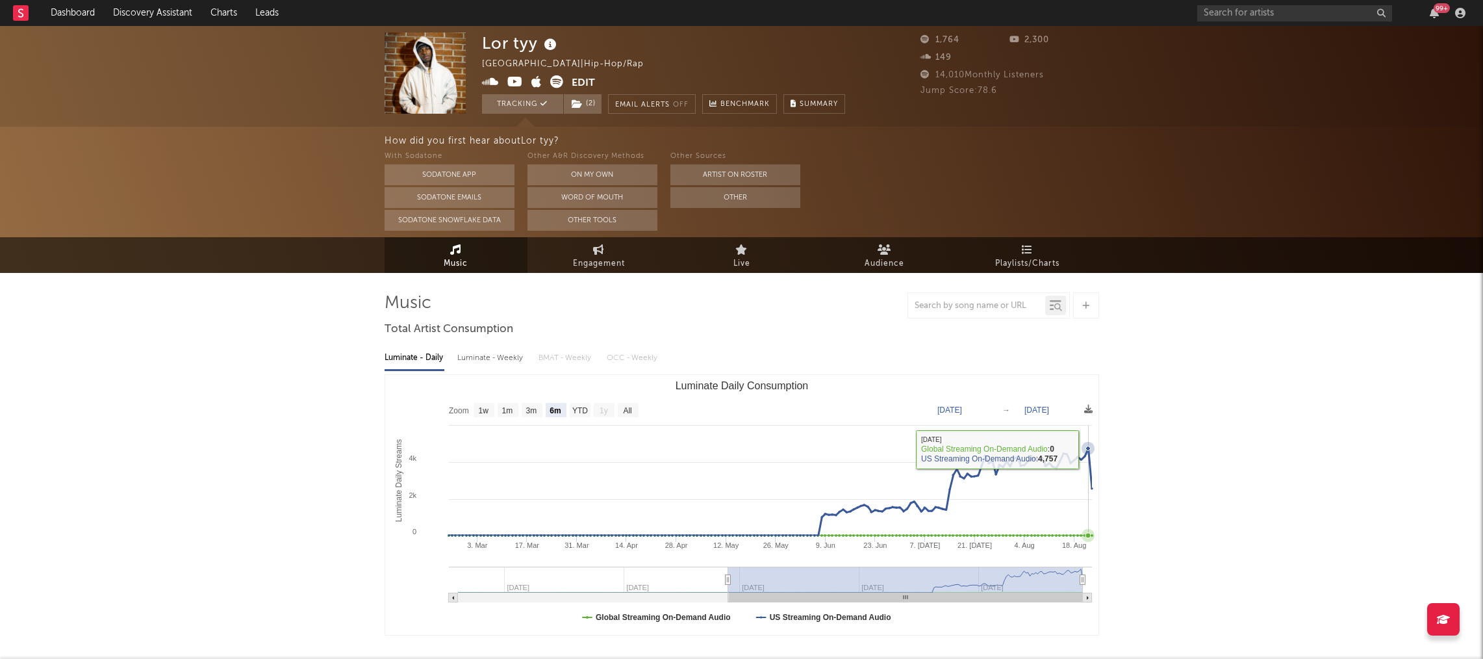
select select "1w"
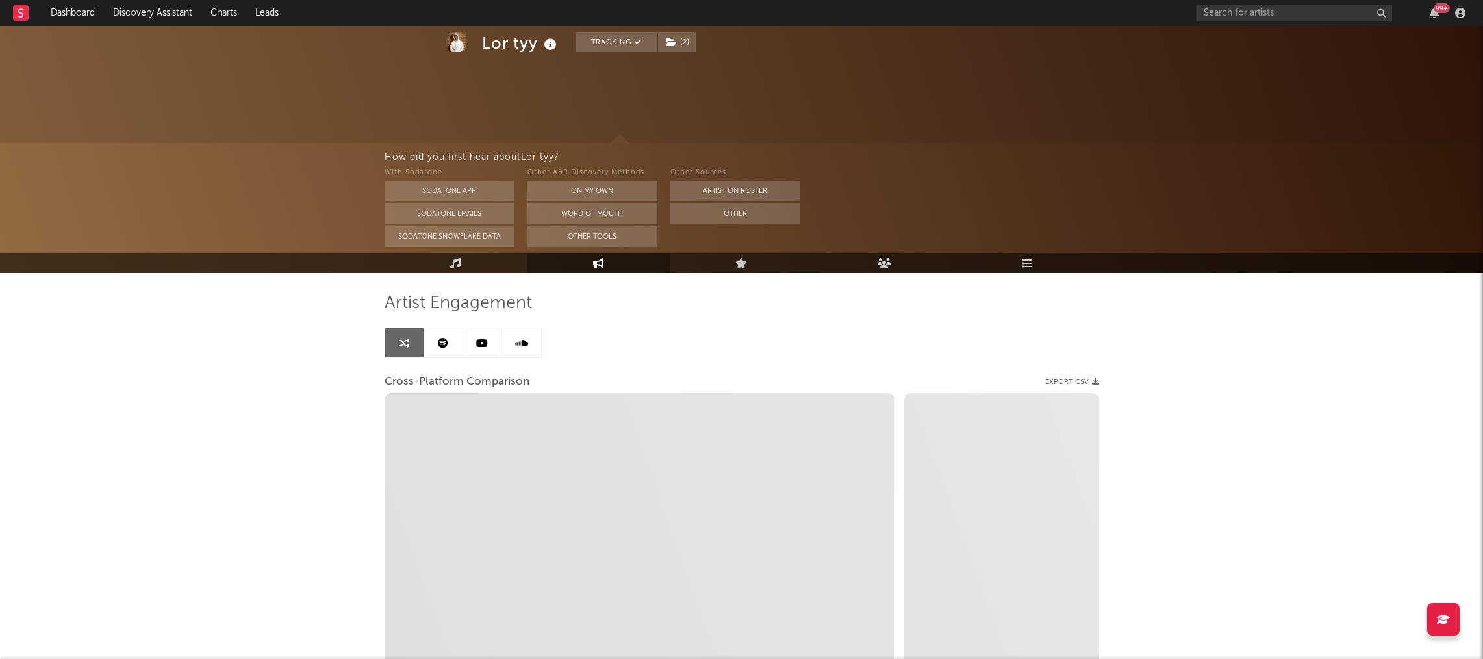
scroll to position [114, 0]
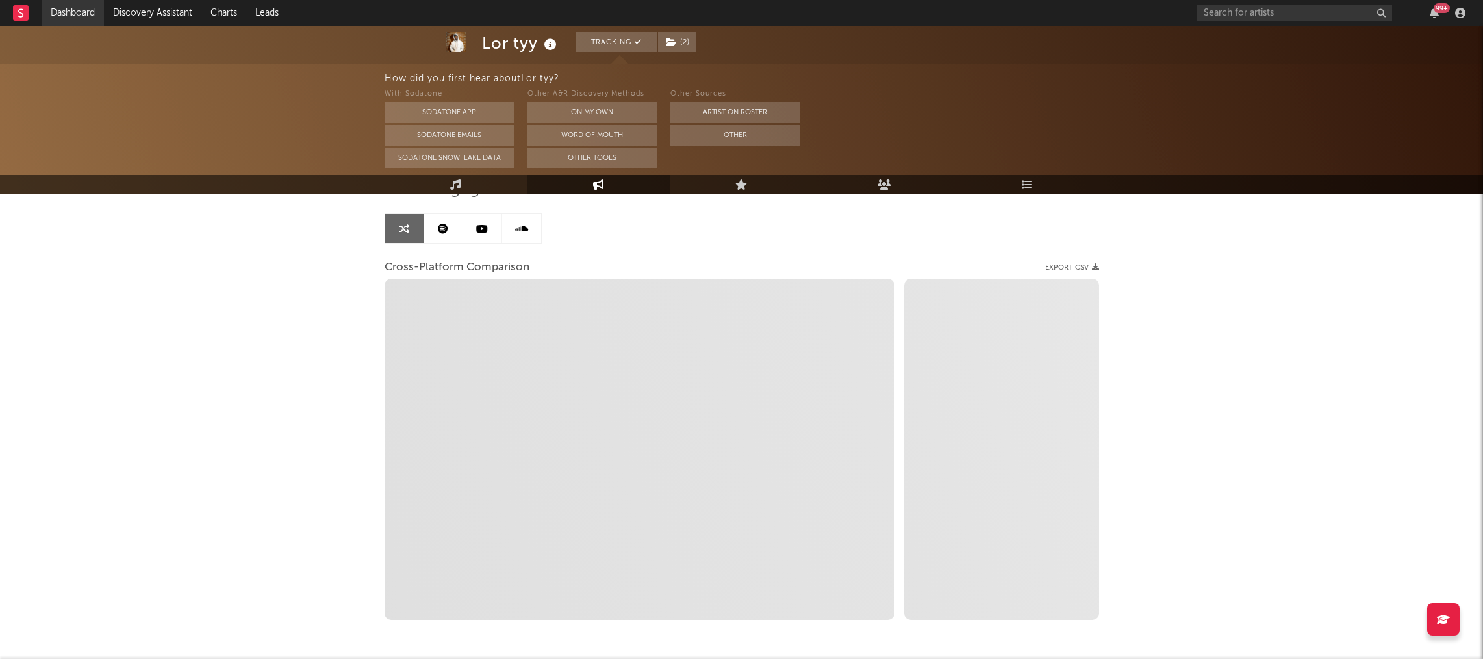
click at [56, 10] on link "Dashboard" at bounding box center [73, 13] width 62 height 26
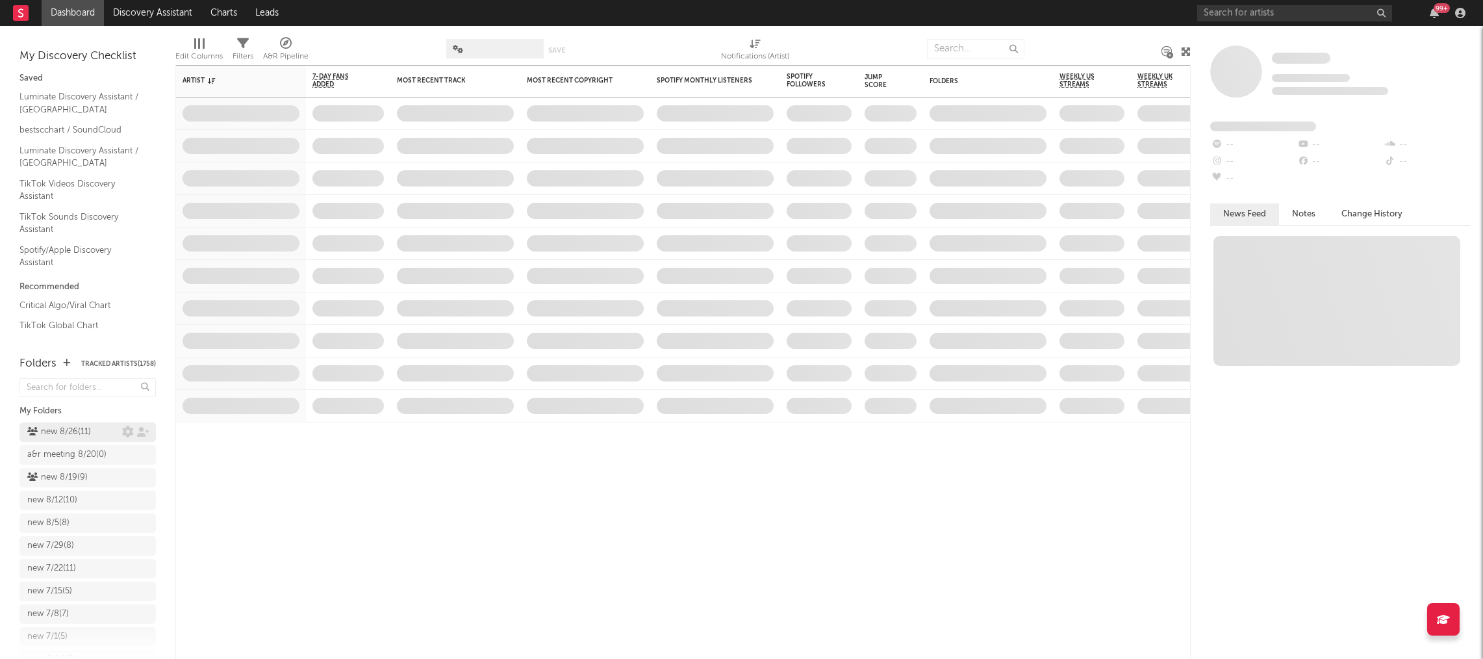
click at [81, 433] on div "new 8/26 ( 11 )" at bounding box center [59, 432] width 64 height 16
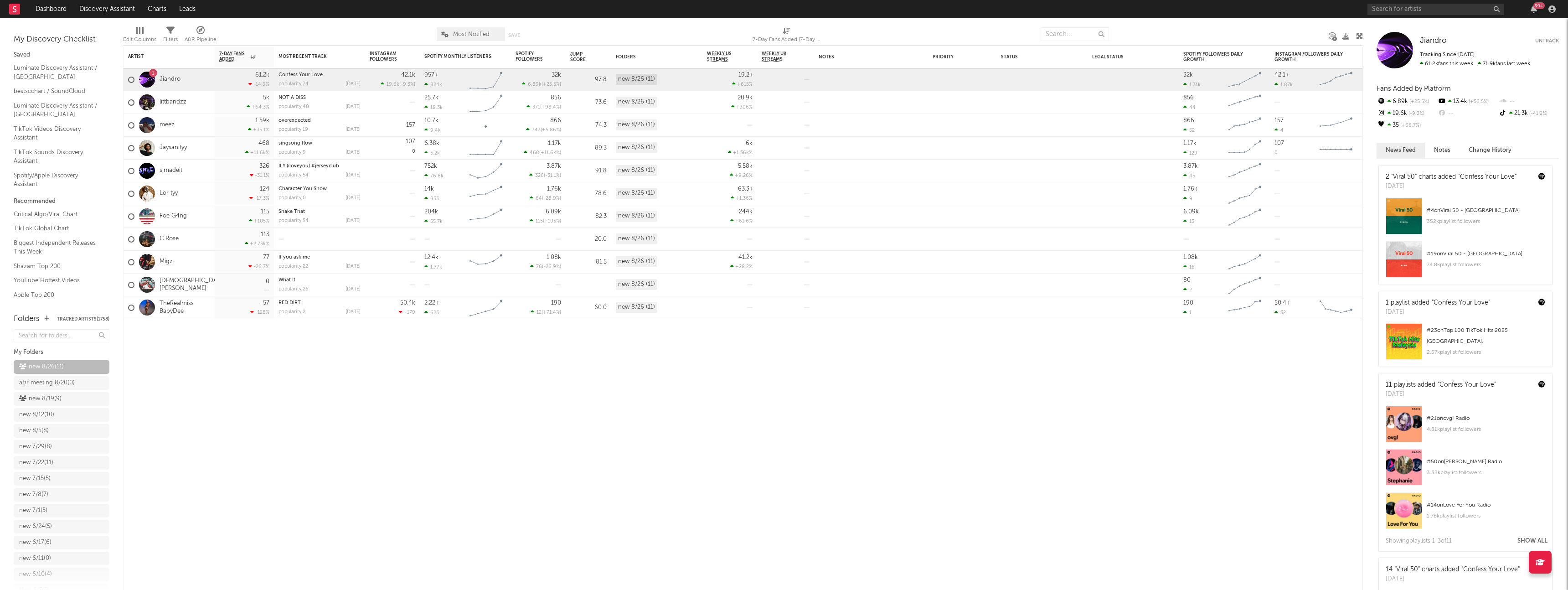
click at [1040, 462] on div "14 "Viral 50" charts added "Confess Your Love" Sat, August 23" at bounding box center [1453, 574] width 148 height 32
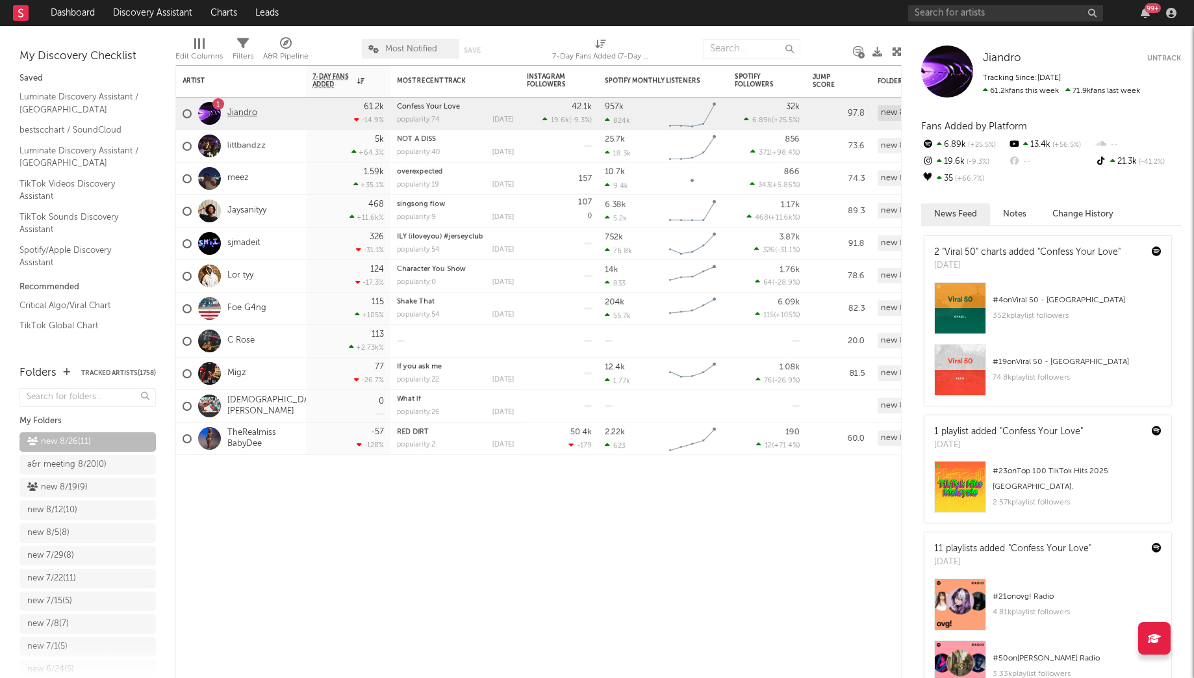
click at [244, 118] on link "Jiandro" at bounding box center [242, 113] width 30 height 11
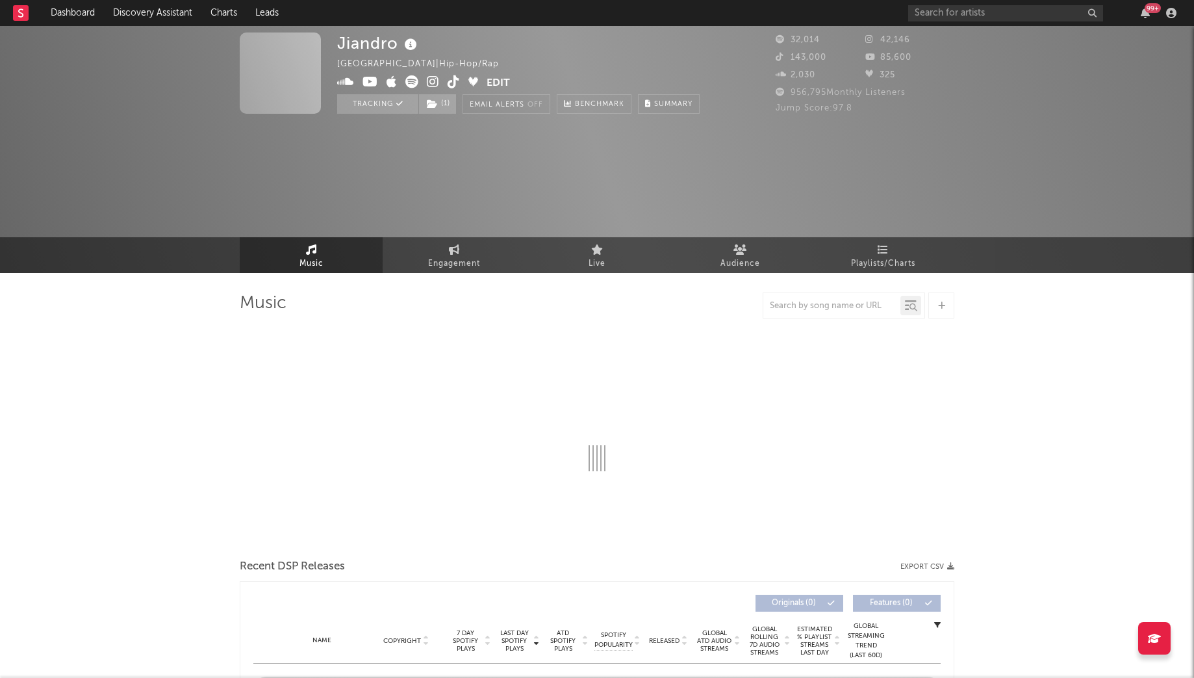
select select "1w"
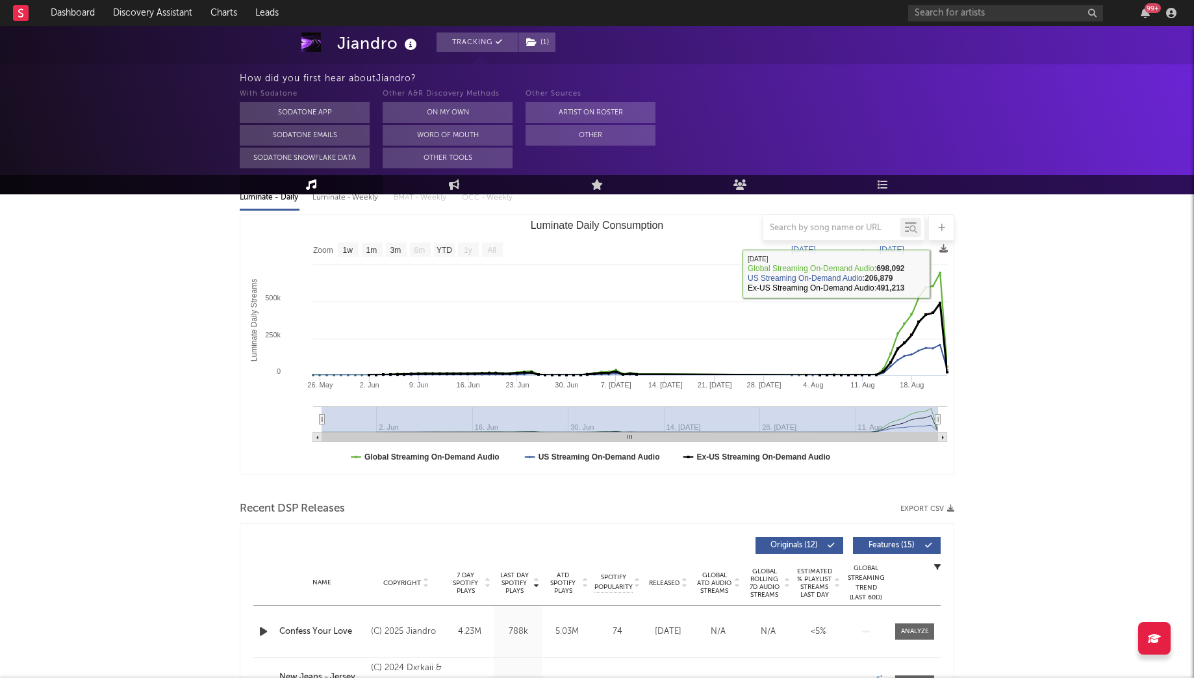
scroll to position [365, 0]
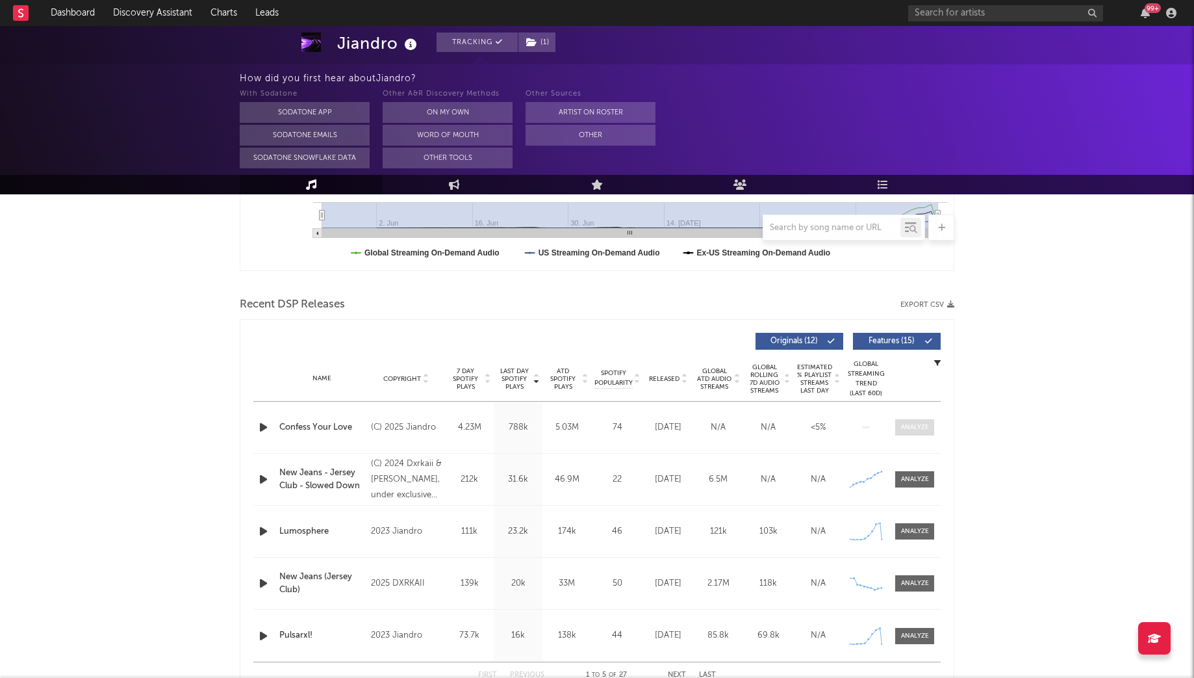
click at [913, 426] on div at bounding box center [915, 427] width 28 height 10
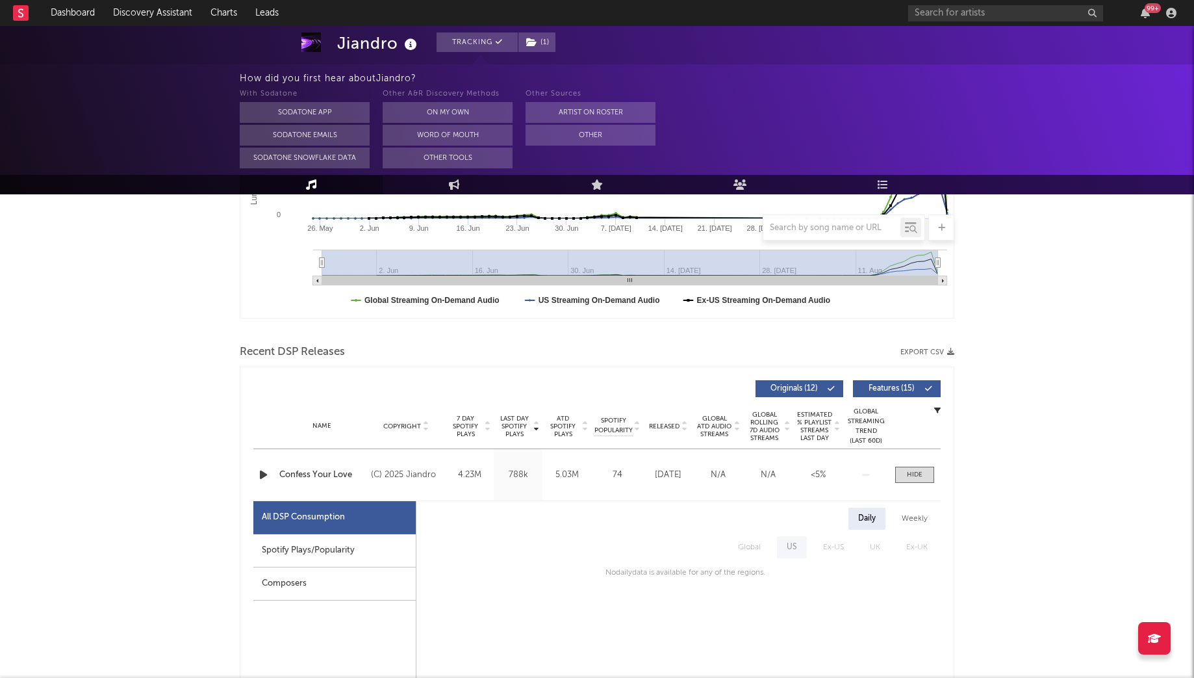
scroll to position [0, 0]
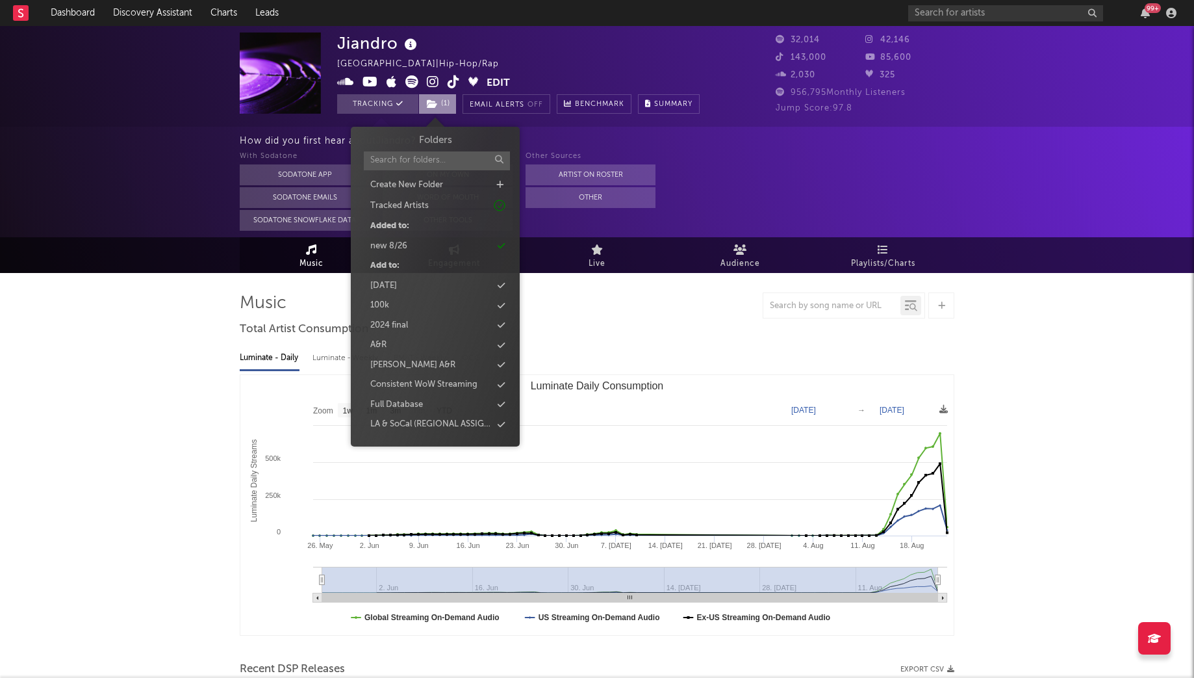
click at [435, 109] on span "( 1 )" at bounding box center [437, 103] width 38 height 19
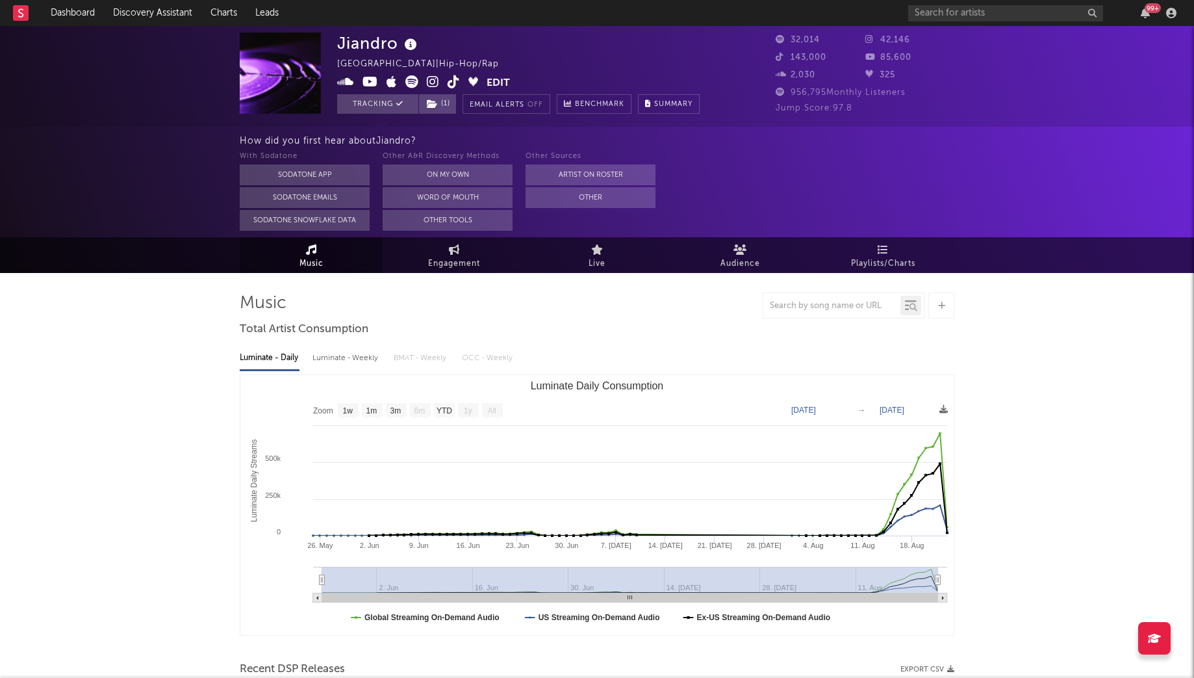
click at [429, 79] on icon at bounding box center [433, 81] width 12 height 13
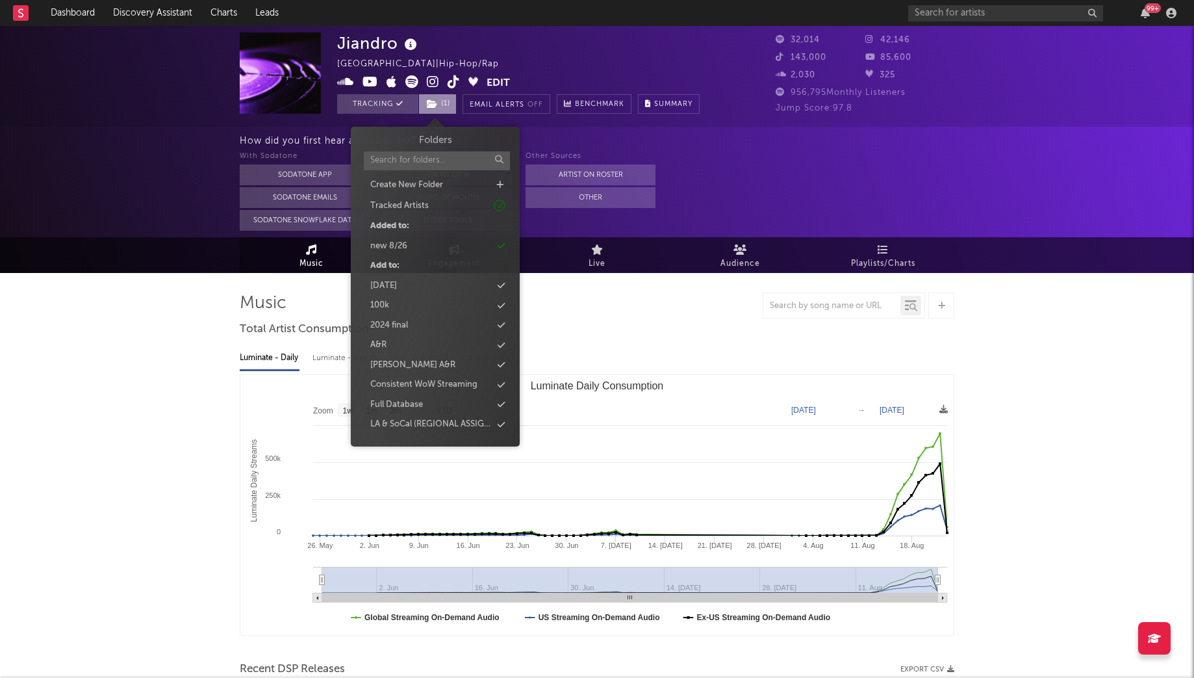
click at [448, 103] on span "( 1 )" at bounding box center [437, 103] width 38 height 19
click at [64, 15] on link "Dashboard" at bounding box center [73, 13] width 62 height 26
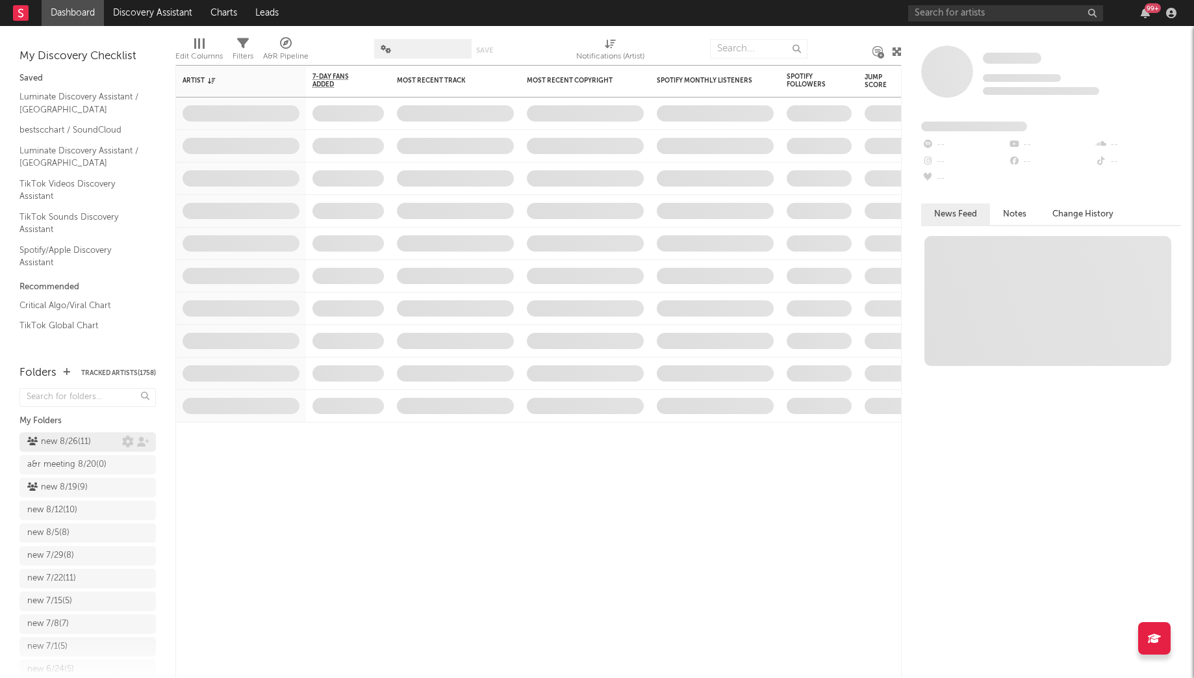
click at [71, 447] on div "new 8/26 ( 11 )" at bounding box center [59, 442] width 64 height 16
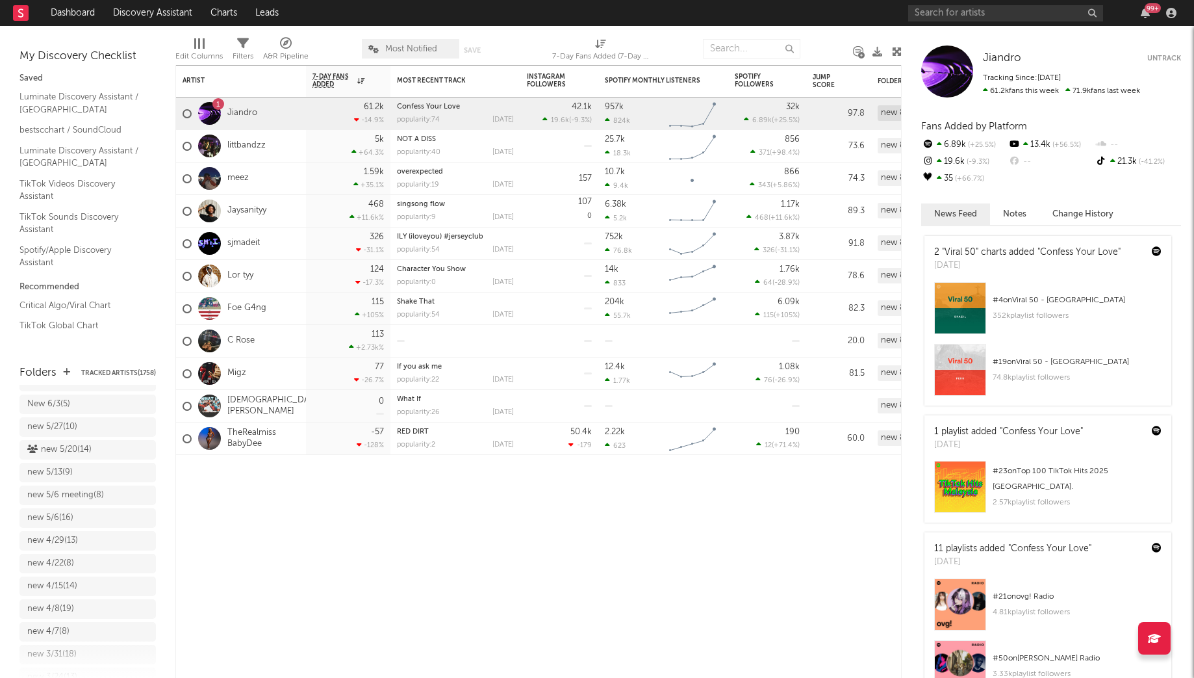
scroll to position [494, 0]
click at [250, 210] on link "Jaysanityy" at bounding box center [246, 210] width 39 height 11
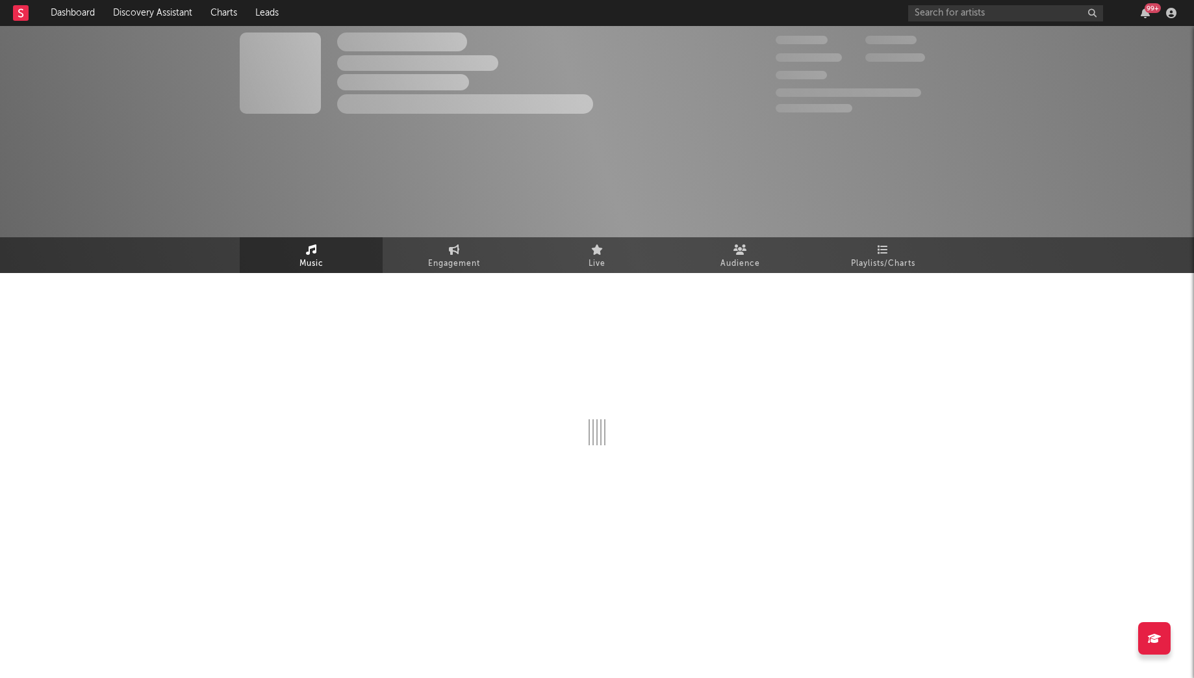
select select "1w"
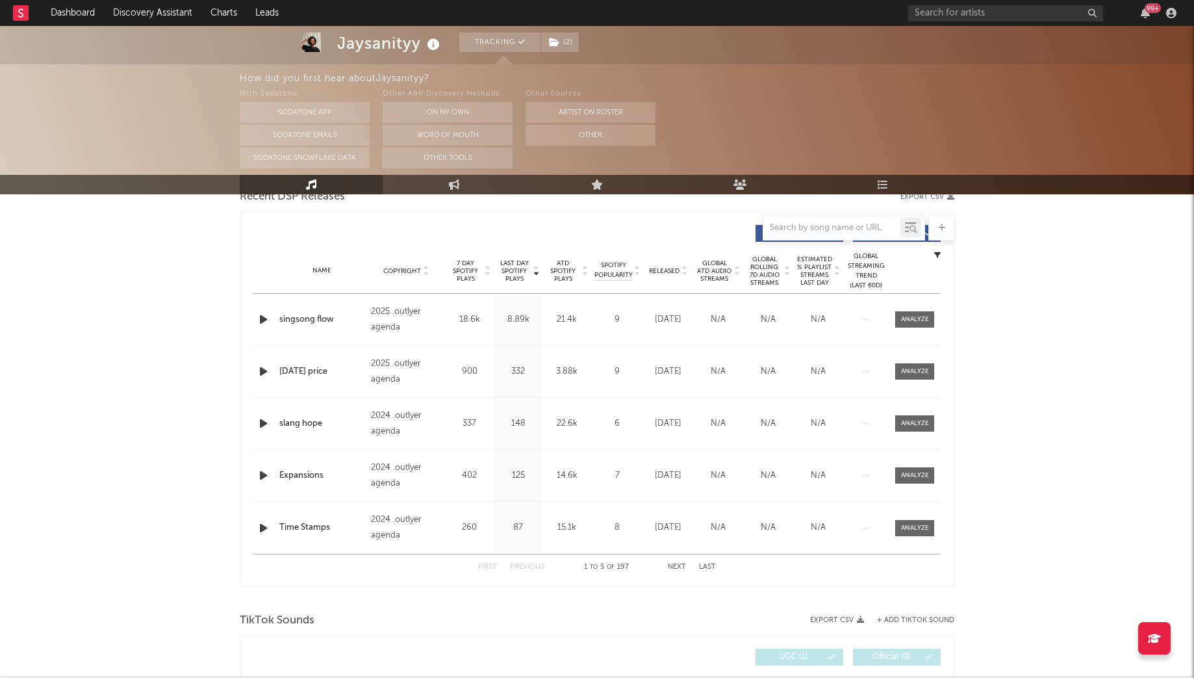
scroll to position [474, 0]
click at [909, 314] on div at bounding box center [915, 318] width 28 height 10
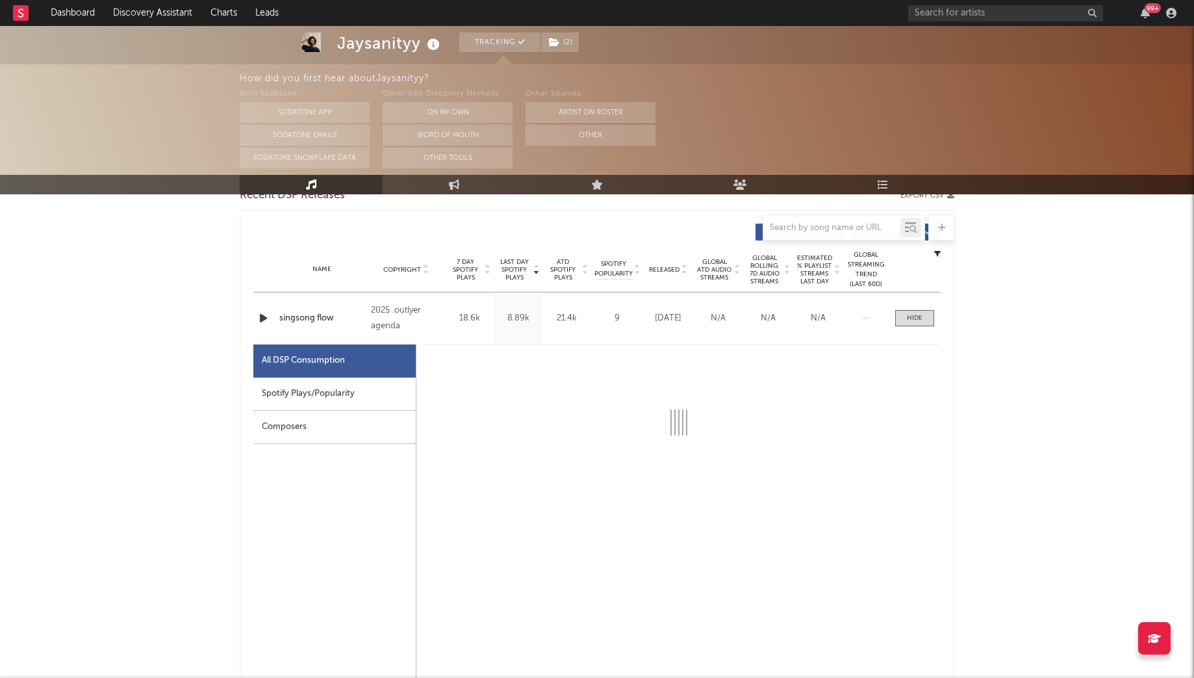
select select "1w"
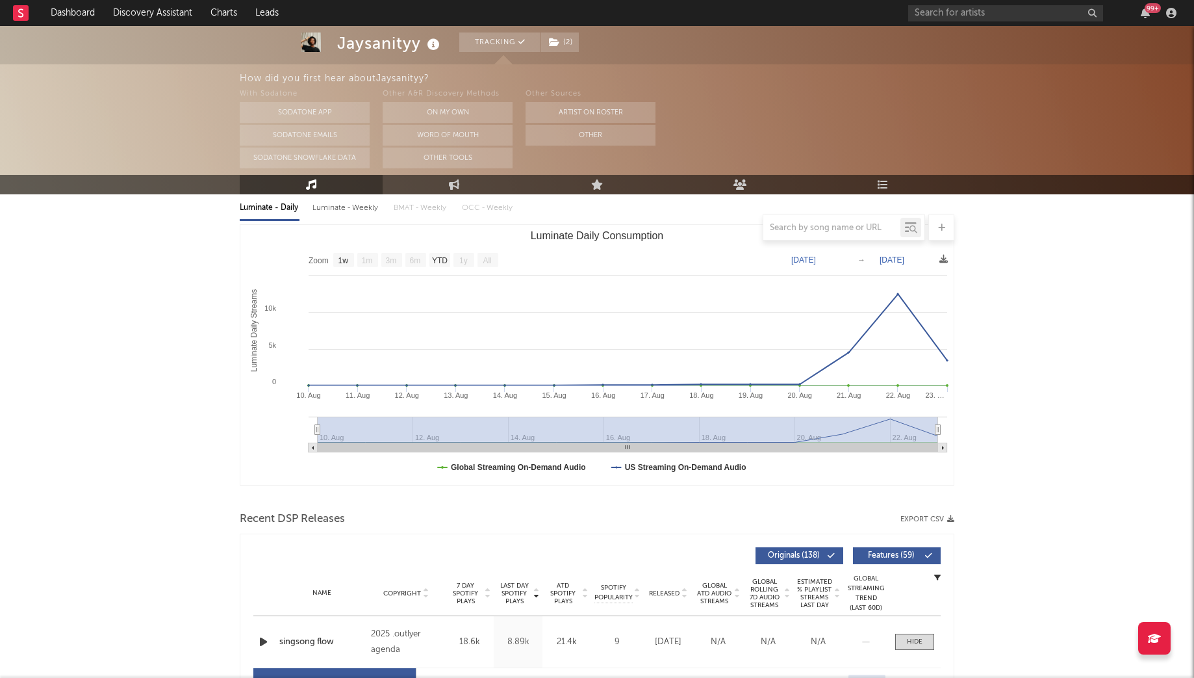
scroll to position [0, 0]
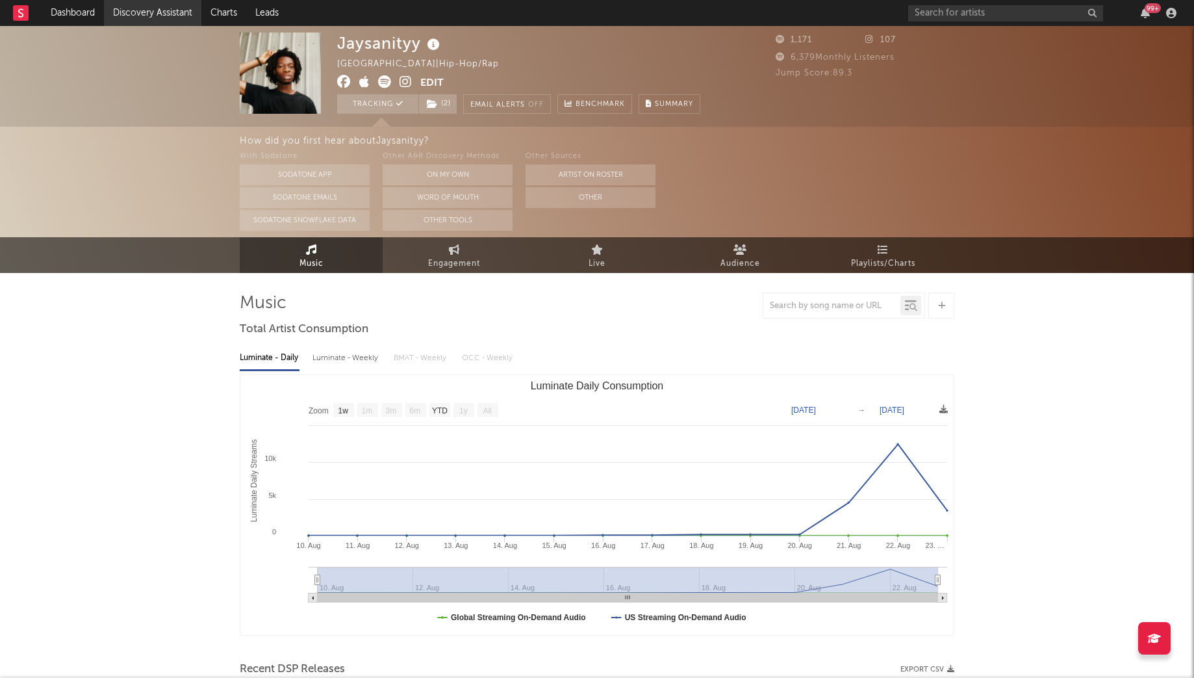
click at [140, 13] on link "Discovery Assistant" at bounding box center [152, 13] width 97 height 26
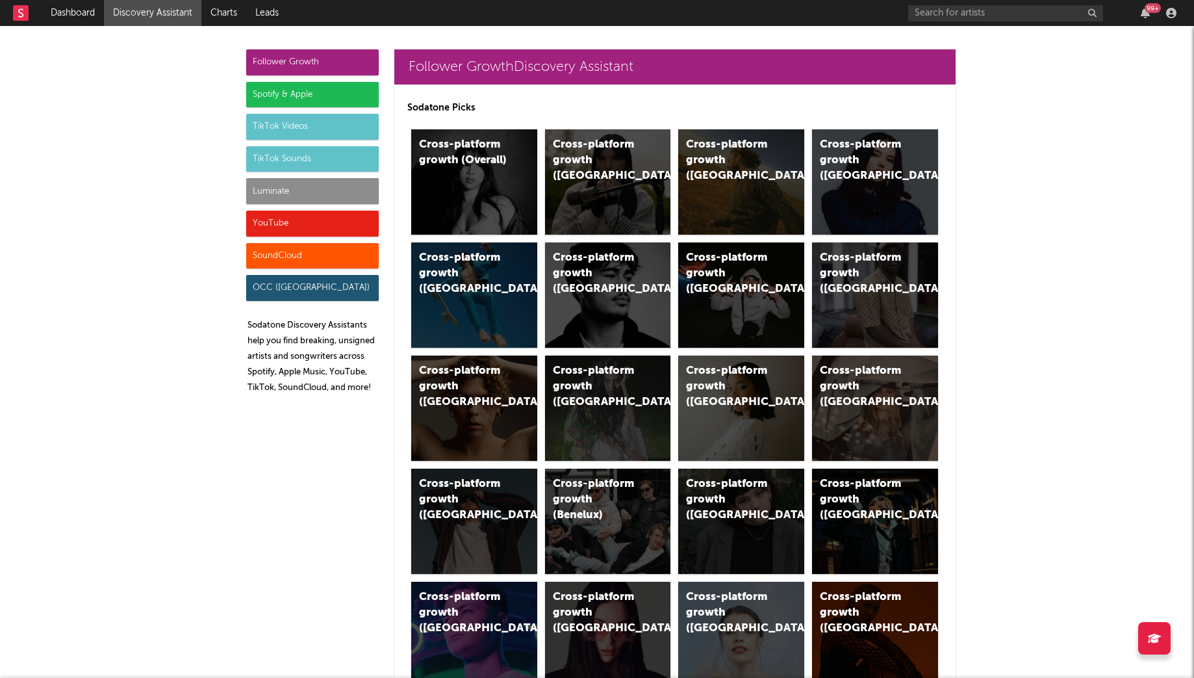
click at [277, 222] on div "YouTube" at bounding box center [312, 224] width 133 height 26
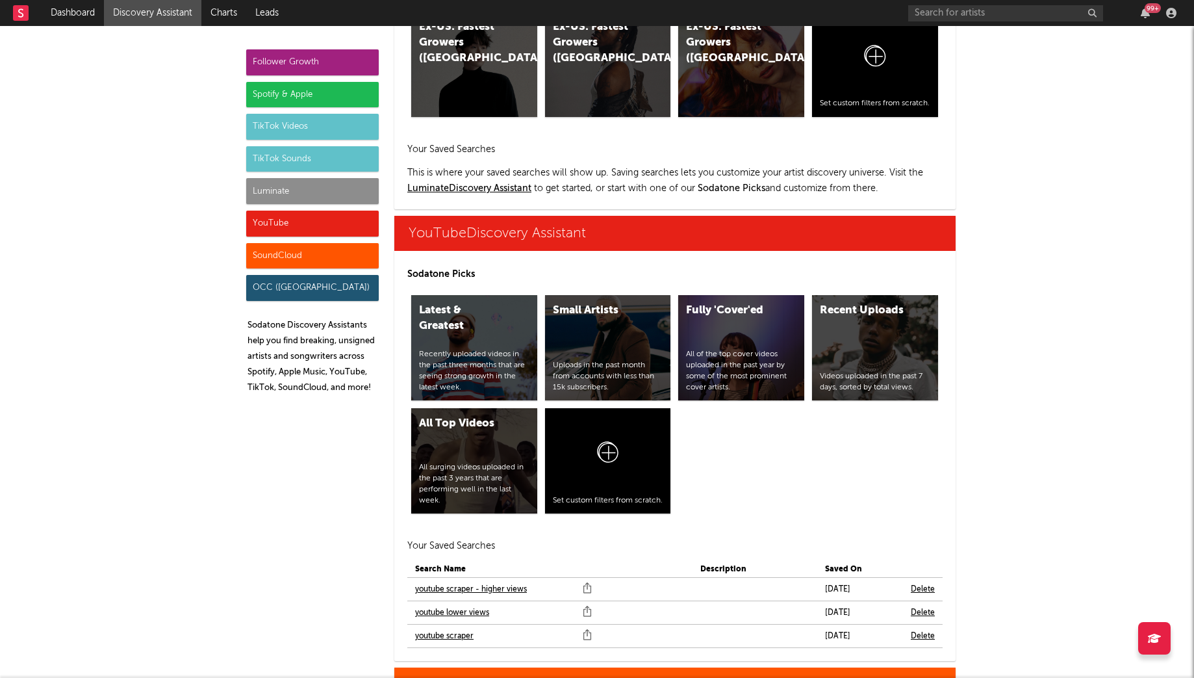
scroll to position [7399, 0]
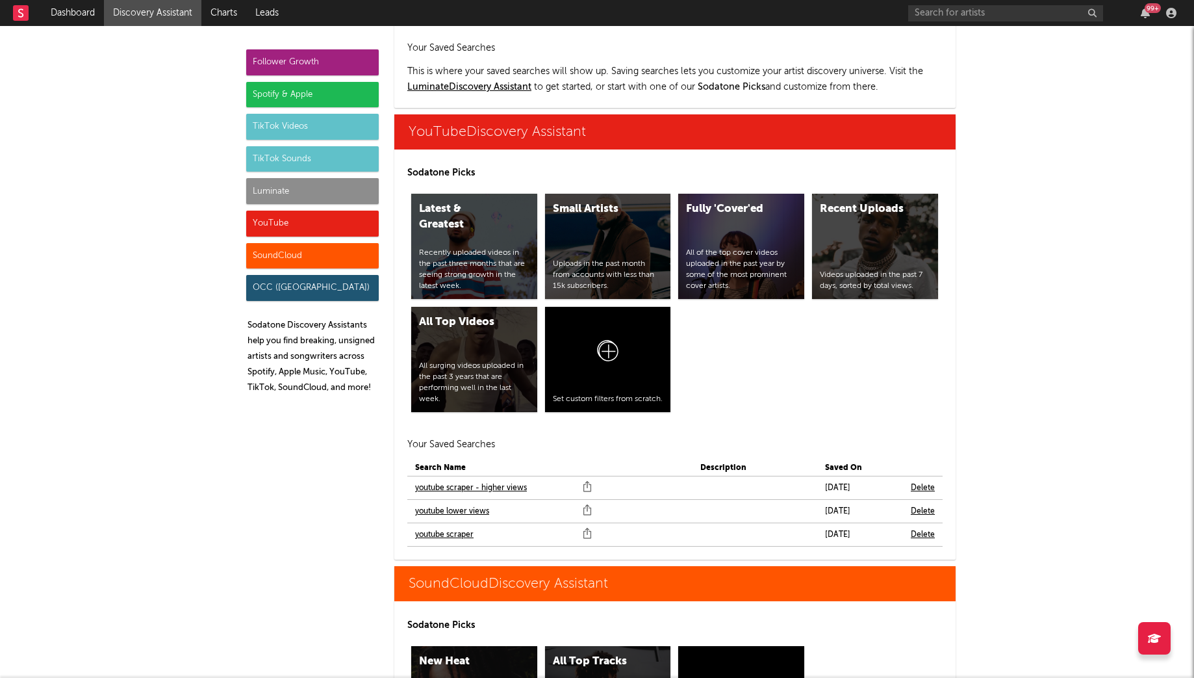
click at [424, 527] on link "youtube scraper" at bounding box center [444, 535] width 58 height 16
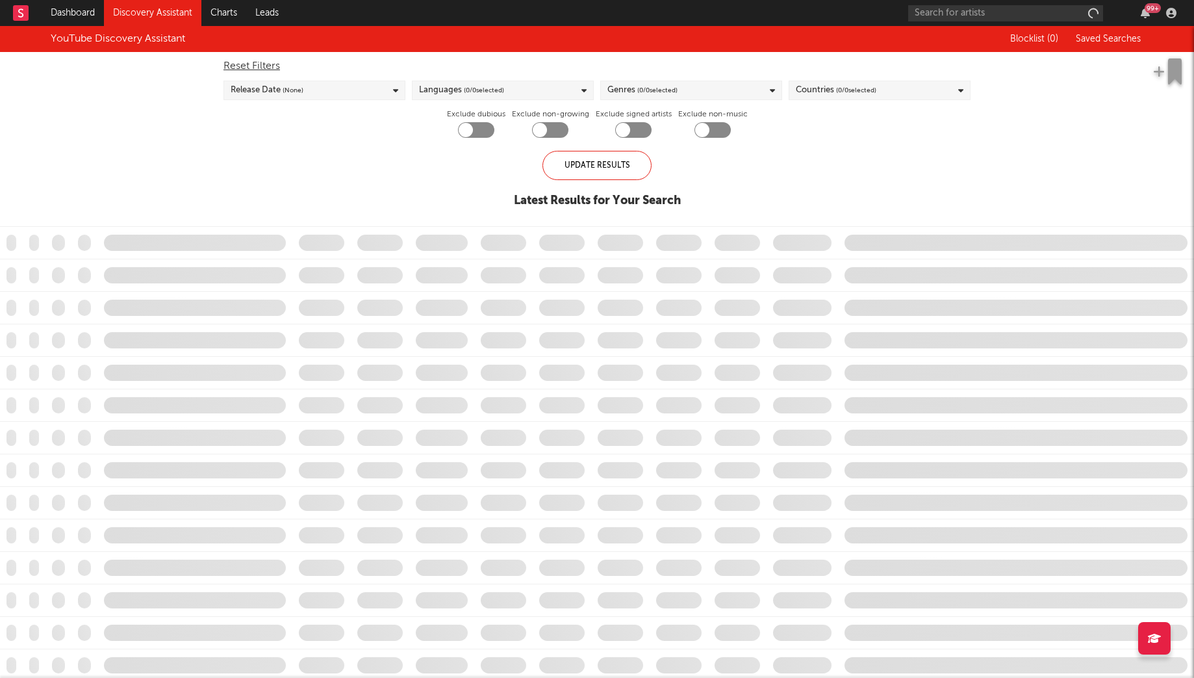
checkbox input "true"
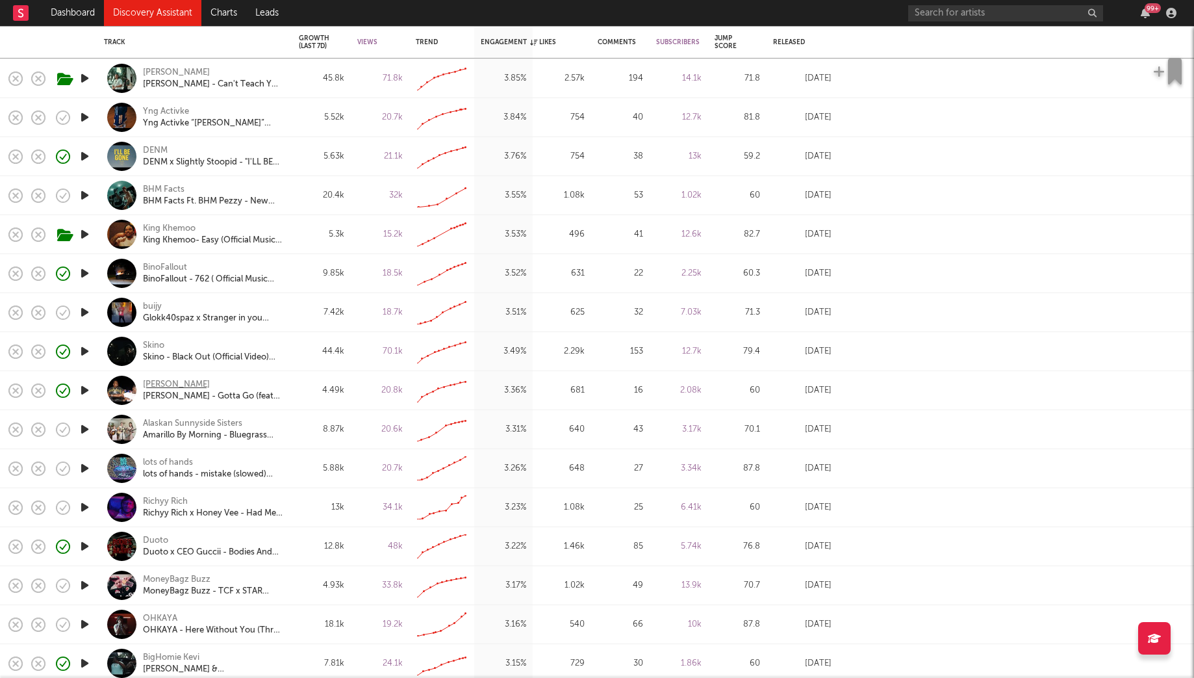
click at [164, 379] on div "Yc Mula" at bounding box center [176, 385] width 67 height 12
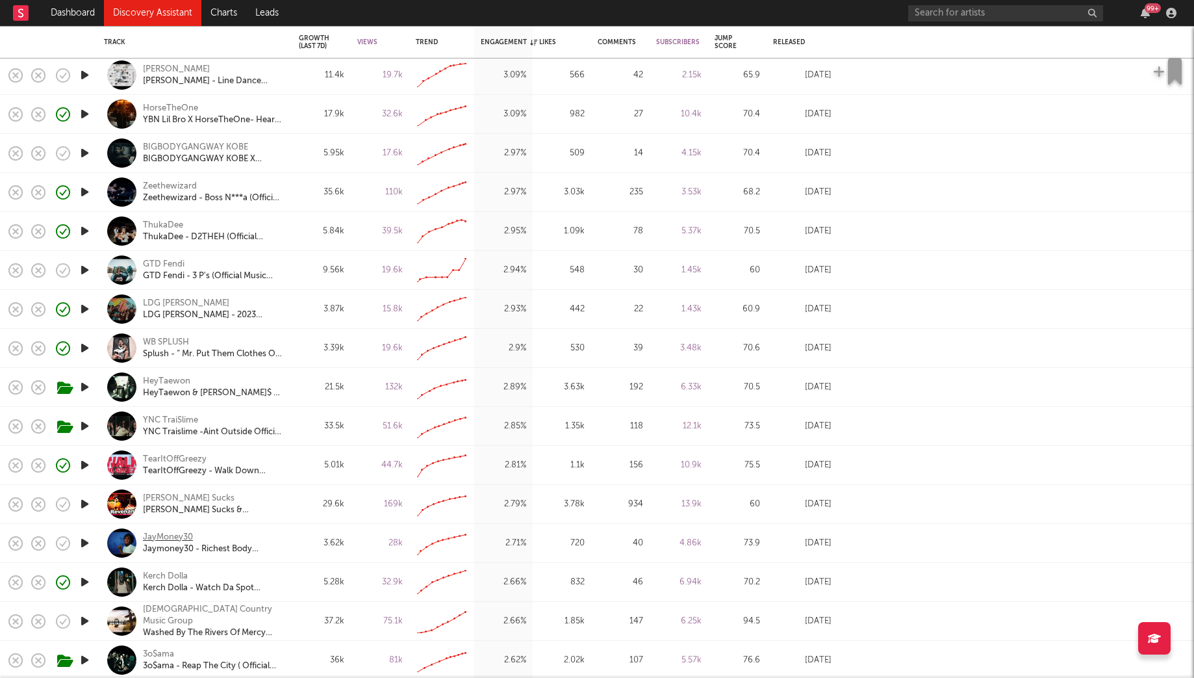
click at [168, 535] on div "JayMoney30" at bounding box center [168, 538] width 50 height 12
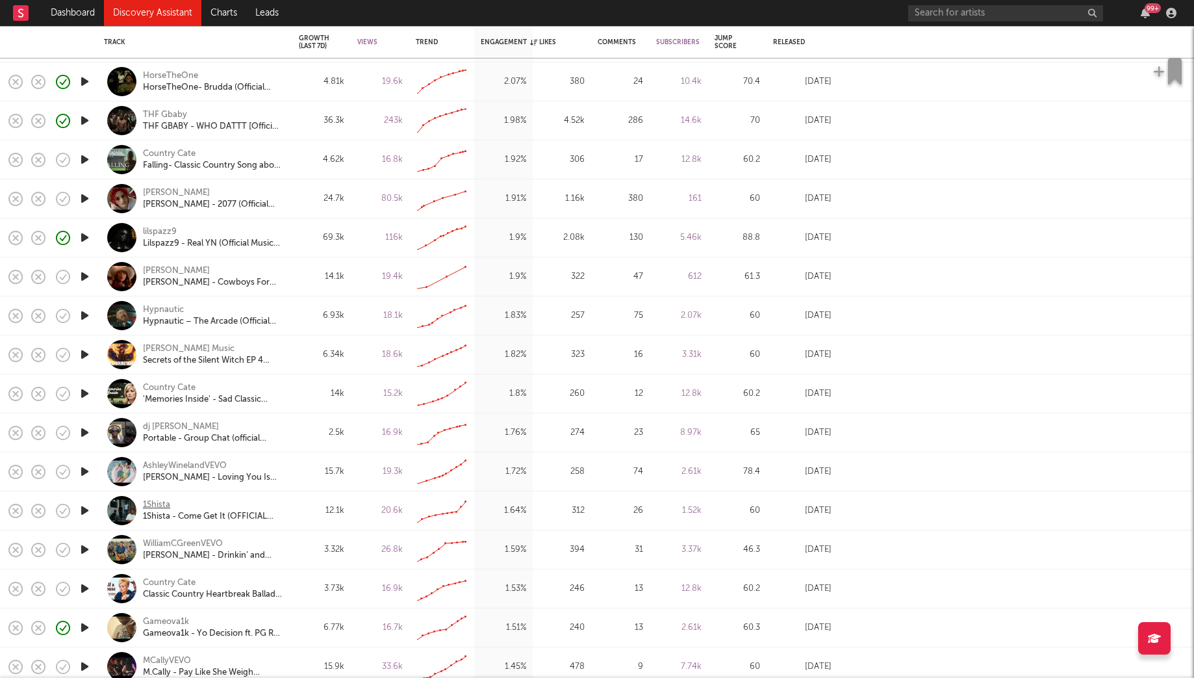
click at [158, 505] on div "1Shista" at bounding box center [156, 505] width 27 height 12
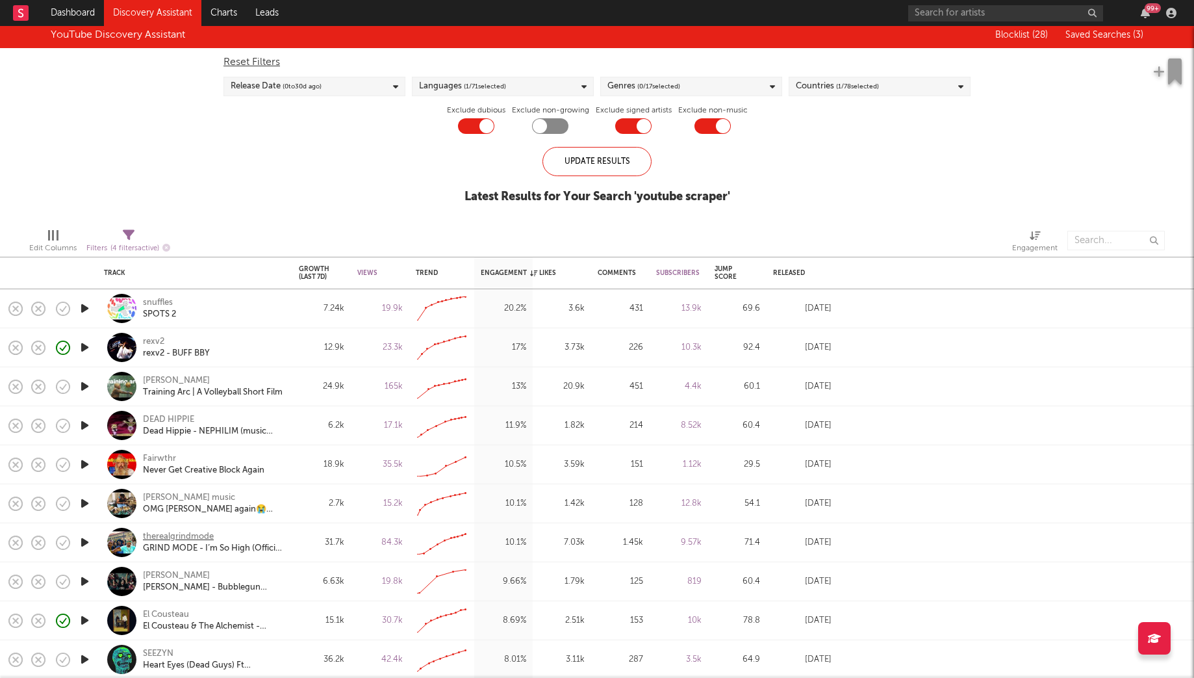
click at [194, 533] on div "therealgrindmode" at bounding box center [178, 537] width 71 height 12
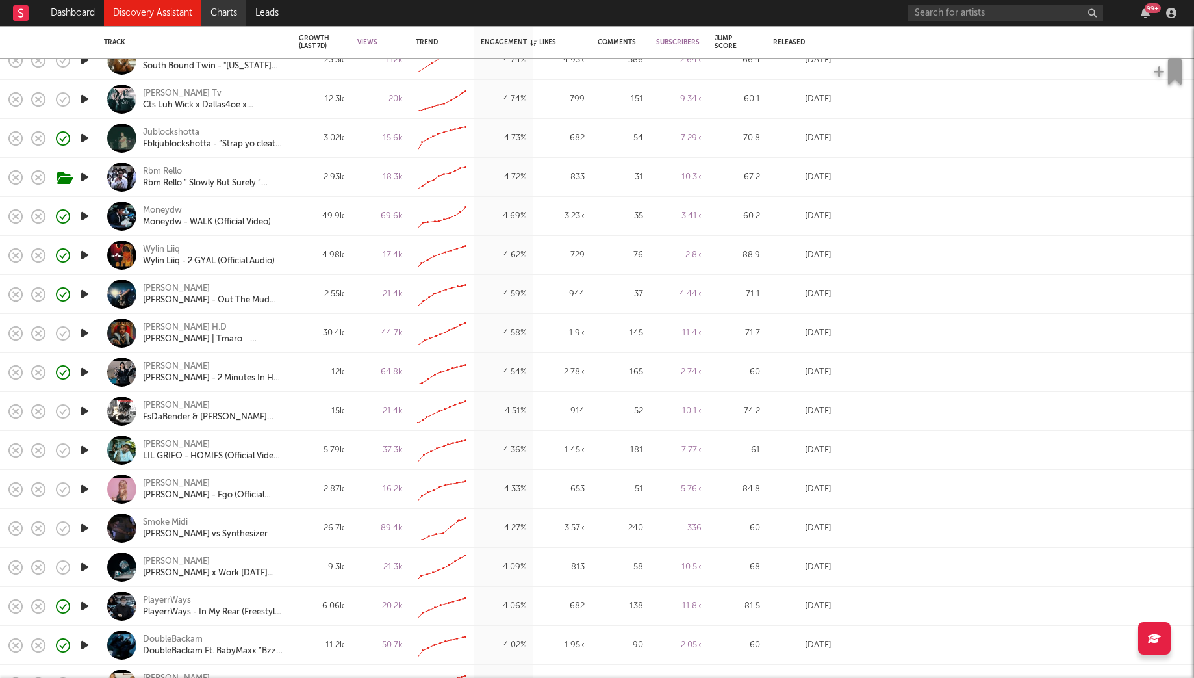
click at [213, 14] on link "Charts" at bounding box center [223, 13] width 45 height 26
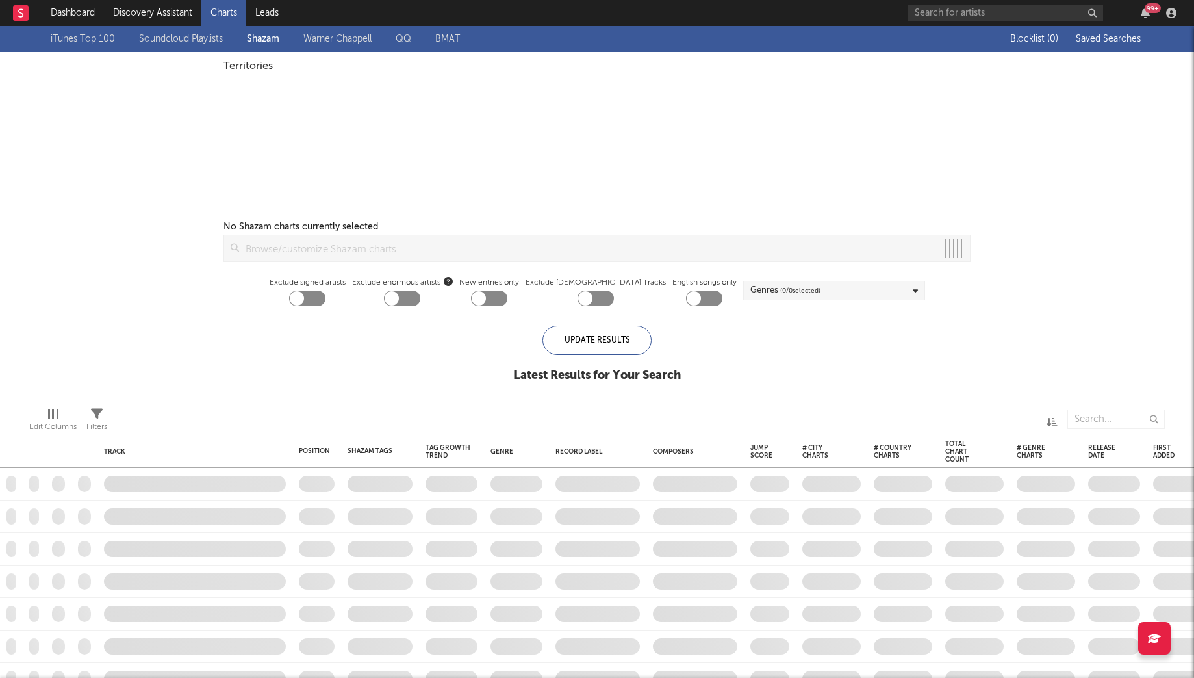
checkbox input "true"
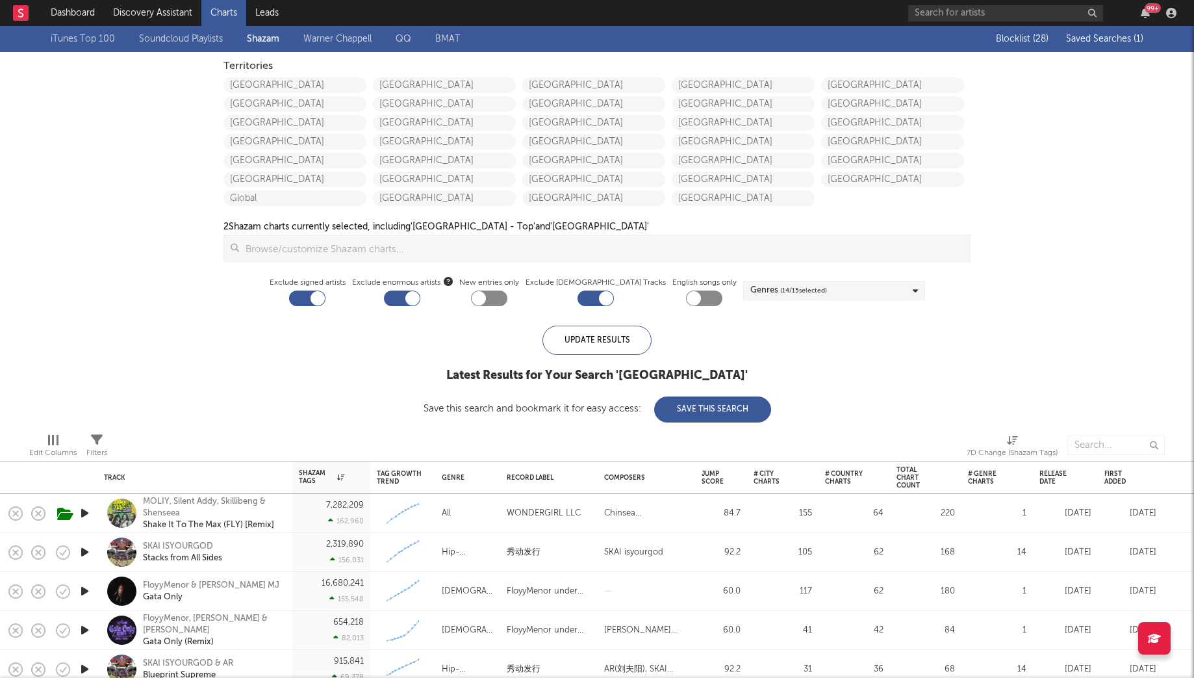
click at [1090, 38] on span "Saved Searches ( 1 )" at bounding box center [1104, 38] width 77 height 9
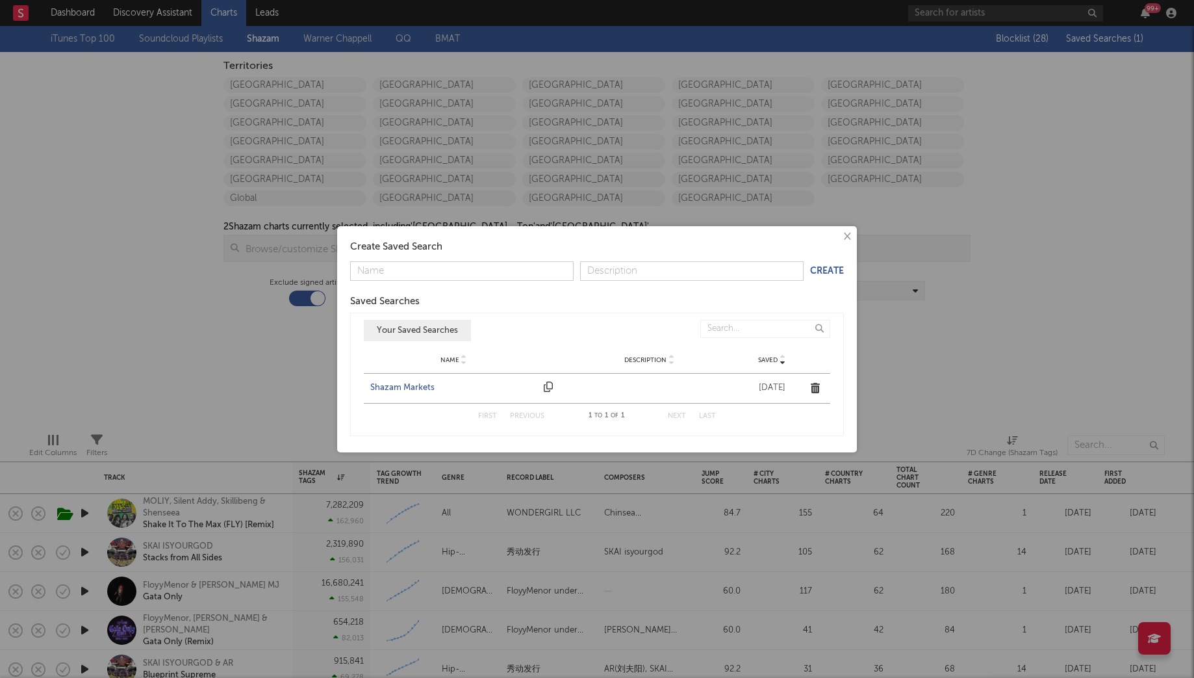
click at [396, 385] on div "Shazam Markets" at bounding box center [453, 387] width 167 height 13
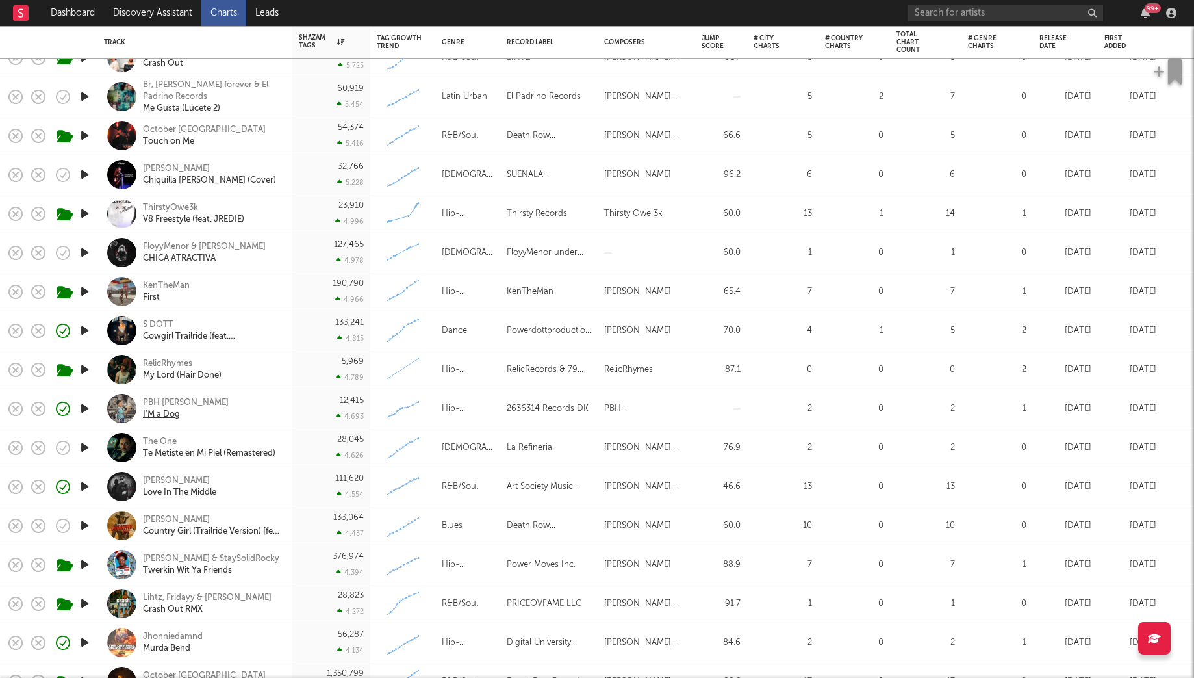
click at [175, 398] on div "PBH Chris" at bounding box center [186, 403] width 86 height 12
click at [62, 18] on link "Dashboard" at bounding box center [73, 13] width 62 height 26
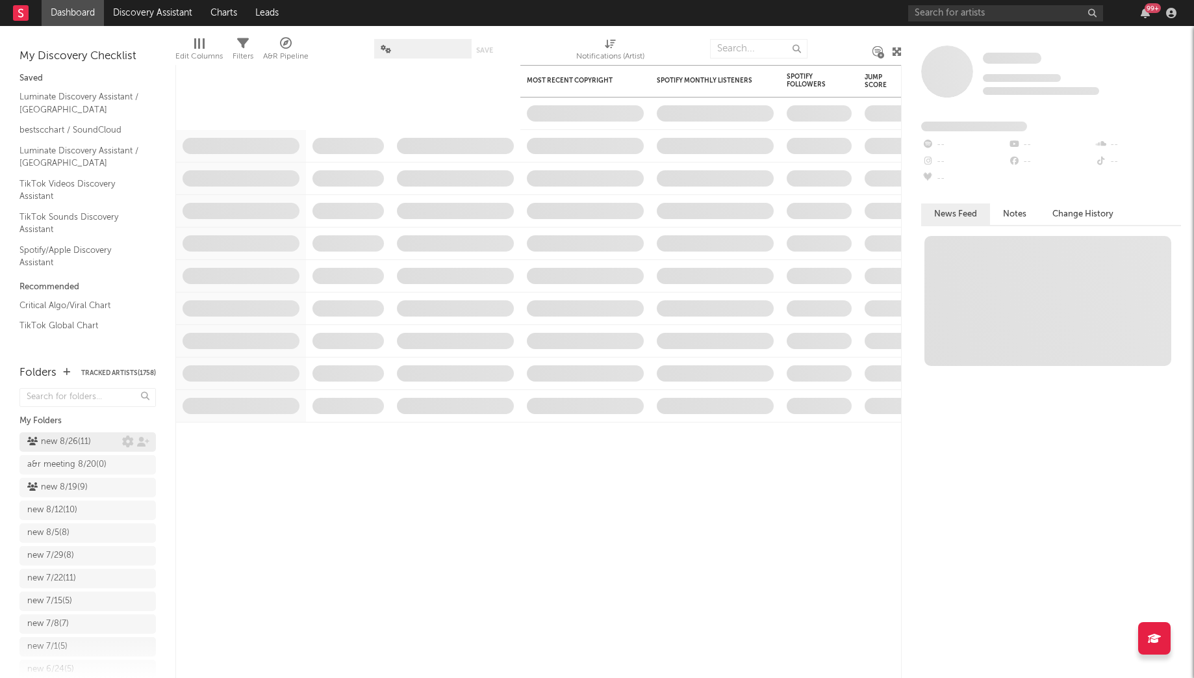
click at [47, 444] on div "new 8/26 ( 11 )" at bounding box center [59, 442] width 64 height 16
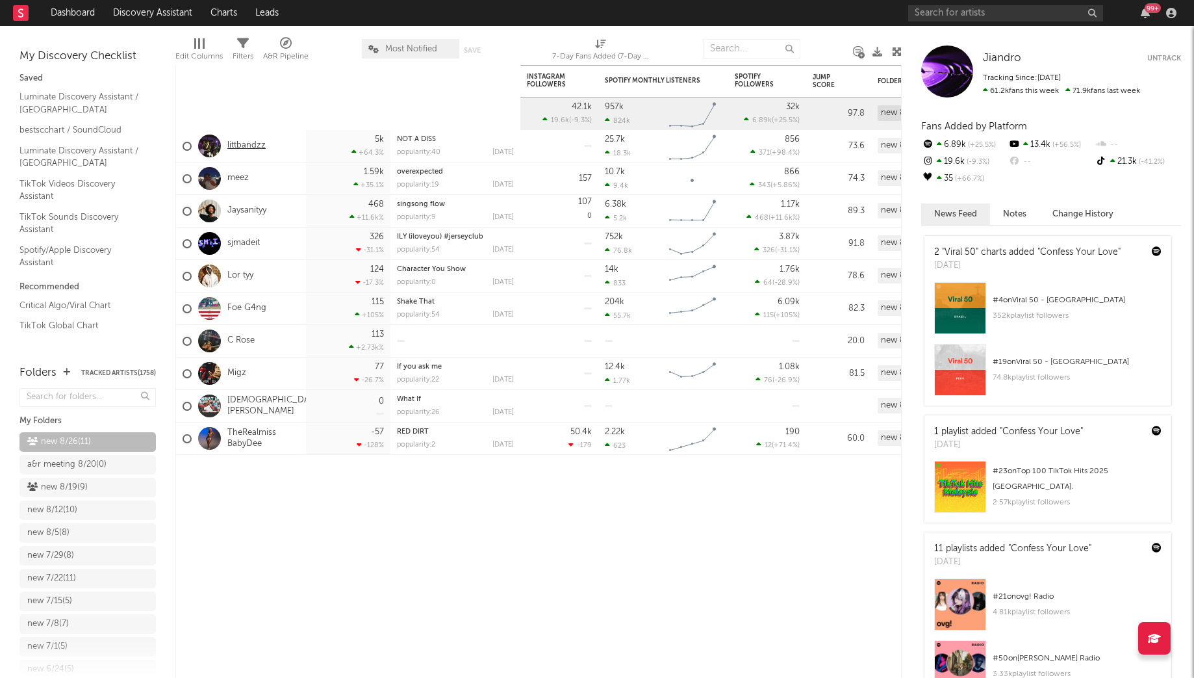
click at [237, 146] on link "littbandzz" at bounding box center [246, 145] width 38 height 11
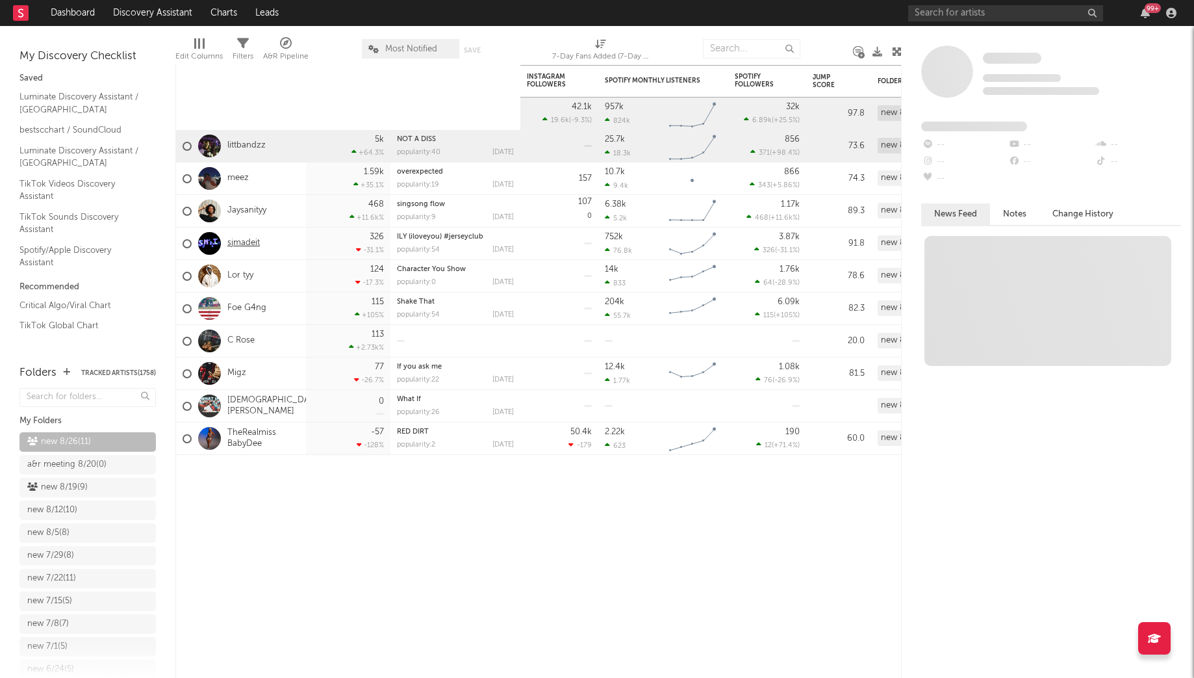
click at [243, 244] on link "sjmadeit" at bounding box center [243, 243] width 32 height 11
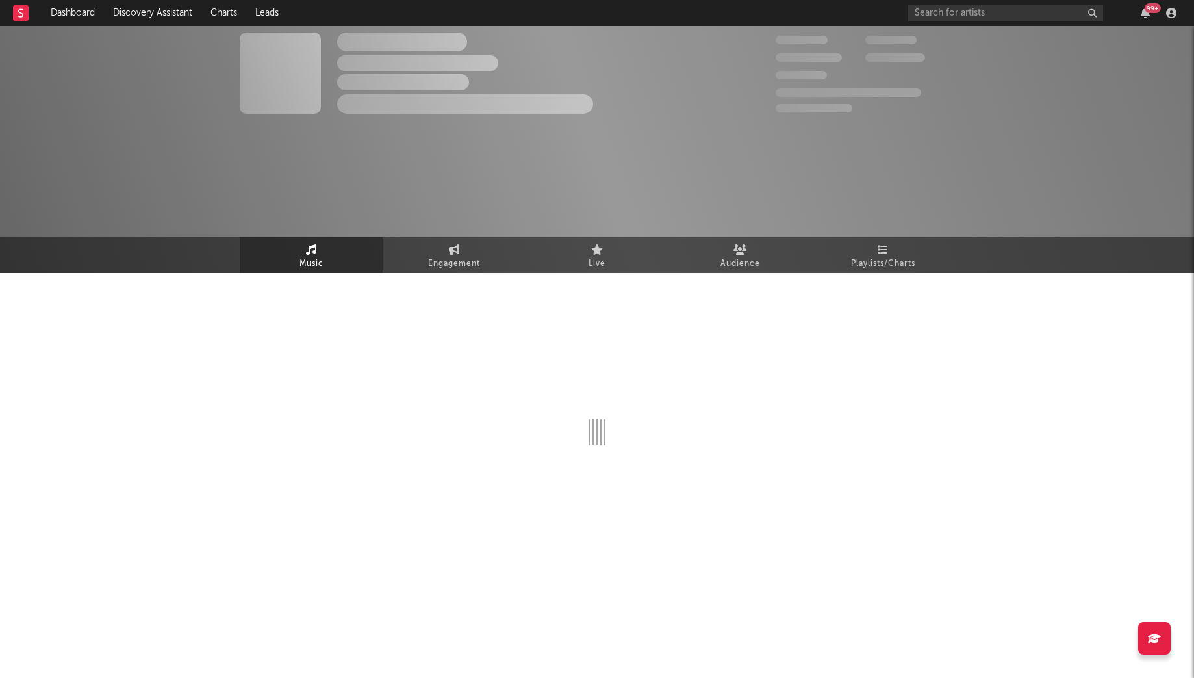
select select "1w"
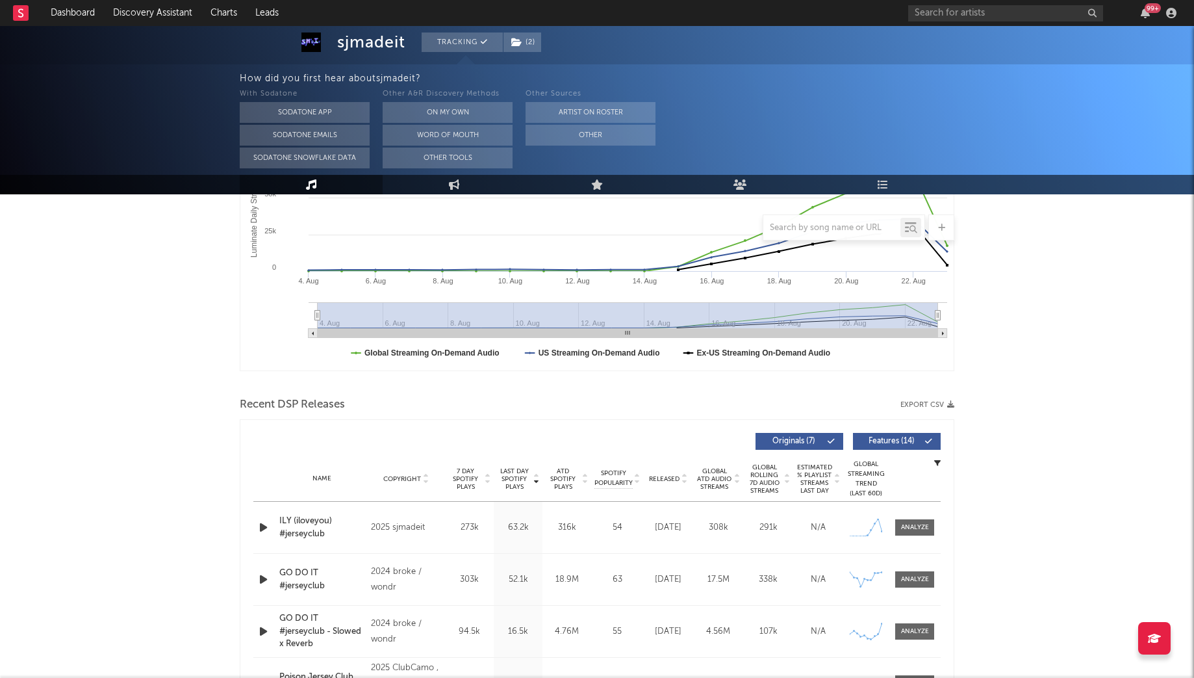
scroll to position [281, 0]
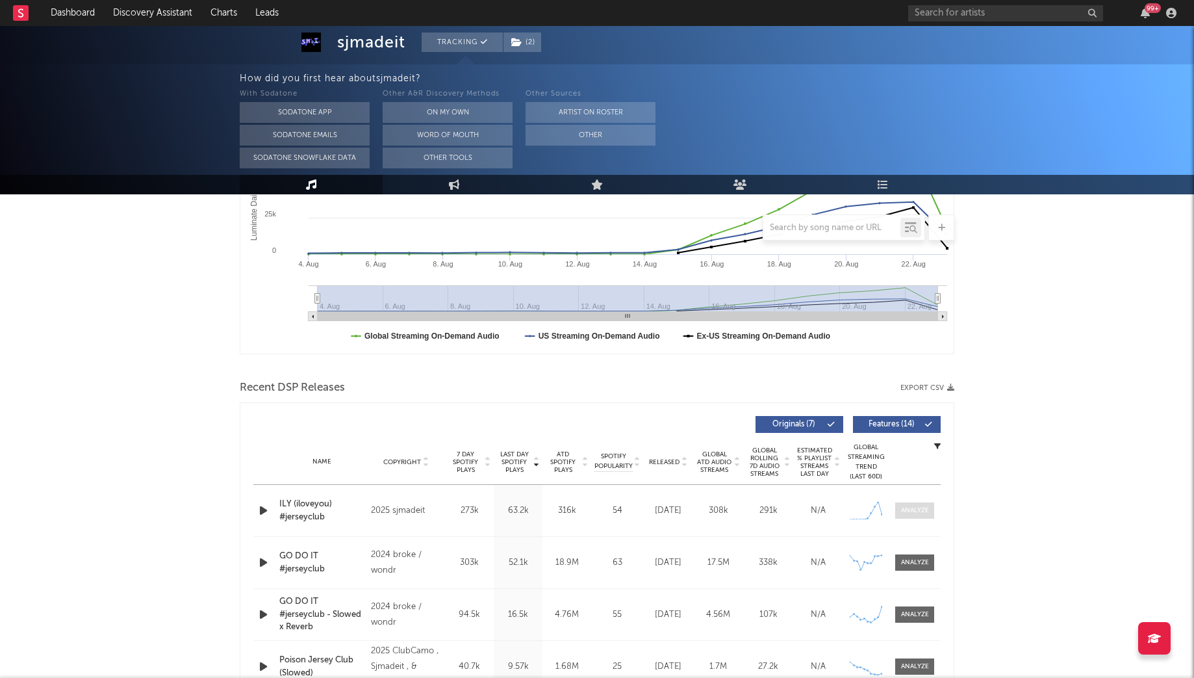
click at [922, 507] on div at bounding box center [915, 511] width 28 height 10
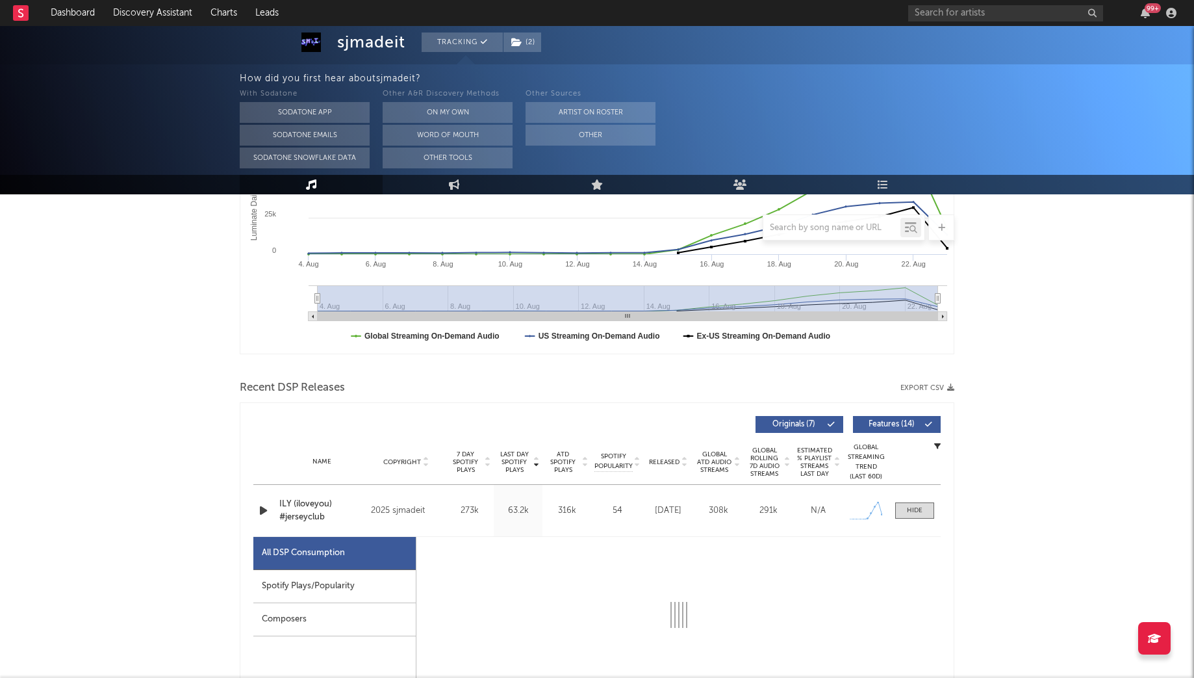
select select "1w"
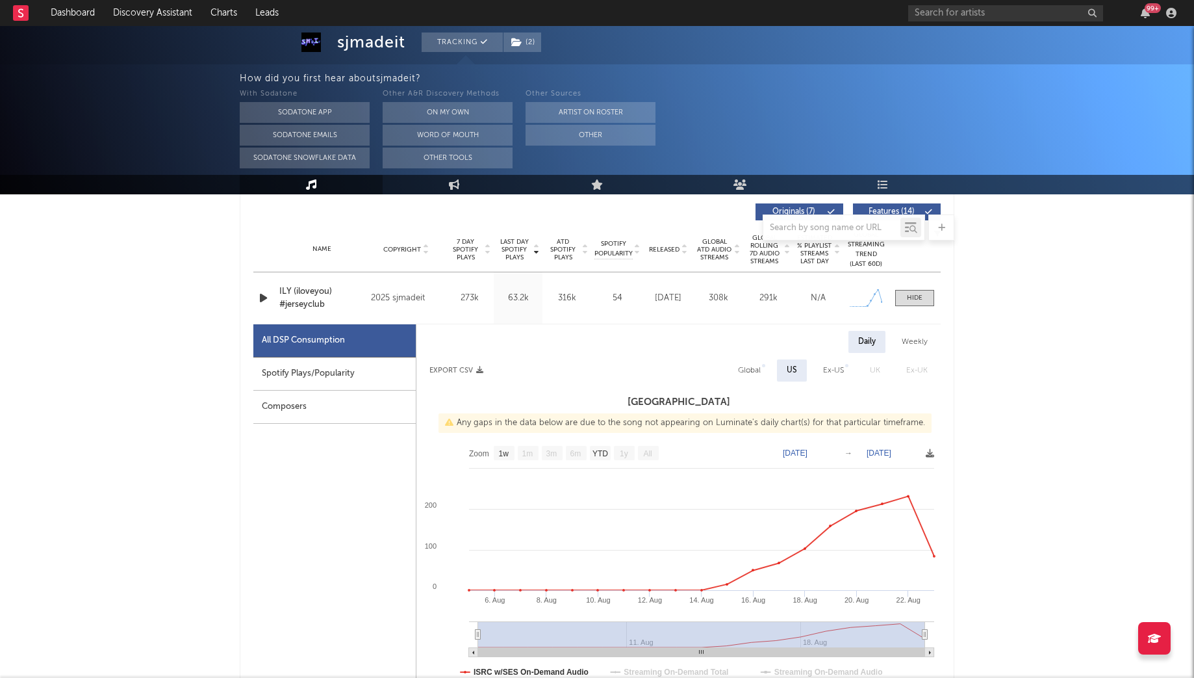
scroll to position [838, 0]
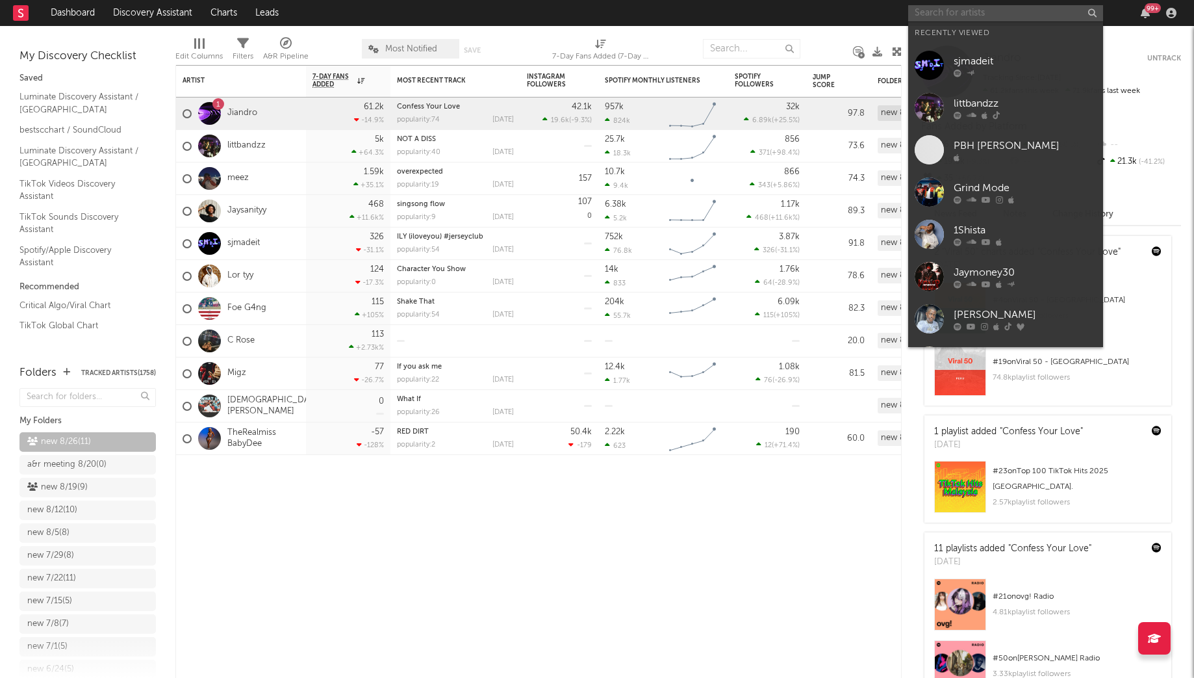
click at [927, 12] on input "text" at bounding box center [1005, 13] width 195 height 16
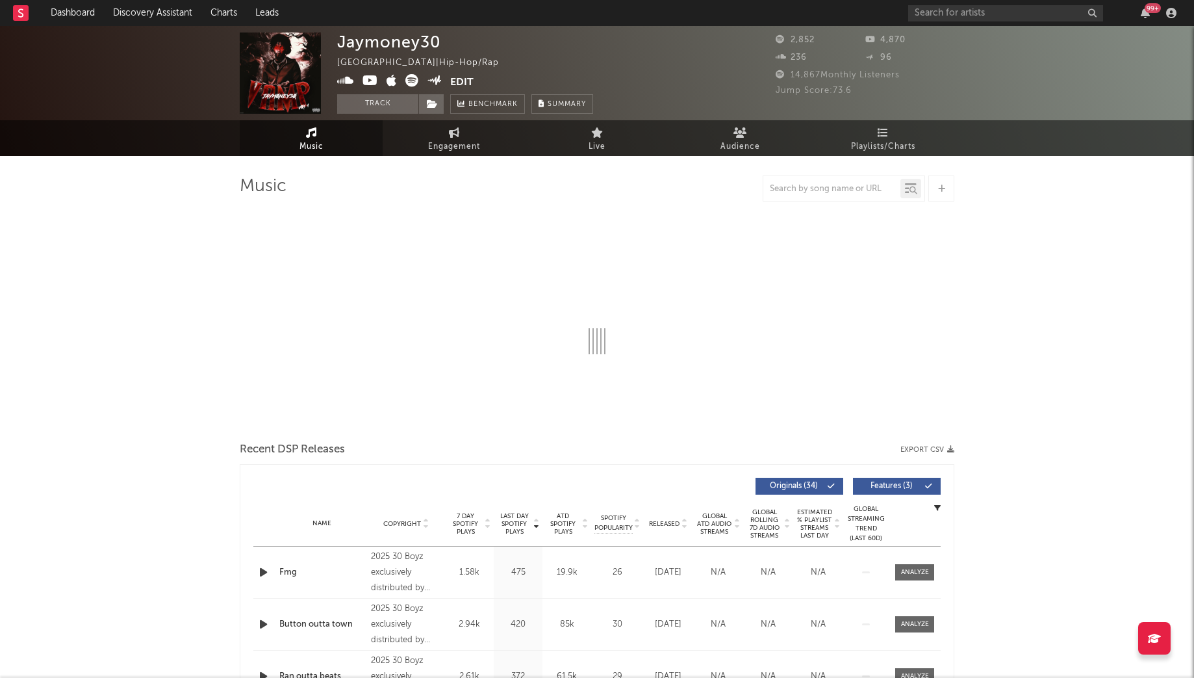
select select "6m"
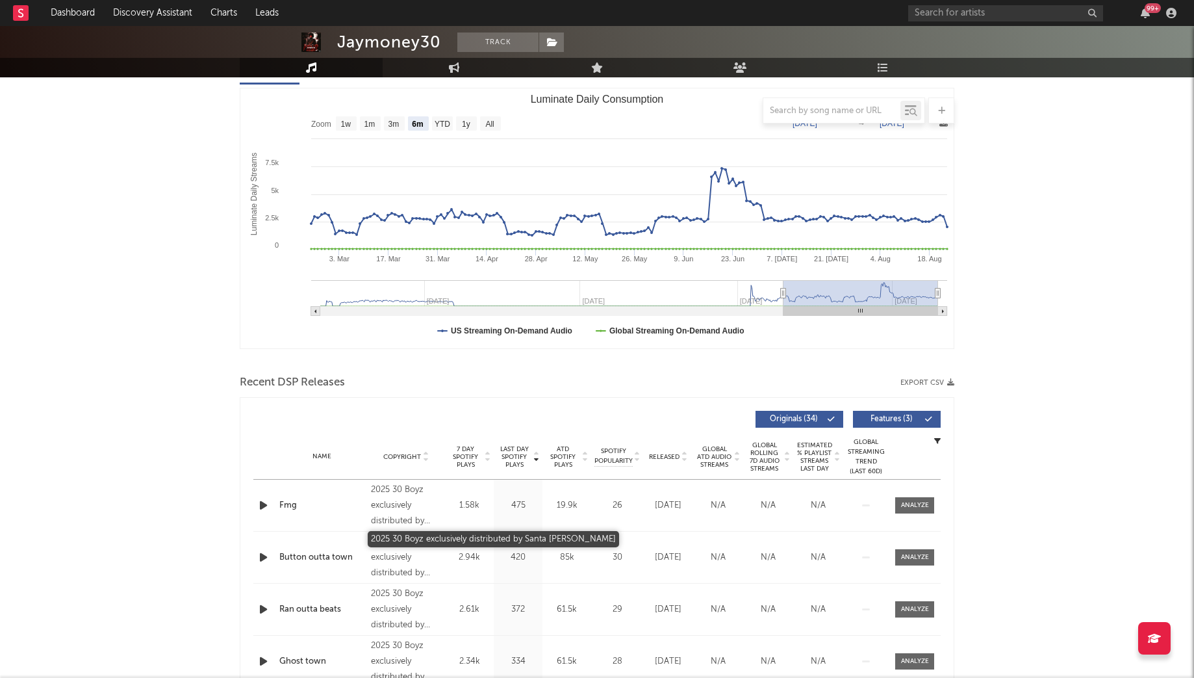
scroll to position [494, 0]
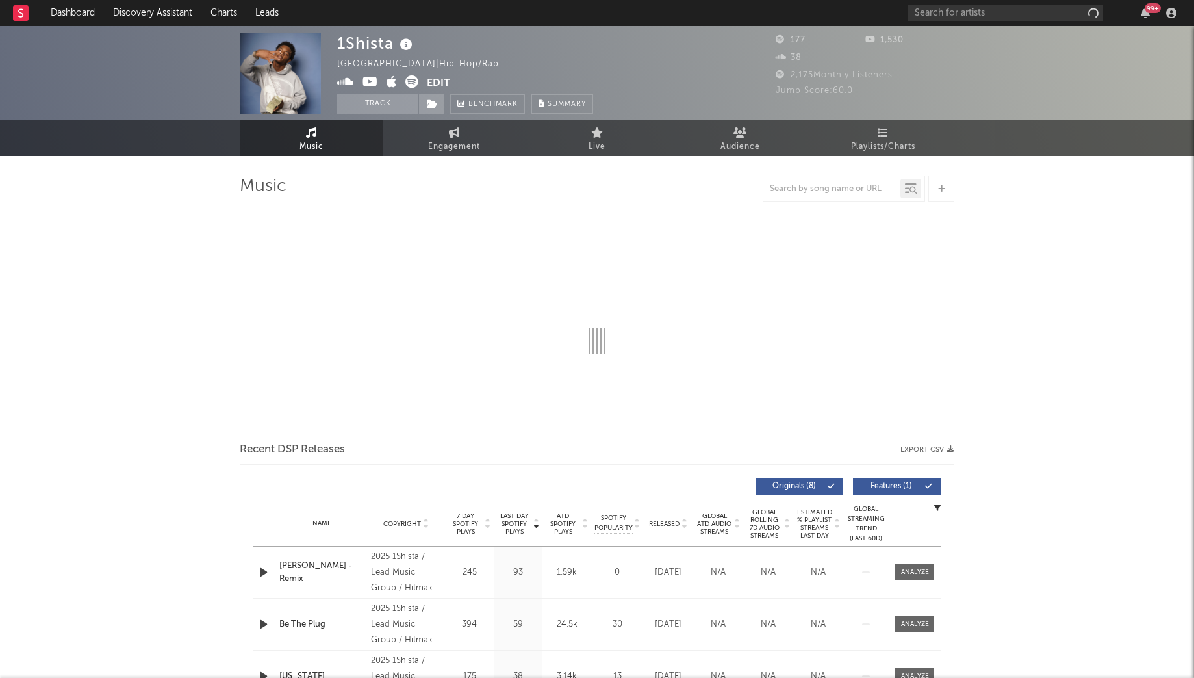
select select "1w"
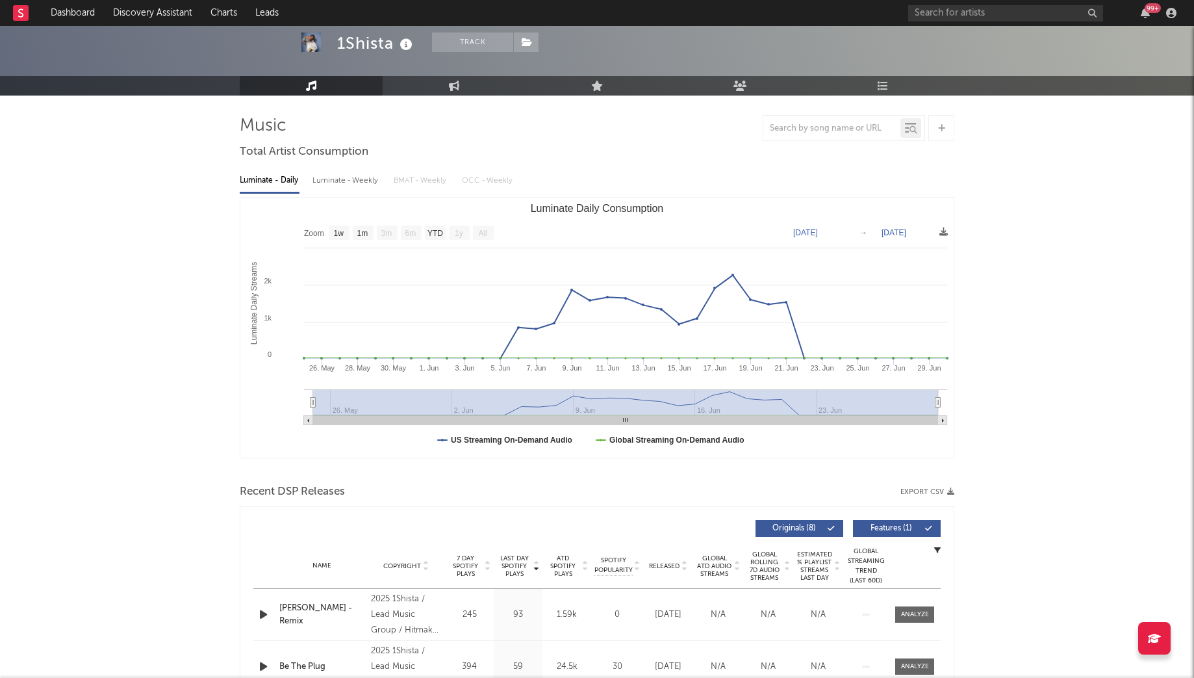
scroll to position [59, 0]
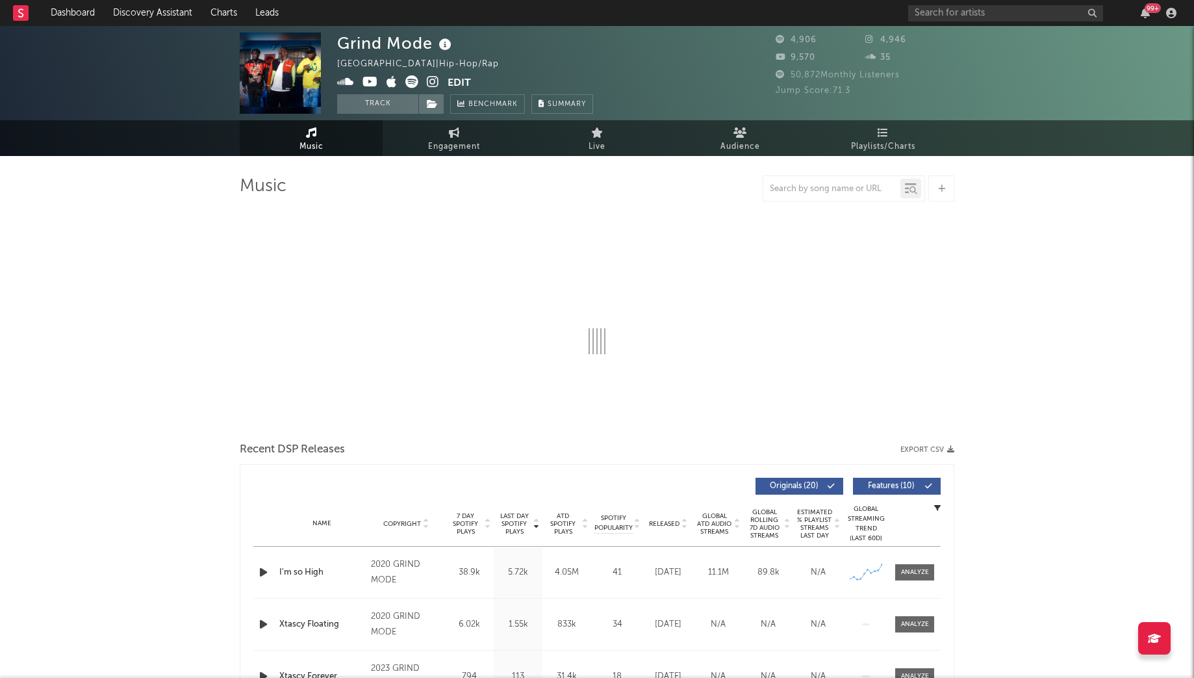
select select "6m"
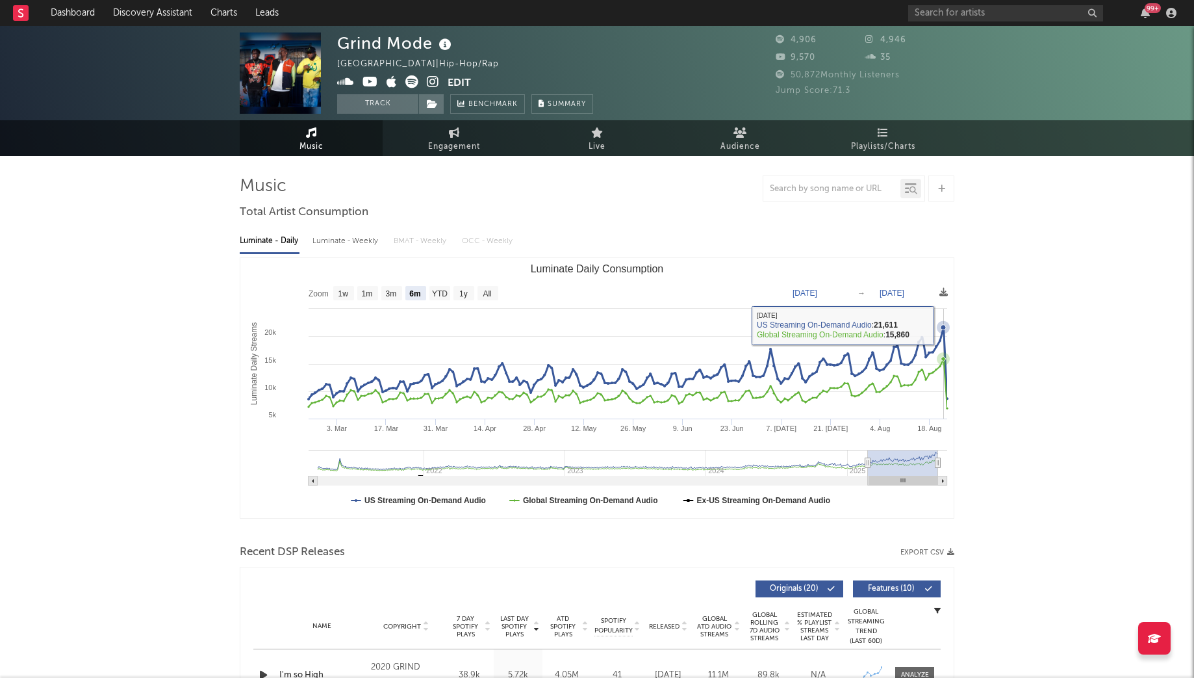
scroll to position [109, 0]
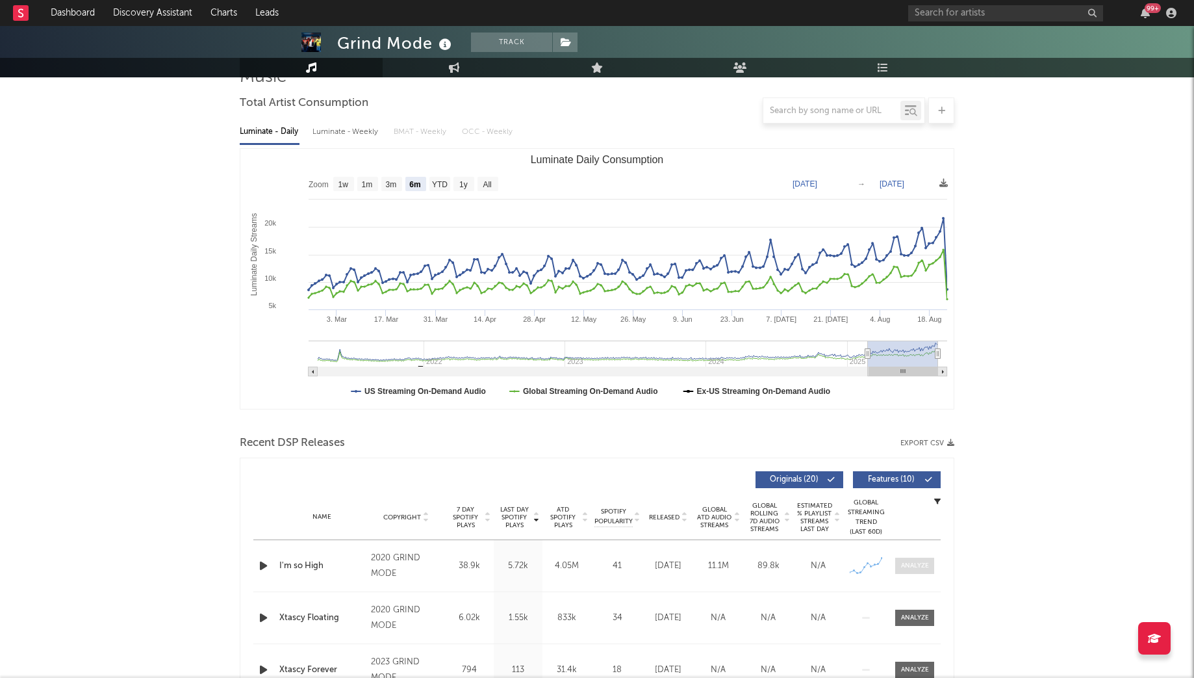
click at [924, 563] on div at bounding box center [915, 566] width 28 height 10
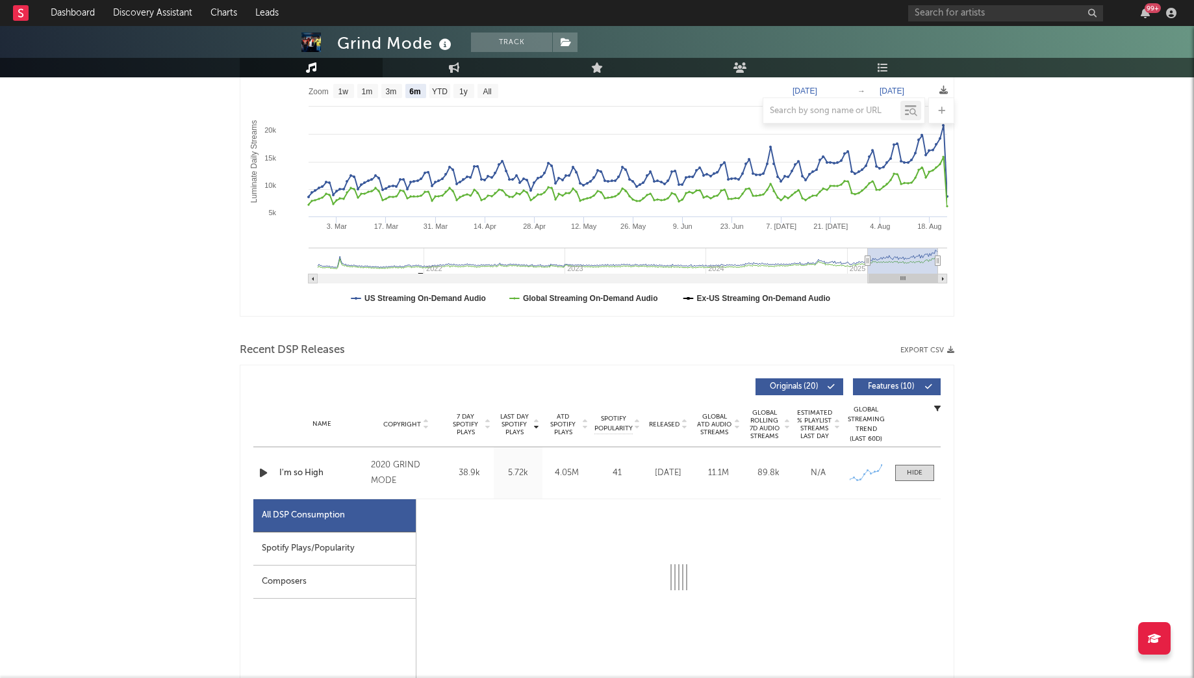
scroll to position [348, 0]
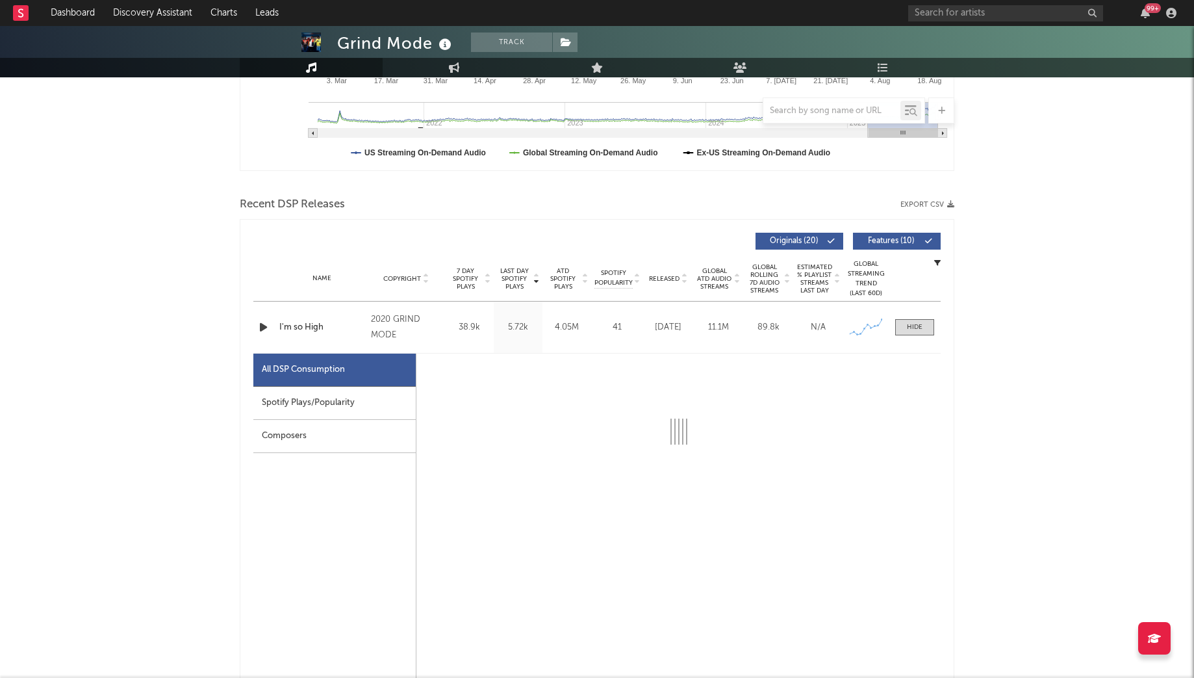
select select "6m"
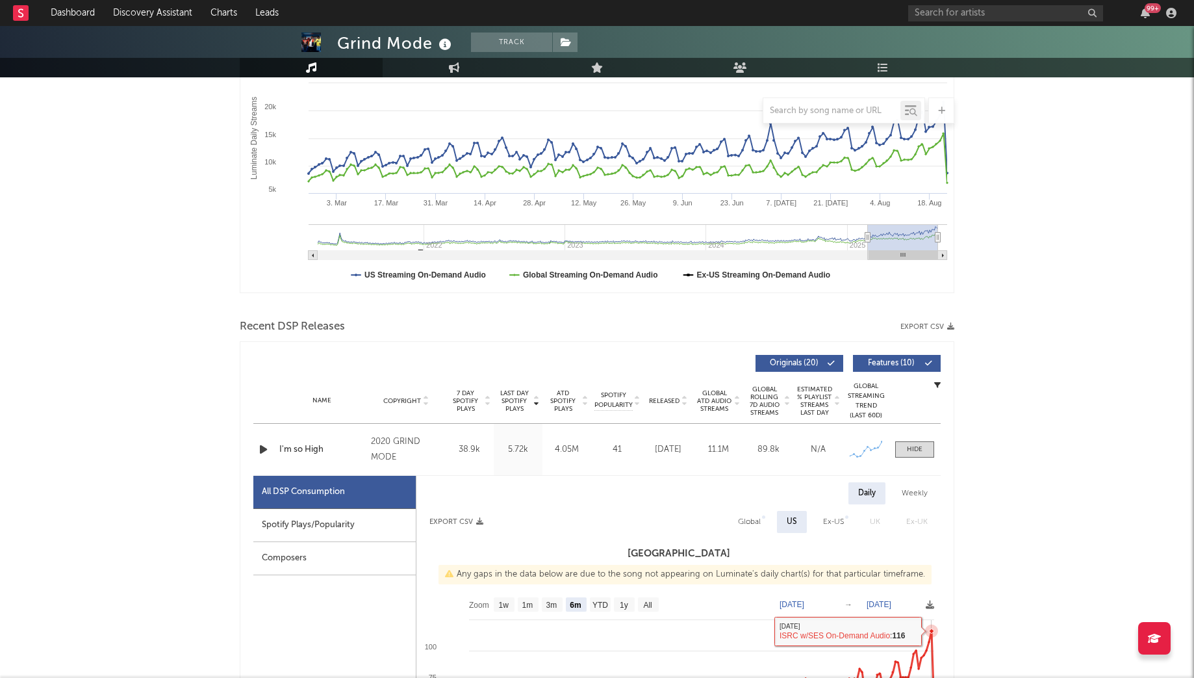
scroll to position [0, 0]
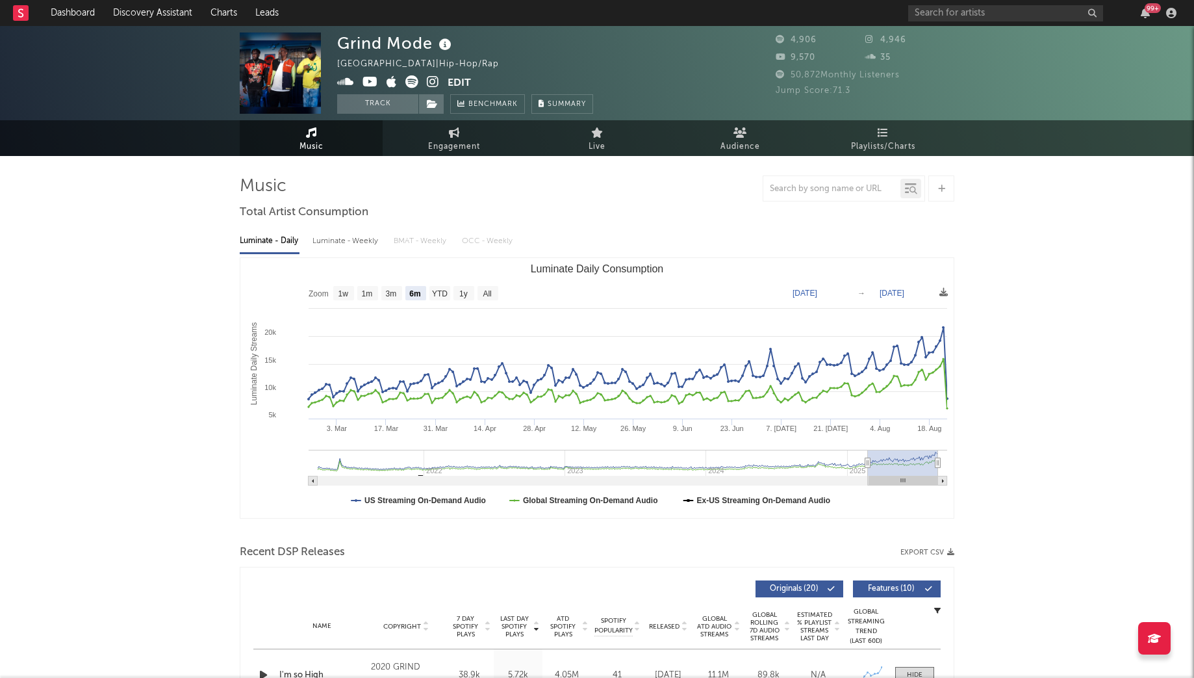
click at [430, 81] on icon at bounding box center [433, 81] width 12 height 13
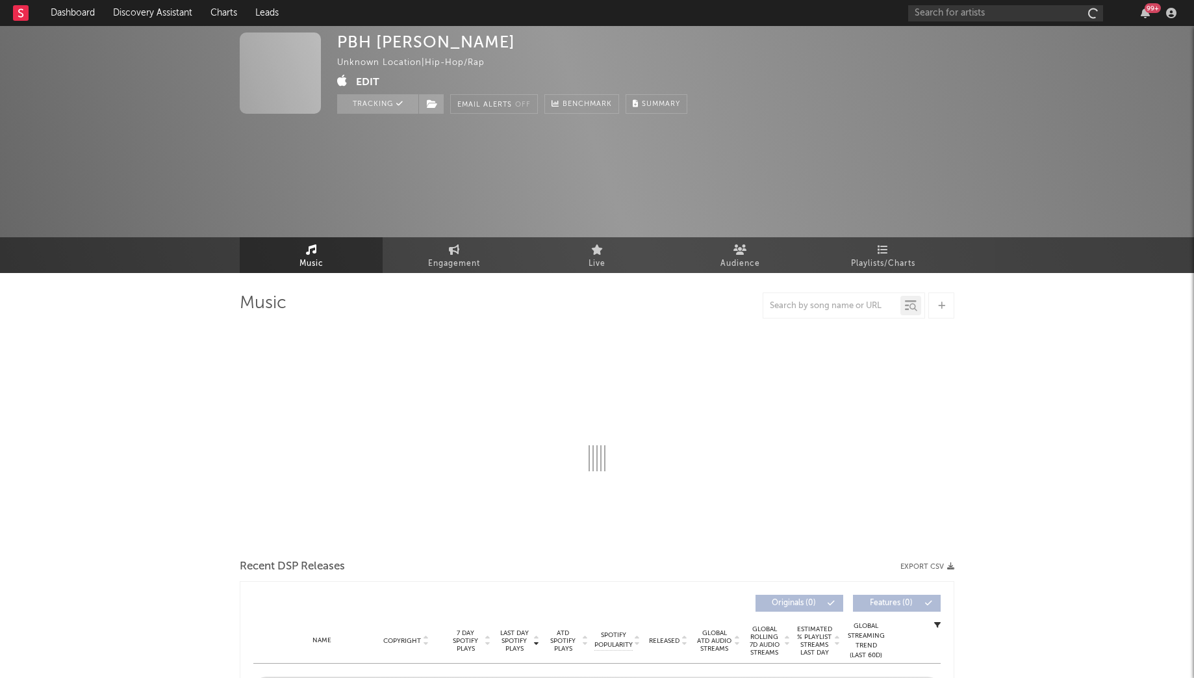
select select "1w"
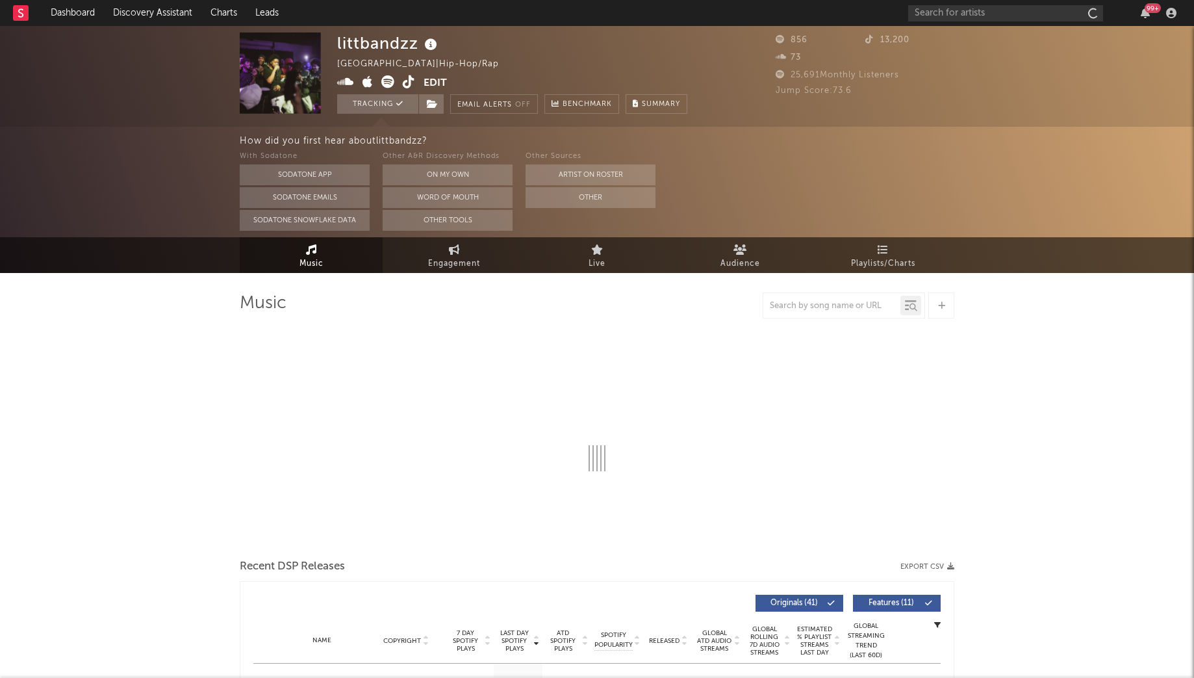
select select "1w"
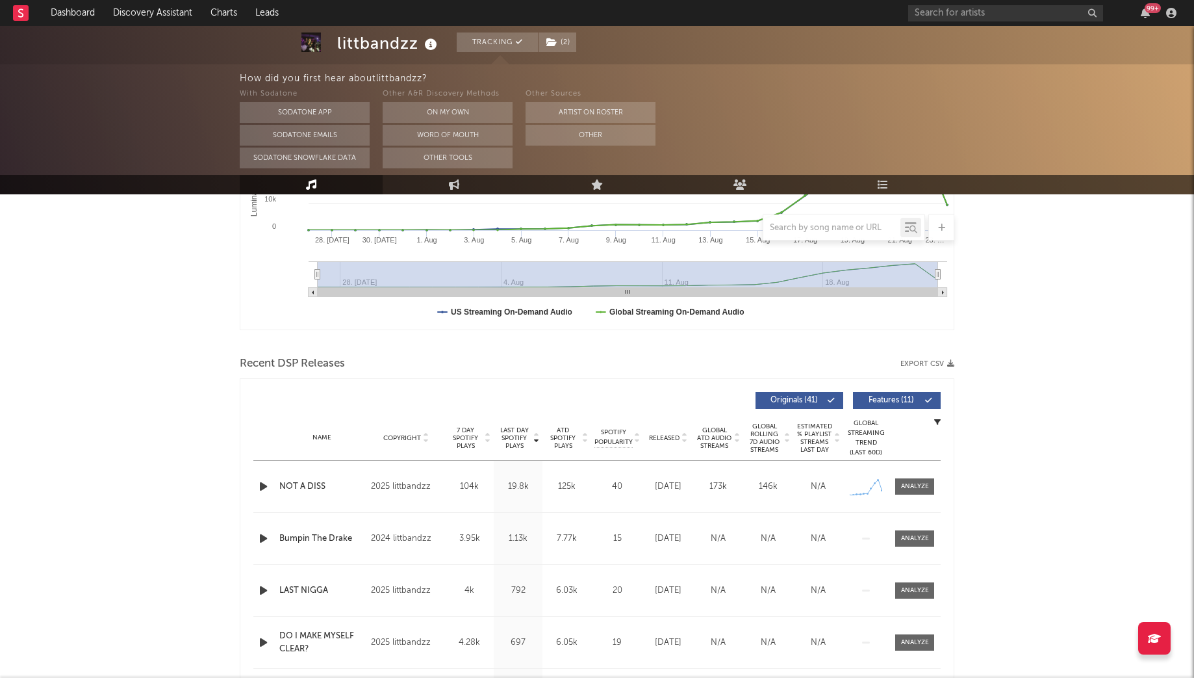
scroll to position [304, 0]
click at [916, 488] on div at bounding box center [915, 488] width 28 height 10
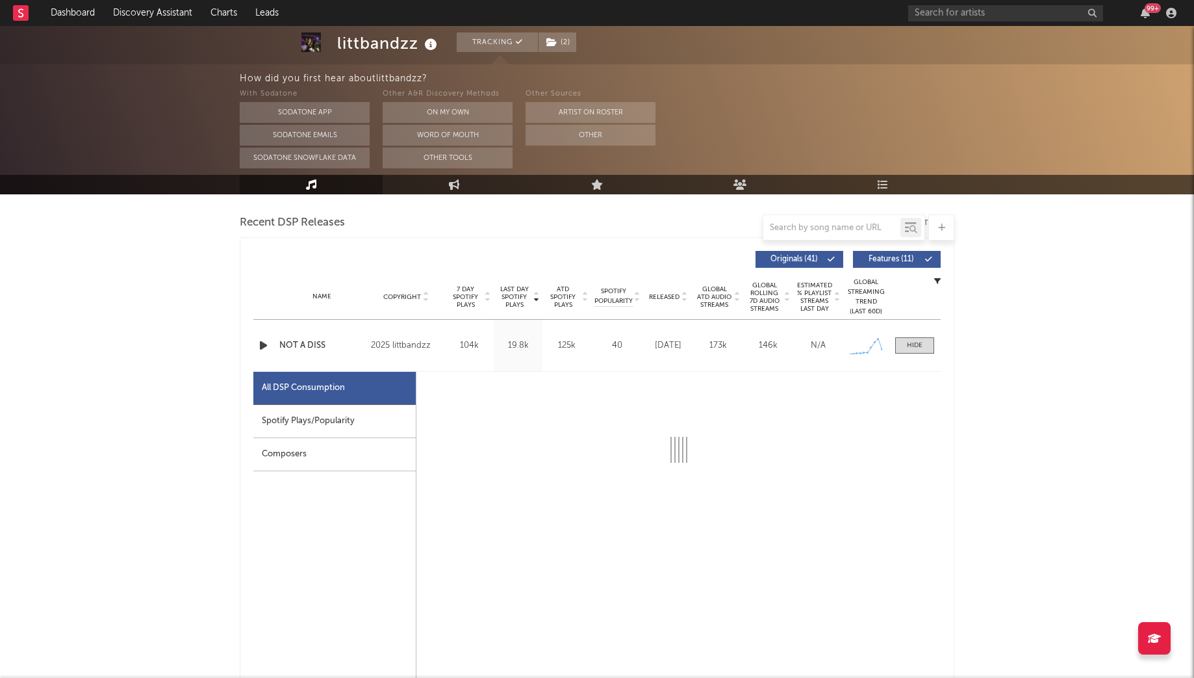
scroll to position [472, 0]
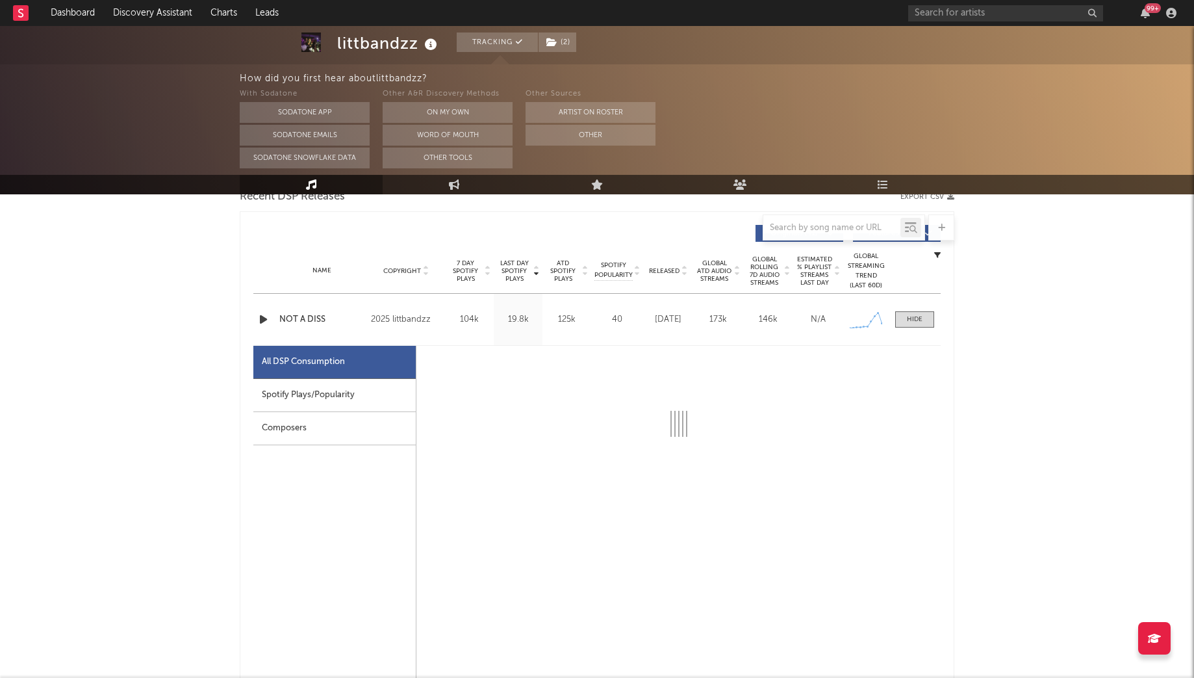
select select "1w"
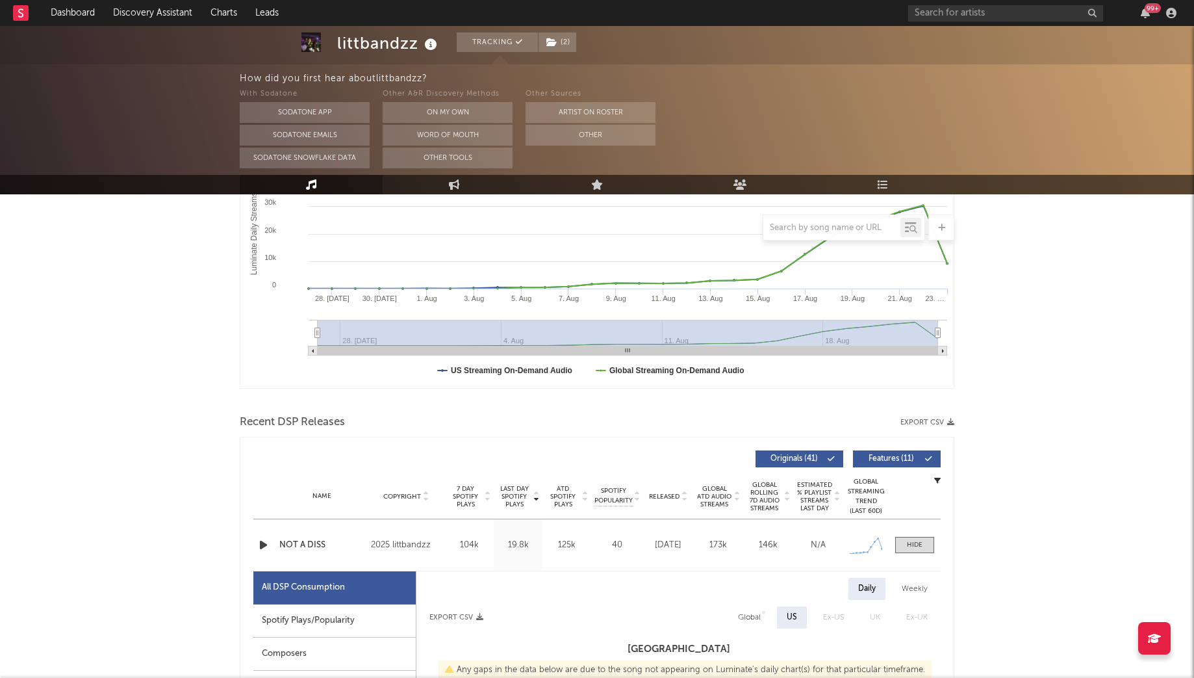
scroll to position [0, 0]
